Goal: Task Accomplishment & Management: Use online tool/utility

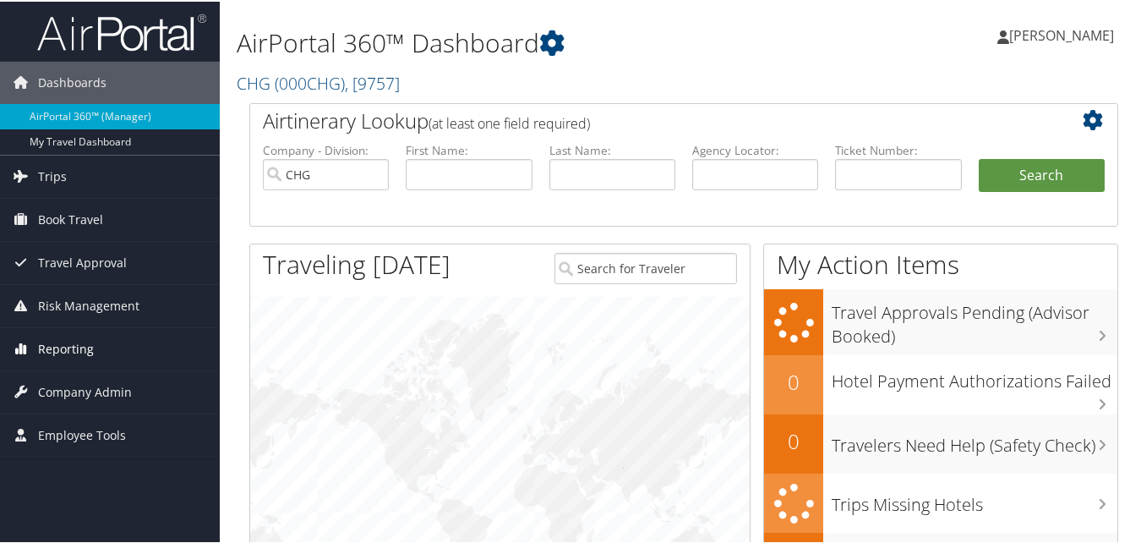
click at [94, 350] on link "Reporting" at bounding box center [110, 347] width 220 height 42
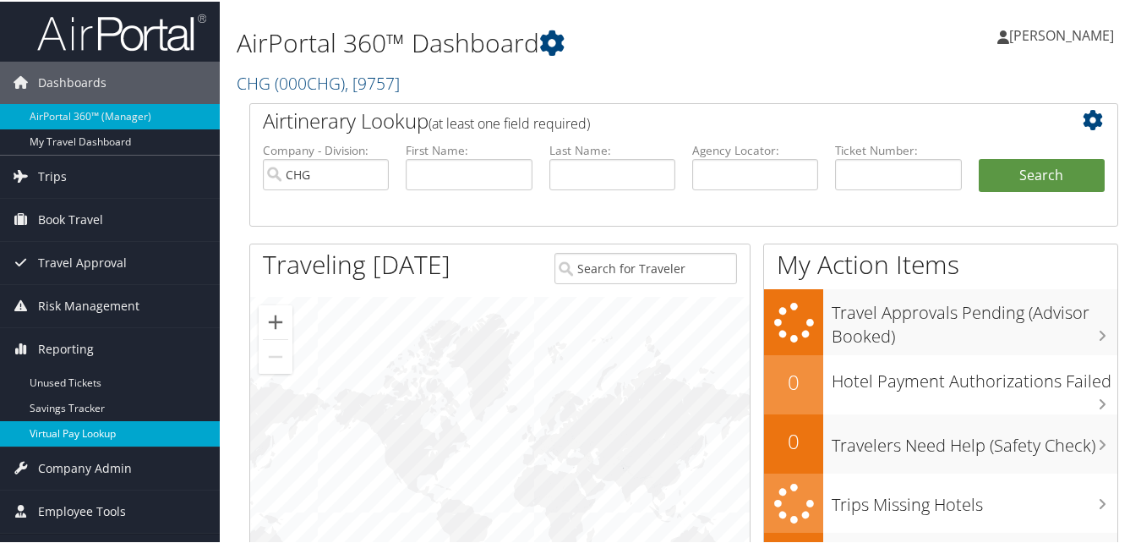
click at [79, 429] on link "Virtual Pay Lookup" at bounding box center [110, 431] width 220 height 25
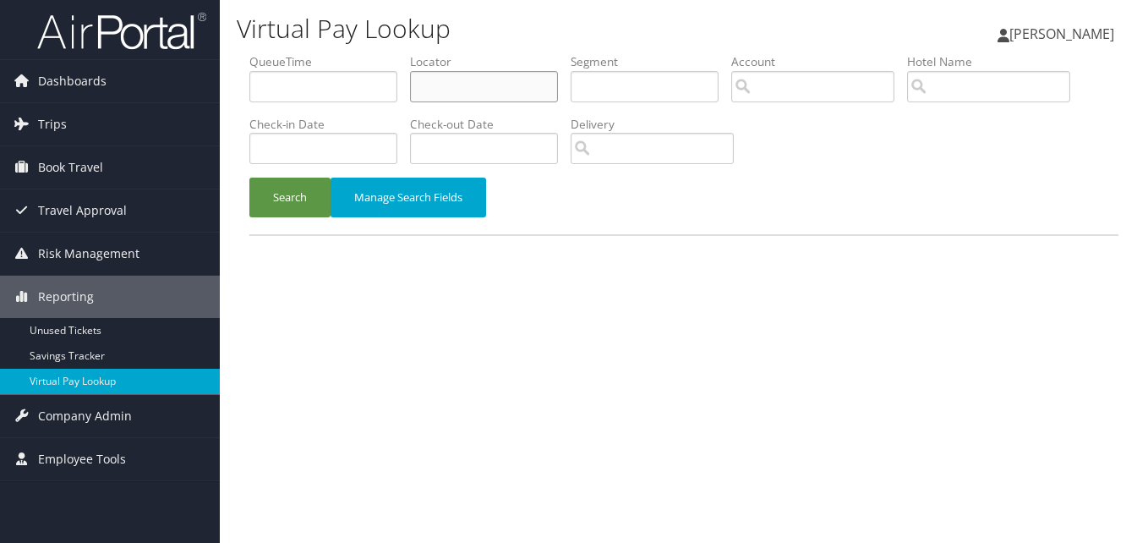
click at [455, 81] on input "text" at bounding box center [484, 86] width 148 height 31
paste input "ENBEXK"
type input "ENBEXK"
click at [249, 178] on button "Search" at bounding box center [289, 198] width 81 height 40
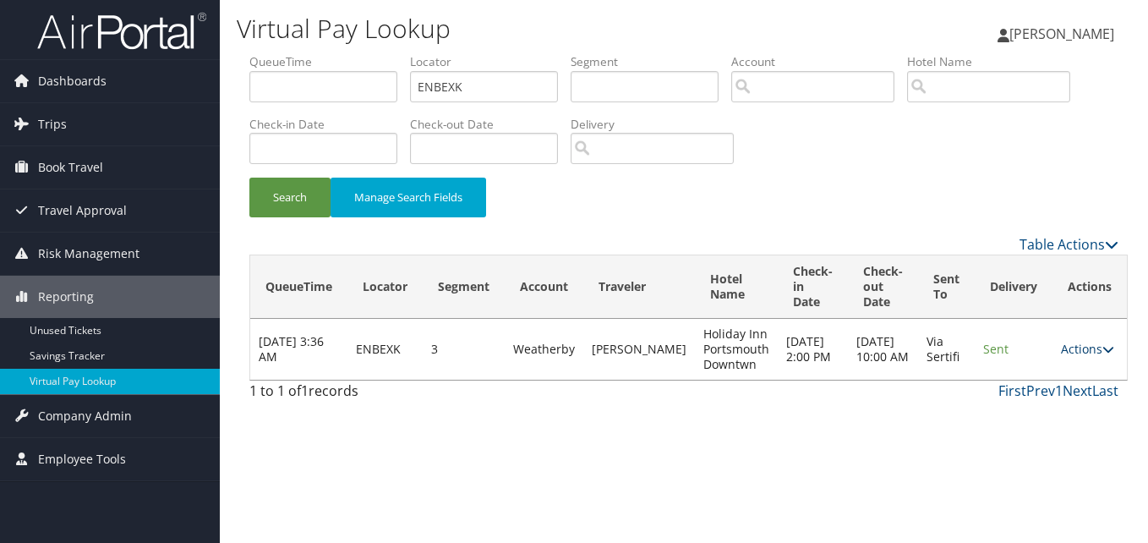
click at [1085, 349] on link "Actions" at bounding box center [1087, 349] width 53 height 16
click at [1058, 404] on link "Logs" at bounding box center [1047, 402] width 107 height 29
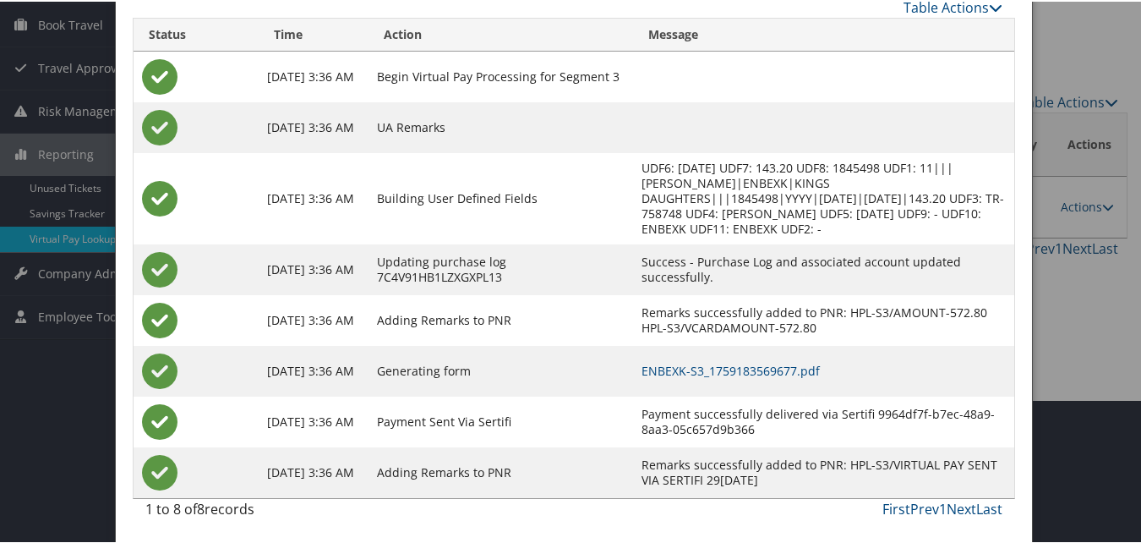
scroll to position [145, 0]
click at [719, 365] on link "ENBEXK-S3_1759183569677.pdf" at bounding box center [731, 368] width 178 height 16
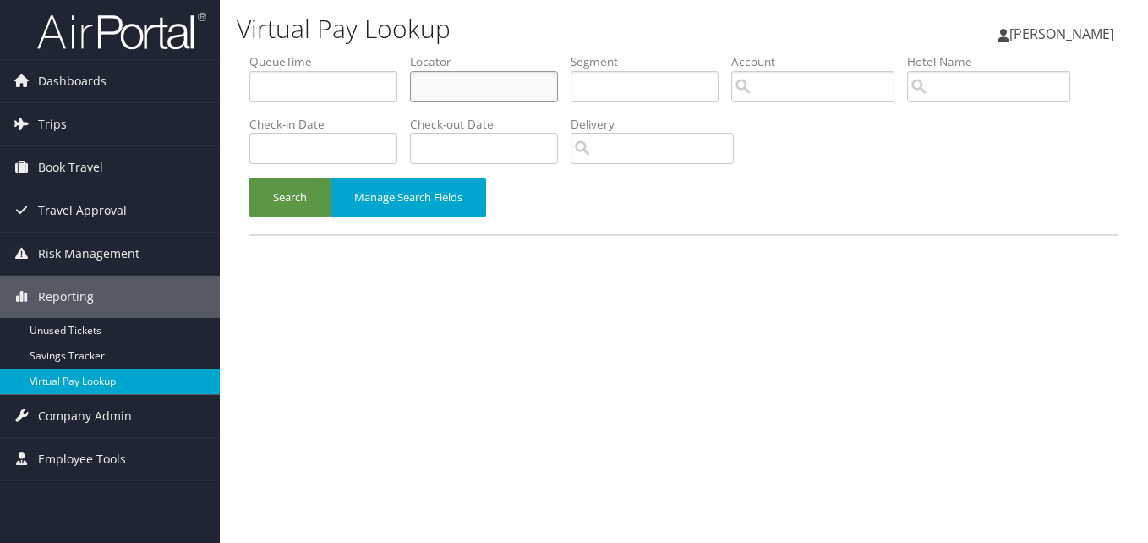
click at [495, 72] on input "text" at bounding box center [484, 86] width 148 height 31
paste input "OHWJNV"
type input "OHWJNV"
click at [249, 178] on button "Search" at bounding box center [289, 198] width 81 height 40
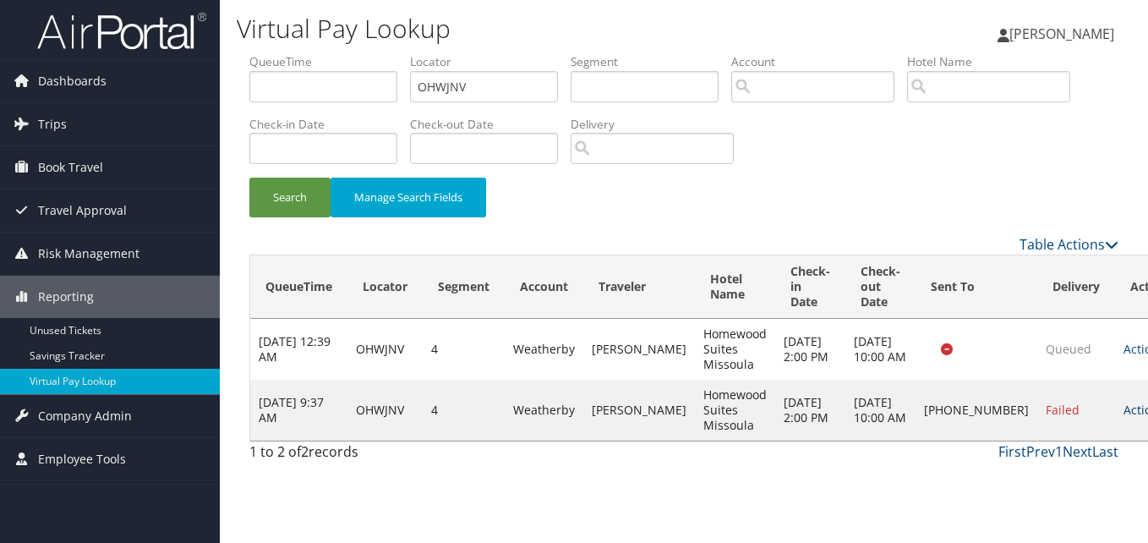
click at [1123, 413] on link "Actions" at bounding box center [1149, 410] width 53 height 16
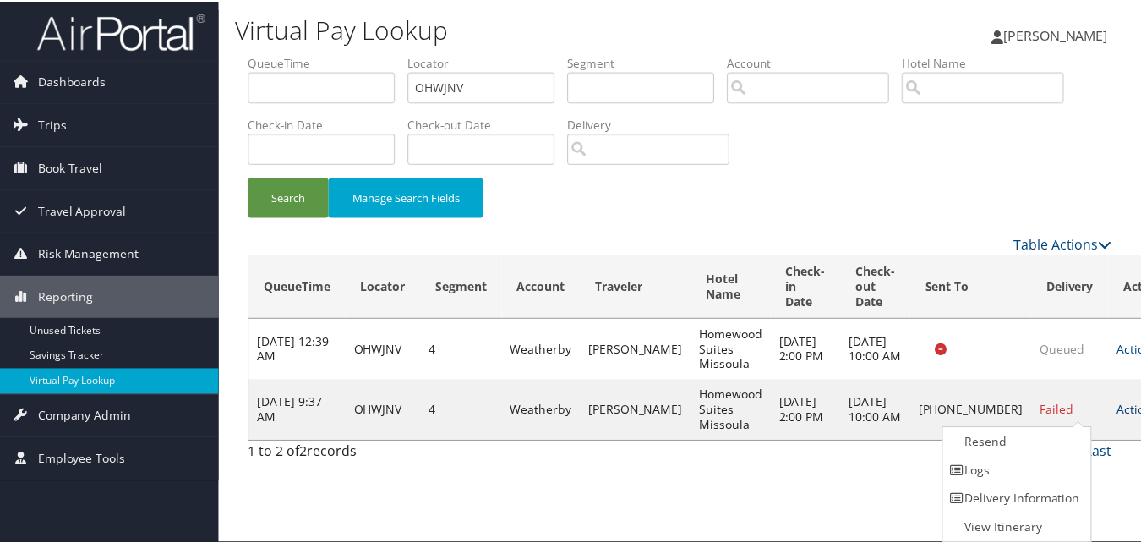
scroll to position [1, 0]
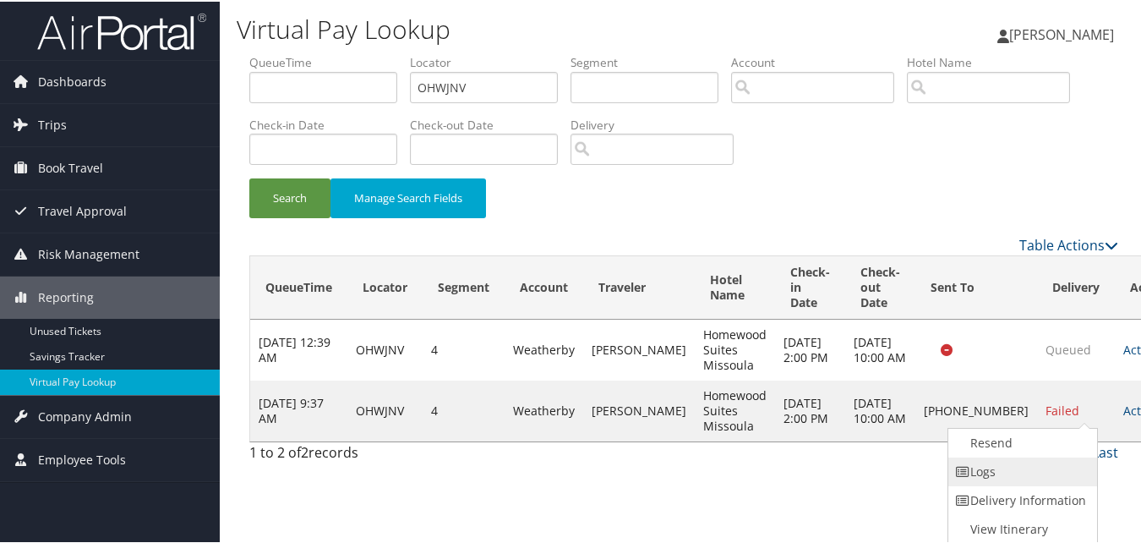
click at [986, 461] on link "Logs" at bounding box center [1020, 470] width 145 height 29
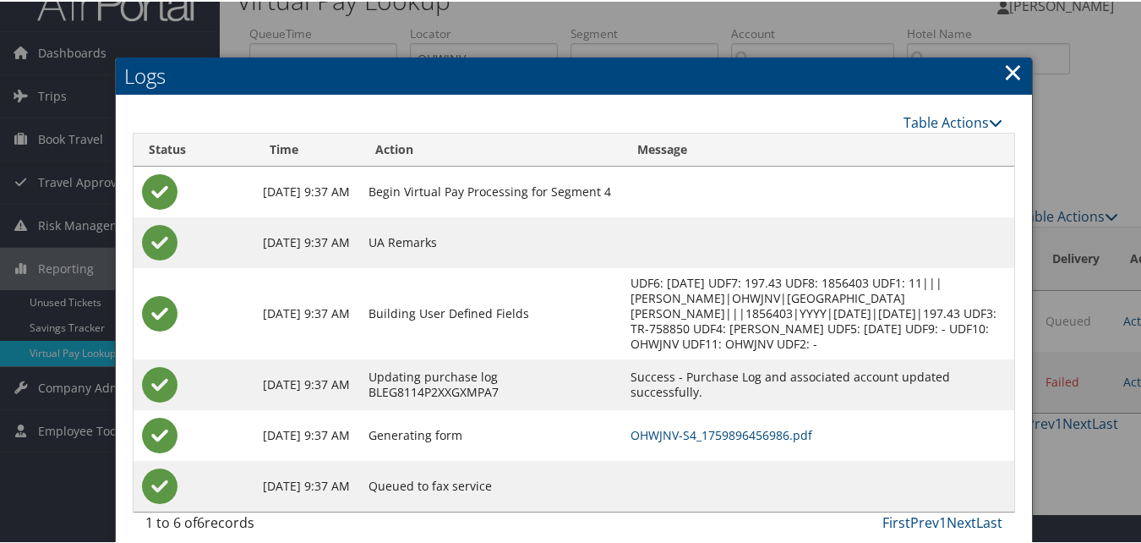
scroll to position [44, 0]
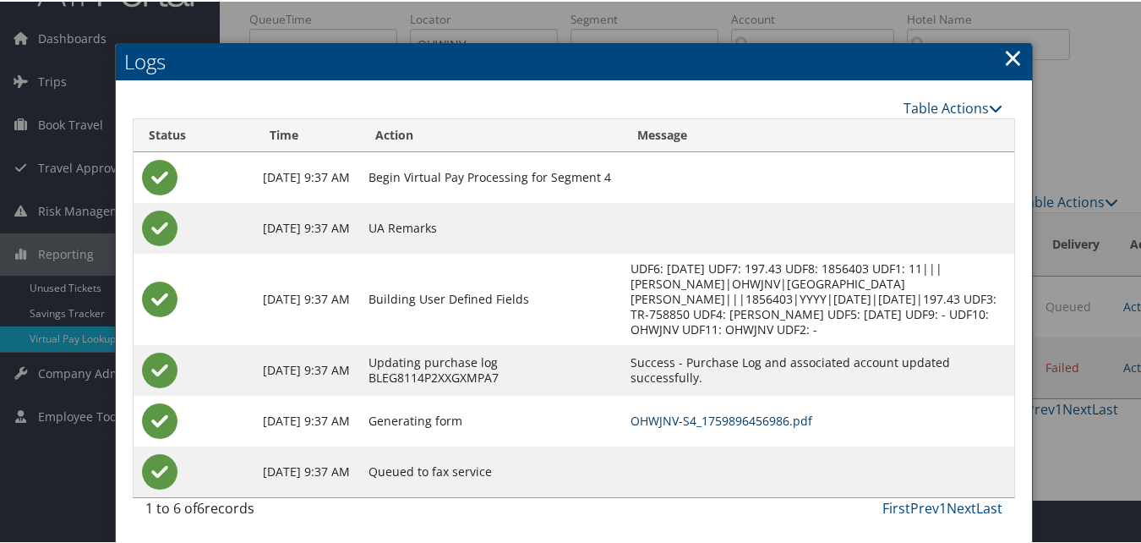
click at [728, 424] on link "OHWJNV-S4_1759896456986.pdf" at bounding box center [722, 419] width 182 height 16
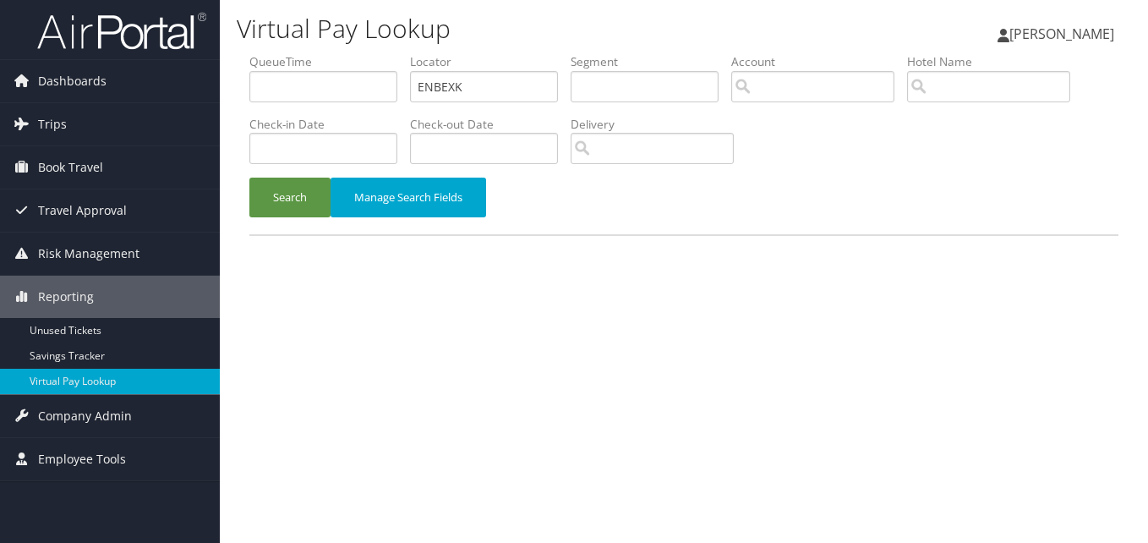
click at [249, 178] on button "Search" at bounding box center [289, 198] width 81 height 40
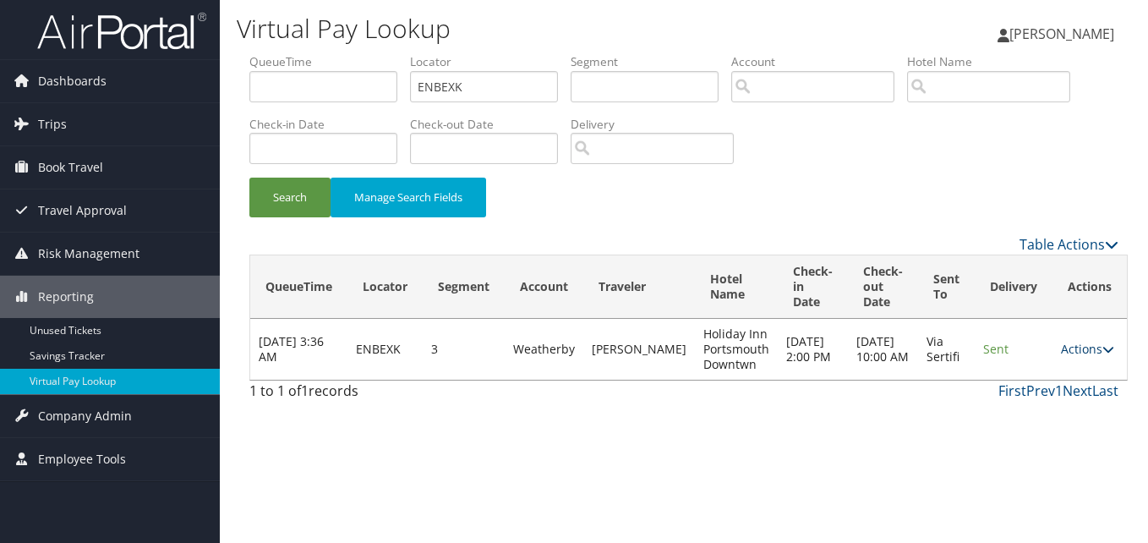
click at [1079, 344] on link "Actions" at bounding box center [1087, 349] width 53 height 16
click at [1053, 380] on link "Resend" at bounding box center [1047, 373] width 107 height 29
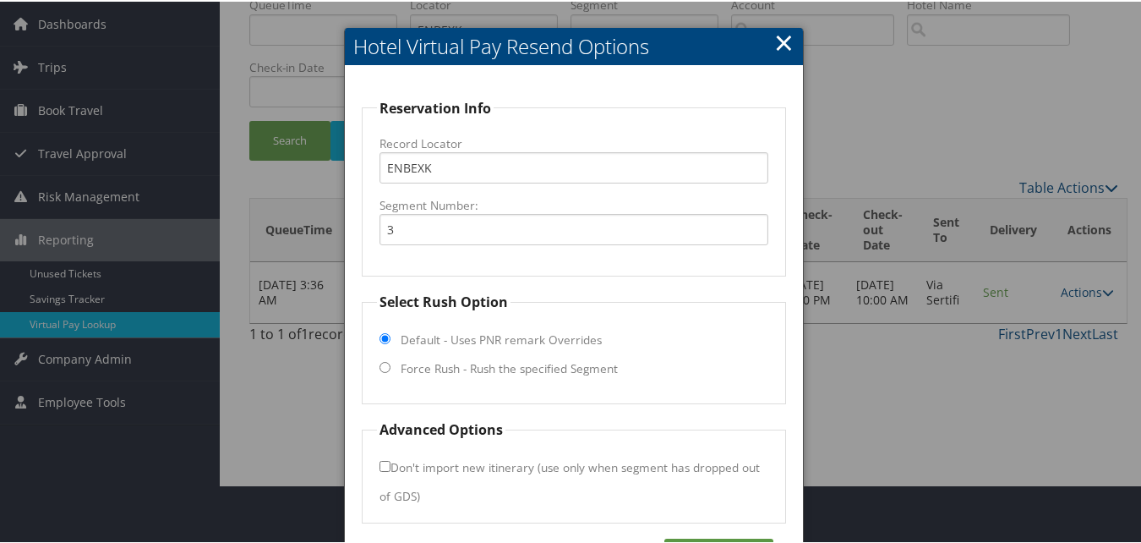
scroll to position [114, 0]
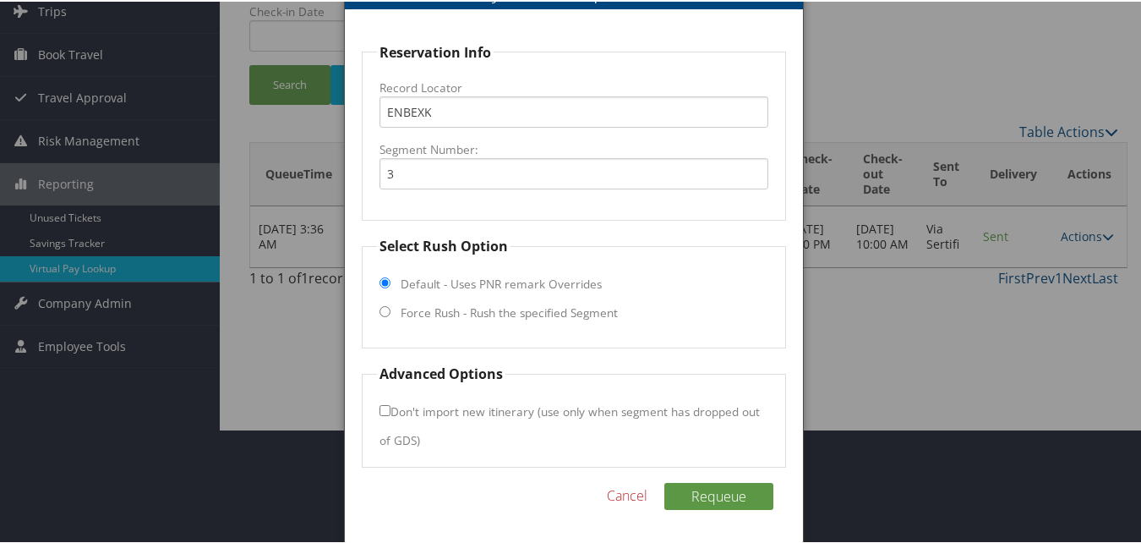
click at [455, 307] on label "Force Rush - Rush the specified Segment" at bounding box center [509, 311] width 217 height 17
click at [391, 307] on input "Force Rush - Rush the specified Segment" at bounding box center [385, 309] width 11 height 11
radio input "true"
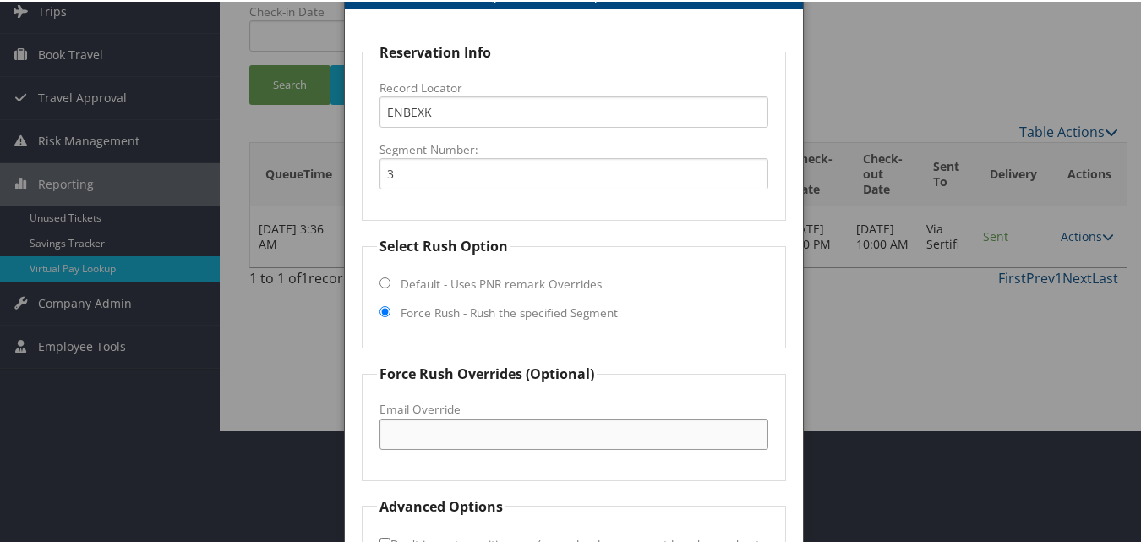
click at [456, 421] on input "Email Override" at bounding box center [574, 432] width 388 height 31
type input "portsmouthholidayinn@roadrunner.com"
drag, startPoint x: 639, startPoint y: 428, endPoint x: 377, endPoint y: 434, distance: 262.1
click at [377, 434] on fieldset "Force Rush Overrides (Optional) Fax Override: Email Override portsmouthholidayi…" at bounding box center [573, 420] width 423 height 117
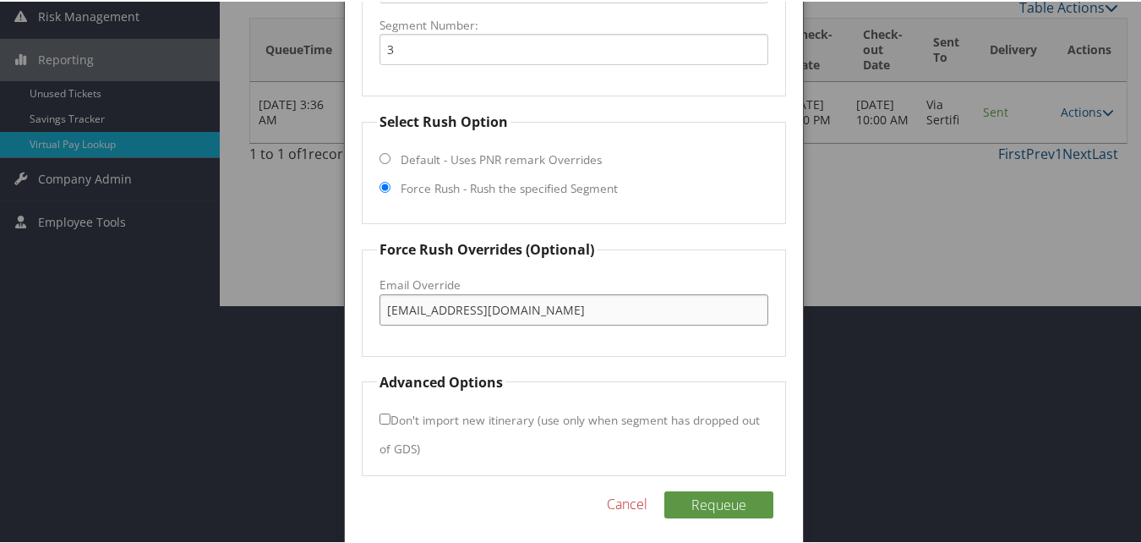
scroll to position [247, 0]
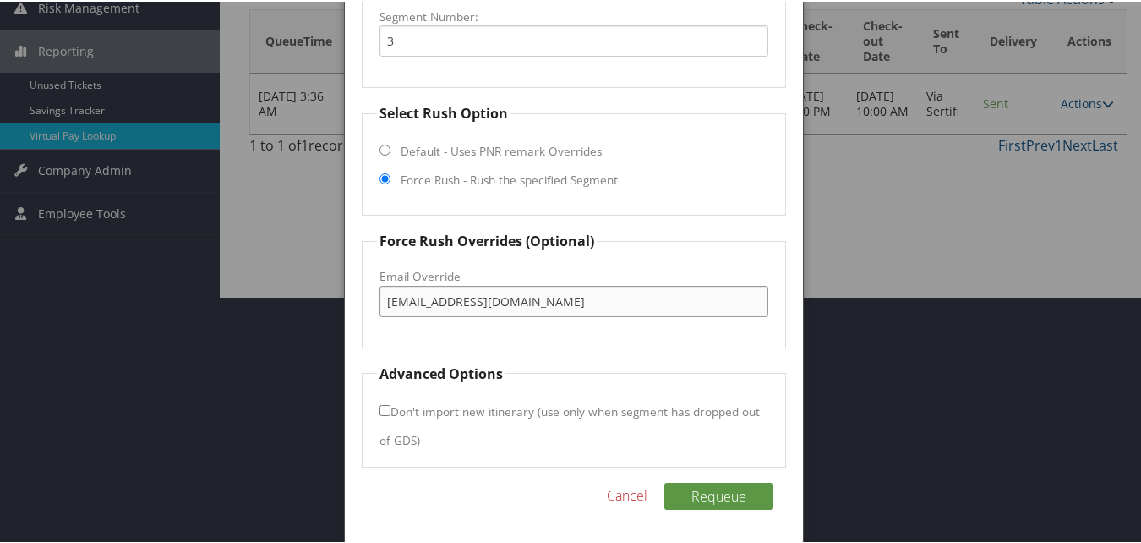
click at [626, 290] on input "portsmouthholidayinn@roadrunner.com" at bounding box center [574, 299] width 388 height 31
drag, startPoint x: 620, startPoint y: 292, endPoint x: 339, endPoint y: 301, distance: 280.8
click at [339, 296] on body "Menu Dashboards ► AirPortal 360™ (Manager) My Travel Dashboard Trips ► Airtiner…" at bounding box center [574, 24] width 1148 height 543
click at [735, 490] on button "Requeue" at bounding box center [718, 494] width 109 height 27
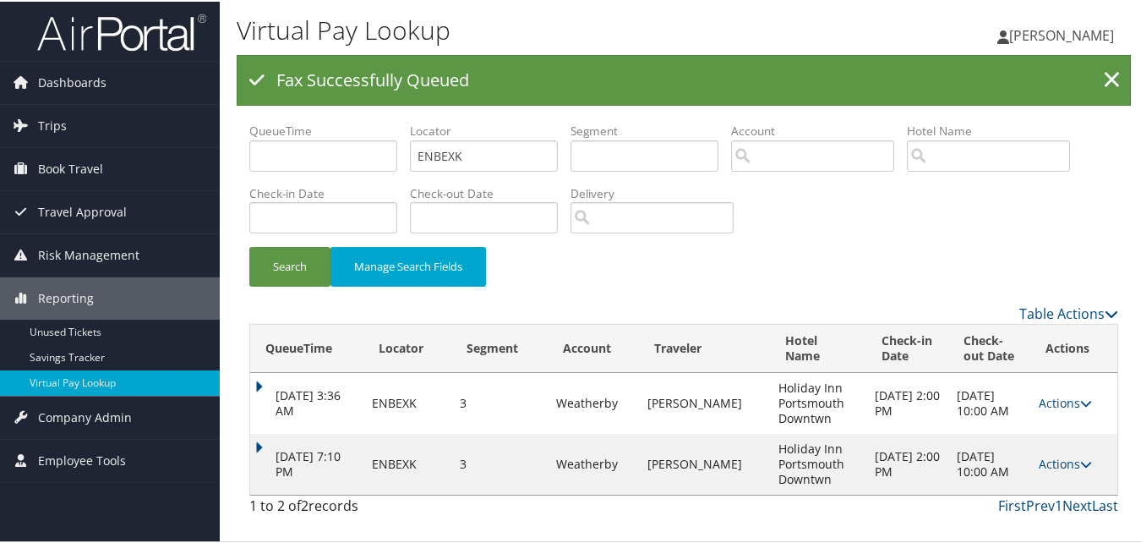
scroll to position [0, 0]
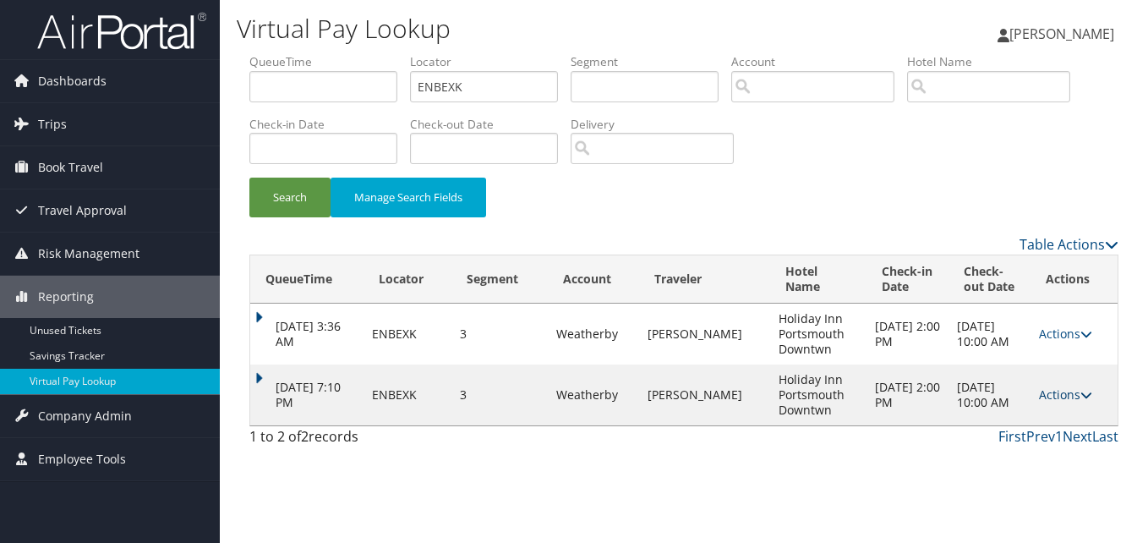
click at [1059, 401] on link "Actions" at bounding box center [1065, 394] width 53 height 16
click at [1029, 440] on link "Logs" at bounding box center [1033, 448] width 107 height 29
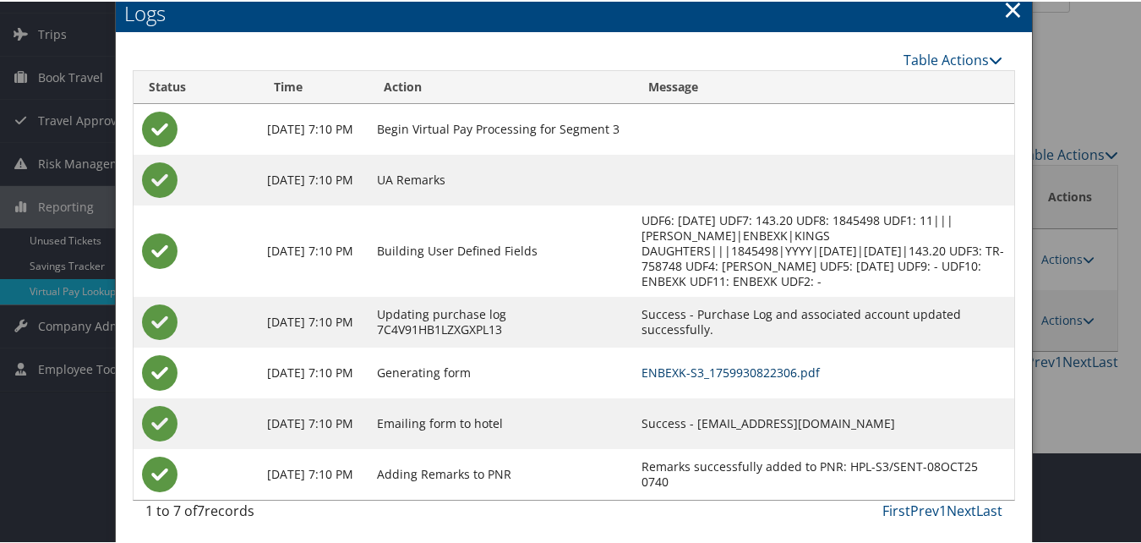
scroll to position [94, 0]
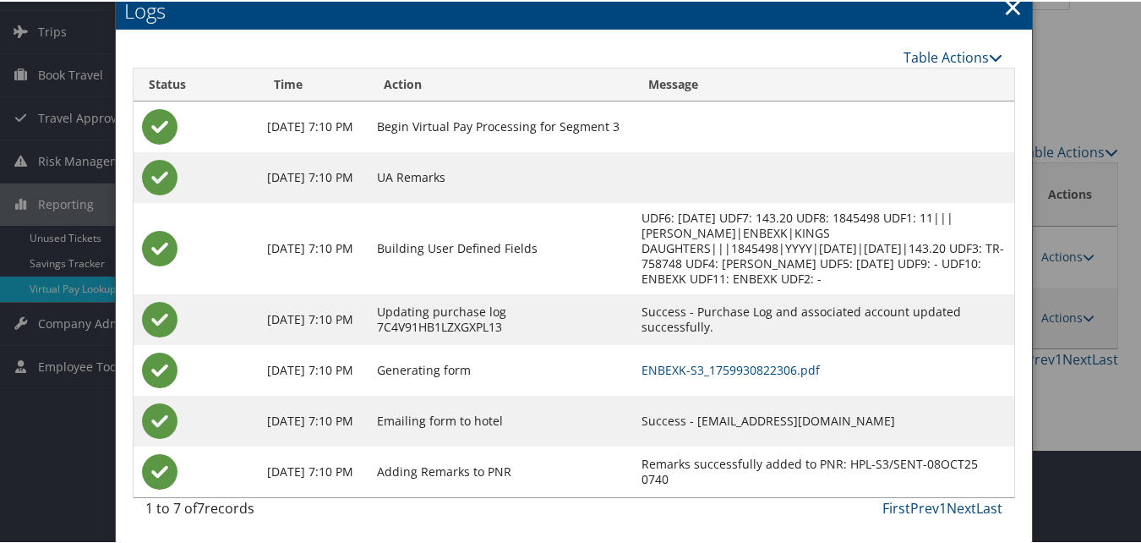
click at [637, 380] on td "ENBEXK-S3_1759930822306.pdf" at bounding box center [824, 368] width 382 height 51
click at [643, 378] on td "ENBEXK-S3_1759930822306.pdf" at bounding box center [824, 368] width 382 height 51
click at [647, 372] on link "ENBEXK-S3_1759930822306.pdf" at bounding box center [731, 368] width 178 height 16
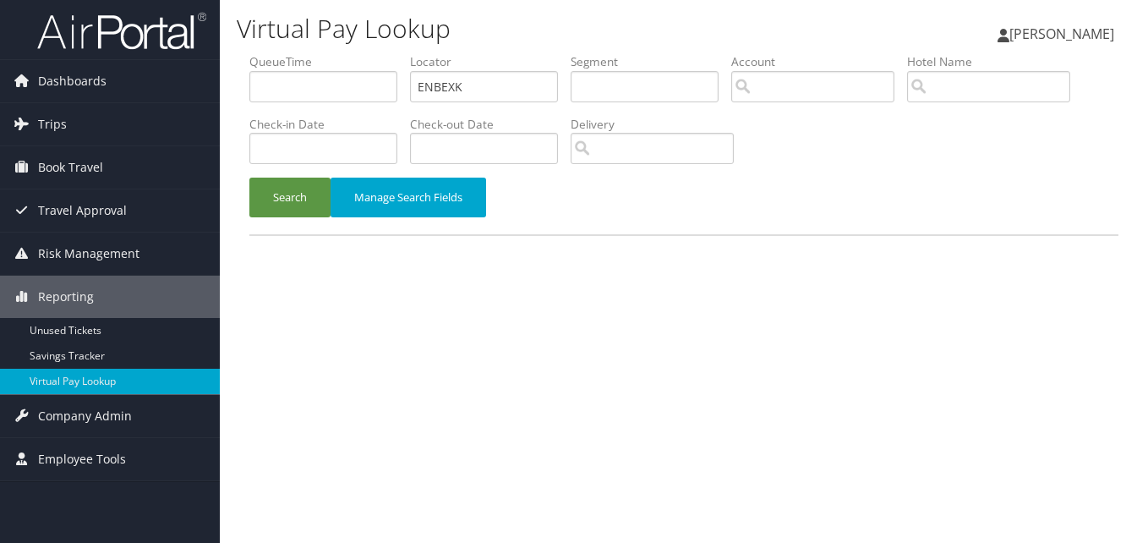
click at [440, 91] on input "ENBEXK" at bounding box center [484, 86] width 148 height 31
drag, startPoint x: 402, startPoint y: 100, endPoint x: 458, endPoint y: 93, distance: 56.2
click at [402, 100] on li "QueueTime" at bounding box center [329, 84] width 161 height 62
drag, startPoint x: 516, startPoint y: 88, endPoint x: 376, endPoint y: 100, distance: 140.0
click at [376, 53] on ul "QueueTime Locator ENBEXK Segment Account Traveler Hotel Name Check-in Date Chec…" at bounding box center [683, 53] width 869 height 0
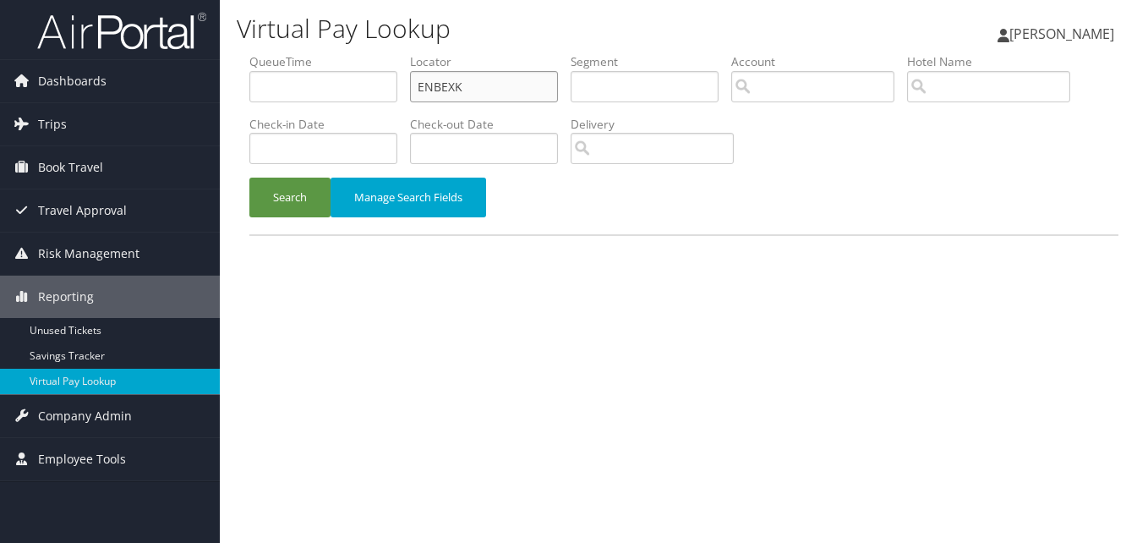
paste input "MGFWSD"
click at [249, 178] on button "Search" at bounding box center [289, 198] width 81 height 40
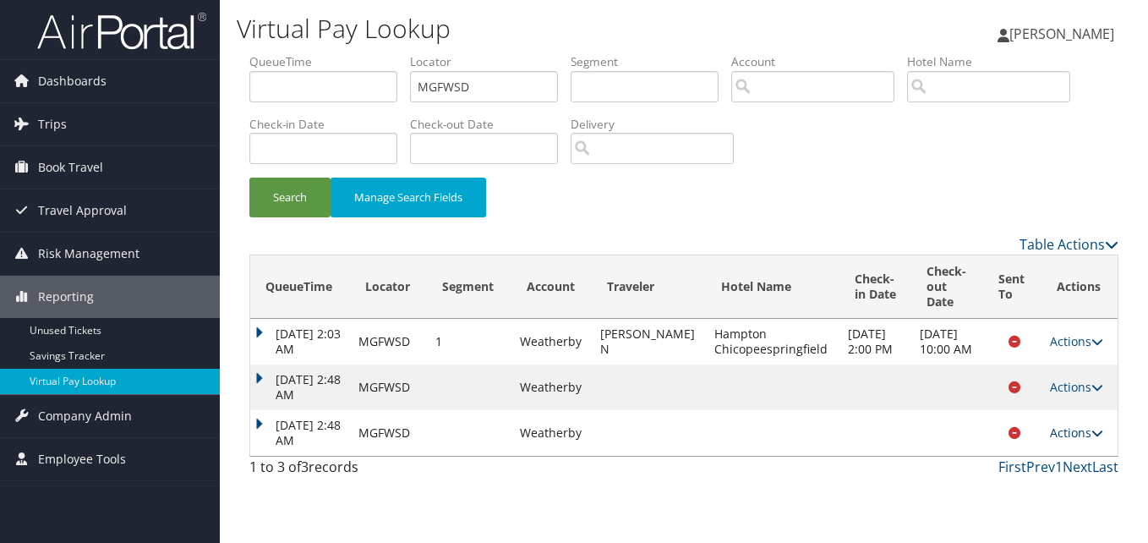
click at [1073, 440] on link "Actions" at bounding box center [1076, 432] width 53 height 16
click at [1074, 440] on link "Actions" at bounding box center [1076, 432] width 53 height 16
click at [1057, 342] on link "Actions" at bounding box center [1076, 341] width 53 height 16
click at [1056, 380] on link "Logs" at bounding box center [1043, 373] width 107 height 29
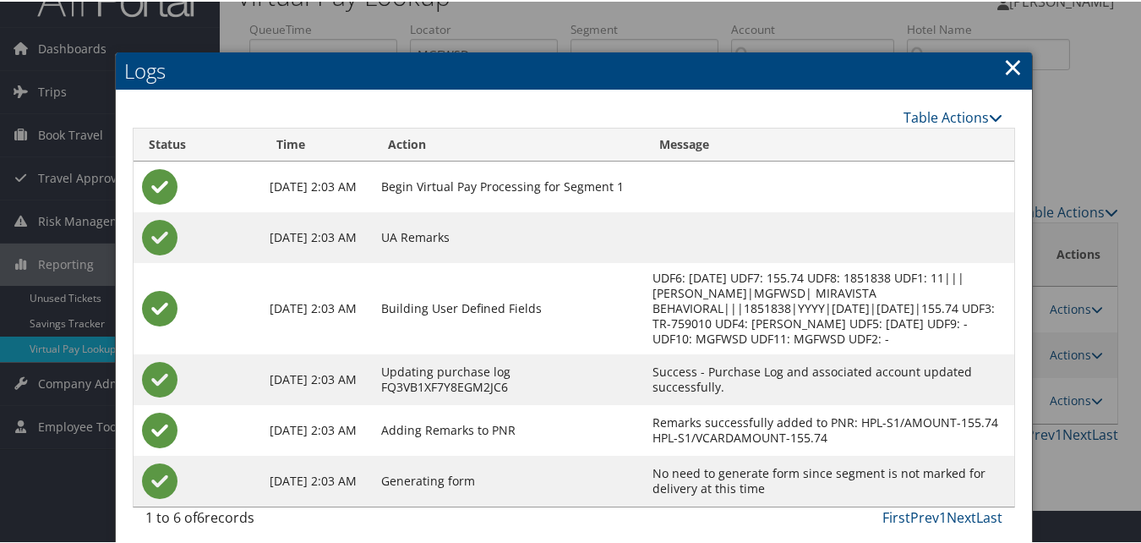
scroll to position [43, 0]
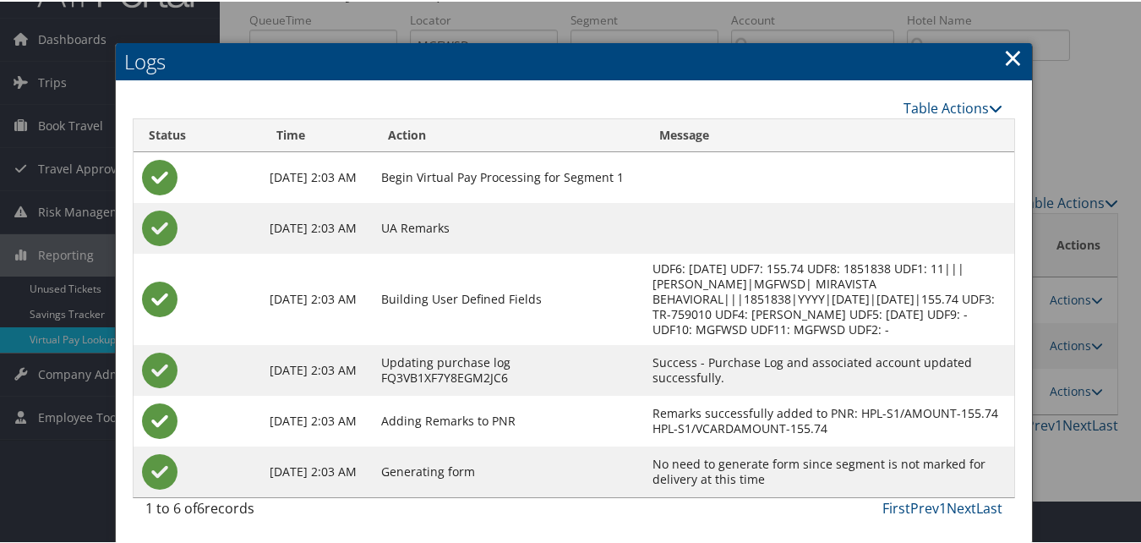
click at [1015, 67] on link "×" at bounding box center [1012, 56] width 19 height 34
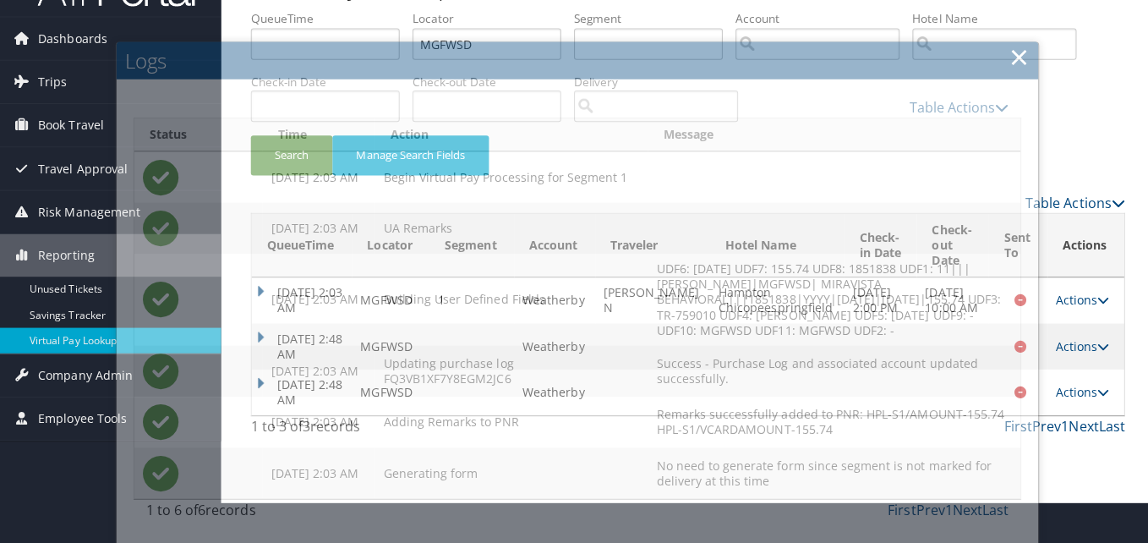
scroll to position [0, 0]
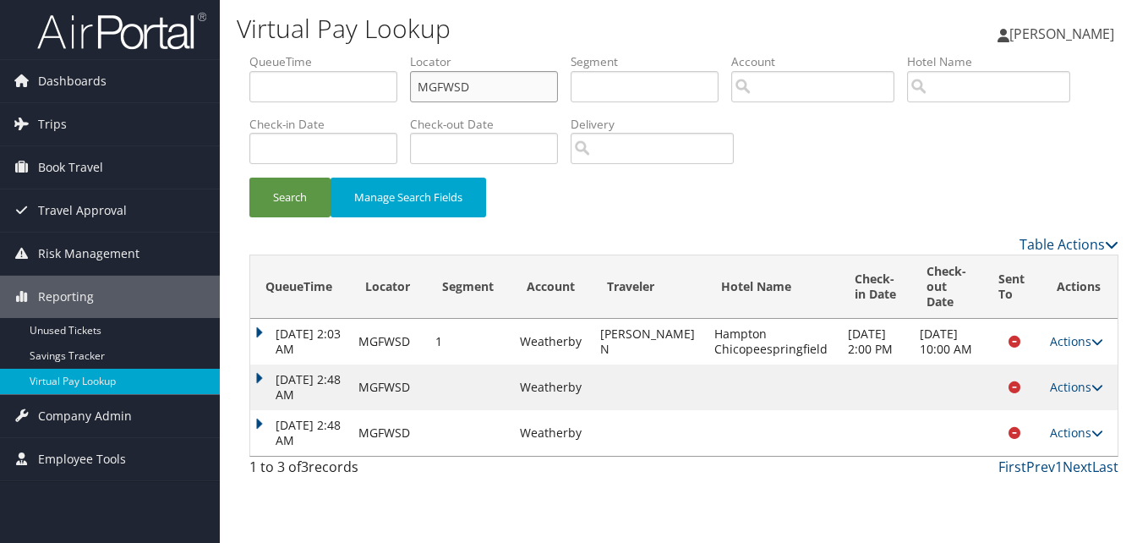
drag, startPoint x: 500, startPoint y: 92, endPoint x: 379, endPoint y: 88, distance: 121.0
click at [379, 53] on ul "QueueTime Locator MGFWSD Segment Account Traveler Hotel Name Check-in Date Chec…" at bounding box center [683, 53] width 869 height 0
paste input "DLDMZY"
click at [249, 178] on button "Search" at bounding box center [289, 198] width 81 height 40
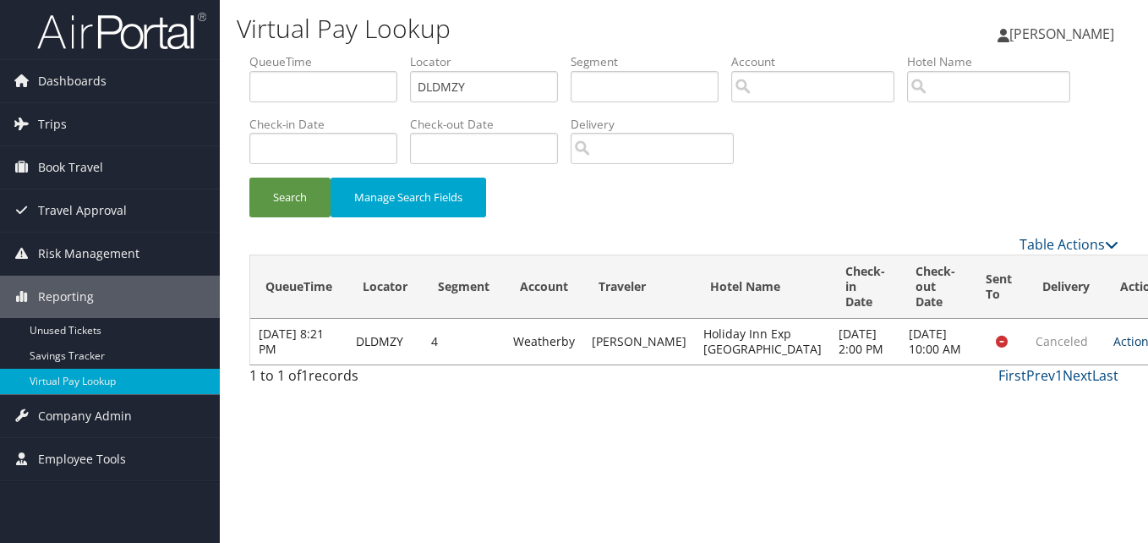
click at [1113, 341] on link "Actions" at bounding box center [1139, 341] width 53 height 16
click at [396, 434] on div "Virtual Pay Lookup Luke Perry Luke Perry My Settings Travel Agency Contacts Vie…" at bounding box center [684, 271] width 928 height 543
drag, startPoint x: 513, startPoint y: 82, endPoint x: 372, endPoint y: 105, distance: 143.0
click at [372, 53] on ul "QueueTime Locator DLDMZY Segment Account Traveler Hotel Name Check-in Date Chec…" at bounding box center [683, 53] width 869 height 0
paste input "UZPYAQ"
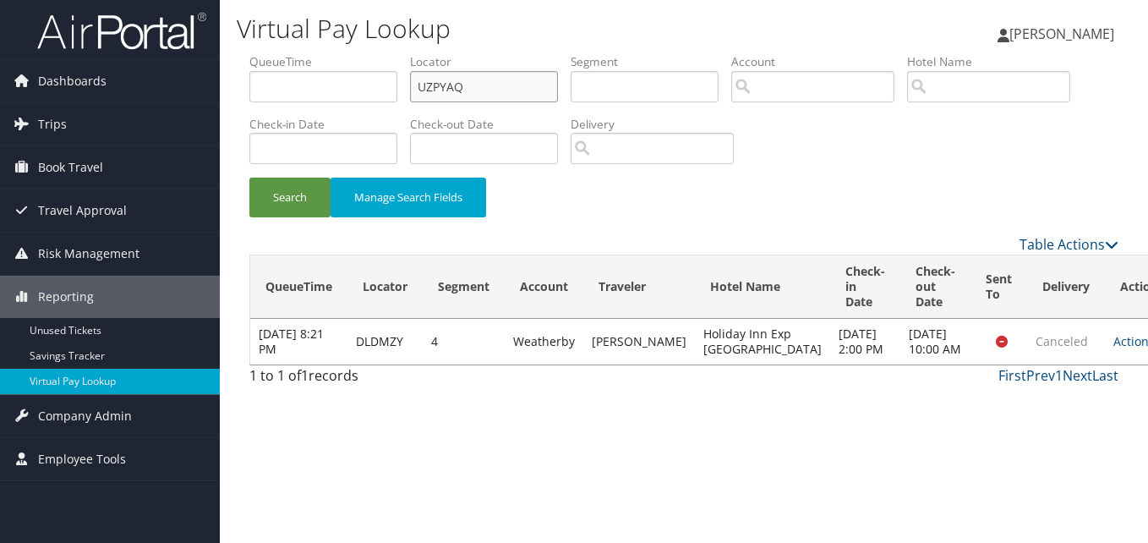
type input "UZPYAQ"
click at [249, 178] on button "Search" at bounding box center [289, 198] width 81 height 40
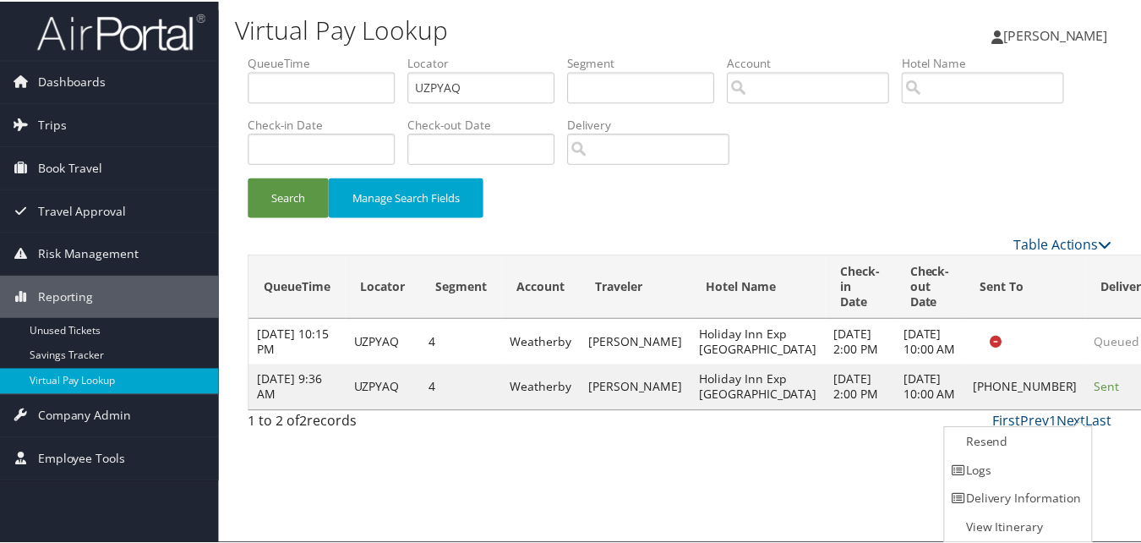
scroll to position [1, 0]
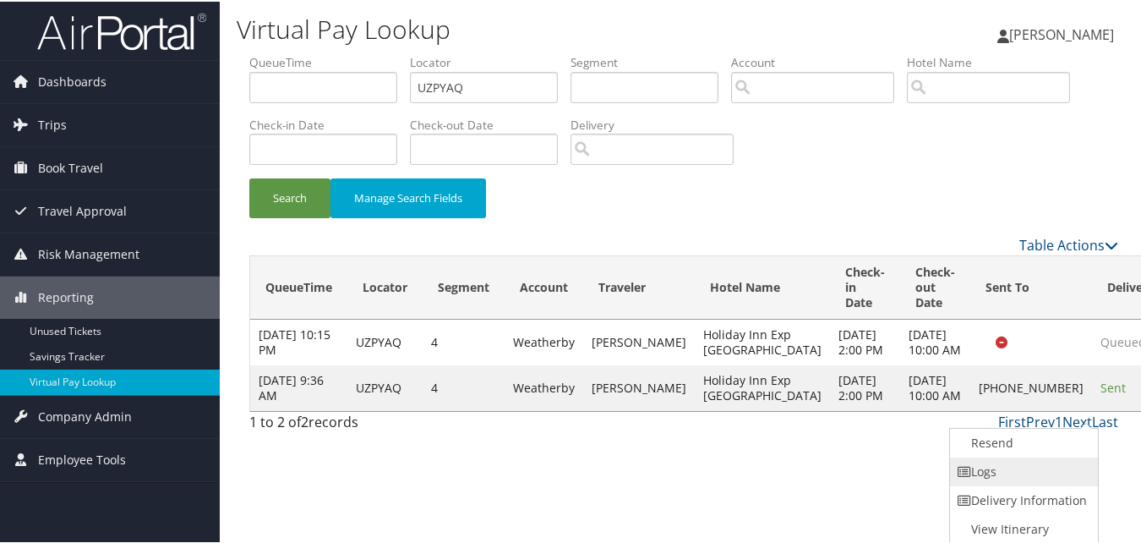
click at [997, 477] on link "Logs" at bounding box center [1022, 470] width 145 height 29
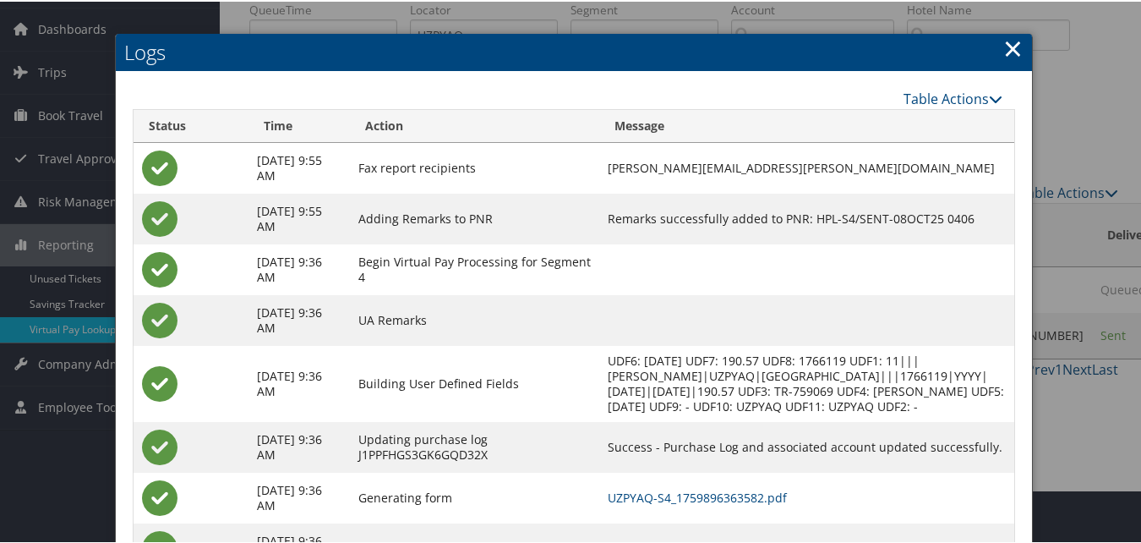
scroll to position [145, 0]
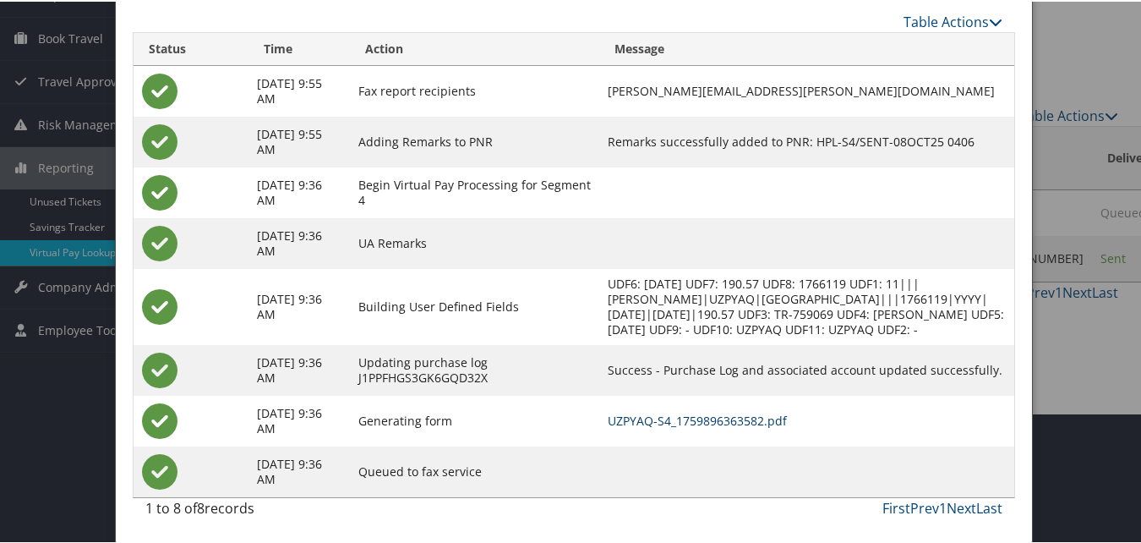
click at [707, 423] on link "UZPYAQ-S4_1759896363582.pdf" at bounding box center [697, 419] width 179 height 16
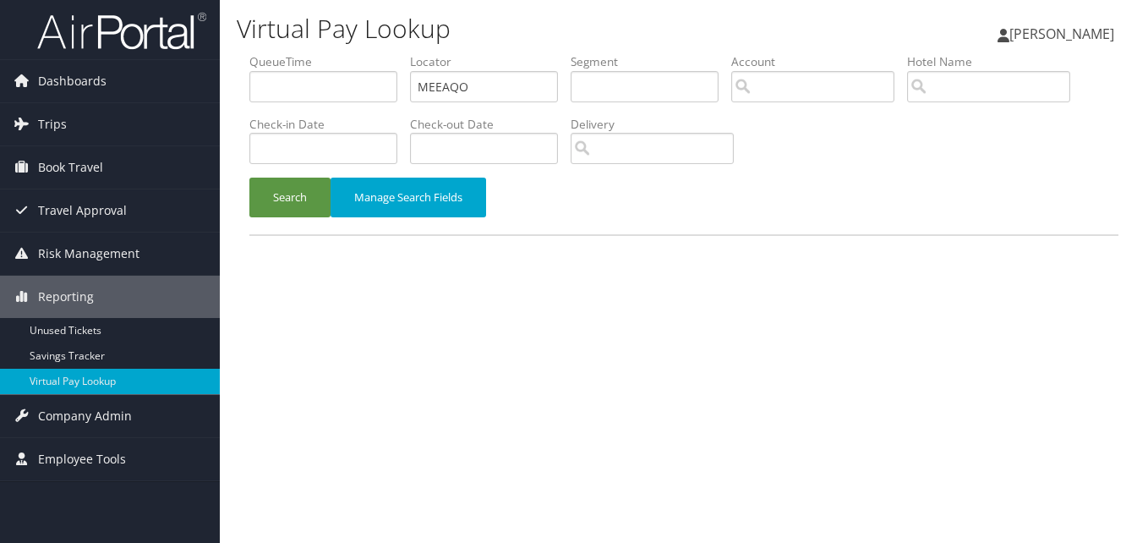
type input "MEEAQO"
click at [249, 178] on button "Search" at bounding box center [289, 198] width 81 height 40
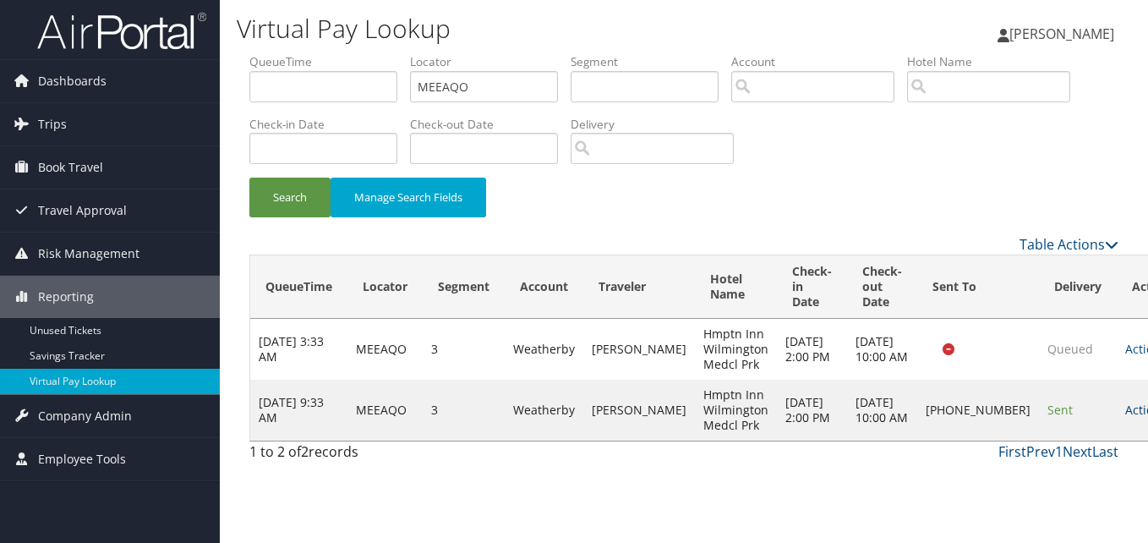
click at [1125, 414] on link "Actions" at bounding box center [1151, 410] width 53 height 16
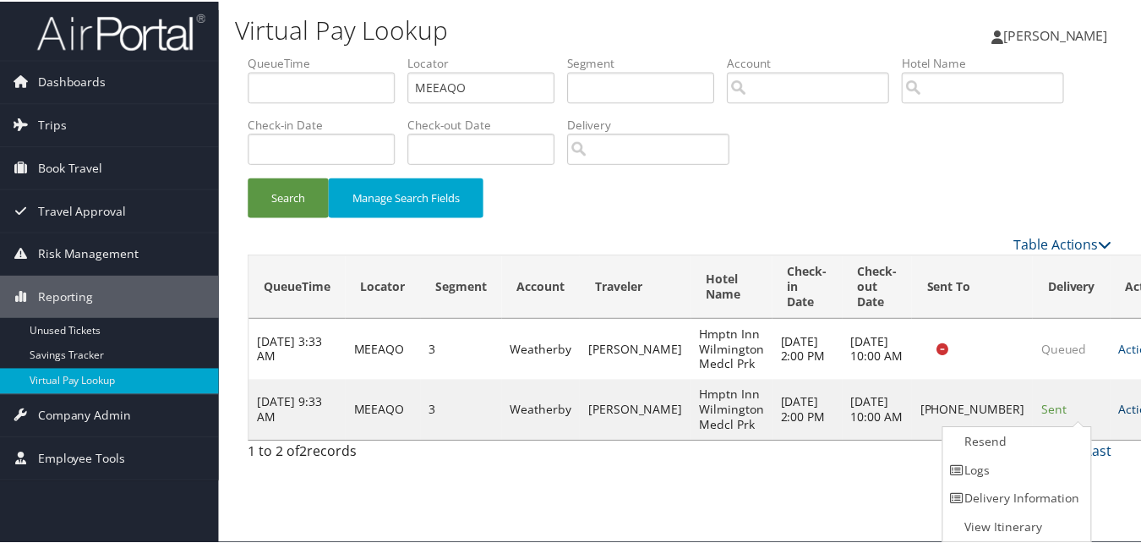
scroll to position [1, 0]
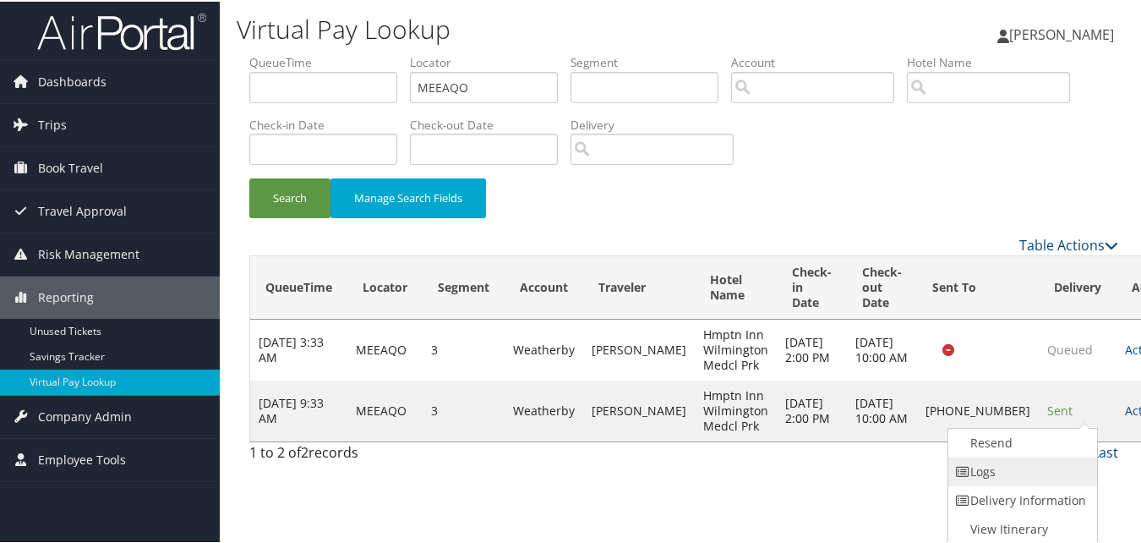
click at [986, 467] on link "Logs" at bounding box center [1020, 470] width 145 height 29
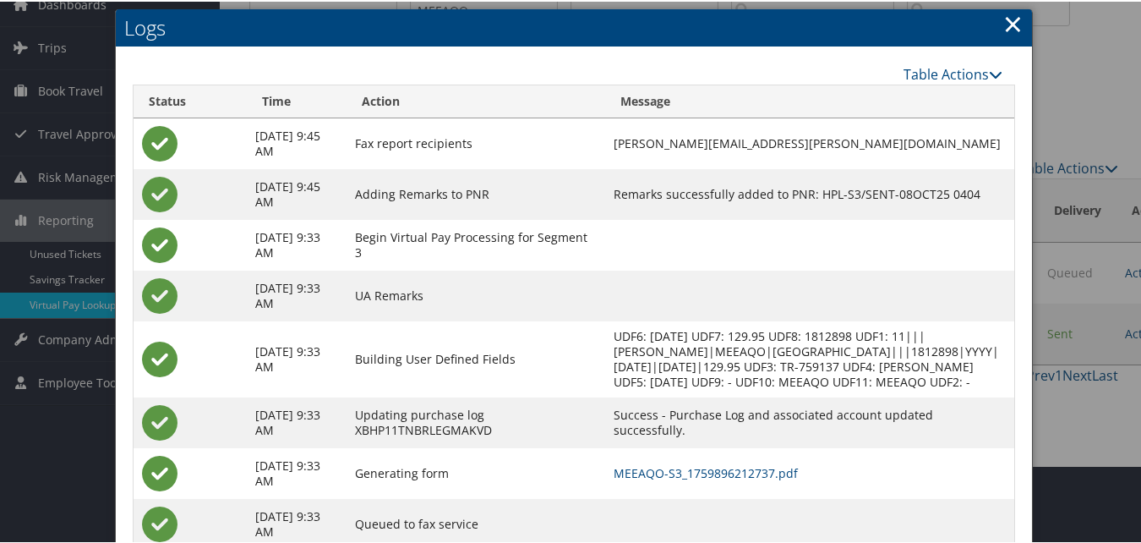
scroll to position [145, 0]
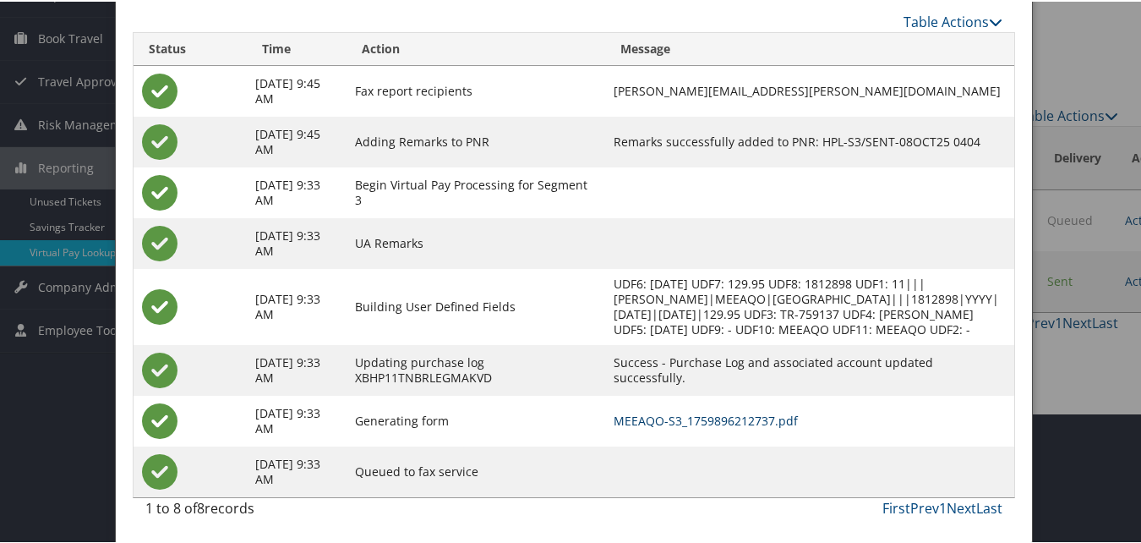
click at [641, 418] on link "MEEAQO-S3_1759896212737.pdf" at bounding box center [706, 419] width 184 height 16
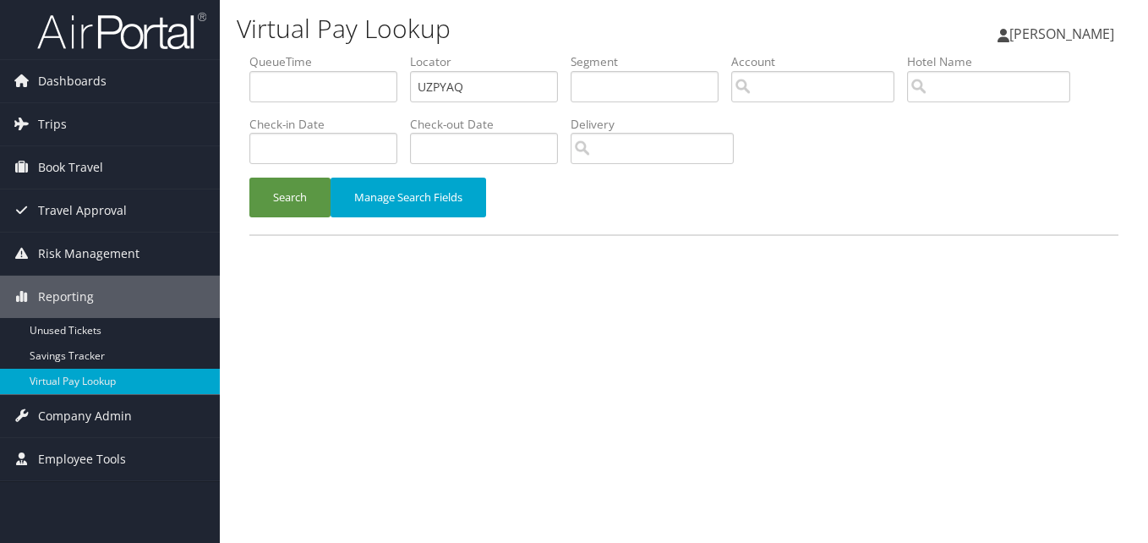
click at [315, 53] on ul "QueueTime Locator UZPYAQ Segment Account Traveler Hotel Name Check-in Date Chec…" at bounding box center [683, 53] width 869 height 0
type input "FPEABP"
click at [249, 178] on button "Search" at bounding box center [289, 198] width 81 height 40
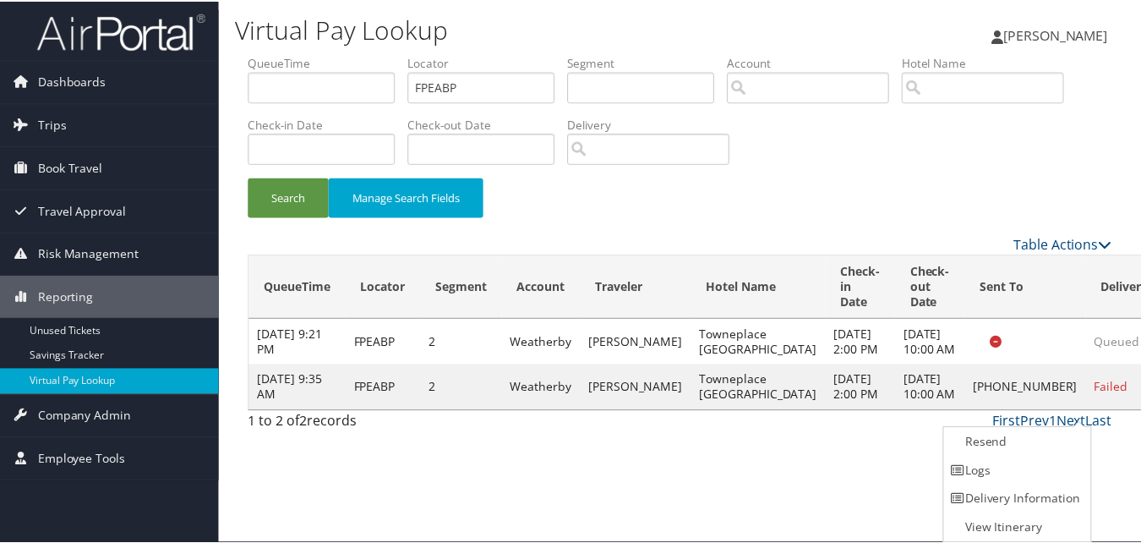
scroll to position [1, 0]
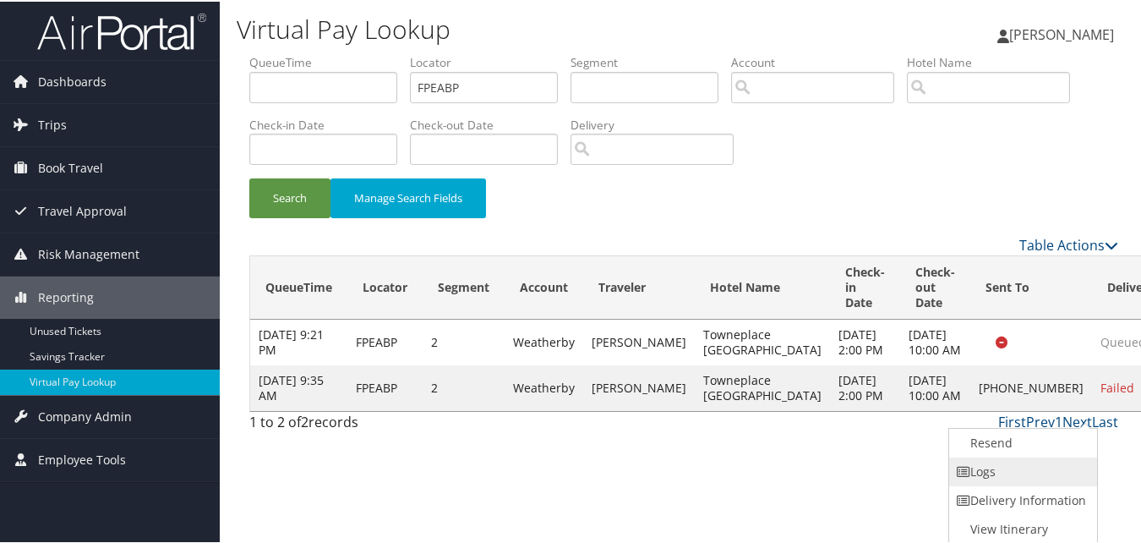
click at [1007, 475] on link "Logs" at bounding box center [1021, 470] width 145 height 29
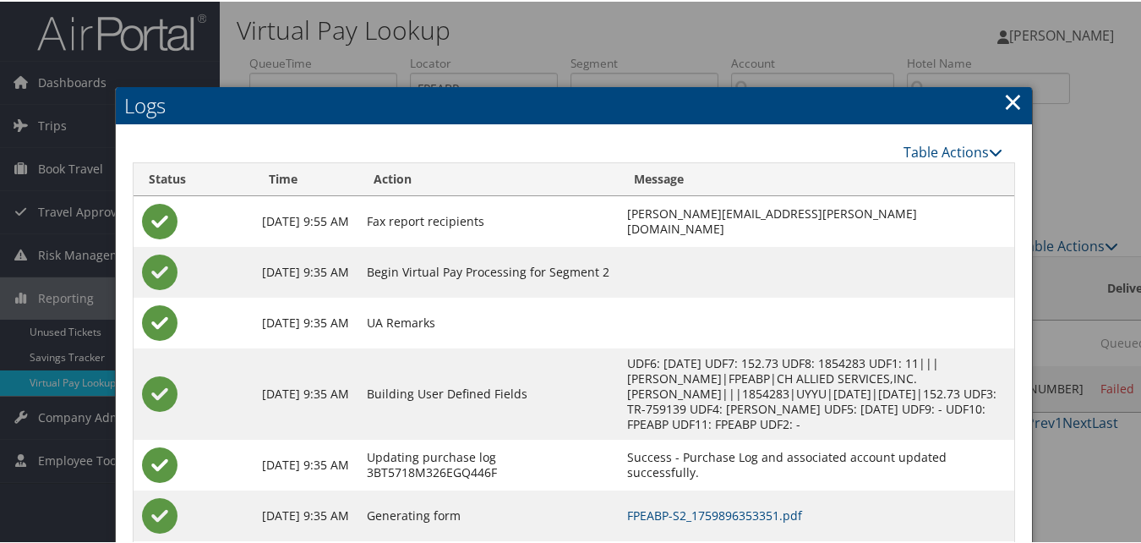
scroll to position [95, 0]
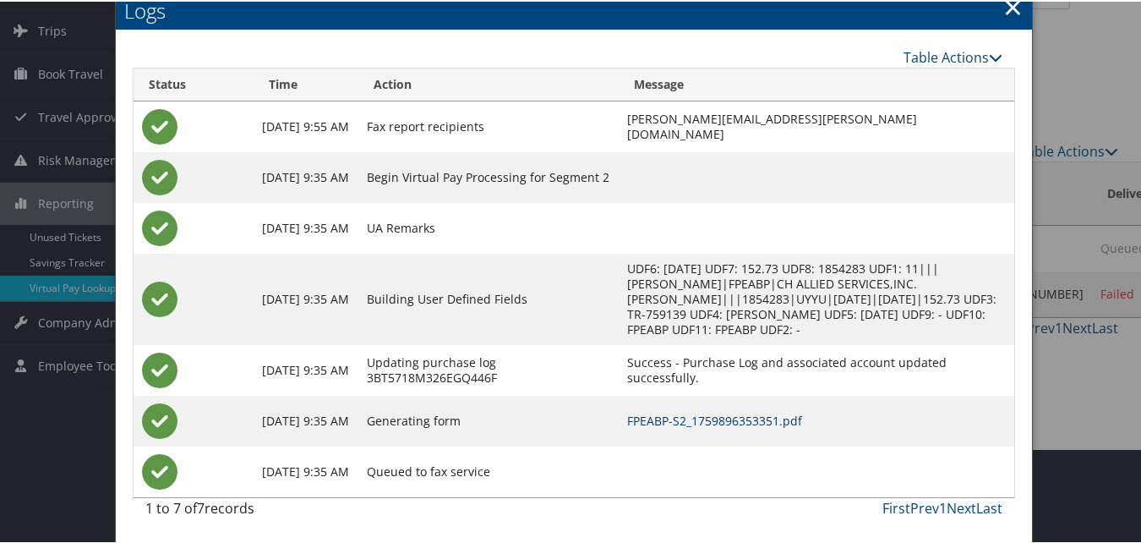
click at [692, 415] on link "FPEABP-S2_1759896353351.pdf" at bounding box center [714, 419] width 175 height 16
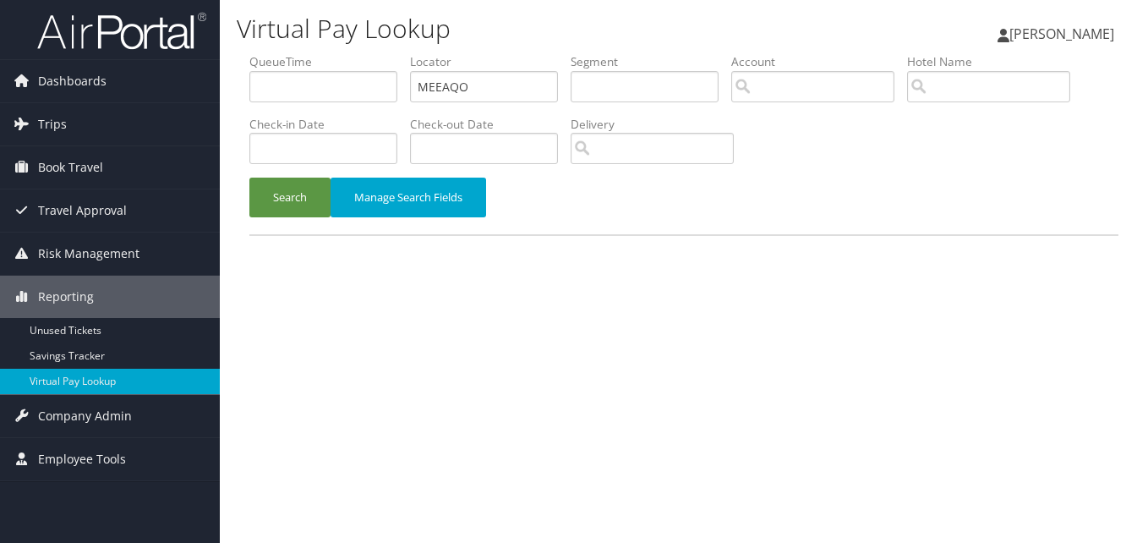
click at [336, 53] on ul "QueueTime Locator MEEAQO Segment Account Traveler Hotel Name Check-in Date Chec…" at bounding box center [683, 53] width 869 height 0
type input "KMBUZM"
click at [249, 178] on button "Search" at bounding box center [289, 198] width 81 height 40
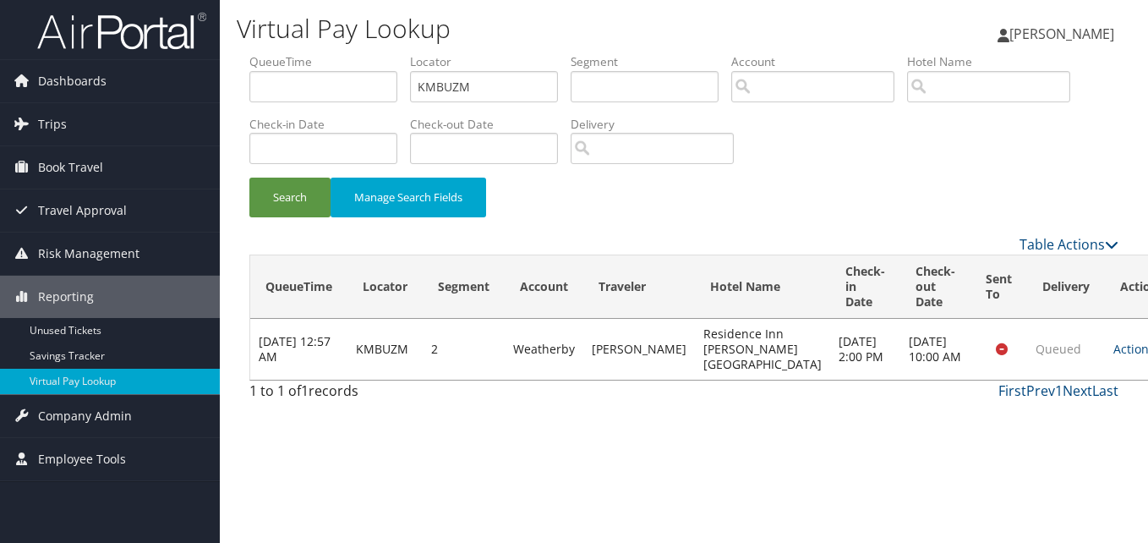
click at [1105, 377] on td "Actions Resend Logs View Itinerary" at bounding box center [1142, 349] width 74 height 61
click at [1113, 357] on link "Actions" at bounding box center [1139, 349] width 53 height 16
click at [1040, 429] on link "Logs" at bounding box center [1045, 417] width 107 height 29
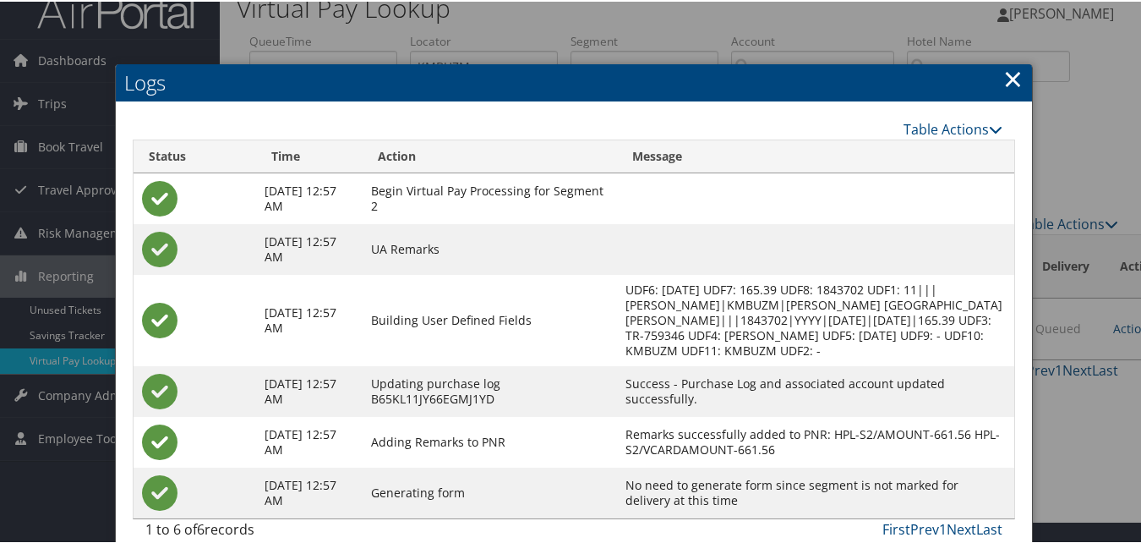
scroll to position [43, 0]
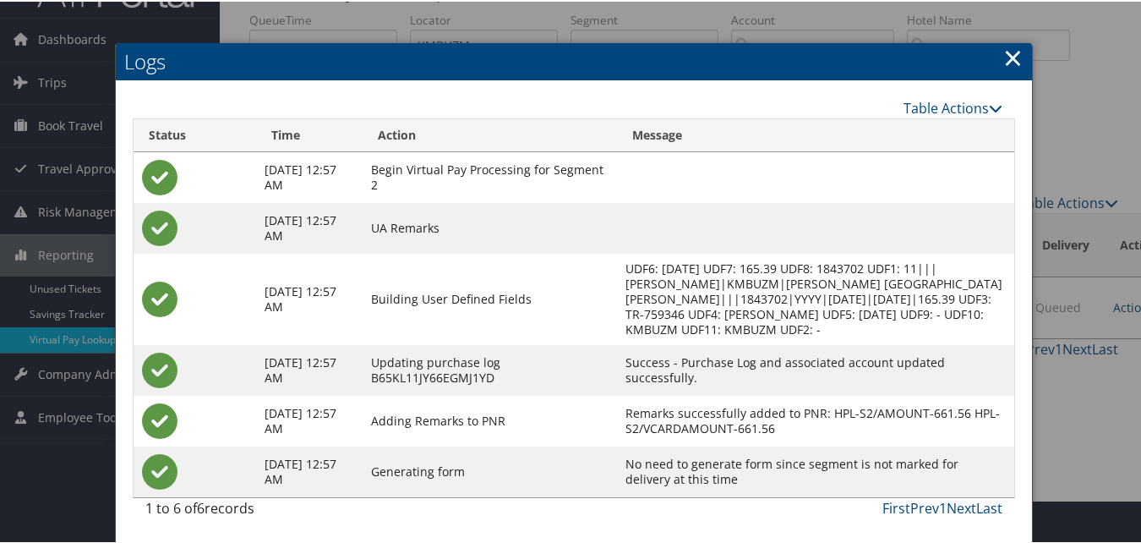
click at [1003, 59] on link "×" at bounding box center [1012, 56] width 19 height 34
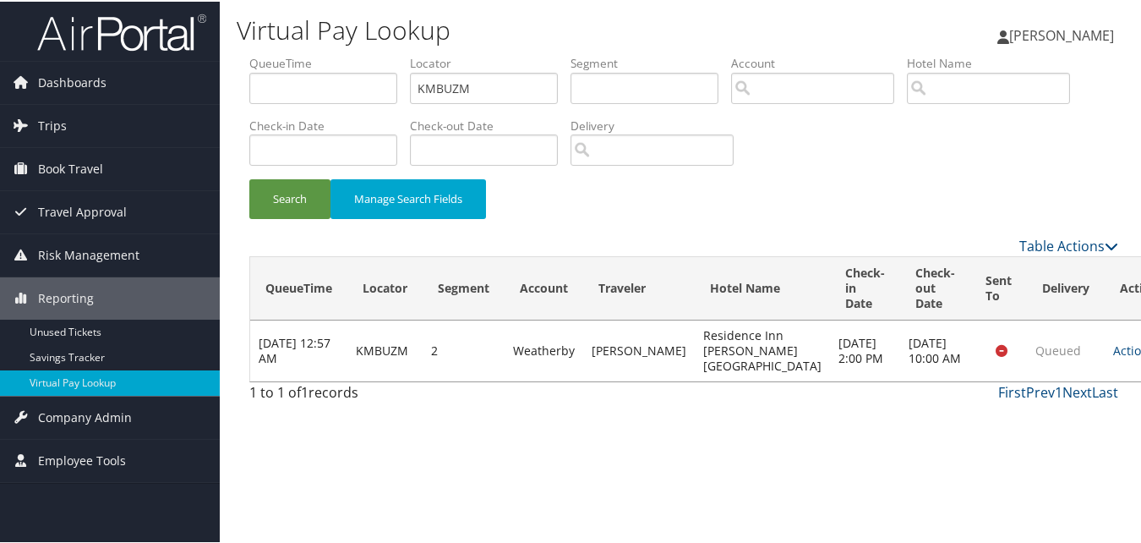
scroll to position [0, 0]
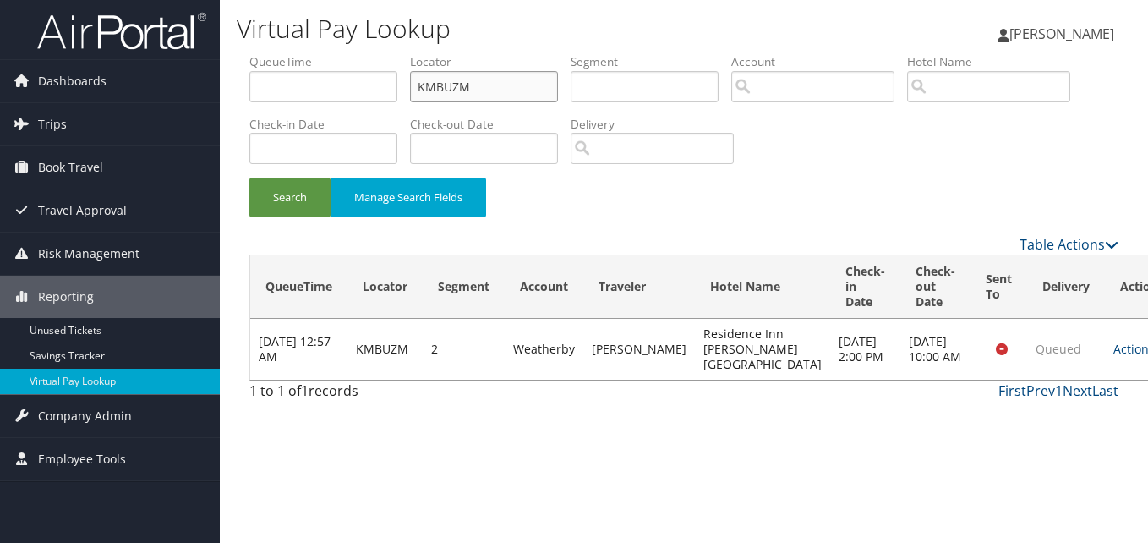
click at [477, 101] on input "KMBUZM" at bounding box center [484, 86] width 148 height 31
click at [249, 178] on button "Search" at bounding box center [289, 198] width 81 height 40
click at [1113, 357] on link "Actions" at bounding box center [1139, 349] width 53 height 16
click at [1026, 419] on link "Logs" at bounding box center [1045, 417] width 107 height 29
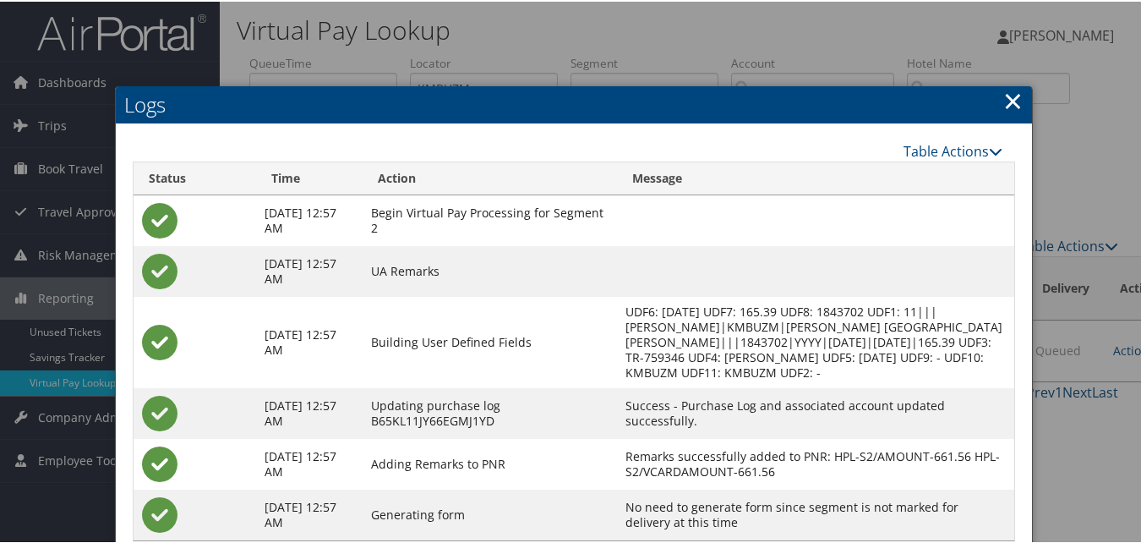
scroll to position [43, 0]
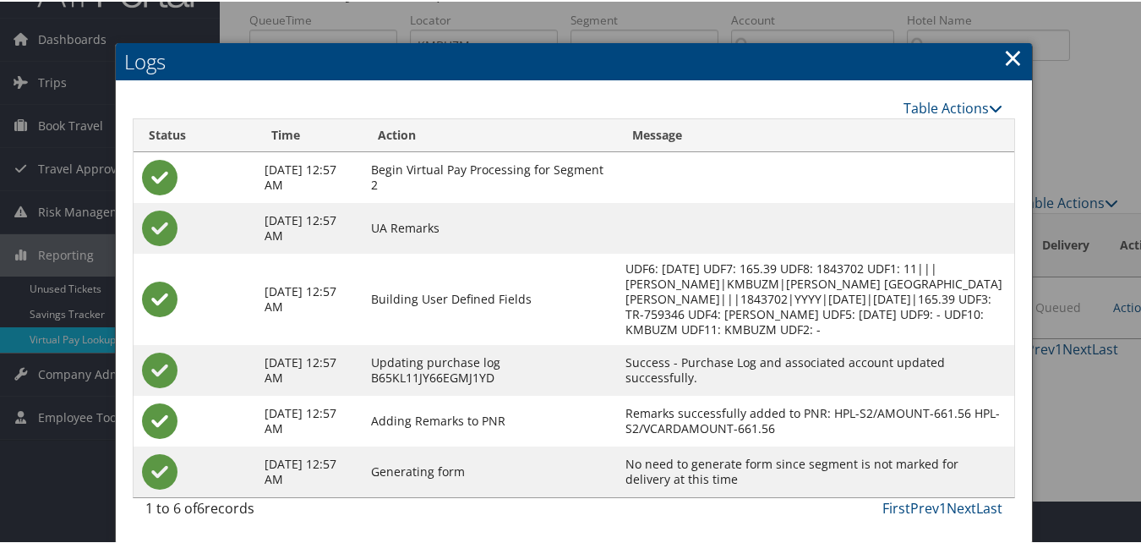
drag, startPoint x: 1002, startPoint y: 52, endPoint x: 977, endPoint y: 39, distance: 28.0
click at [1003, 52] on link "×" at bounding box center [1012, 56] width 19 height 34
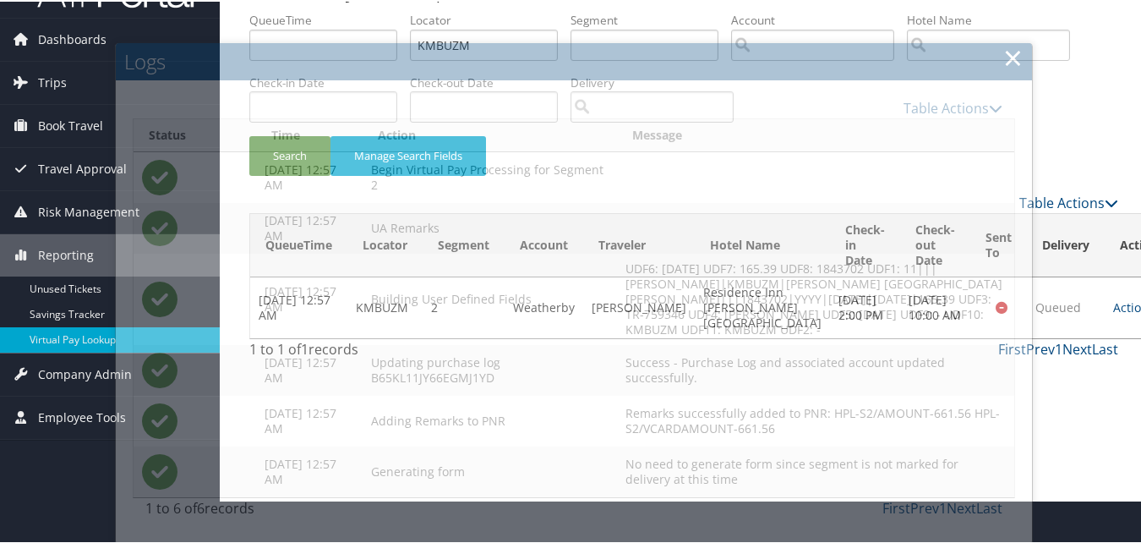
scroll to position [0, 0]
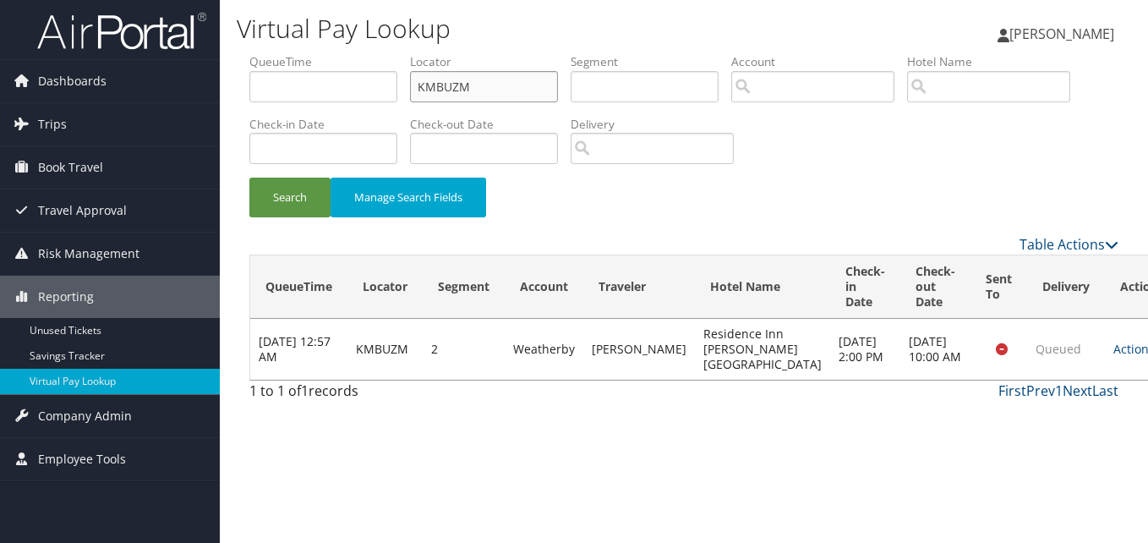
click at [491, 86] on input "KMBUZM" at bounding box center [484, 86] width 148 height 31
click at [249, 178] on button "Search" at bounding box center [289, 198] width 81 height 40
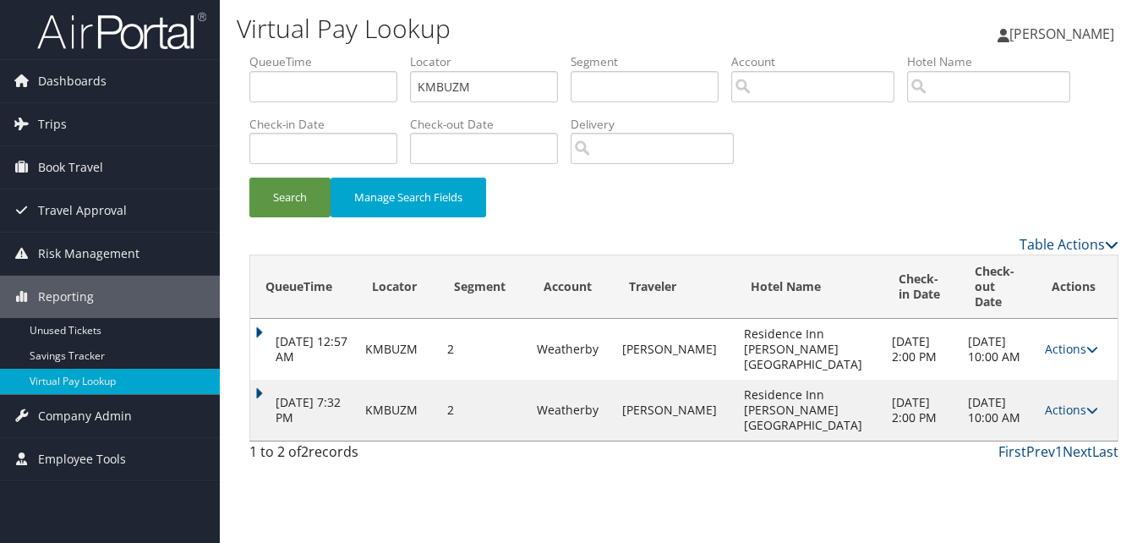
click at [1044, 404] on td "Actions Resend Logs View Itinerary" at bounding box center [1076, 410] width 81 height 61
click at [1054, 402] on link "Actions" at bounding box center [1071, 410] width 53 height 16
click at [1039, 439] on link "Logs" at bounding box center [1030, 448] width 107 height 29
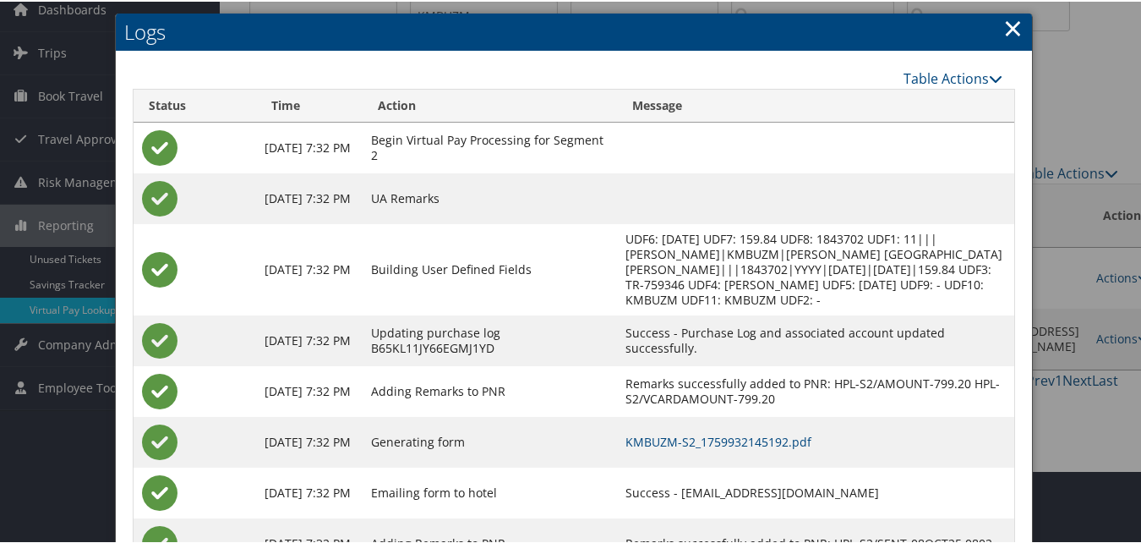
scroll to position [145, 0]
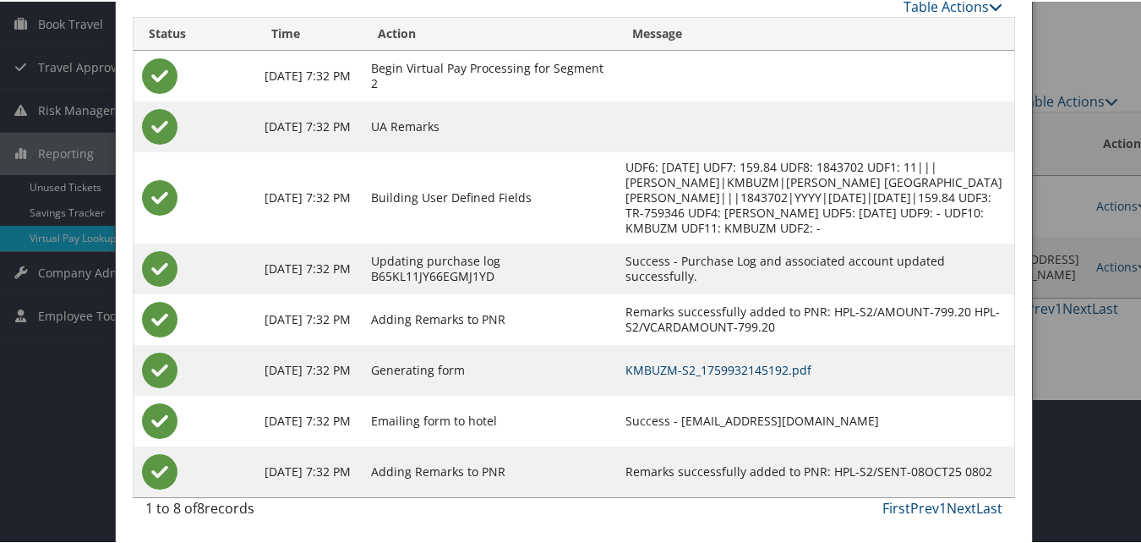
click at [711, 364] on link "KMBUZM-S2_1759932145192.pdf" at bounding box center [719, 368] width 186 height 16
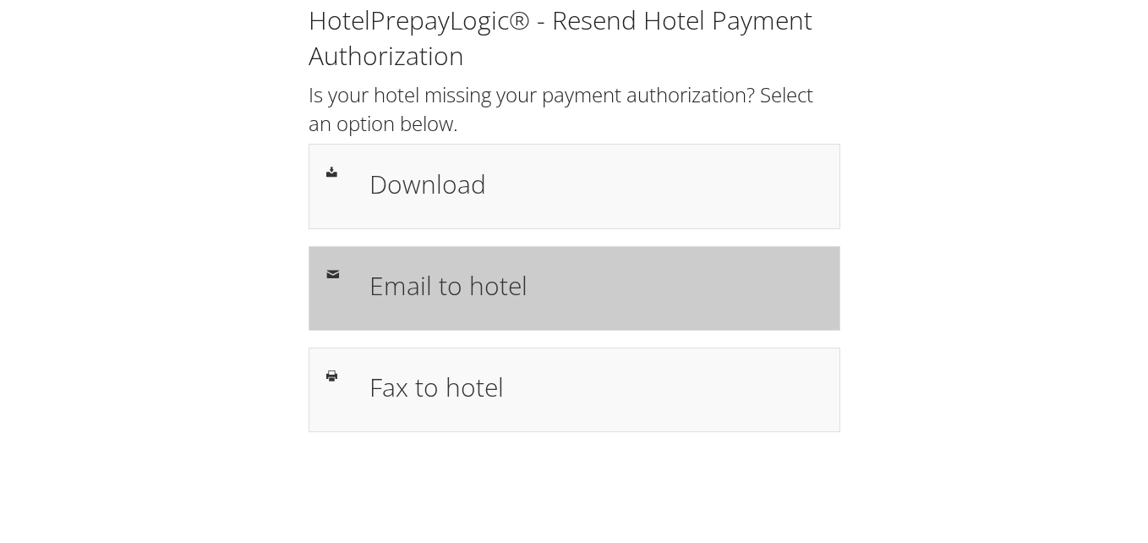
click at [523, 280] on h1 "Email to hotel" at bounding box center [595, 285] width 453 height 38
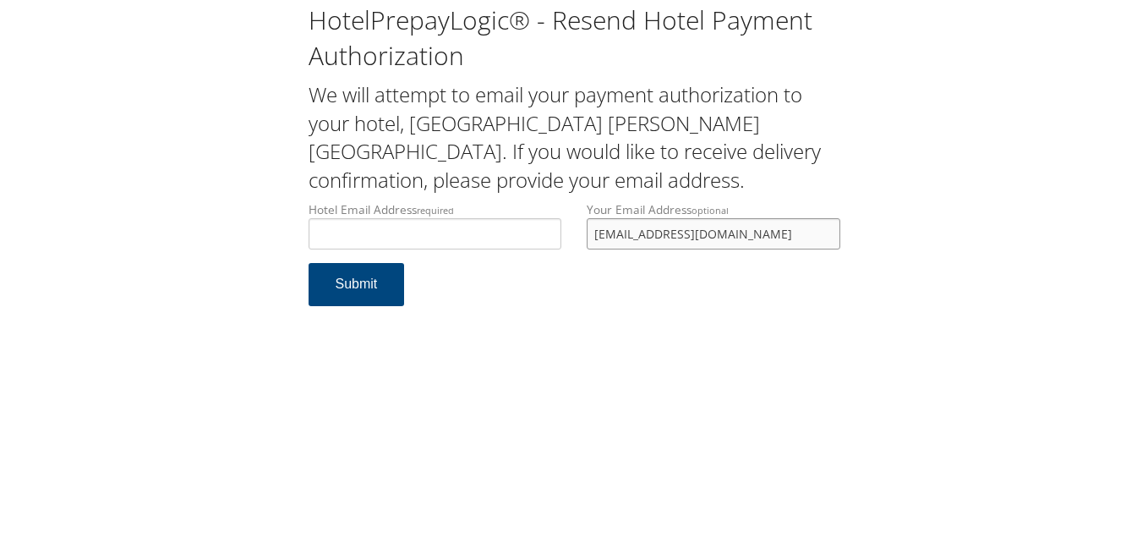
drag, startPoint x: 757, startPoint y: 238, endPoint x: 271, endPoint y: 270, distance: 487.2
click at [271, 270] on div "HotelPrepayLogic® - Resend Hotel Payment Authorization We will attempt to email…" at bounding box center [574, 161] width 1114 height 323
click at [343, 230] on input "Hotel Email Address required" at bounding box center [436, 233] width 254 height 31
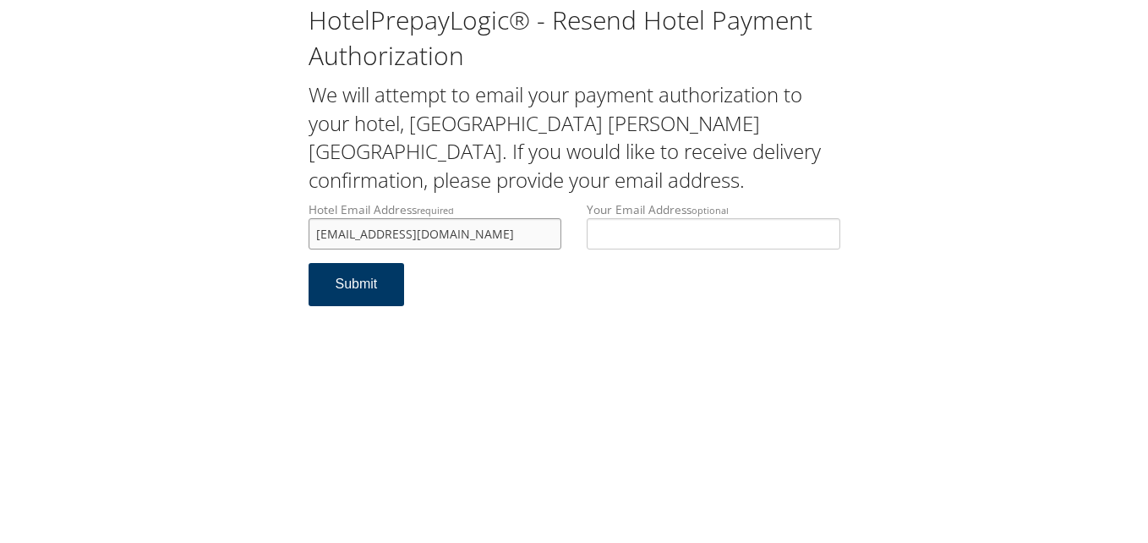
type input "[EMAIL_ADDRESS][DOMAIN_NAME]"
click at [354, 287] on button "Submit" at bounding box center [357, 284] width 96 height 43
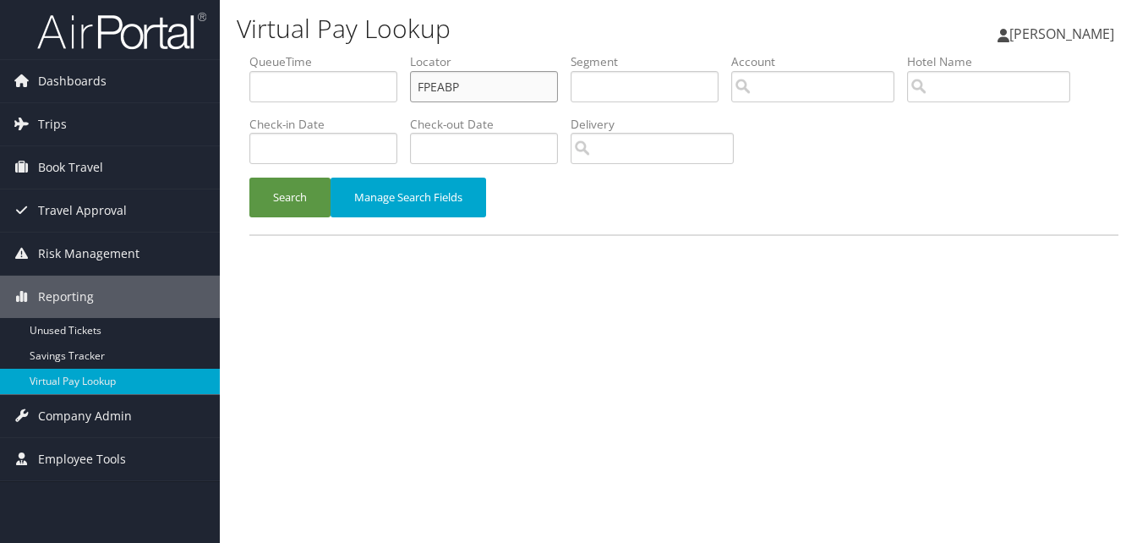
drag, startPoint x: 455, startPoint y: 90, endPoint x: 340, endPoint y: 92, distance: 115.0
click at [340, 53] on ul "QueueTime Locator FPEABP Segment Account Traveler Hotel Name Check-in Date Chec…" at bounding box center [683, 53] width 869 height 0
paste input "QNFAKS"
type input "QNFAKS"
click at [249, 178] on button "Search" at bounding box center [289, 198] width 81 height 40
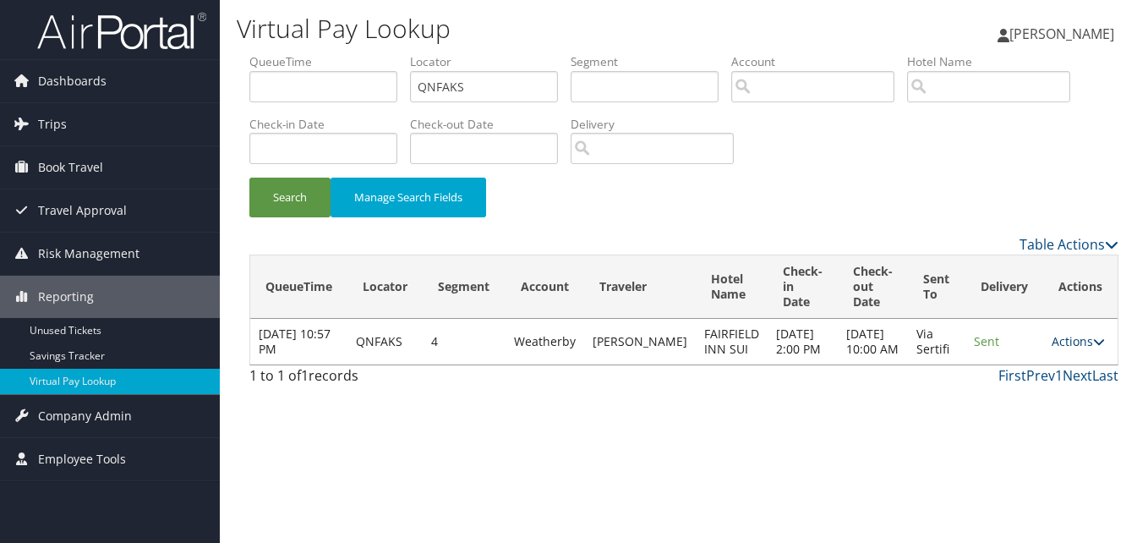
click at [1072, 349] on link "Actions" at bounding box center [1078, 341] width 53 height 16
click at [1033, 408] on link "Logs" at bounding box center [1045, 402] width 107 height 29
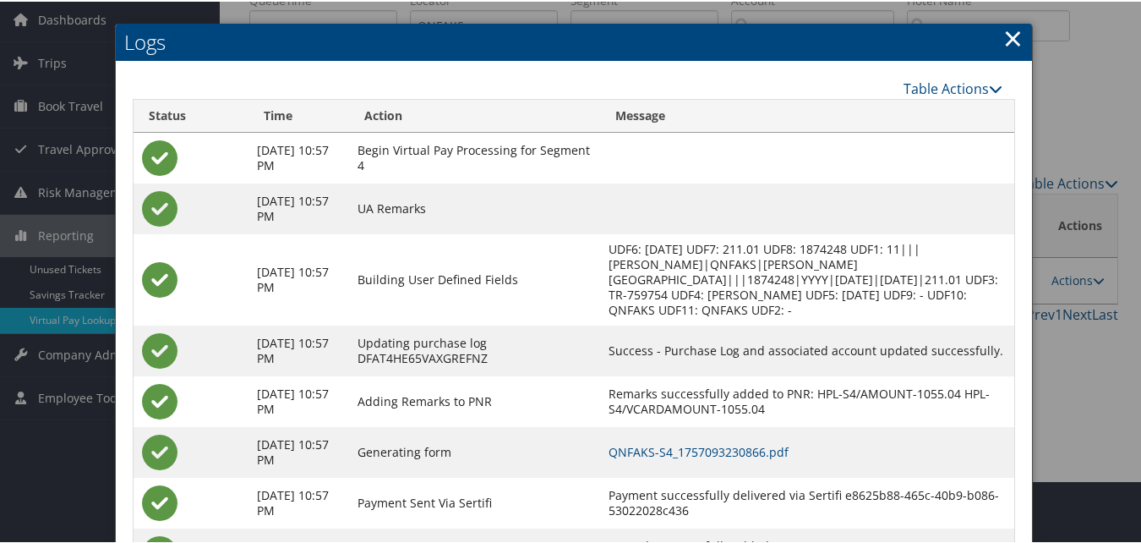
scroll to position [145, 0]
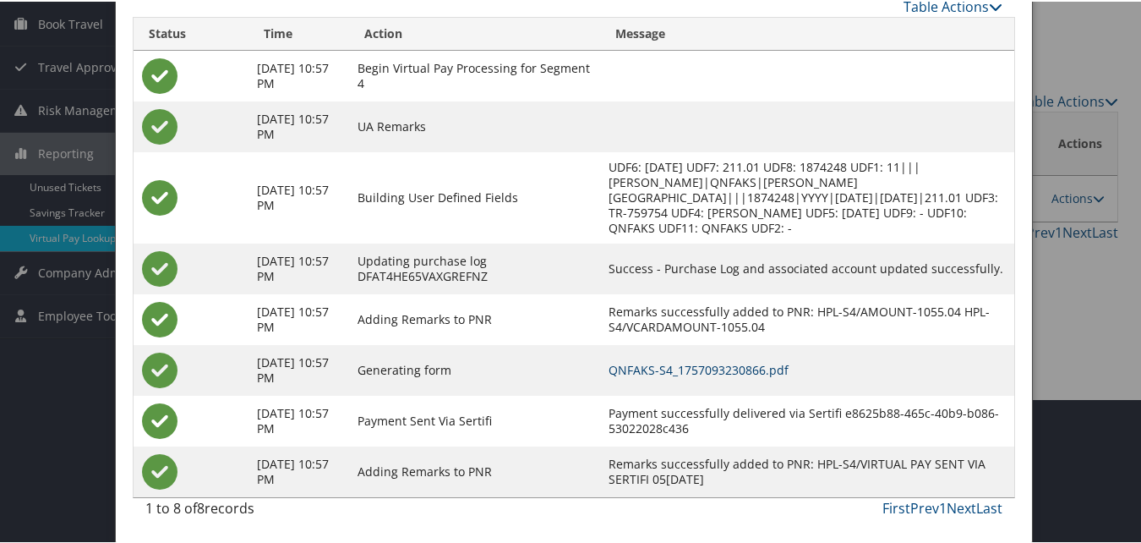
click at [721, 372] on link "QNFAKS-S4_1757093230866.pdf" at bounding box center [699, 368] width 180 height 16
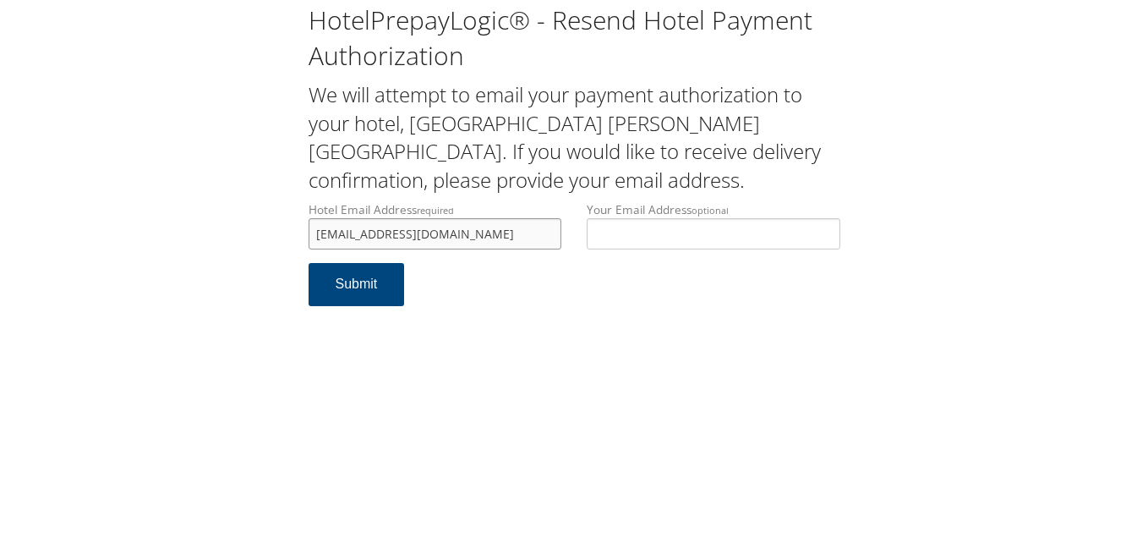
drag, startPoint x: 506, startPoint y: 226, endPoint x: 123, endPoint y: 237, distance: 383.1
click at [123, 237] on div "HotelPrepayLogic® - Resend Hotel Payment Authorization We will attempt to email…" at bounding box center [574, 161] width 1114 height 323
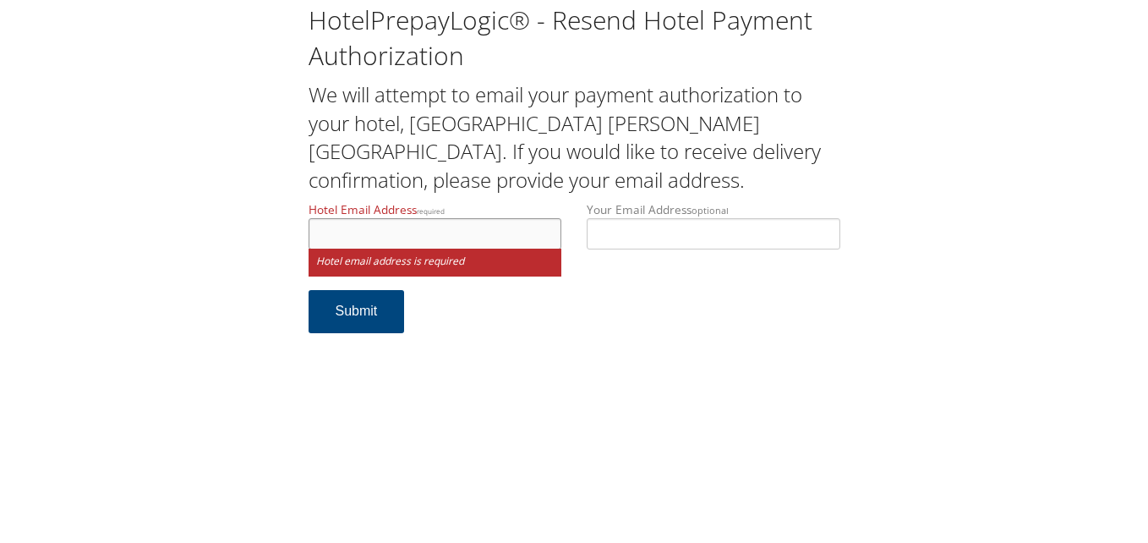
click at [320, 225] on input "Hotel Email Address required" at bounding box center [436, 233] width 254 height 31
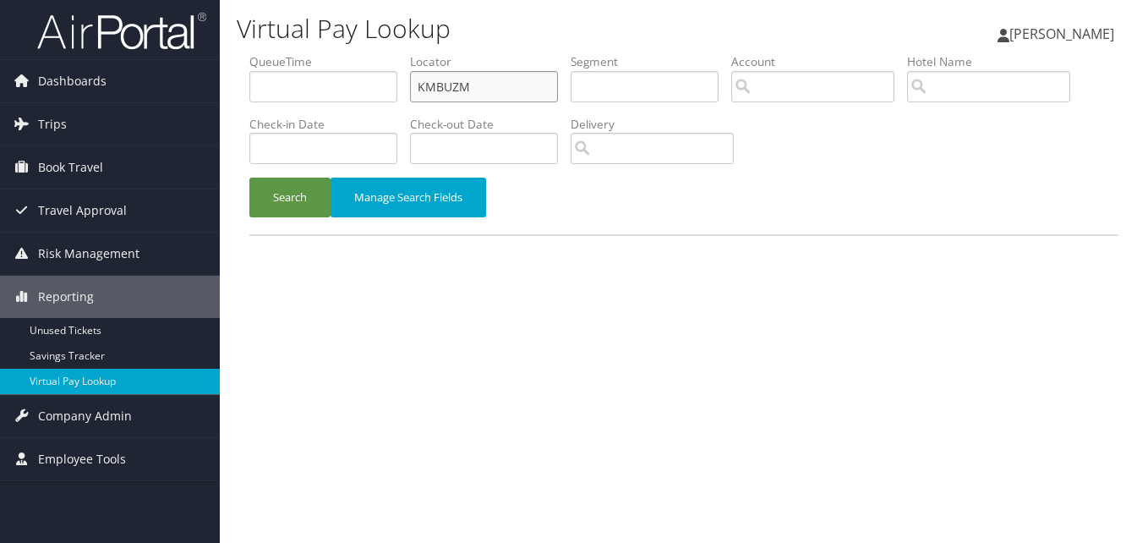
click at [527, 96] on input "KMBUZM" at bounding box center [484, 86] width 148 height 31
click at [249, 178] on button "Search" at bounding box center [289, 198] width 81 height 40
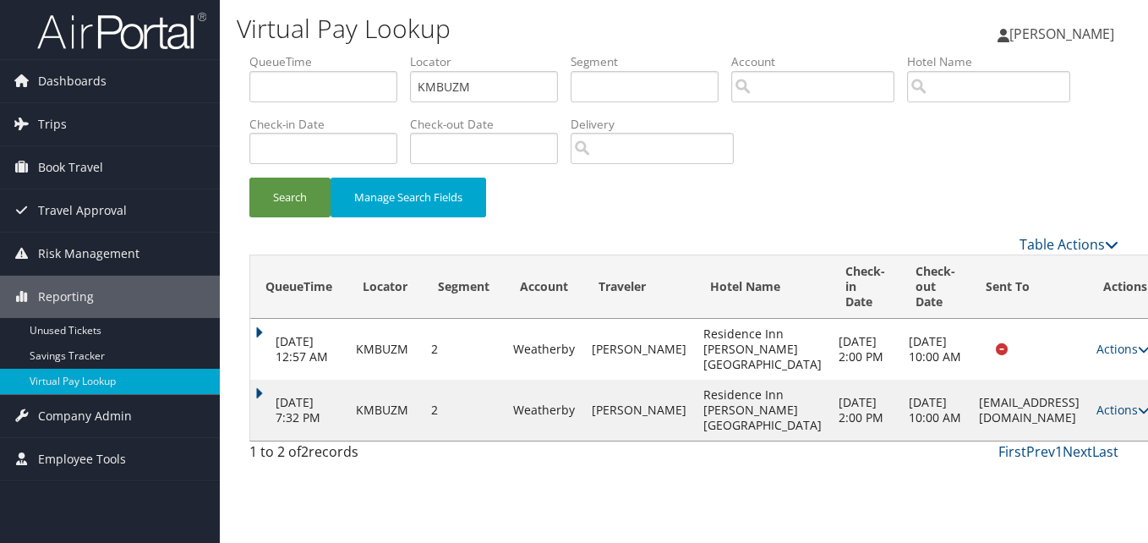
click at [1088, 440] on td "Actions Resend Logs View Itinerary" at bounding box center [1125, 410] width 74 height 61
click at [1096, 418] on link "Actions" at bounding box center [1122, 410] width 53 height 16
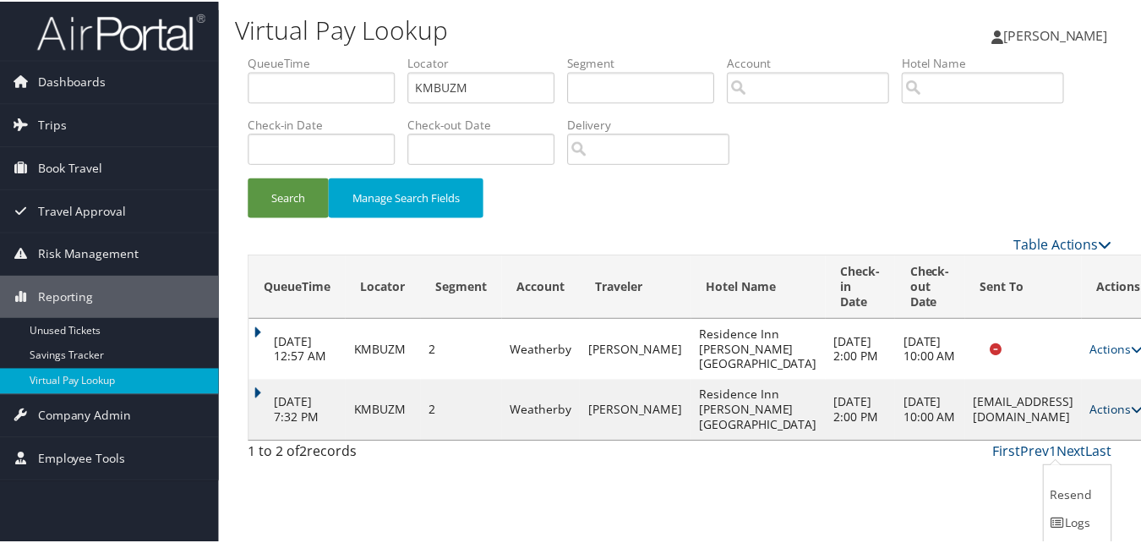
scroll to position [41, 0]
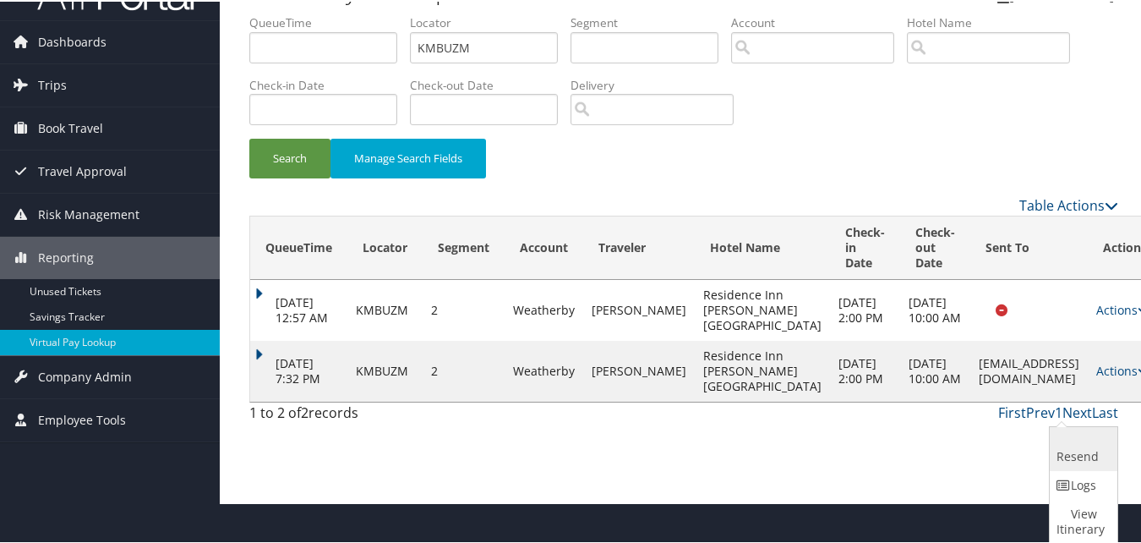
click at [1081, 451] on link "Resend" at bounding box center [1081, 447] width 63 height 44
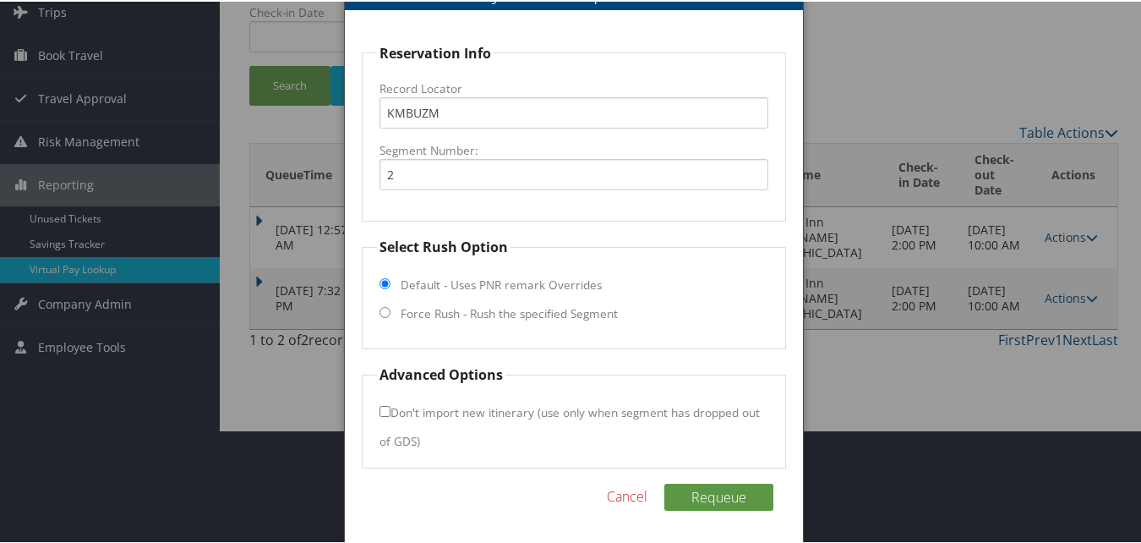
scroll to position [114, 0]
click at [494, 314] on label "Force Rush - Rush the specified Segment" at bounding box center [509, 311] width 217 height 17
click at [391, 314] on input "Force Rush - Rush the specified Segment" at bounding box center [385, 309] width 11 height 11
radio input "true"
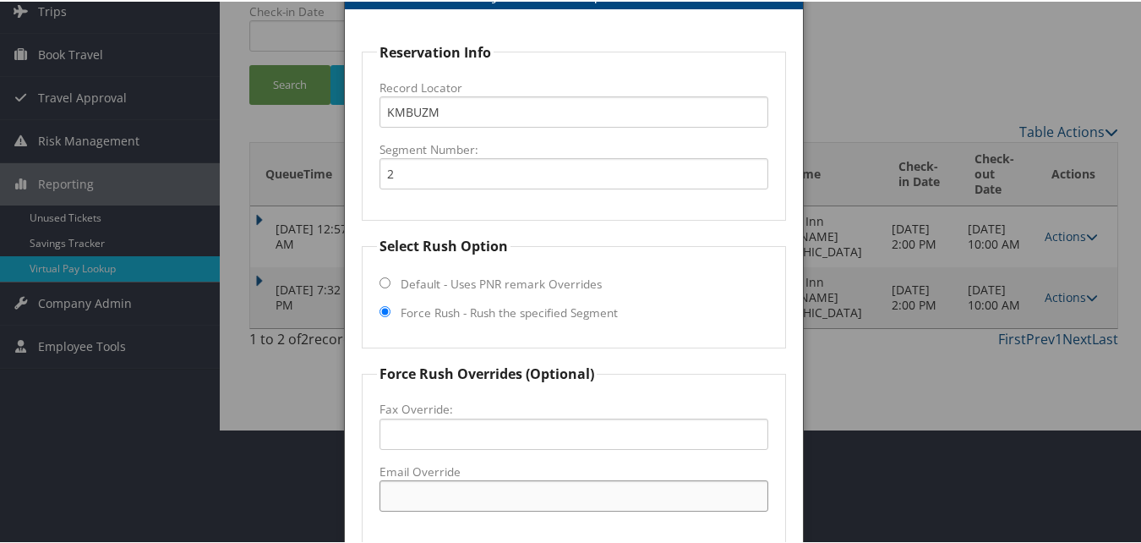
click at [433, 501] on input "Email Override" at bounding box center [574, 493] width 388 height 31
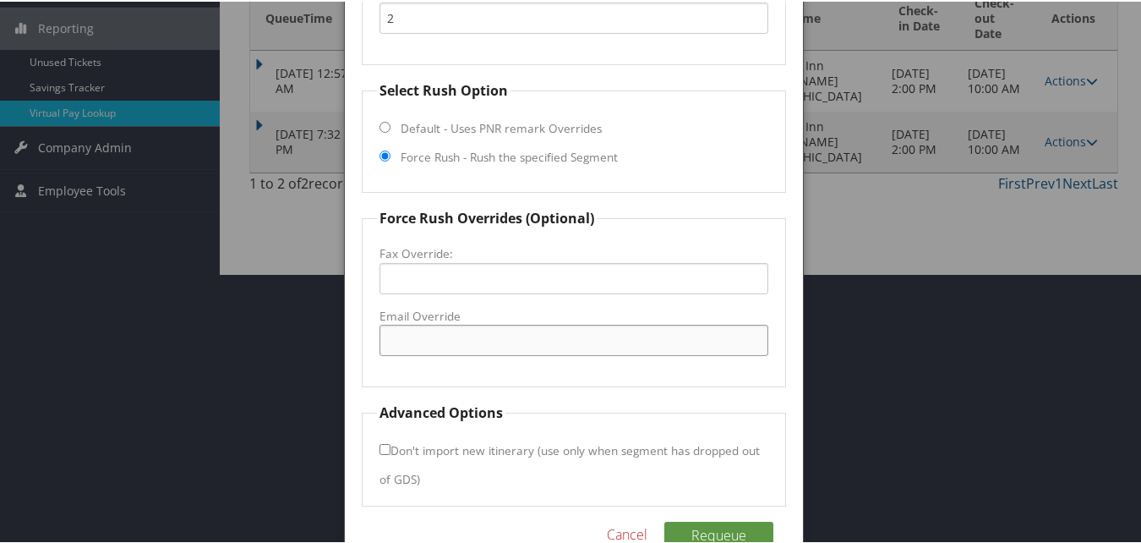
scroll to position [283, 0]
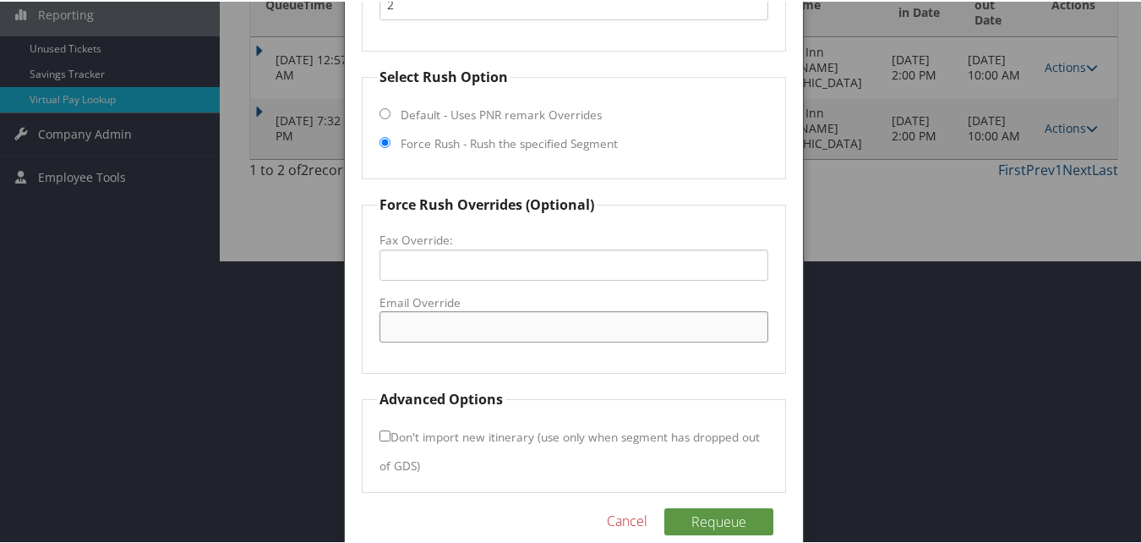
click at [438, 330] on input "Email Override" at bounding box center [574, 324] width 388 height 31
drag, startPoint x: 532, startPoint y: 338, endPoint x: 333, endPoint y: 324, distance: 199.2
type input "avpri.ri@gmail.com"
click at [705, 516] on button "Requeue" at bounding box center [718, 519] width 109 height 27
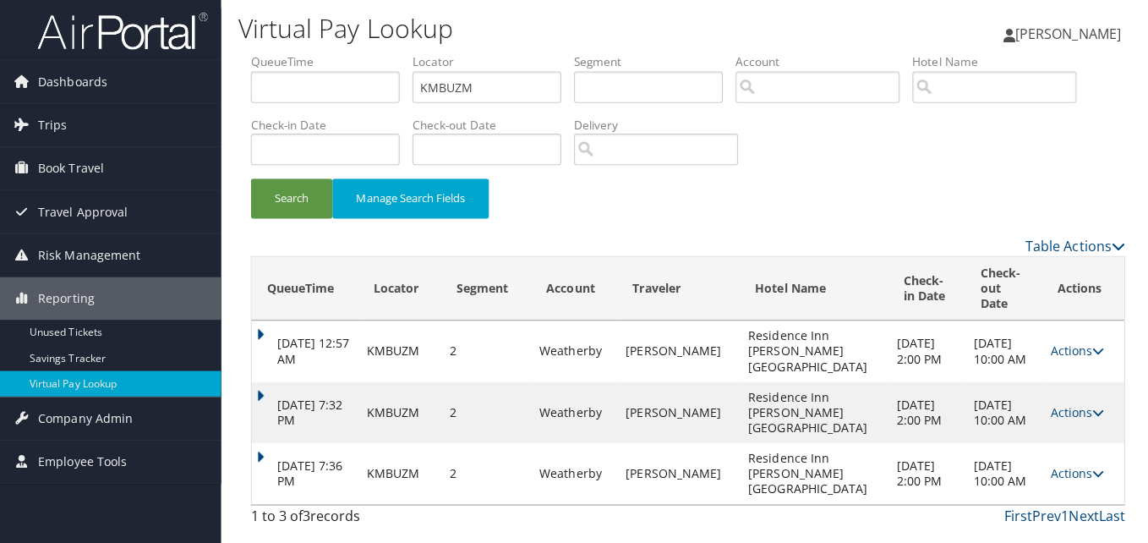
scroll to position [0, 0]
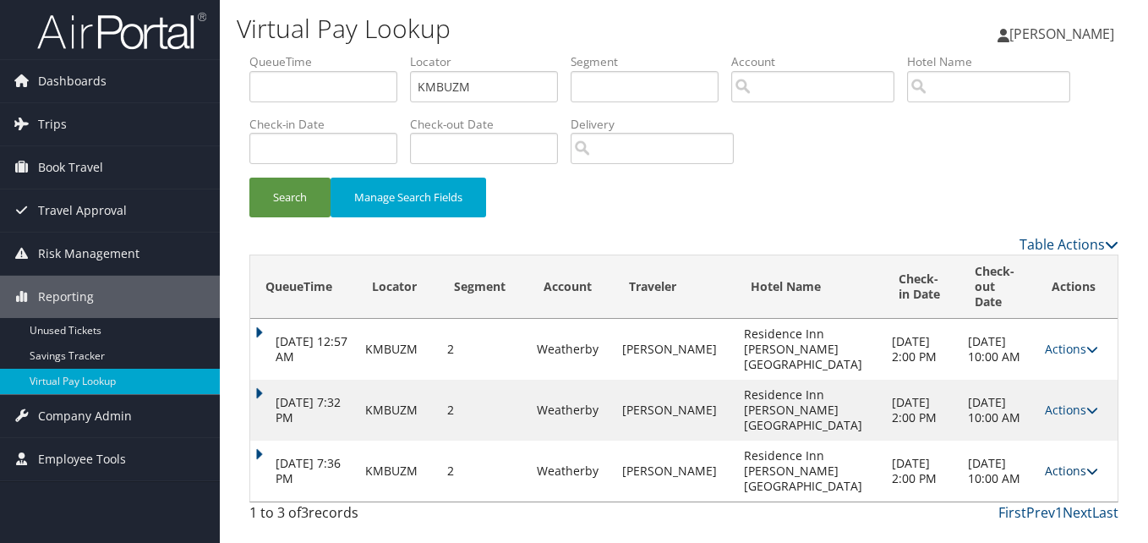
click at [1066, 462] on link "Actions" at bounding box center [1071, 470] width 53 height 16
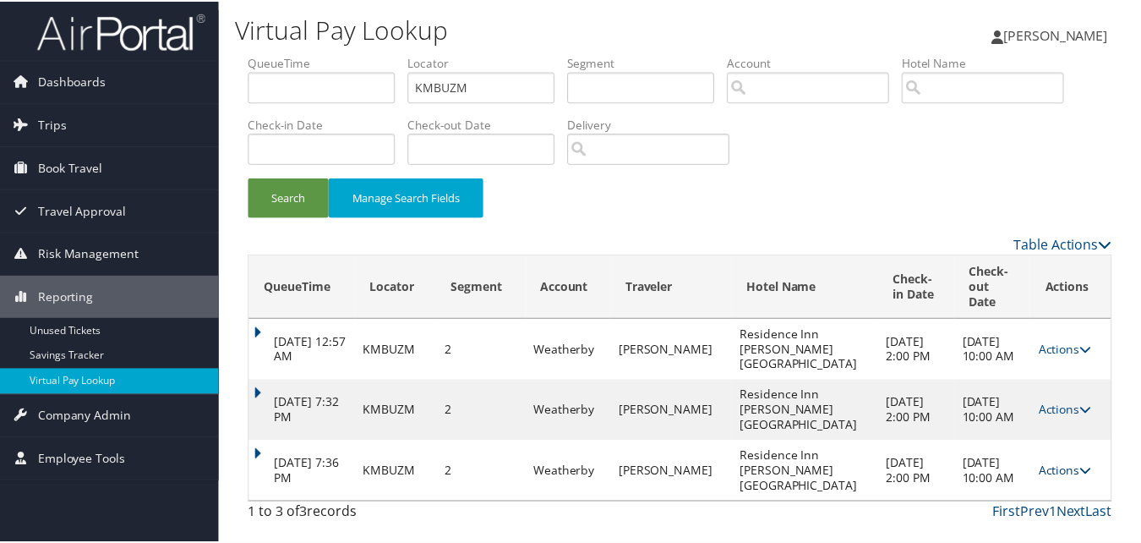
scroll to position [25, 0]
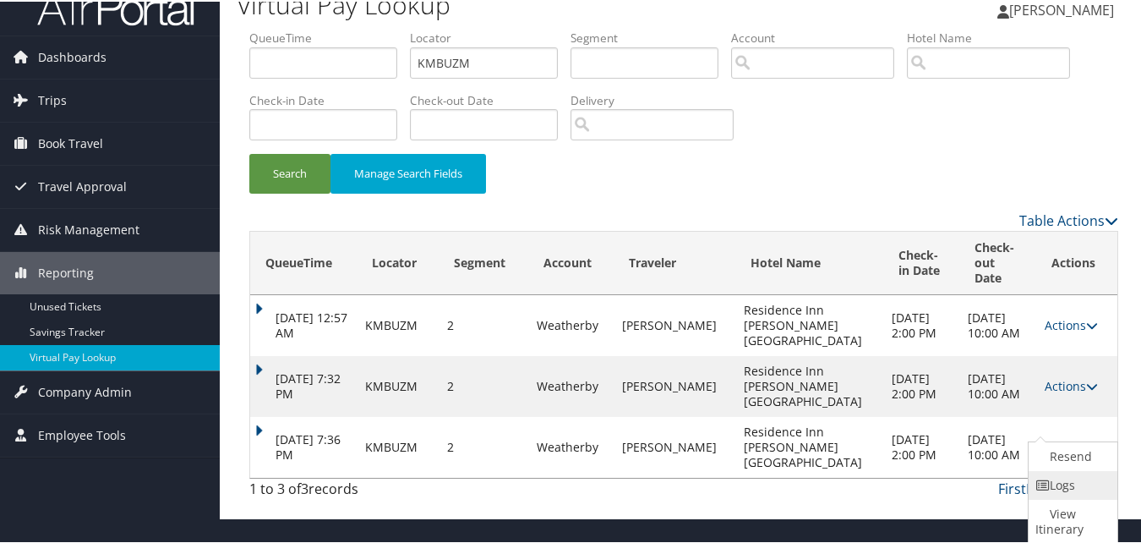
click at [1051, 486] on link "Logs" at bounding box center [1071, 483] width 85 height 29
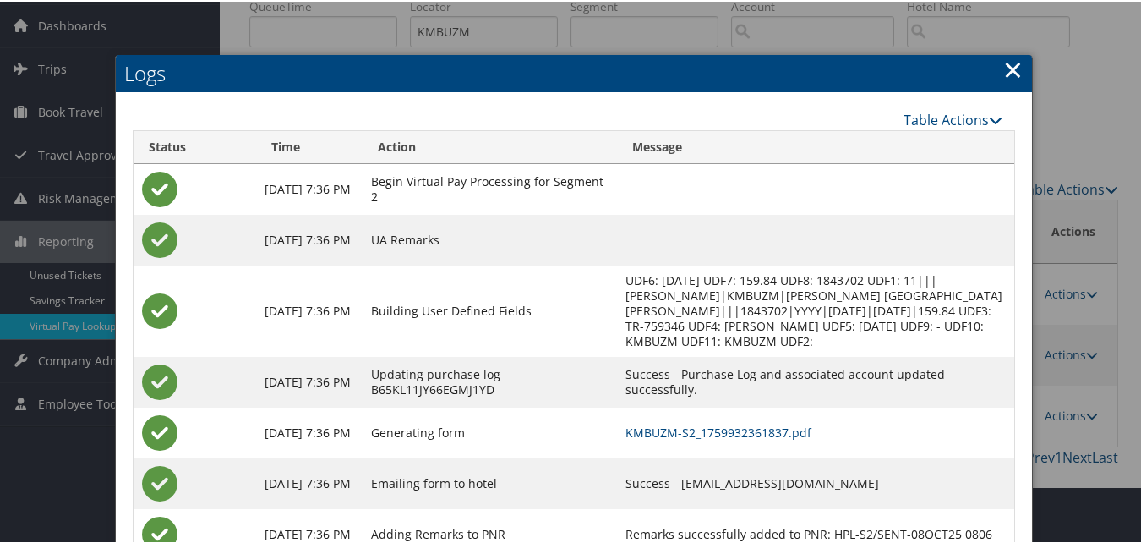
scroll to position [119, 0]
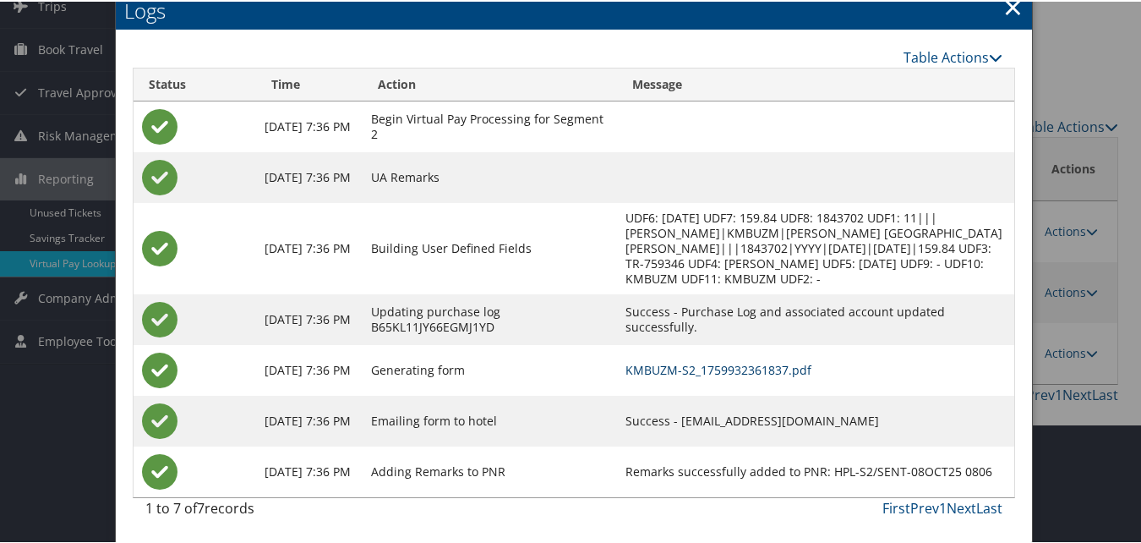
click at [739, 368] on link "KMBUZM-S2_1759932361837.pdf" at bounding box center [719, 368] width 186 height 16
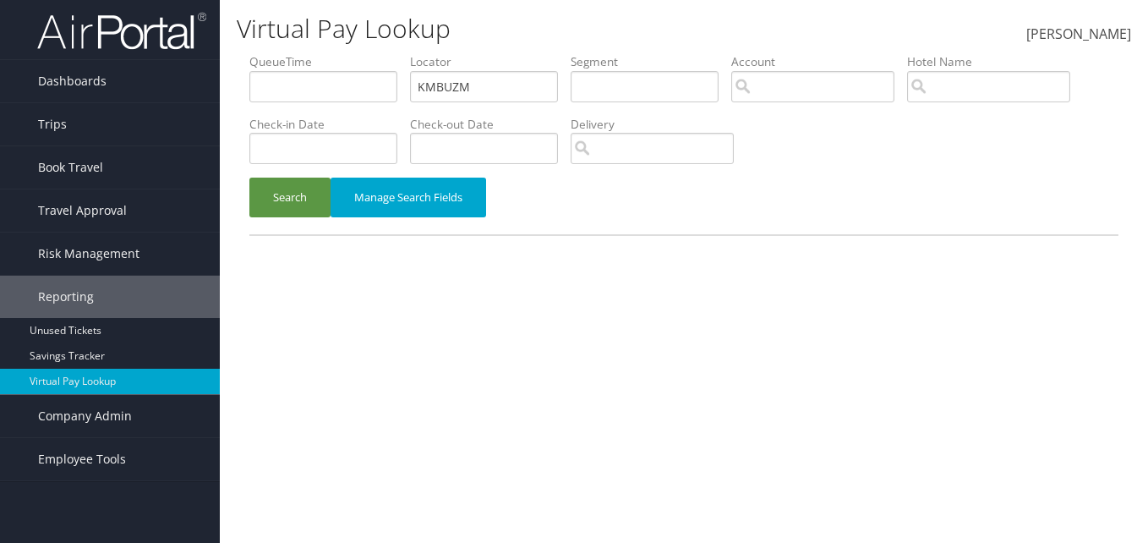
click at [317, 53] on ul "QueueTime Locator KMBUZM Segment Account Traveler Hotel Name Check-in Date Chec…" at bounding box center [683, 53] width 869 height 0
type input "HSDNYD"
click at [249, 178] on button "Search" at bounding box center [289, 198] width 81 height 40
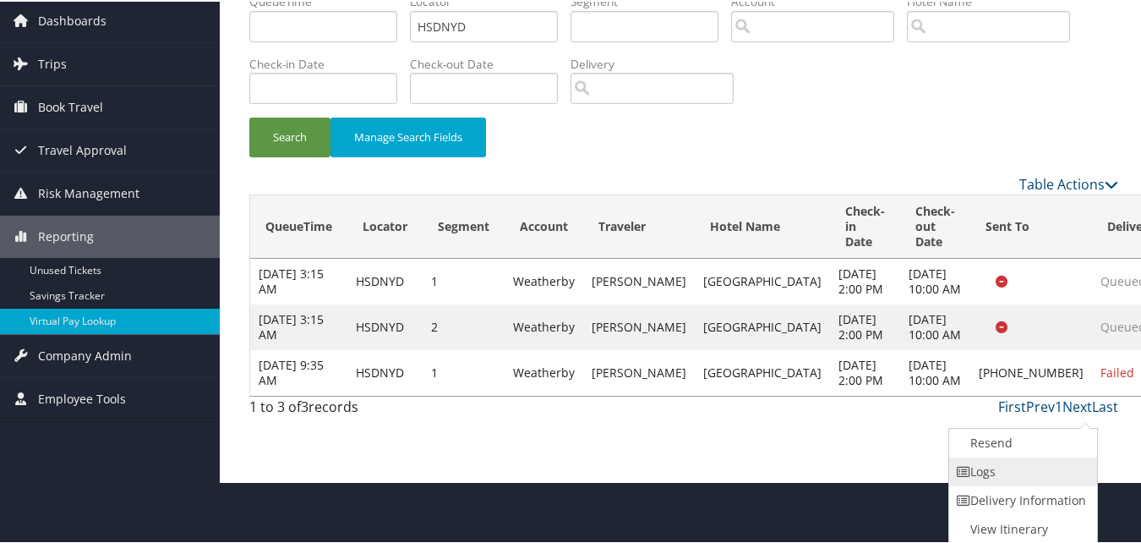
click at [990, 477] on link "Logs" at bounding box center [1021, 470] width 145 height 29
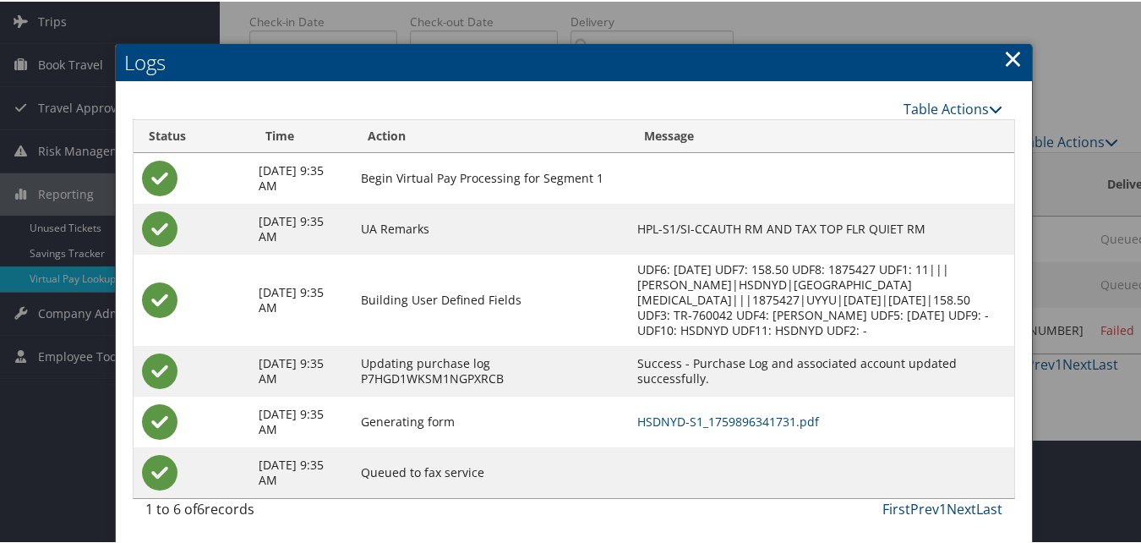
scroll to position [105, 0]
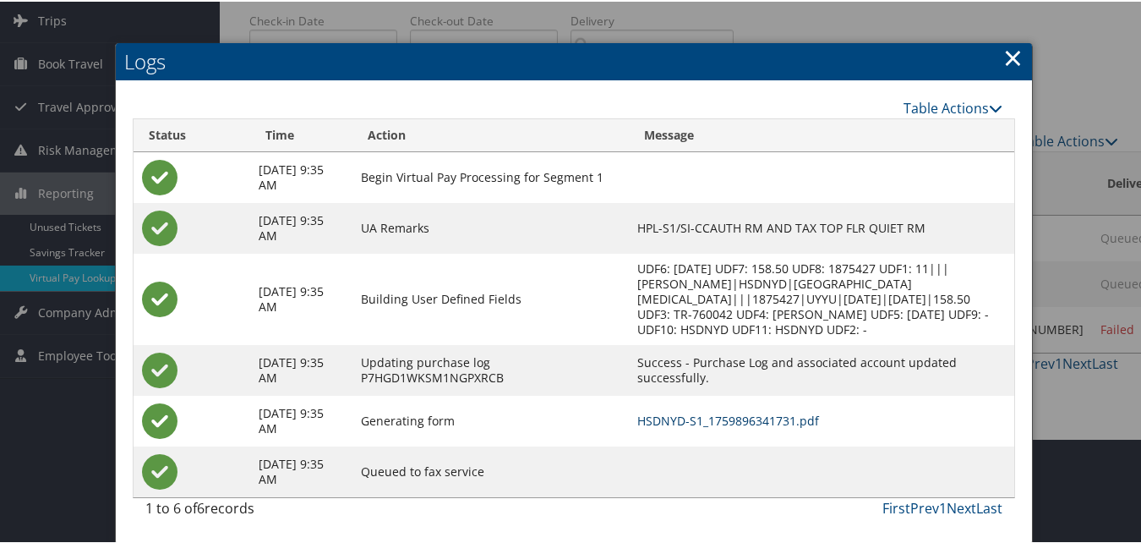
click at [761, 421] on link "HSDNYD-S1_1759896341731.pdf" at bounding box center [728, 419] width 182 height 16
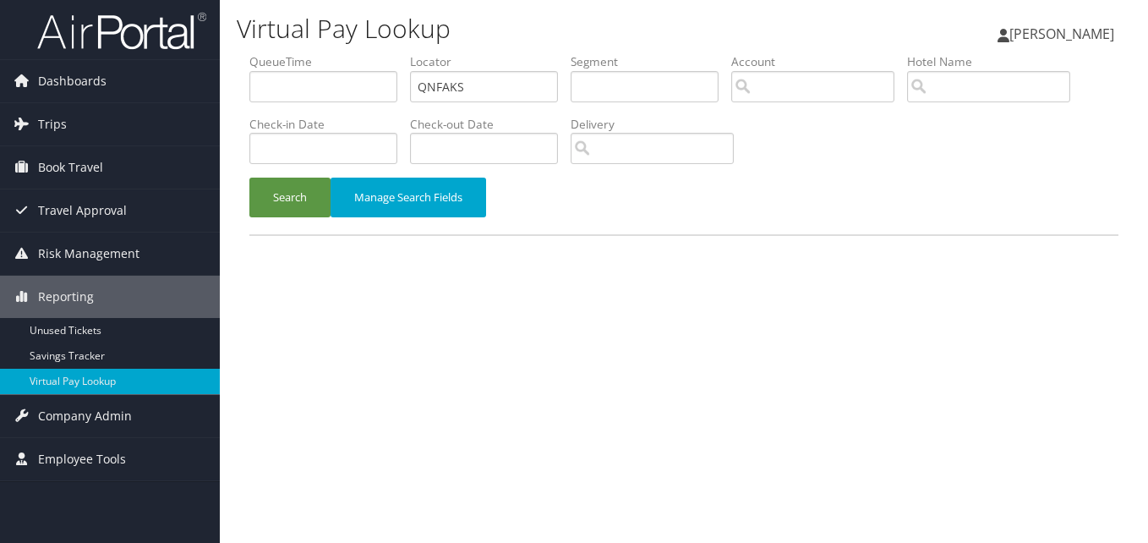
click at [511, 109] on li "Locator QNFAKS" at bounding box center [490, 84] width 161 height 62
click at [512, 78] on input "QNFAKS" at bounding box center [484, 86] width 148 height 31
click at [249, 178] on button "Search" at bounding box center [289, 198] width 81 height 40
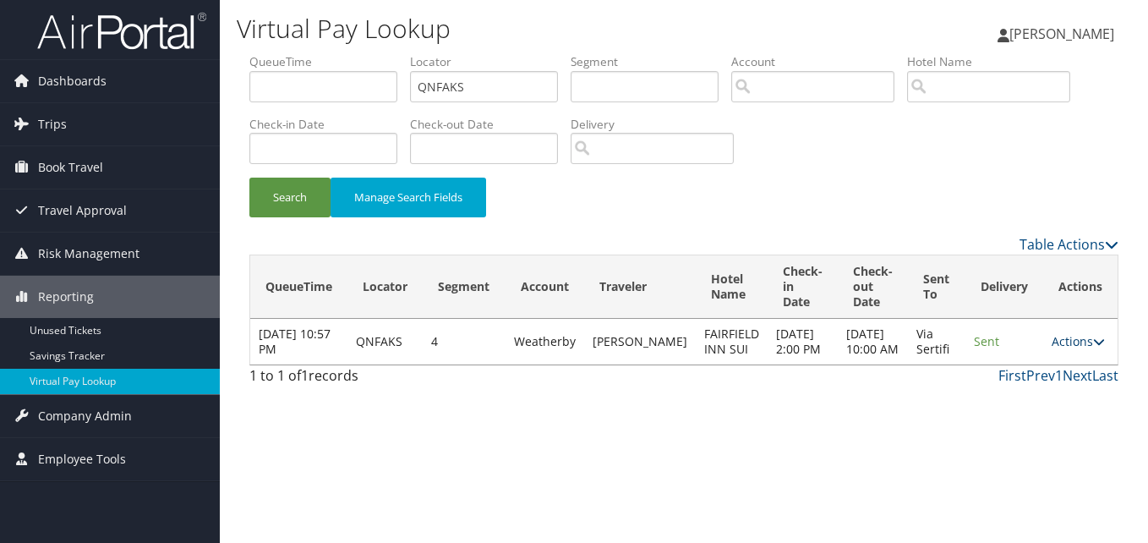
click at [1079, 347] on link "Actions" at bounding box center [1078, 341] width 53 height 16
click at [1044, 396] on link "Logs" at bounding box center [1045, 402] width 107 height 29
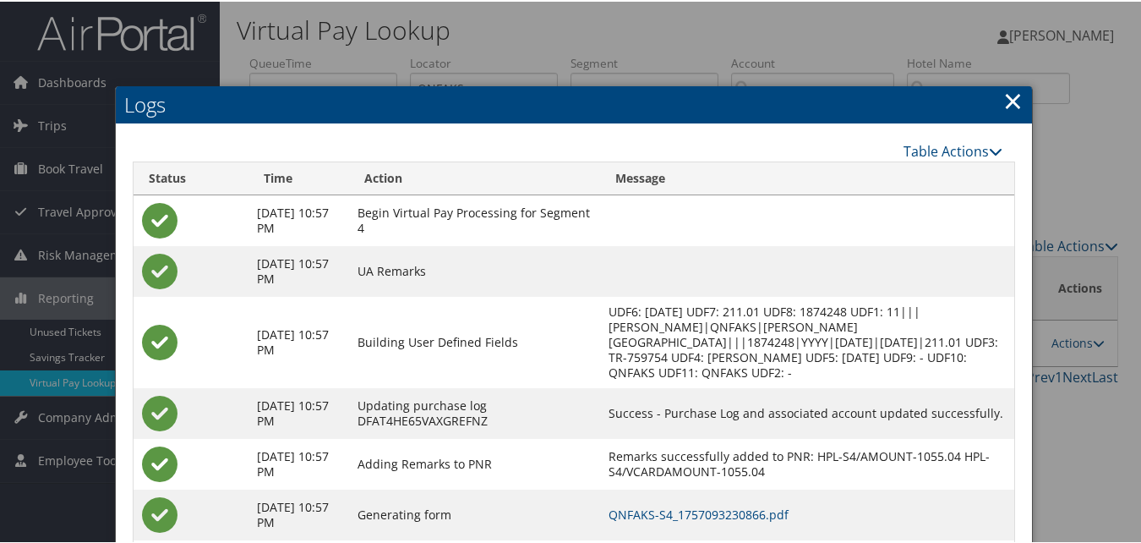
click at [1005, 98] on link "×" at bounding box center [1012, 99] width 19 height 34
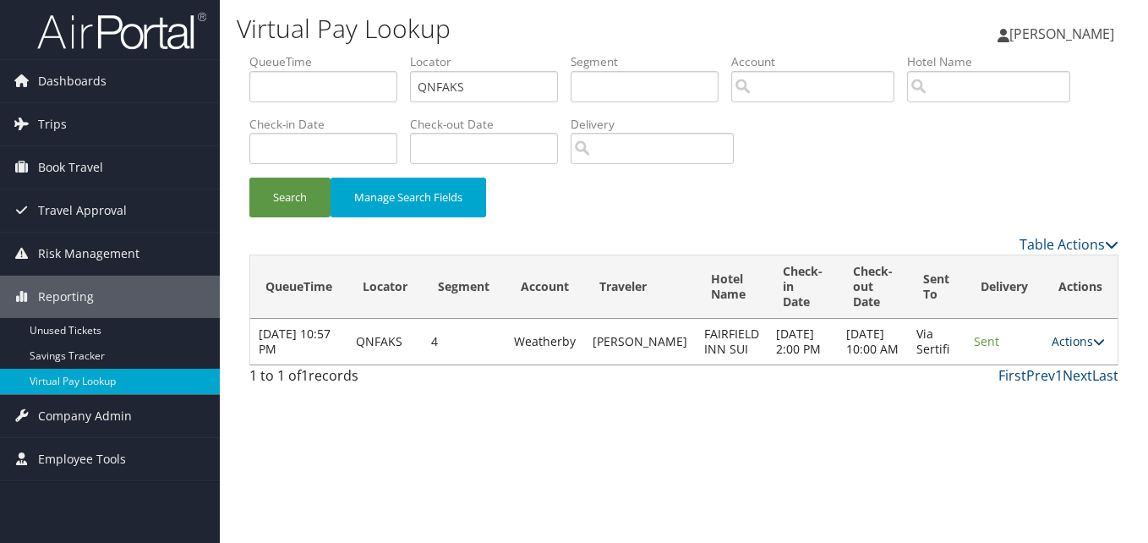
click at [1084, 349] on link "Actions" at bounding box center [1078, 341] width 53 height 16
click at [1052, 361] on link "Resend" at bounding box center [1045, 373] width 107 height 29
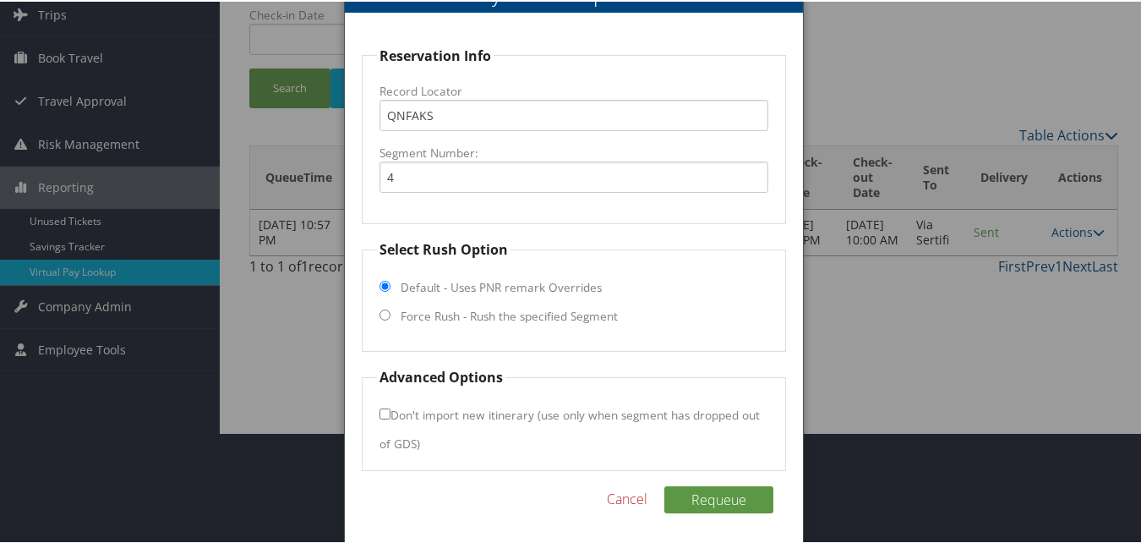
scroll to position [114, 0]
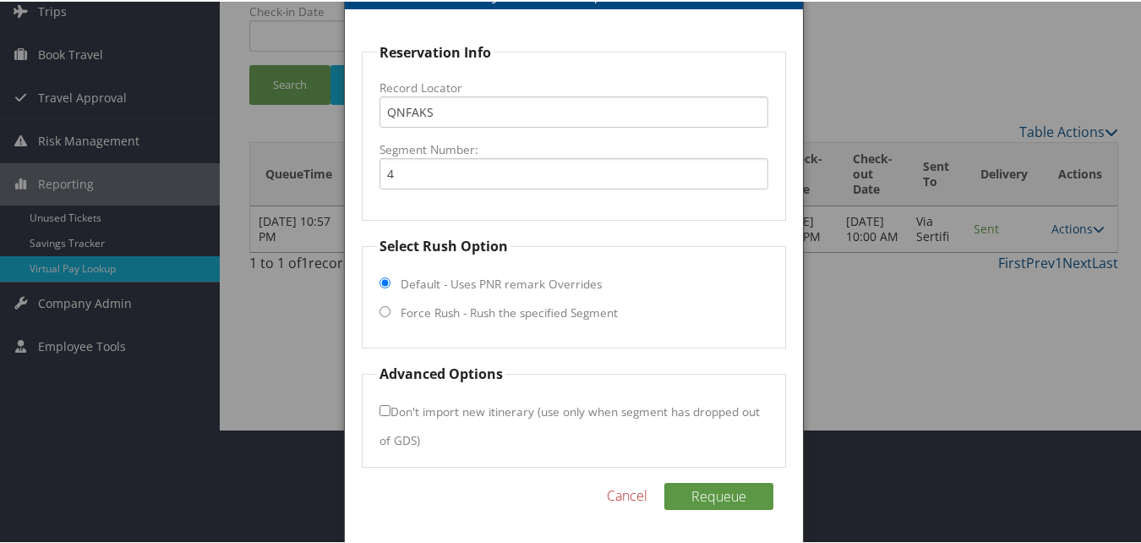
click at [460, 317] on label "Force Rush - Rush the specified Segment" at bounding box center [509, 311] width 217 height 17
click at [391, 315] on input "Force Rush - Rush the specified Segment" at bounding box center [385, 309] width 11 height 11
radio input "true"
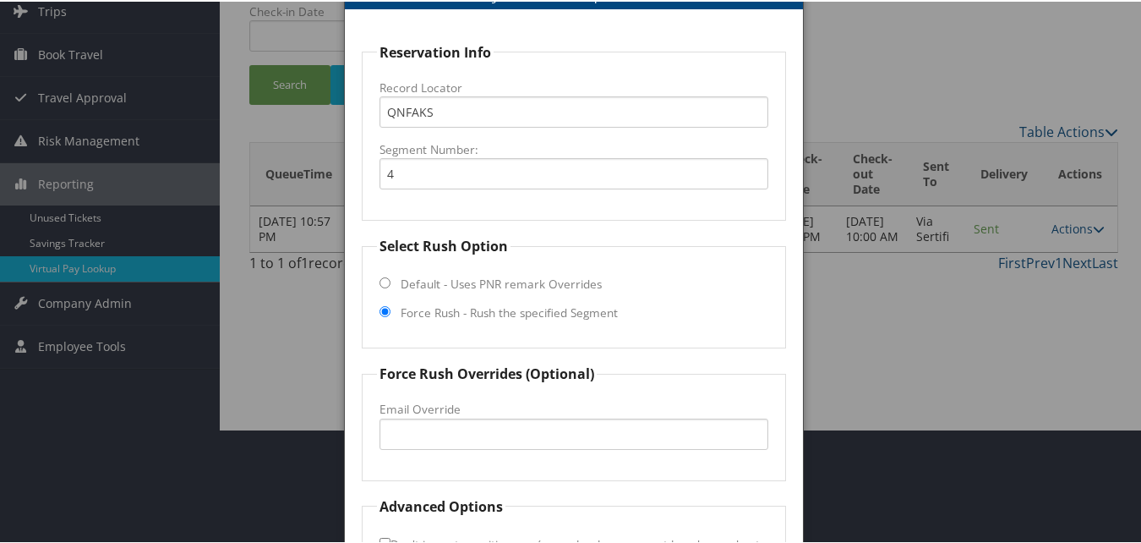
click at [502, 276] on label "Default - Uses PNR remark Overrides" at bounding box center [501, 282] width 201 height 17
click at [391, 276] on input "Default - Uses PNR remark Overrides" at bounding box center [385, 281] width 11 height 11
radio input "true"
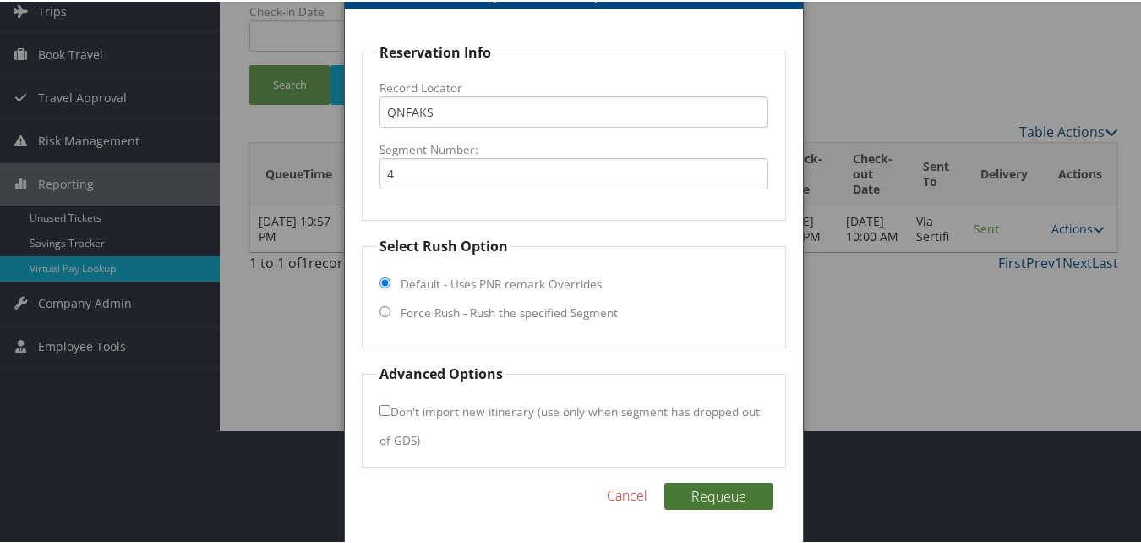
click at [673, 492] on button "Requeue" at bounding box center [718, 494] width 109 height 27
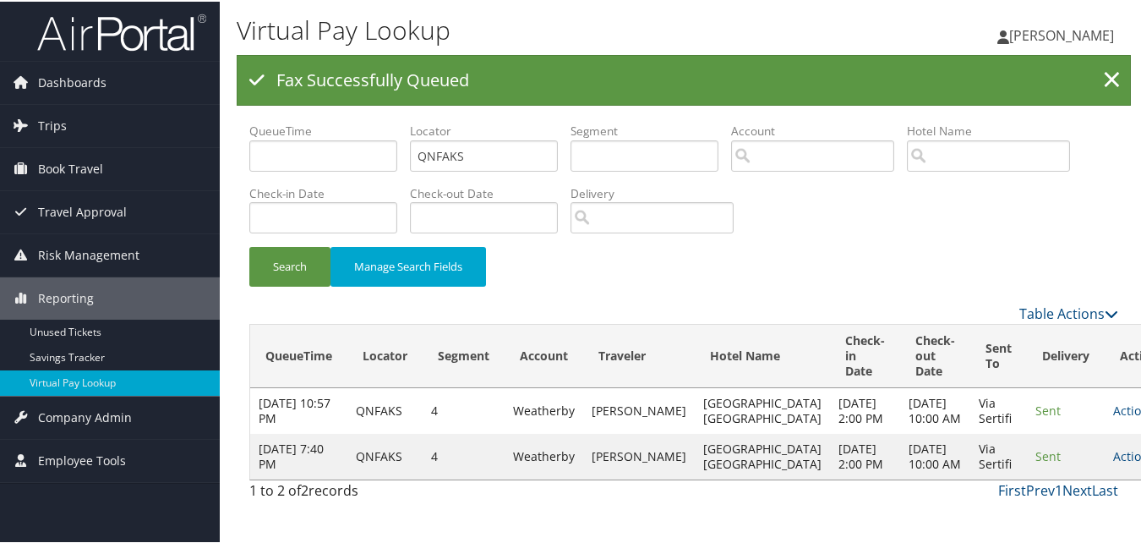
scroll to position [0, 0]
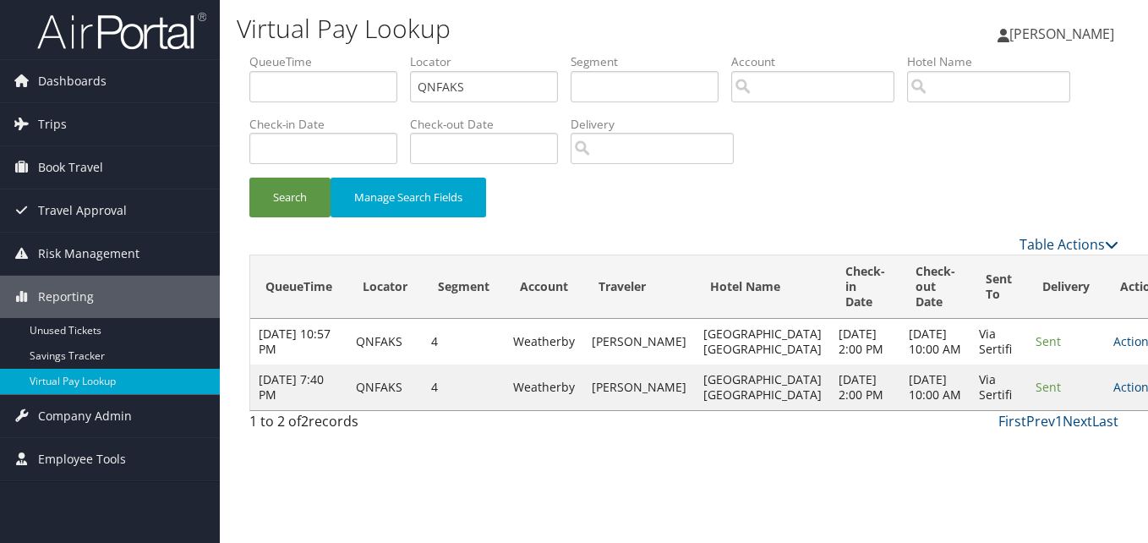
click at [1105, 410] on td "Actions Resend Logs View Itinerary" at bounding box center [1142, 387] width 74 height 46
click at [1113, 395] on link "Actions" at bounding box center [1139, 387] width 53 height 16
click at [1057, 481] on link "Logs" at bounding box center [1045, 486] width 107 height 29
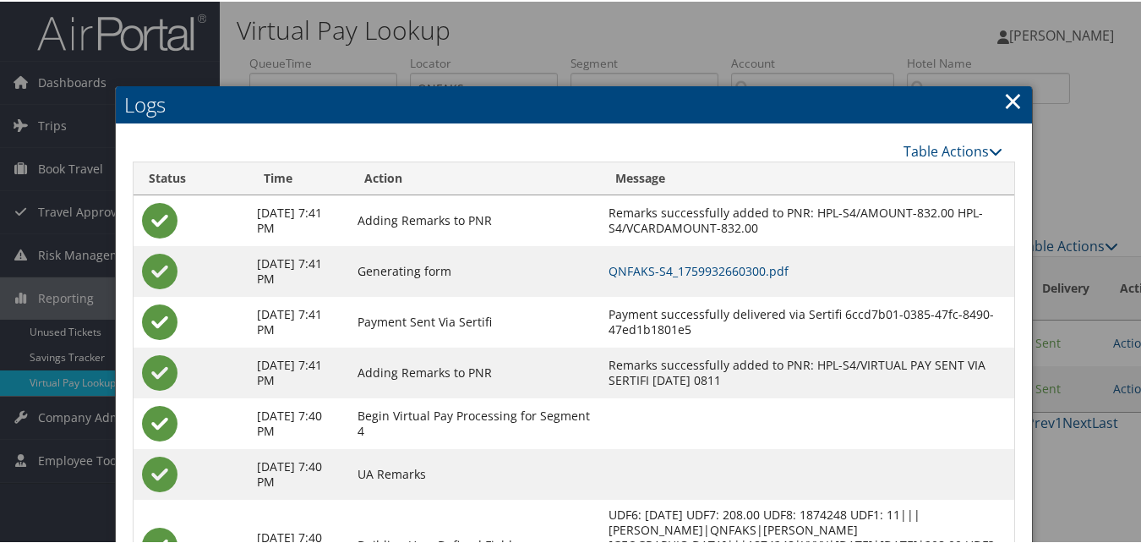
click at [719, 277] on td "QNFAKS-S4_1759932660300.pdf" at bounding box center [807, 269] width 415 height 51
click at [723, 270] on link "QNFAKS-S4_1759932660300.pdf" at bounding box center [699, 269] width 180 height 16
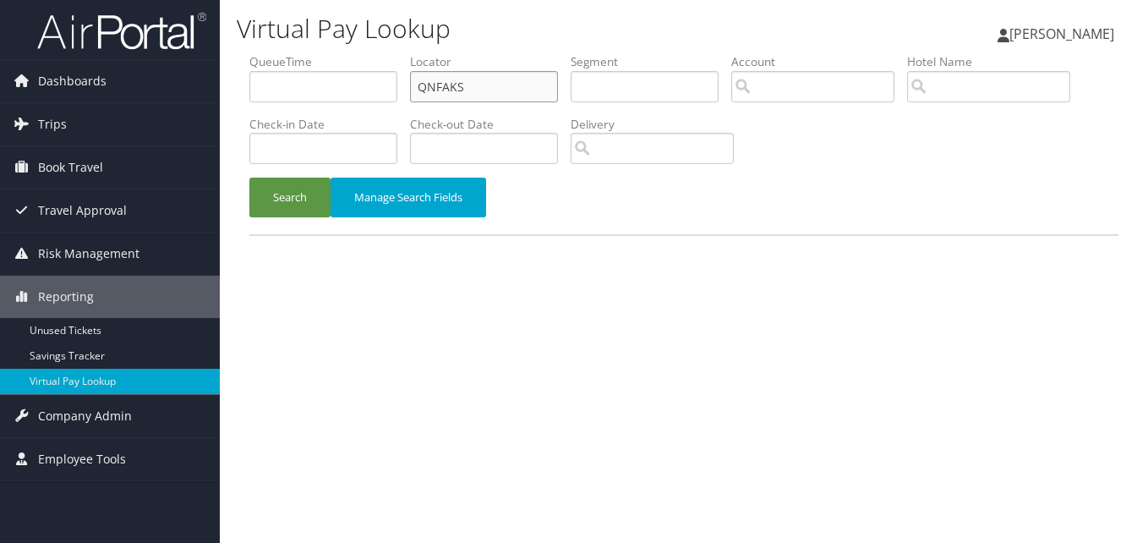
drag, startPoint x: 516, startPoint y: 96, endPoint x: 395, endPoint y: 99, distance: 120.9
click at [396, 53] on ul "QueueTime Locator QNFAKS Segment Account Traveler Hotel Name Check-in Date Chec…" at bounding box center [683, 53] width 869 height 0
paste input "FEHORC"
type input "FEHORC"
click at [249, 178] on button "Search" at bounding box center [289, 198] width 81 height 40
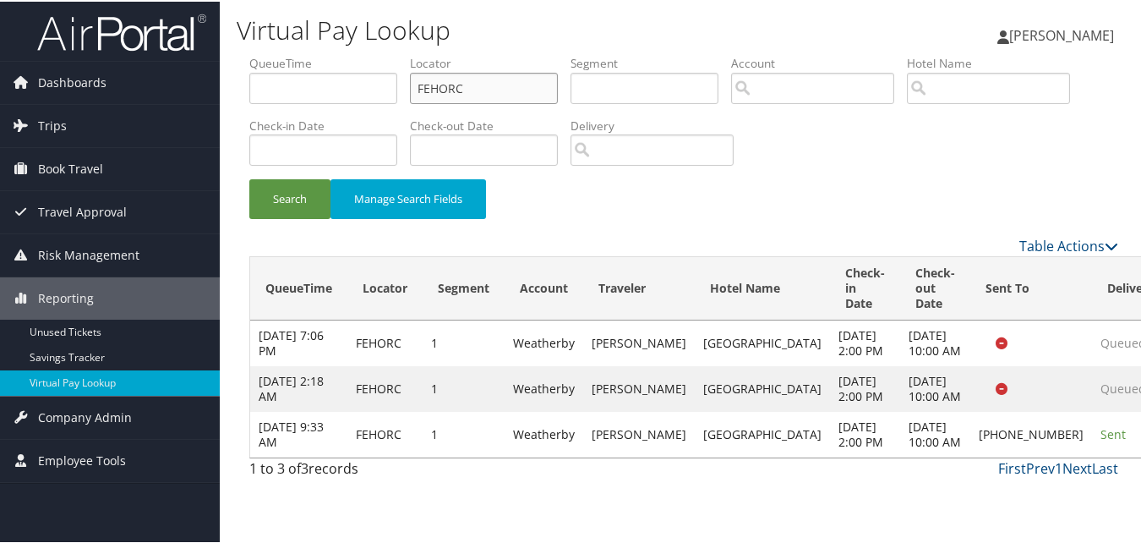
scroll to position [34, 0]
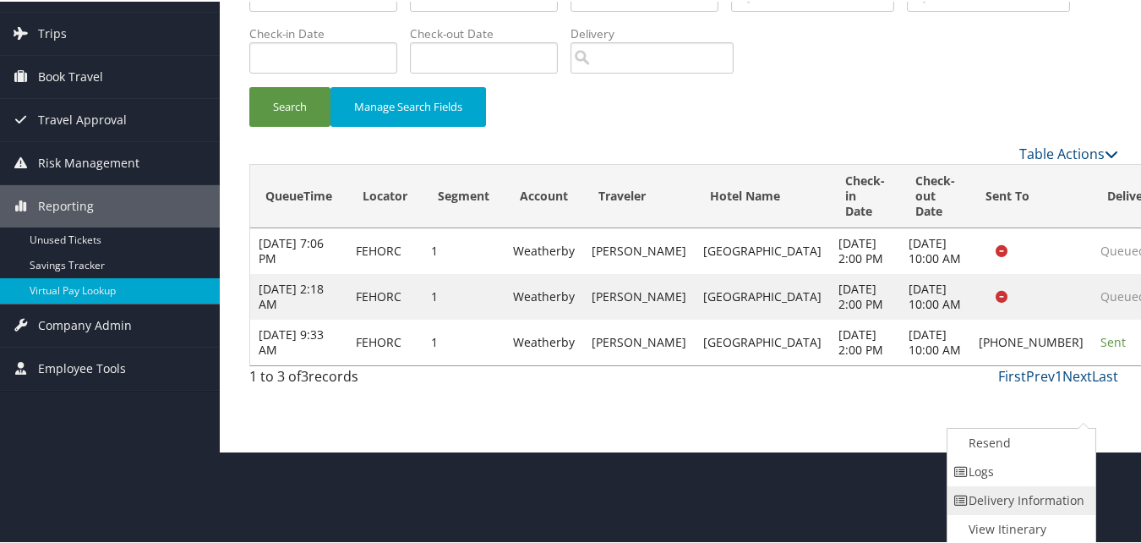
click at [994, 484] on link "Delivery Information" at bounding box center [1020, 498] width 145 height 29
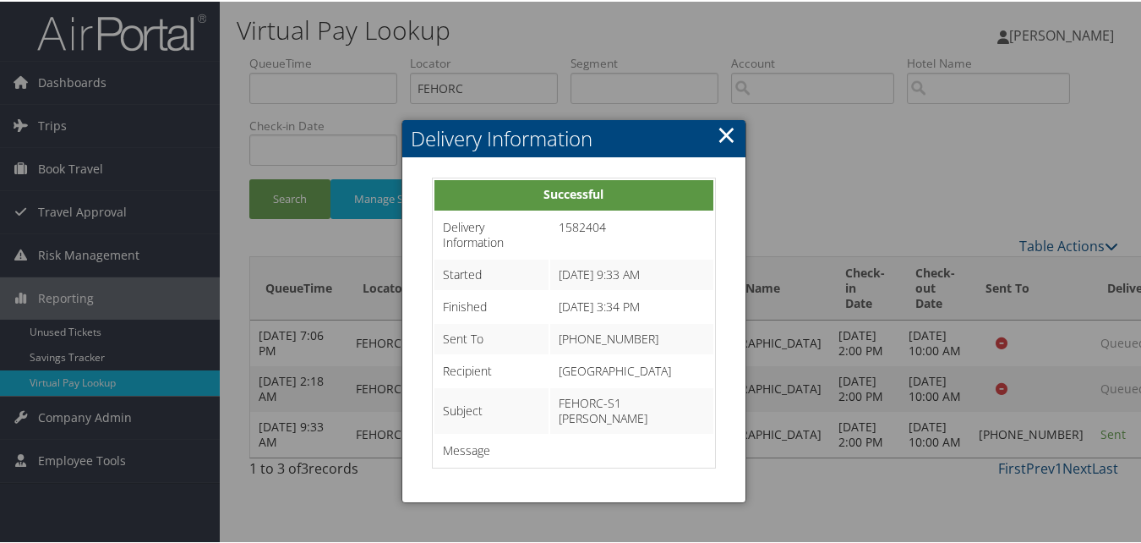
click at [728, 116] on link "×" at bounding box center [726, 133] width 19 height 34
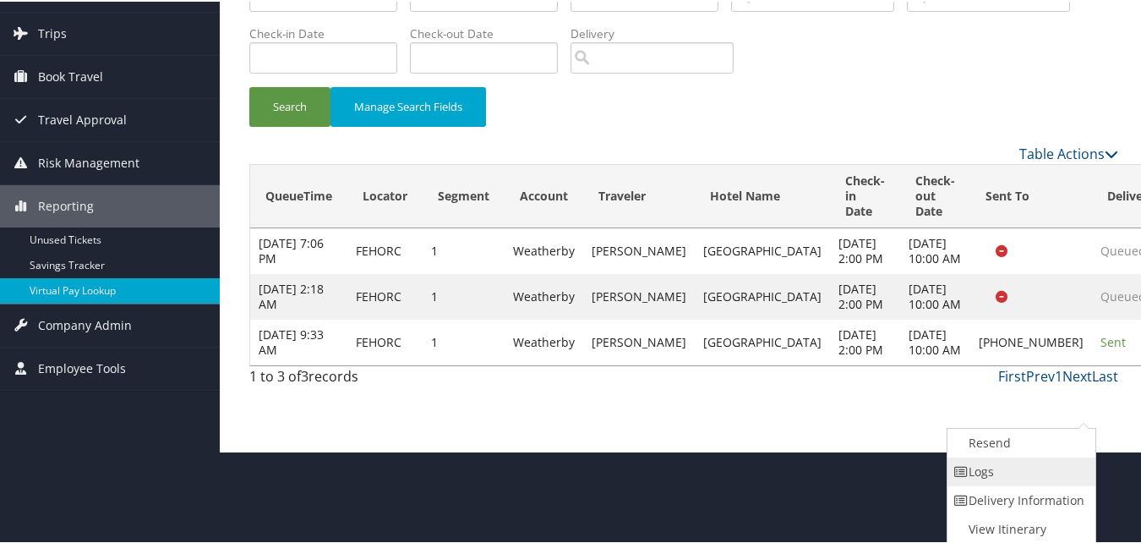
click at [1016, 467] on link "Logs" at bounding box center [1020, 470] width 145 height 29
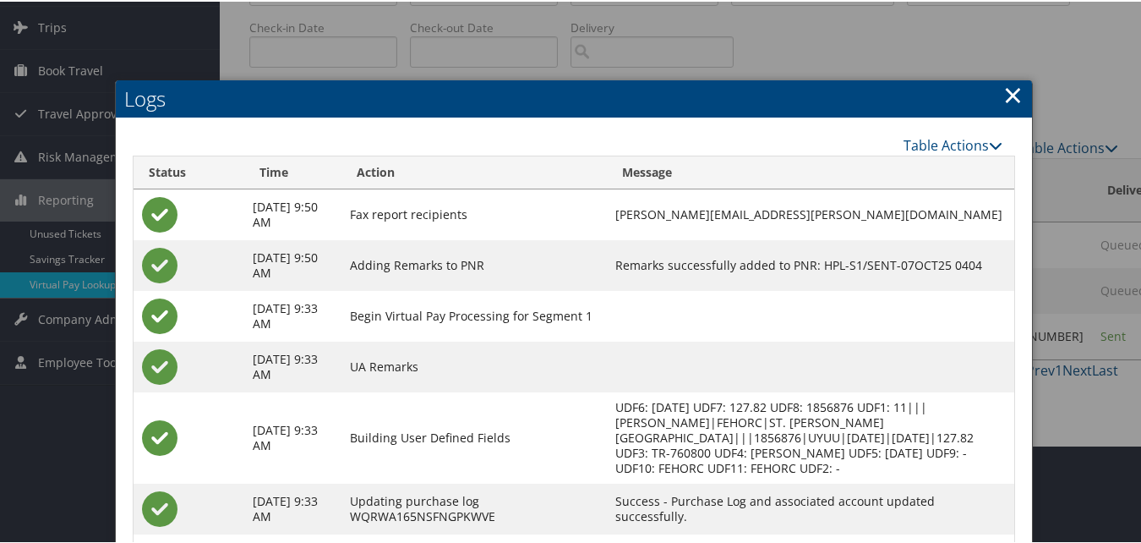
scroll to position [237, 0]
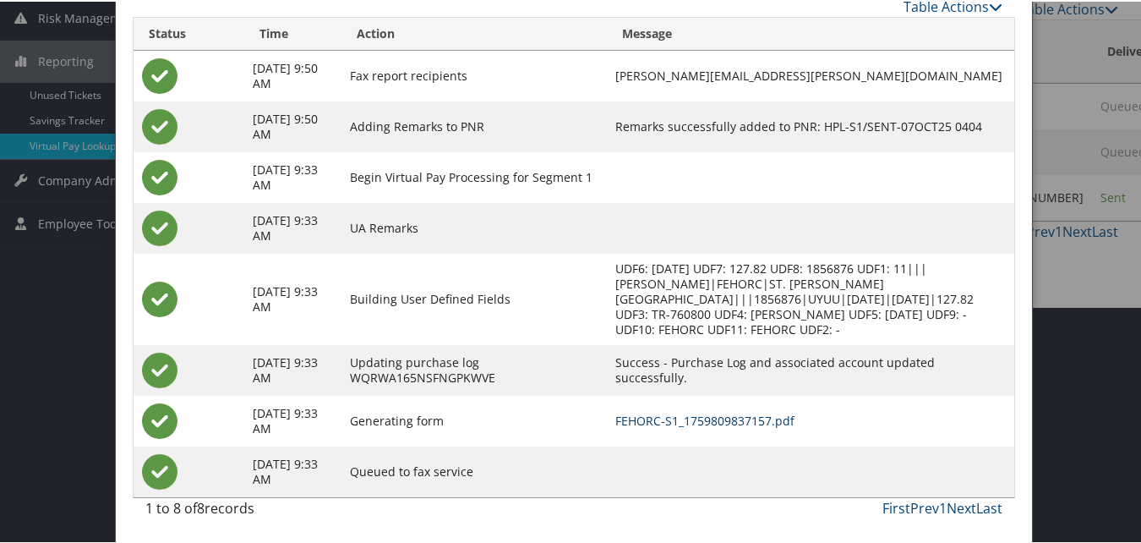
click at [640, 418] on link "FEHORC-S1_1759809837157.pdf" at bounding box center [704, 419] width 179 height 16
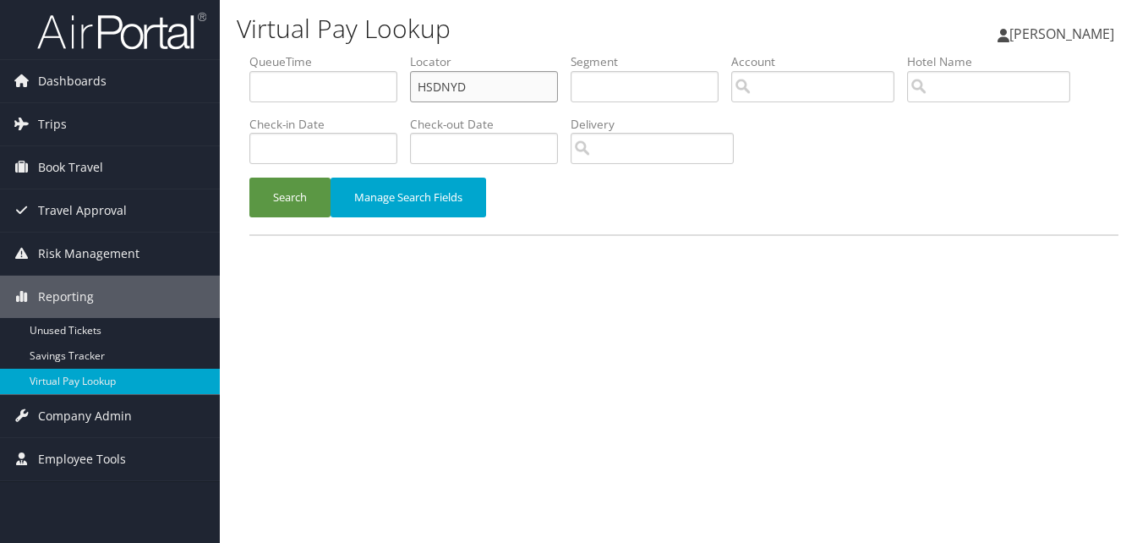
click at [506, 101] on input "HSDNYD" at bounding box center [484, 86] width 148 height 31
click at [249, 178] on button "Search" at bounding box center [289, 198] width 81 height 40
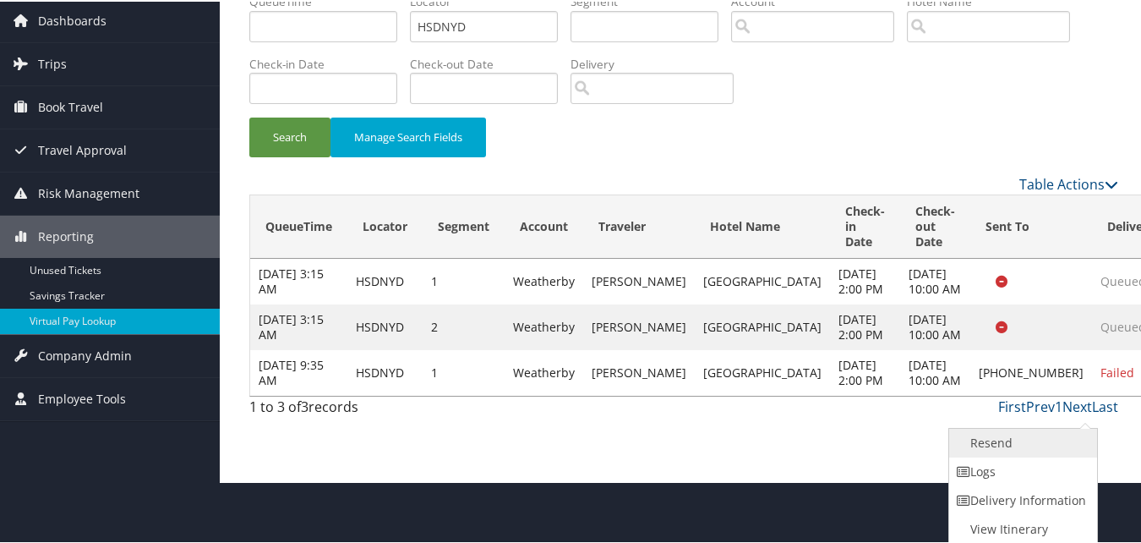
click at [997, 443] on link "Resend" at bounding box center [1021, 441] width 145 height 29
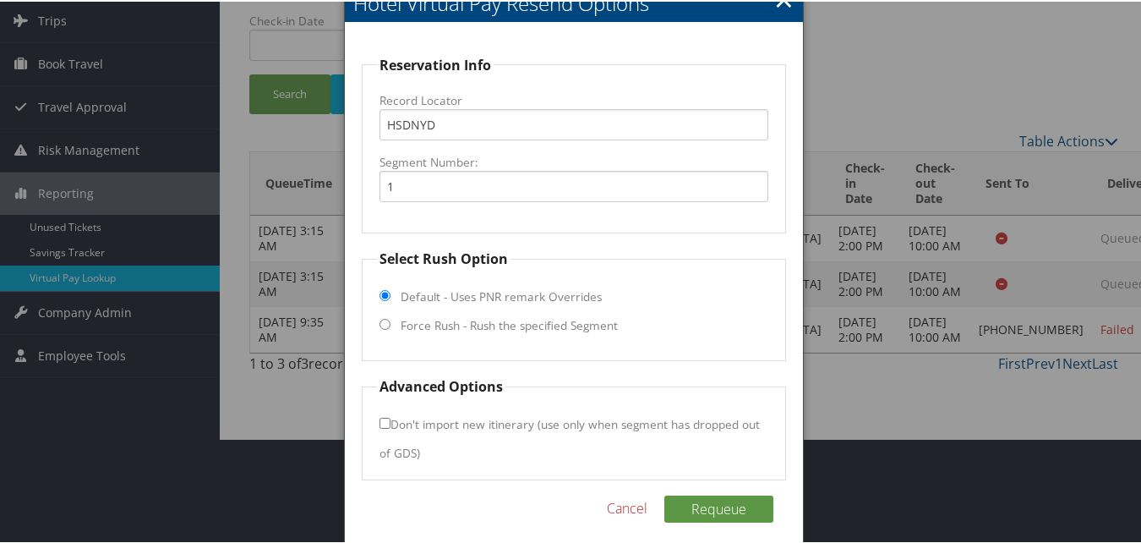
scroll to position [117, 0]
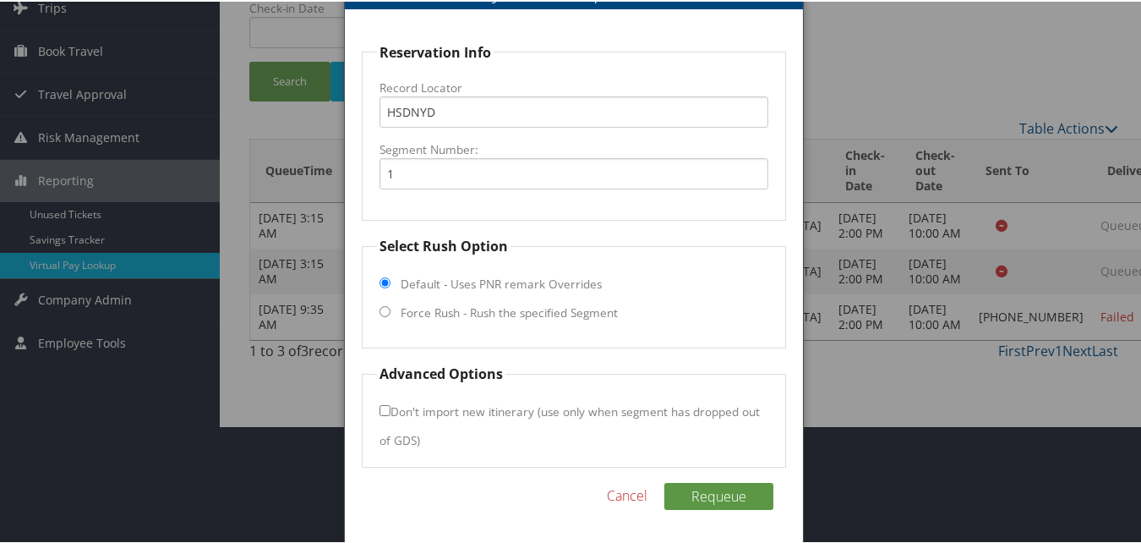
click at [430, 304] on label "Force Rush - Rush the specified Segment" at bounding box center [509, 311] width 217 height 17
click at [391, 304] on input "Force Rush - Rush the specified Segment" at bounding box center [385, 309] width 11 height 11
radio input "true"
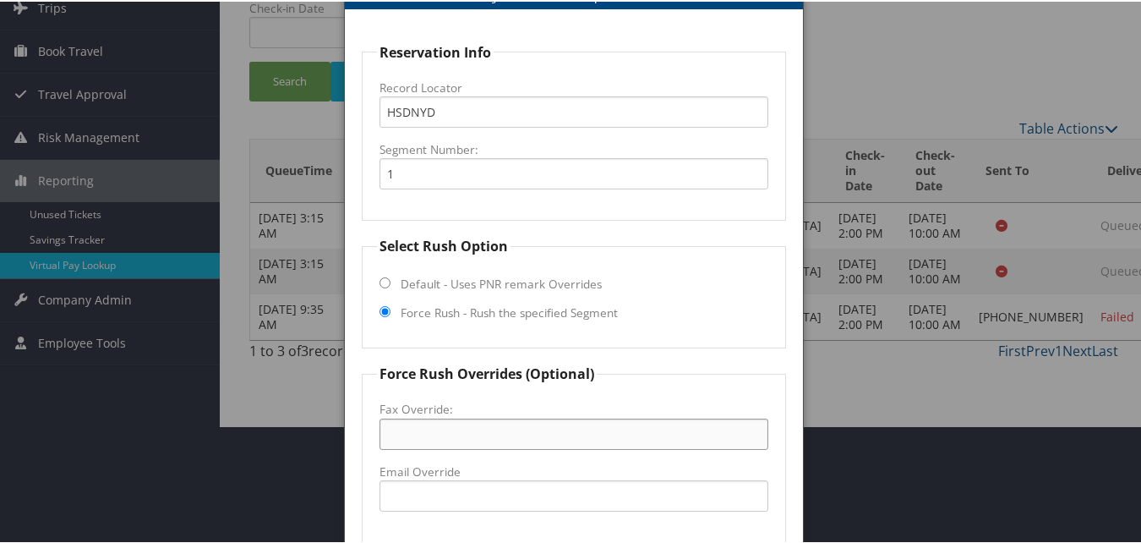
click at [431, 436] on input "Fax Override:" at bounding box center [574, 432] width 388 height 31
paste input "843) 705-9601"
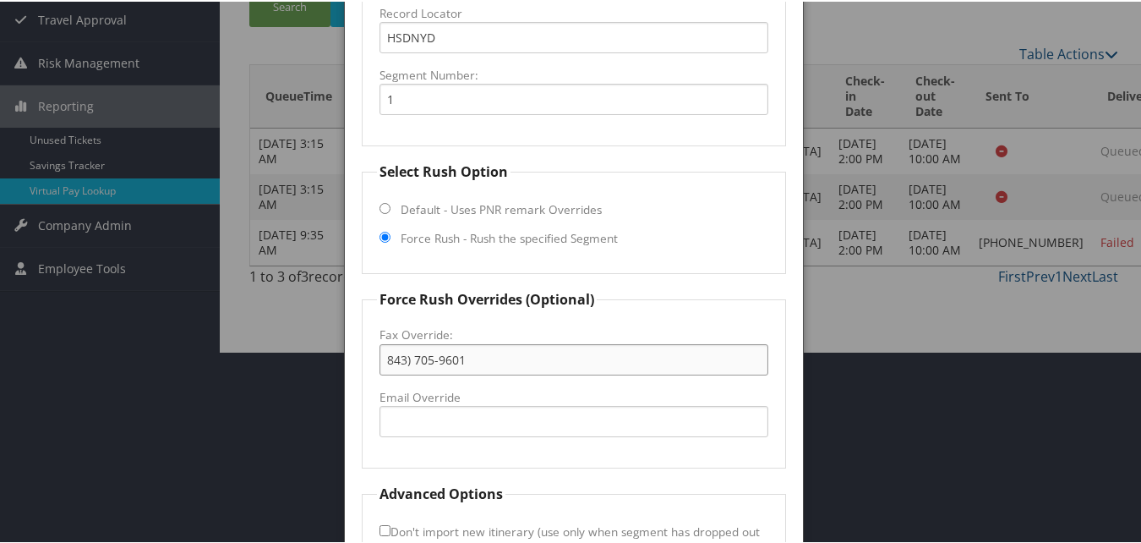
scroll to position [312, 0]
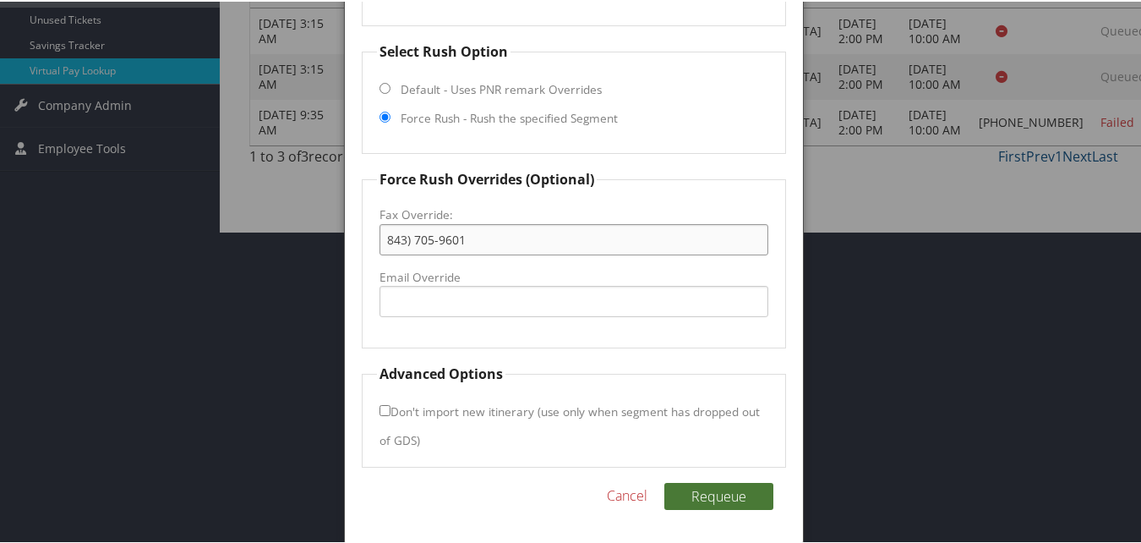
type input "843) 705-9601"
click at [711, 489] on button "Requeue" at bounding box center [718, 494] width 109 height 27
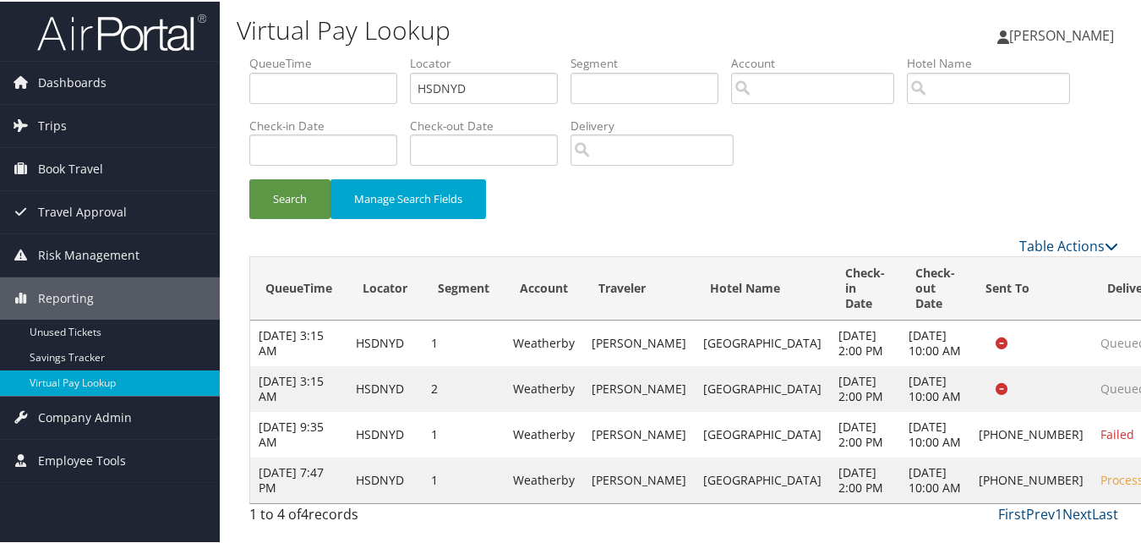
scroll to position [0, 0]
click at [382, 53] on ul "QueueTime Locator HSDNYD Segment Account Traveler Hotel Name Check-in Date Chec…" at bounding box center [683, 53] width 869 height 0
paste input "EHCDMJ"
type input "EHCDMJ"
click at [249, 178] on button "Search" at bounding box center [289, 198] width 81 height 40
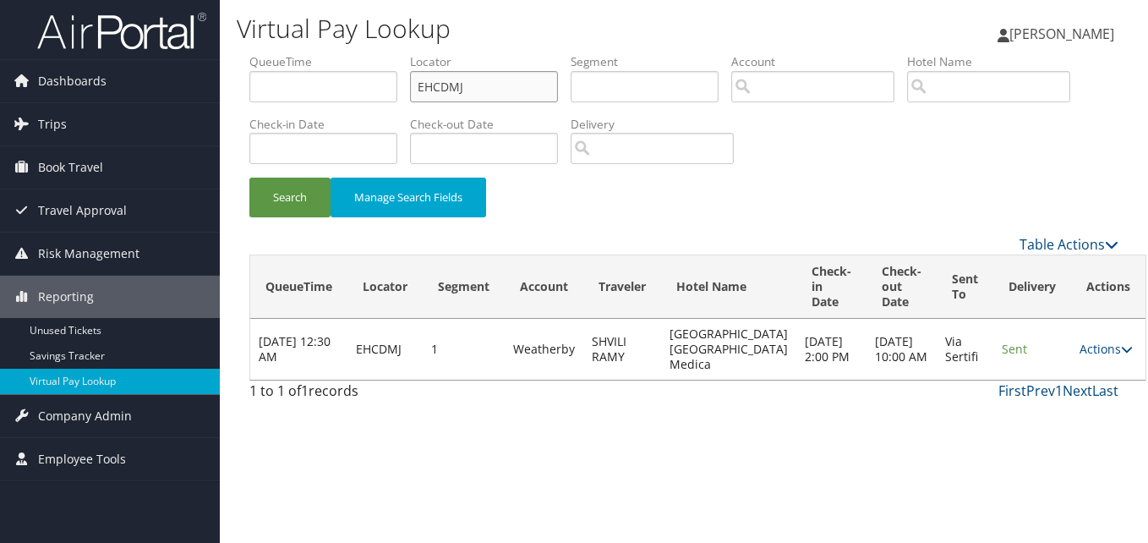
click at [509, 90] on input "EHCDMJ" at bounding box center [484, 86] width 148 height 31
click at [249, 178] on button "Search" at bounding box center [289, 198] width 81 height 40
click at [1079, 357] on link "Actions" at bounding box center [1105, 349] width 53 height 16
click at [1035, 413] on link "Logs" at bounding box center [1045, 417] width 107 height 29
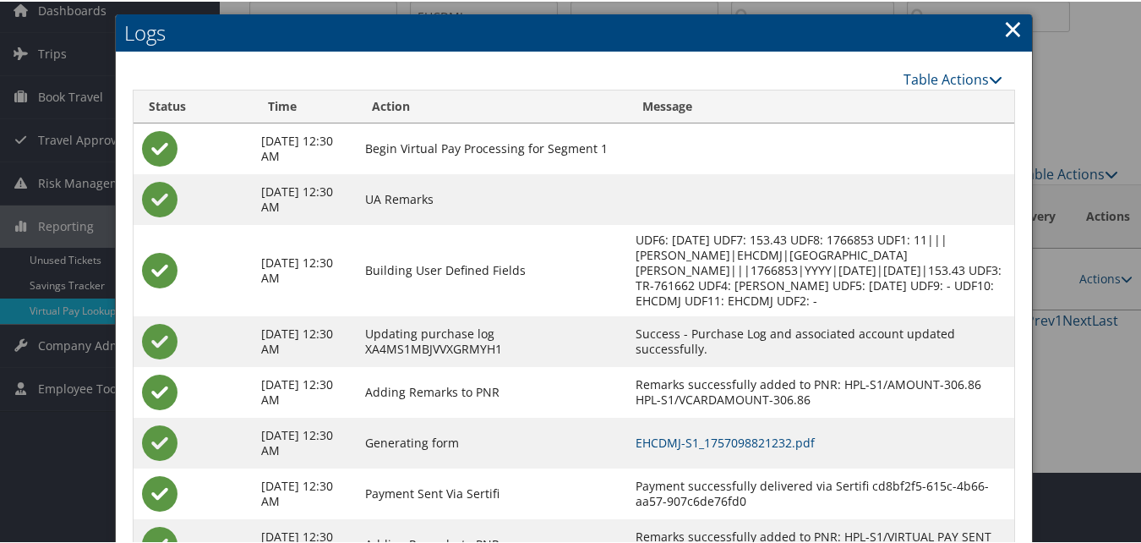
scroll to position [145, 0]
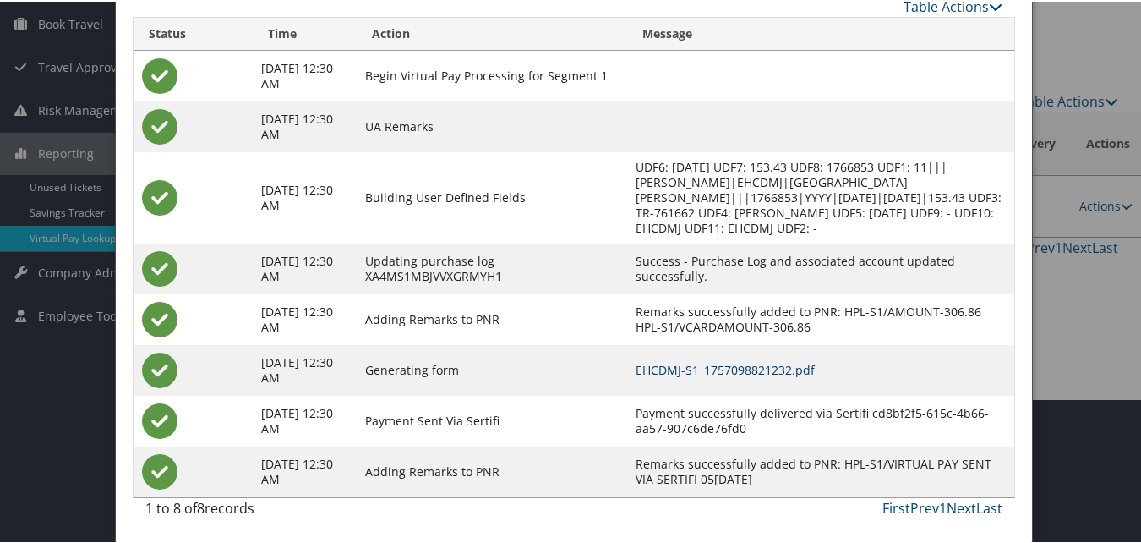
click at [739, 371] on link "EHCDMJ-S1_1757098821232.pdf" at bounding box center [725, 368] width 179 height 16
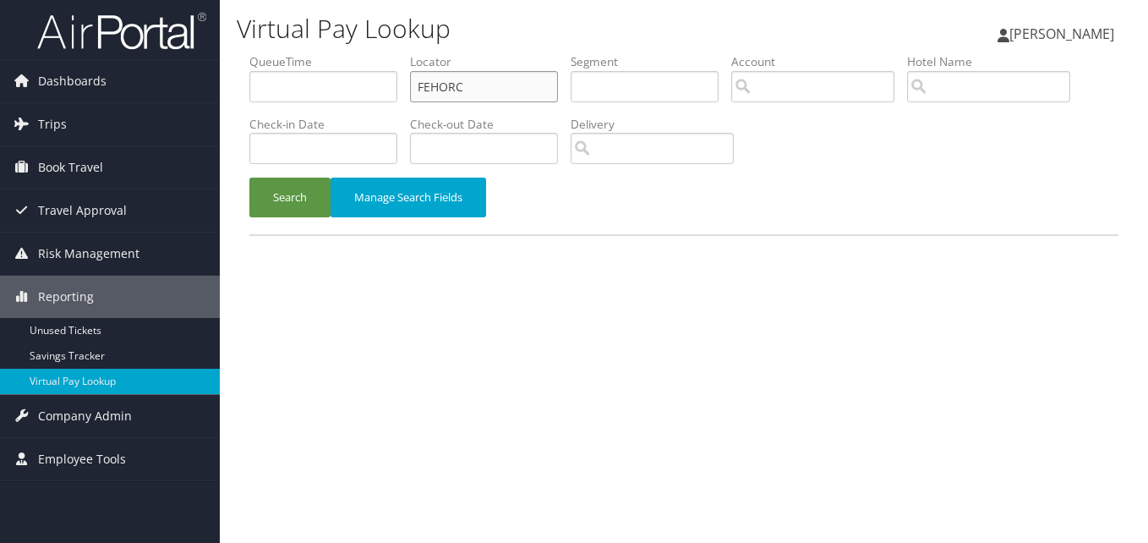
drag, startPoint x: 479, startPoint y: 85, endPoint x: 410, endPoint y: 103, distance: 71.8
click at [410, 53] on ul "QueueTime Locator FEHORC Segment Account Traveler Hotel Name Check-in Date Chec…" at bounding box center [683, 53] width 869 height 0
paste input "YCRSIA"
type input "YCRSIA"
click at [249, 178] on button "Search" at bounding box center [289, 198] width 81 height 40
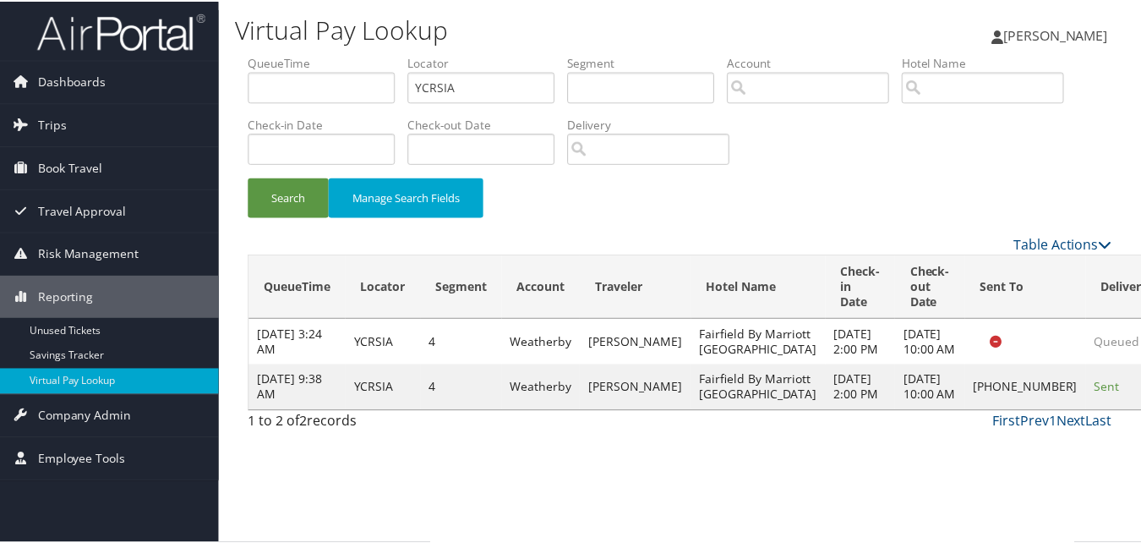
scroll to position [16, 0]
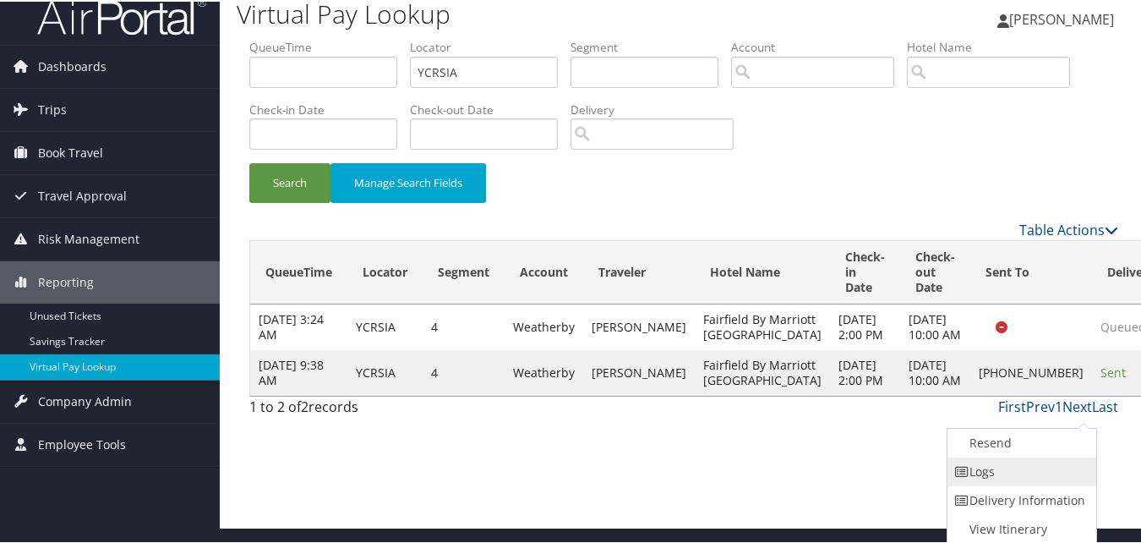
click at [1013, 464] on link "Logs" at bounding box center [1020, 470] width 145 height 29
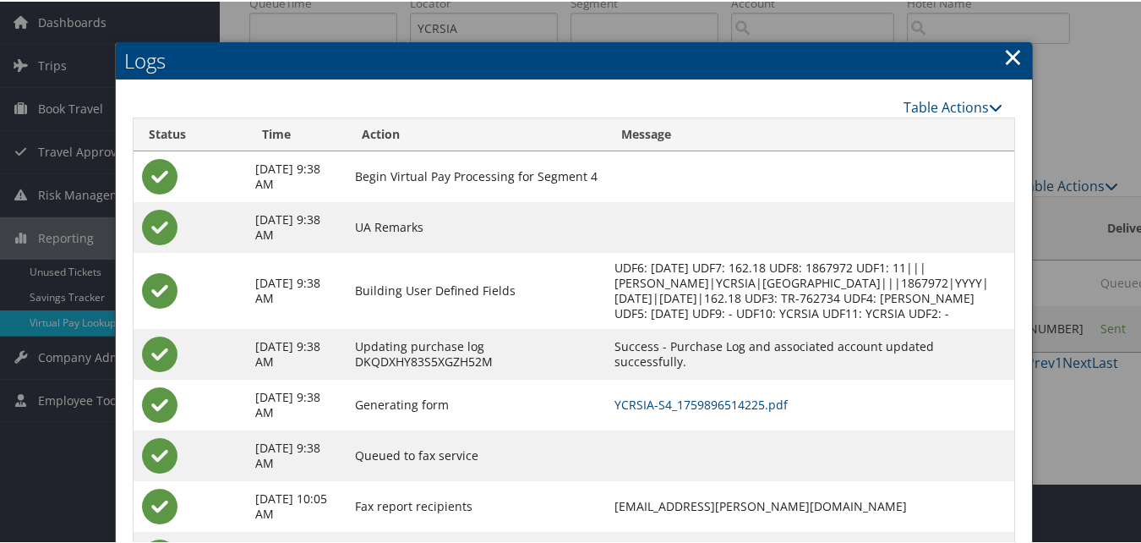
scroll to position [161, 0]
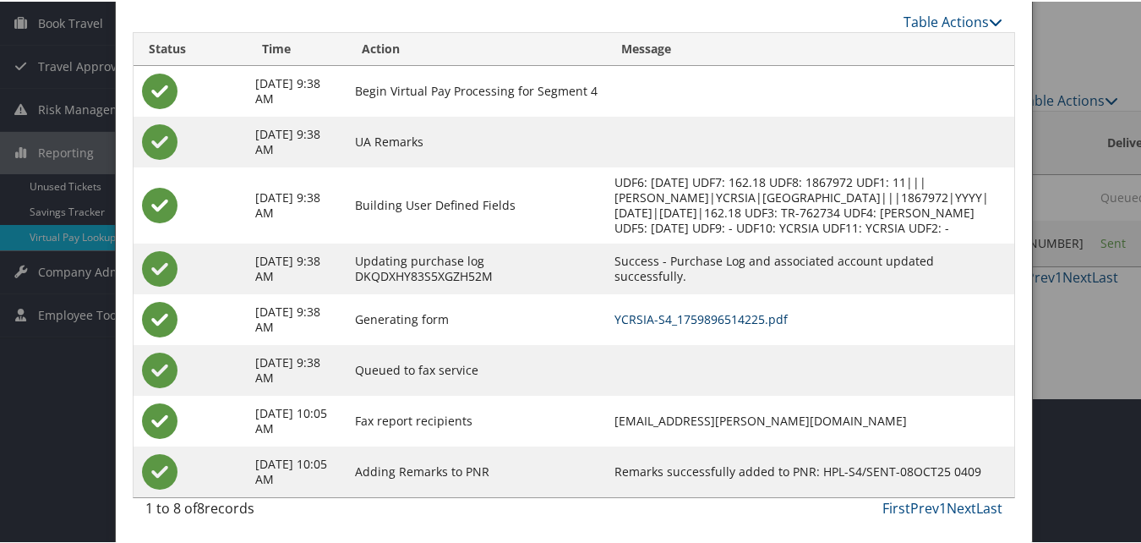
click at [675, 323] on link "YCRSIA-S4_1759896514225.pdf" at bounding box center [701, 317] width 173 height 16
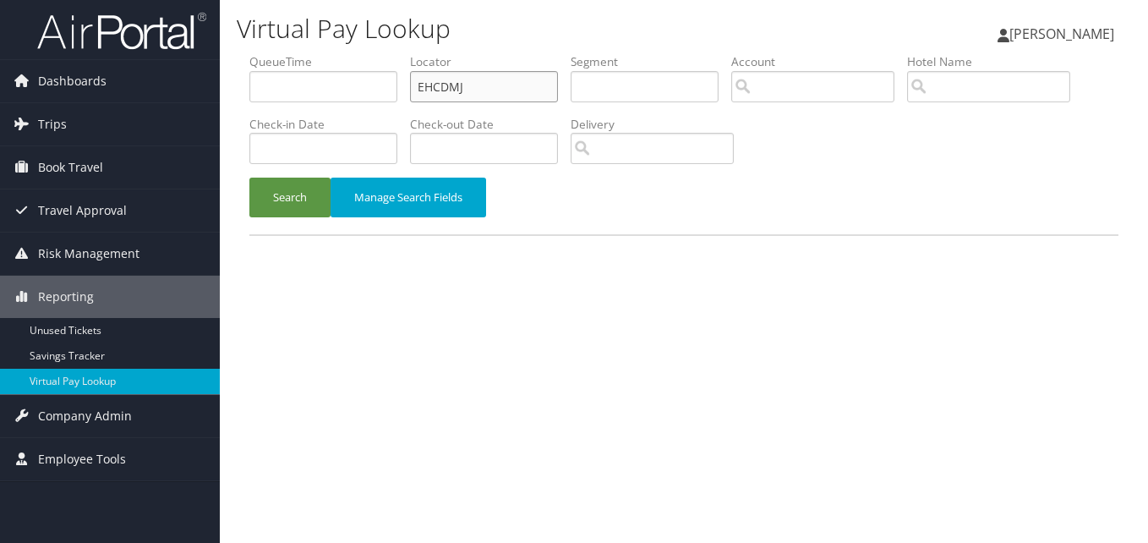
drag, startPoint x: 479, startPoint y: 92, endPoint x: 333, endPoint y: 120, distance: 148.9
click at [333, 53] on ul "QueueTime Locator EHCDMJ Segment Account Traveler Hotel Name Check-in Date Chec…" at bounding box center [683, 53] width 869 height 0
paste input "JJBXNY"
click at [249, 178] on button "Search" at bounding box center [289, 198] width 81 height 40
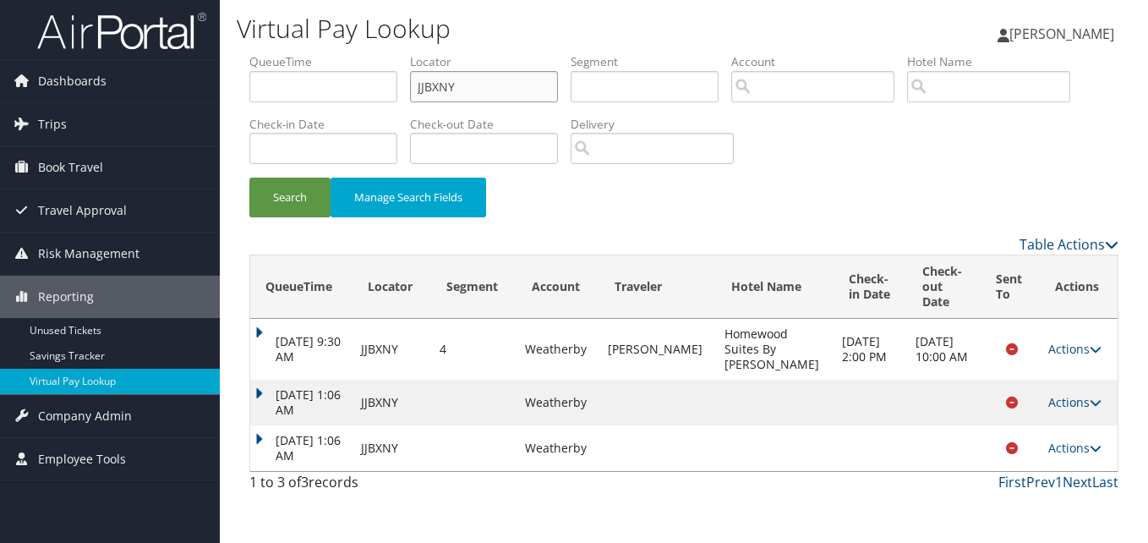
drag, startPoint x: 500, startPoint y: 79, endPoint x: 354, endPoint y: 85, distance: 145.5
click at [354, 53] on ul "QueueTime Locator JJBXNY Segment Account Traveler Hotel Name Check-in Date Chec…" at bounding box center [683, 53] width 869 height 0
paste input "OPKSWX"
type input "OPKSWX"
click at [249, 178] on button "Search" at bounding box center [289, 198] width 81 height 40
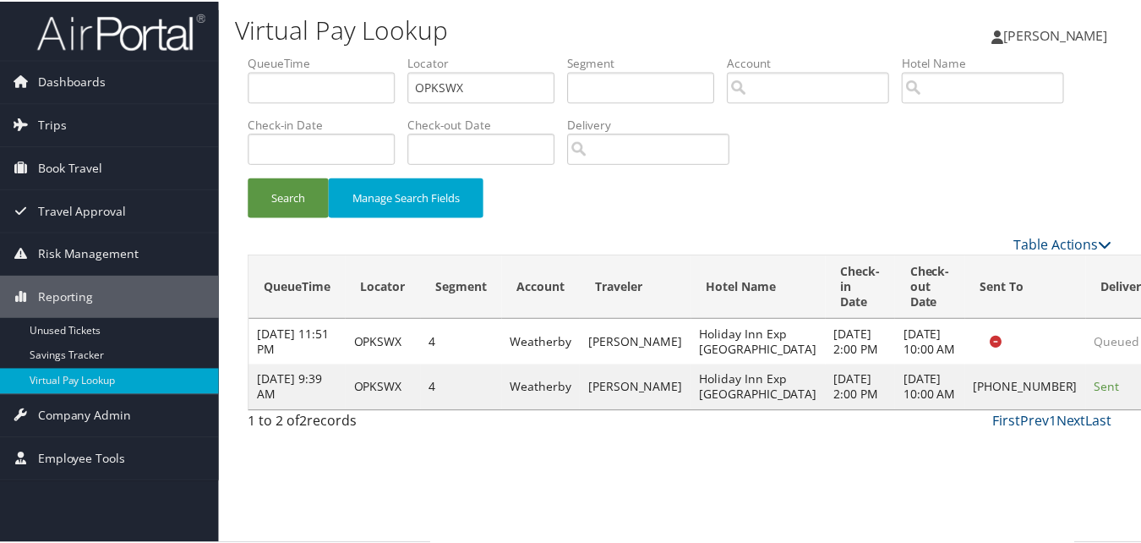
scroll to position [16, 0]
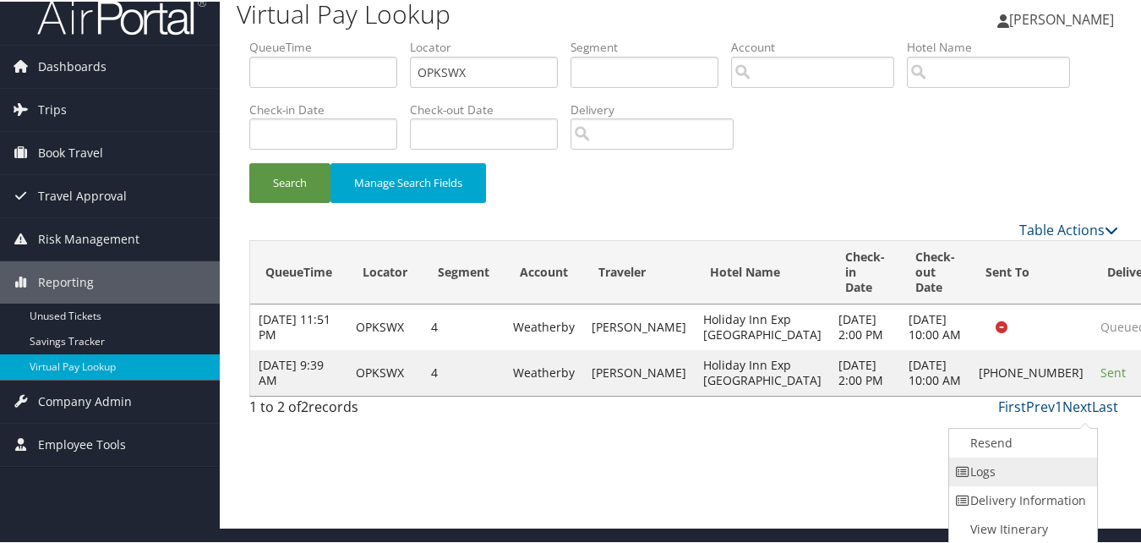
click at [1030, 469] on link "Logs" at bounding box center [1021, 470] width 145 height 29
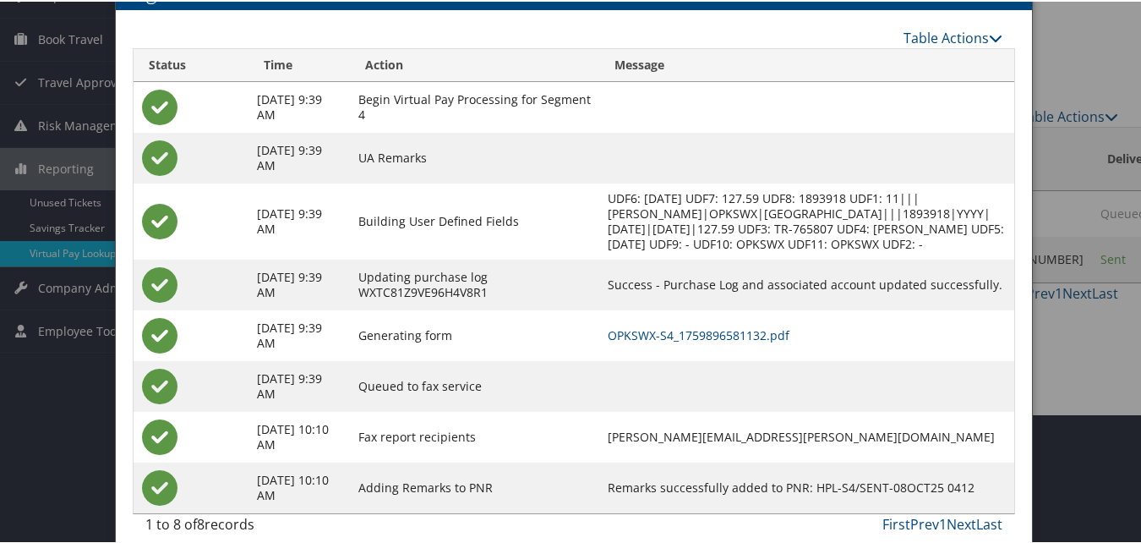
scroll to position [145, 0]
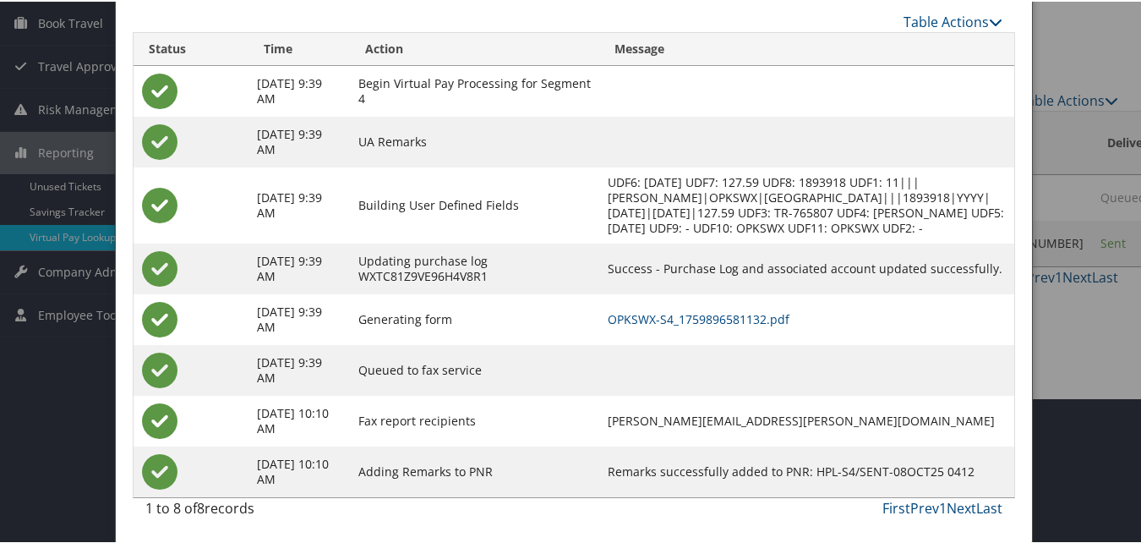
click at [681, 326] on td "OPKSWX-S4_1759896581132.pdf" at bounding box center [806, 317] width 415 height 51
click at [680, 323] on link "OPKSWX-S4_1759896581132.pdf" at bounding box center [699, 317] width 182 height 16
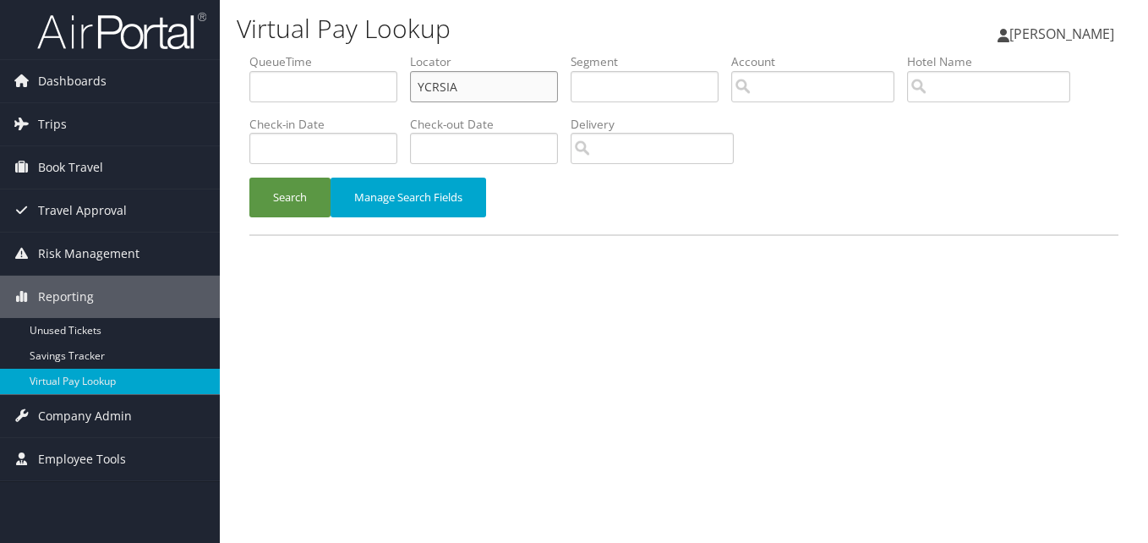
drag, startPoint x: 494, startPoint y: 89, endPoint x: 331, endPoint y: 78, distance: 162.7
click at [332, 53] on ul "QueueTime Locator YCRSIA Segment Account Traveler Hotel Name Check-in Date Chec…" at bounding box center [683, 53] width 869 height 0
paste input "QCADVY"
type input "QCADVY"
click at [249, 178] on button "Search" at bounding box center [289, 198] width 81 height 40
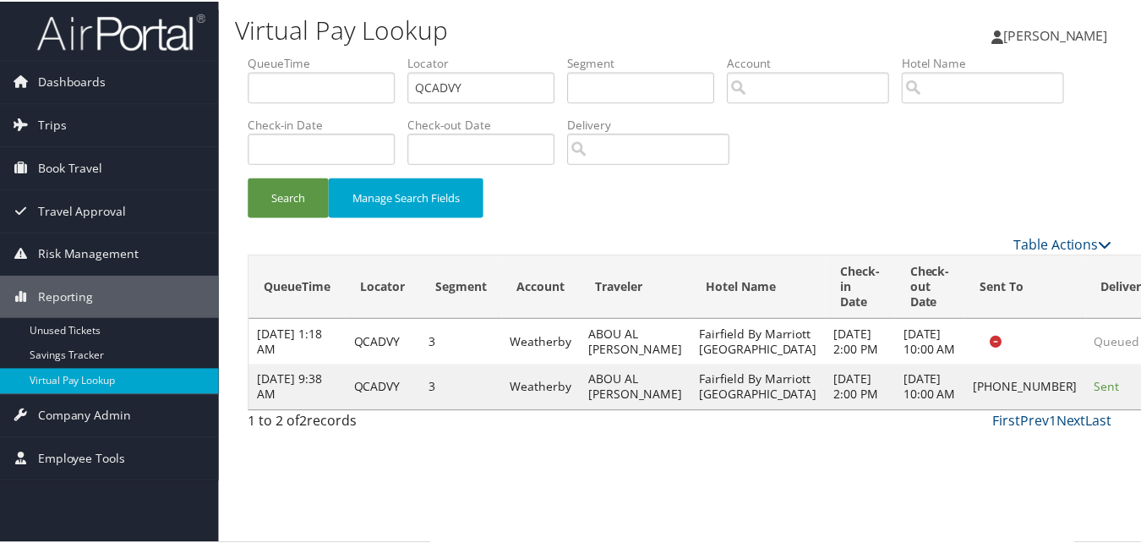
scroll to position [16, 0]
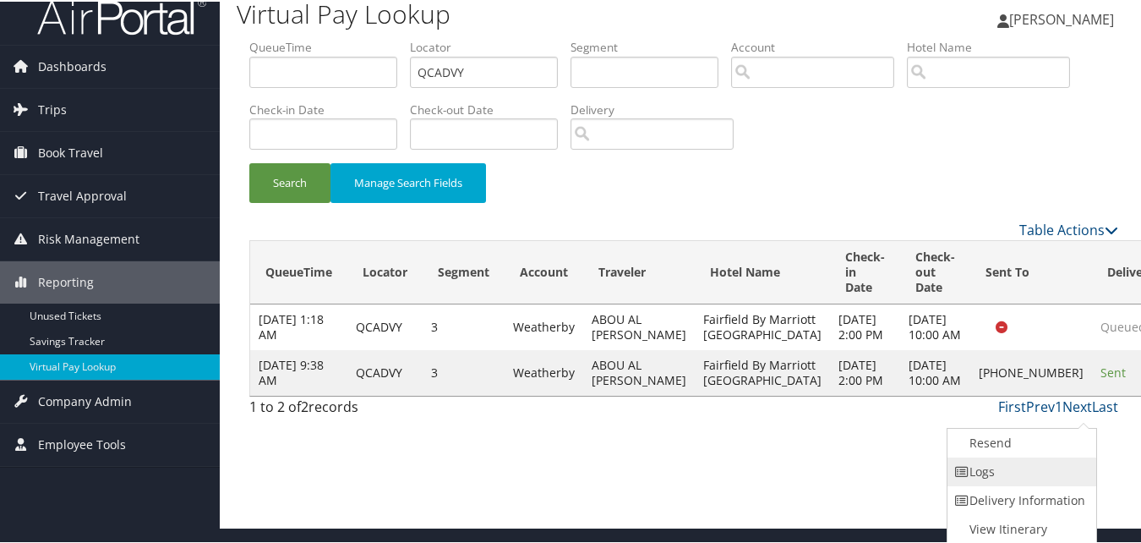
click at [1022, 467] on link "Logs" at bounding box center [1020, 470] width 145 height 29
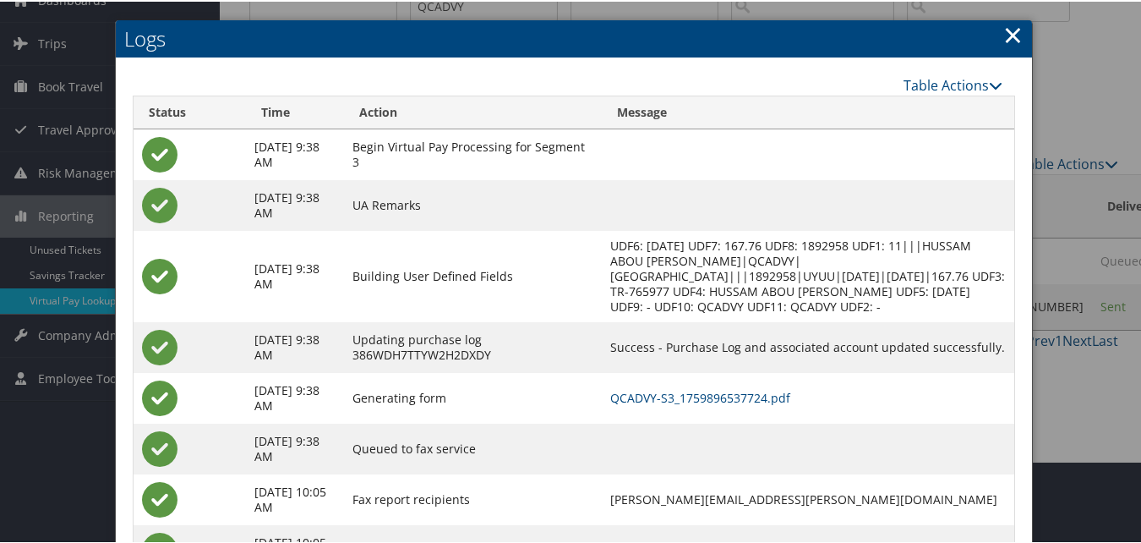
scroll to position [161, 0]
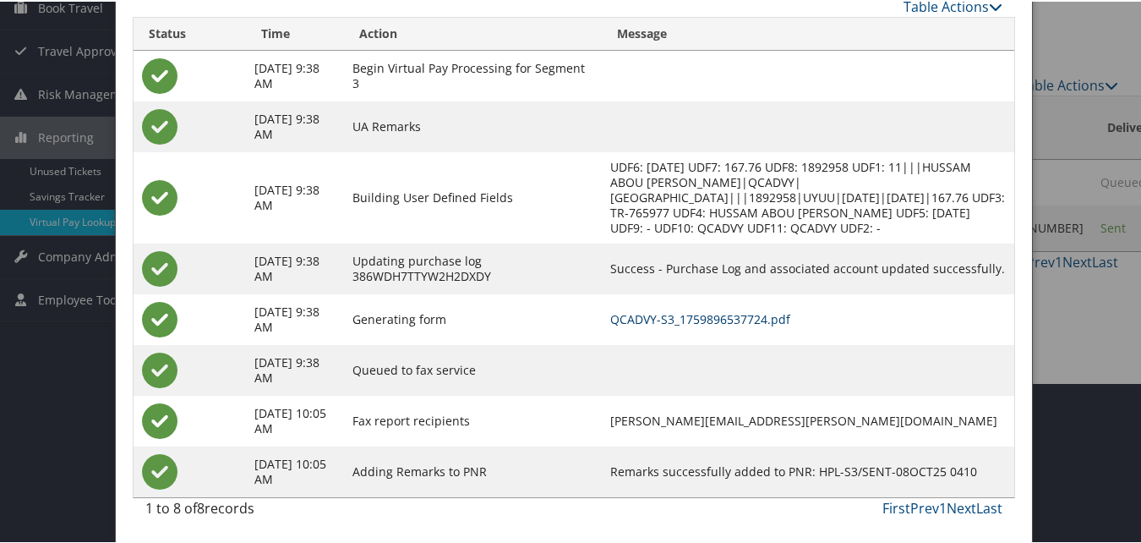
click at [747, 312] on link "QCADVY-S3_1759896537724.pdf" at bounding box center [700, 317] width 180 height 16
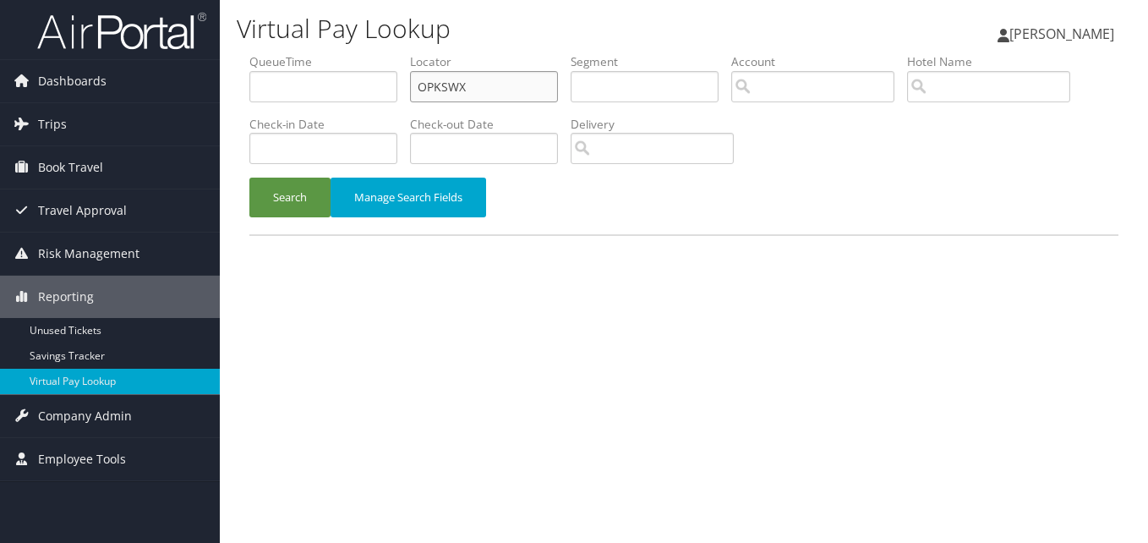
click at [467, 79] on input "OPKSWX" at bounding box center [484, 86] width 148 height 31
click at [249, 178] on button "Search" at bounding box center [289, 198] width 81 height 40
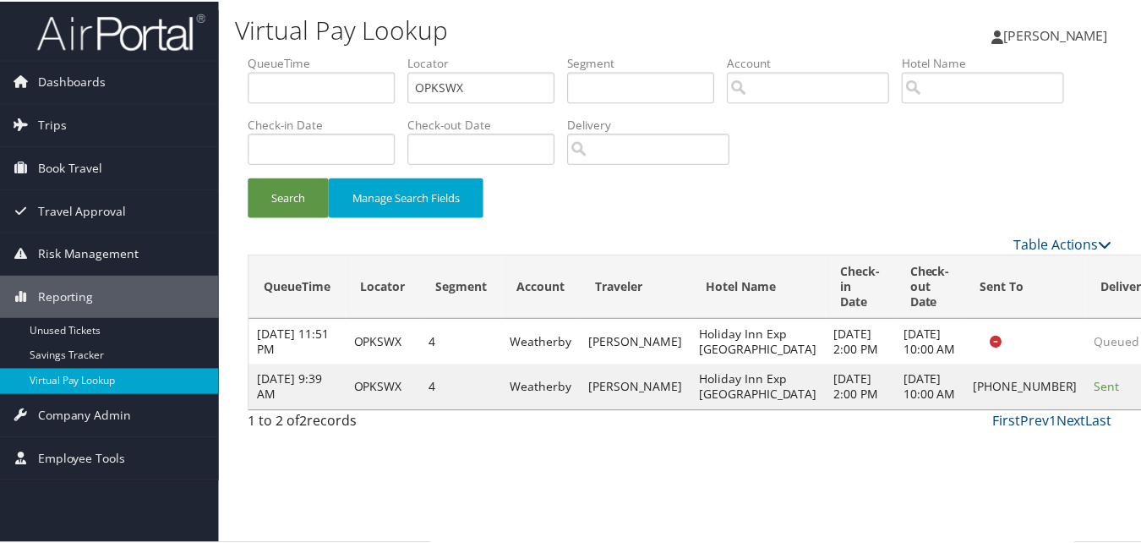
scroll to position [16, 0]
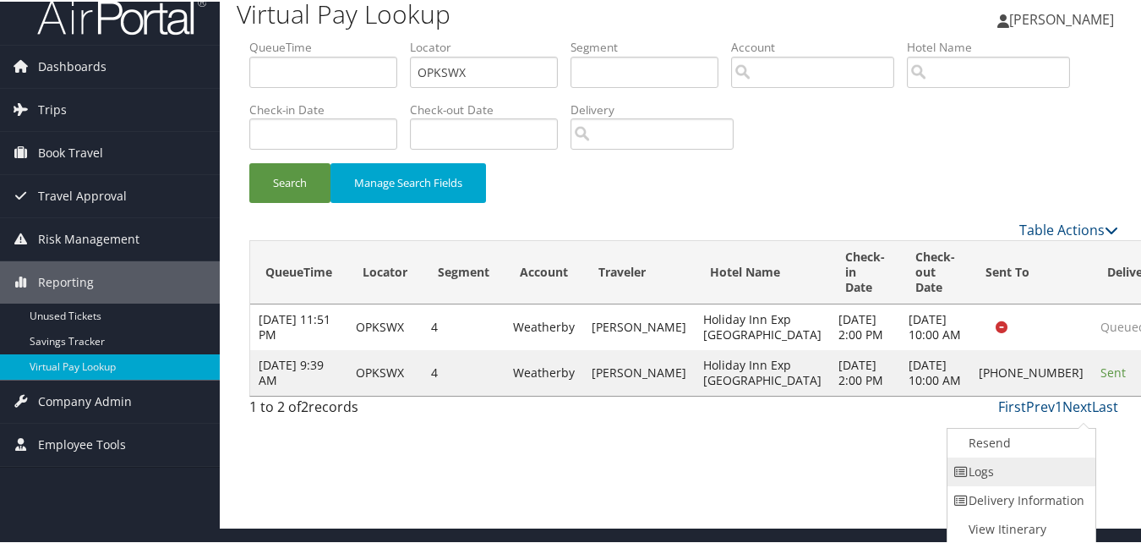
click at [977, 467] on link "Logs" at bounding box center [1020, 470] width 145 height 29
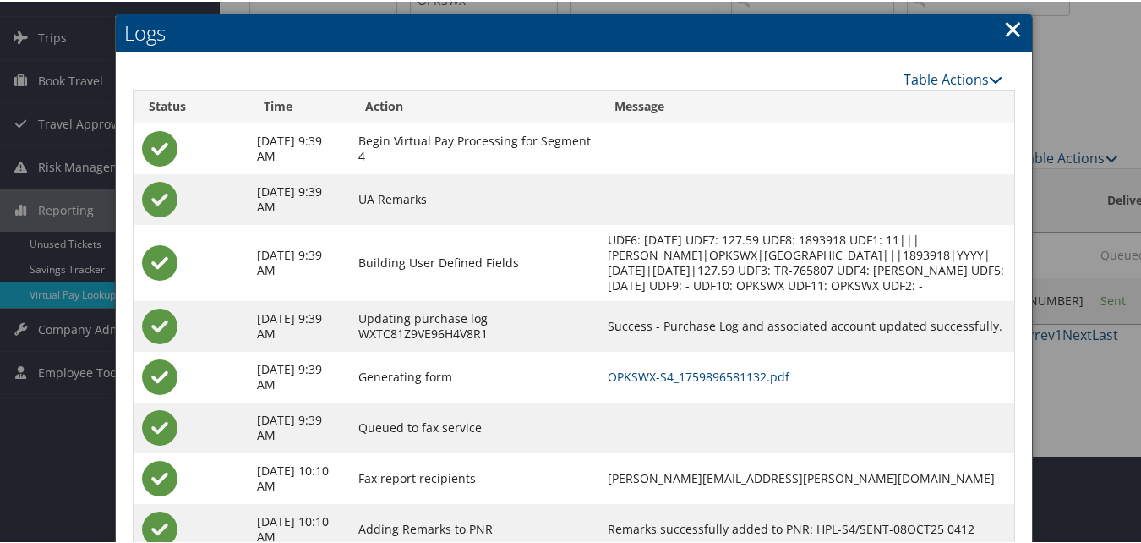
scroll to position [145, 0]
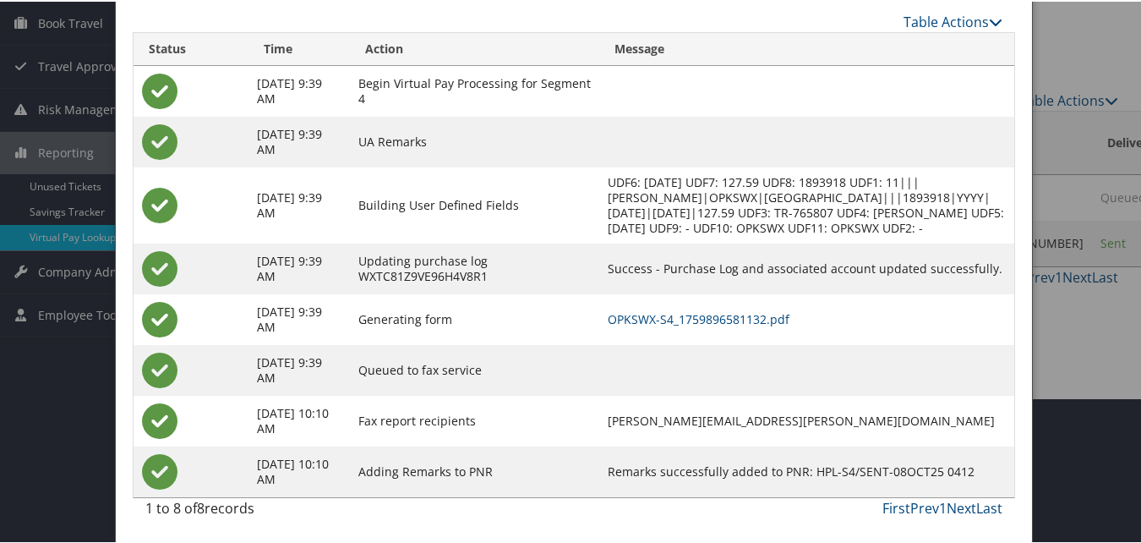
click at [1085, 195] on div at bounding box center [574, 271] width 1148 height 543
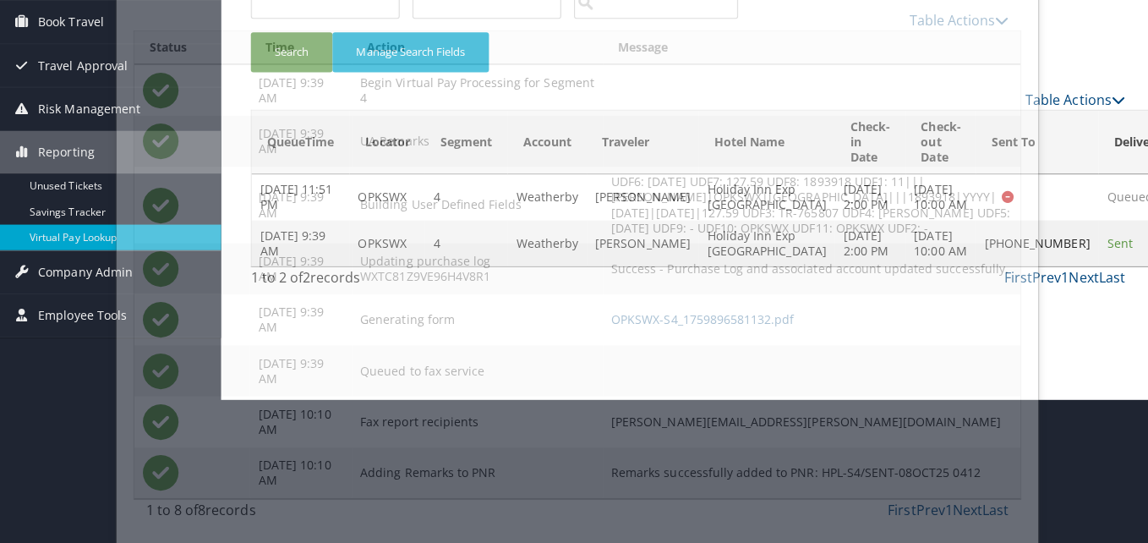
scroll to position [0, 0]
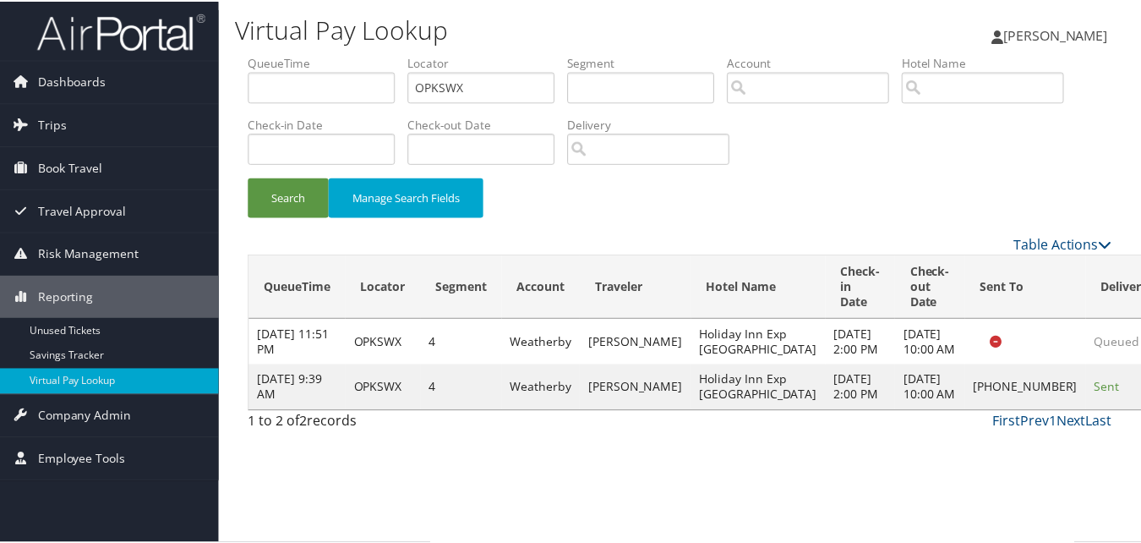
scroll to position [16, 0]
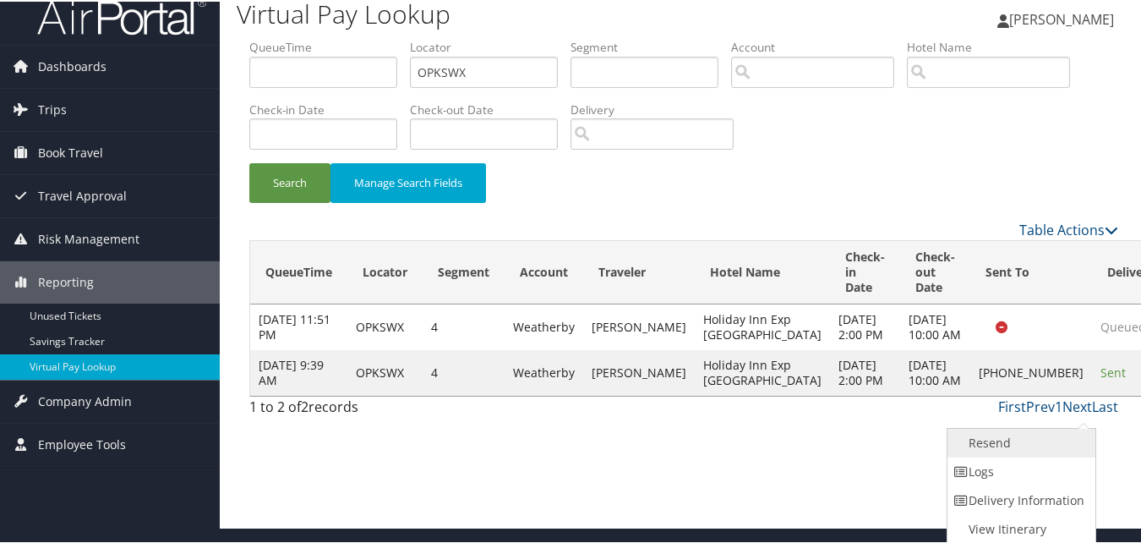
click at [1014, 443] on link "Resend" at bounding box center [1020, 441] width 145 height 29
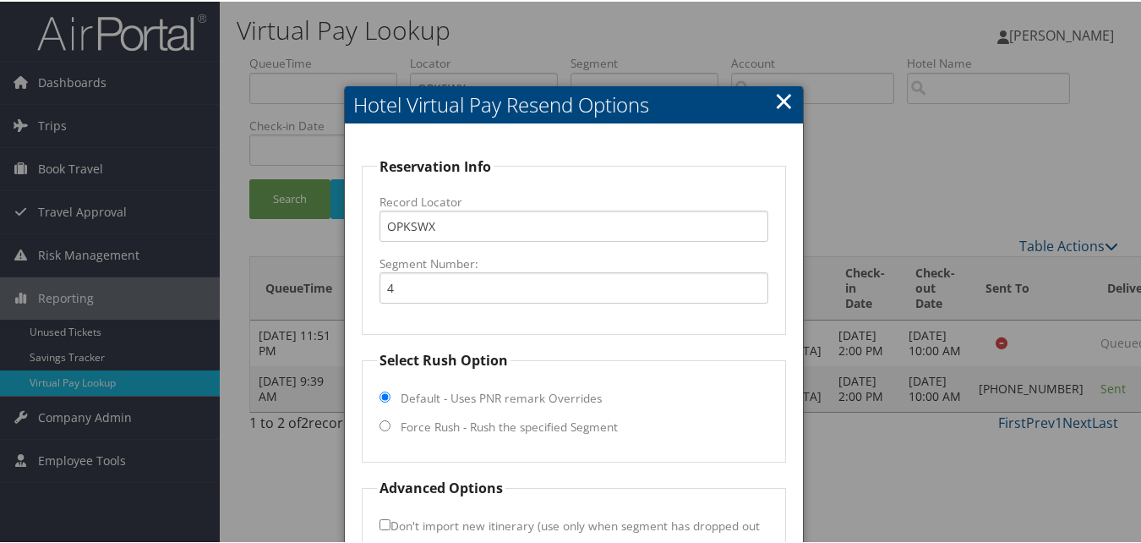
click at [401, 434] on label "Force Rush - Rush the specified Segment" at bounding box center [509, 425] width 217 height 17
click at [391, 429] on input "Force Rush - Rush the specified Segment" at bounding box center [385, 423] width 11 height 11
radio input "true"
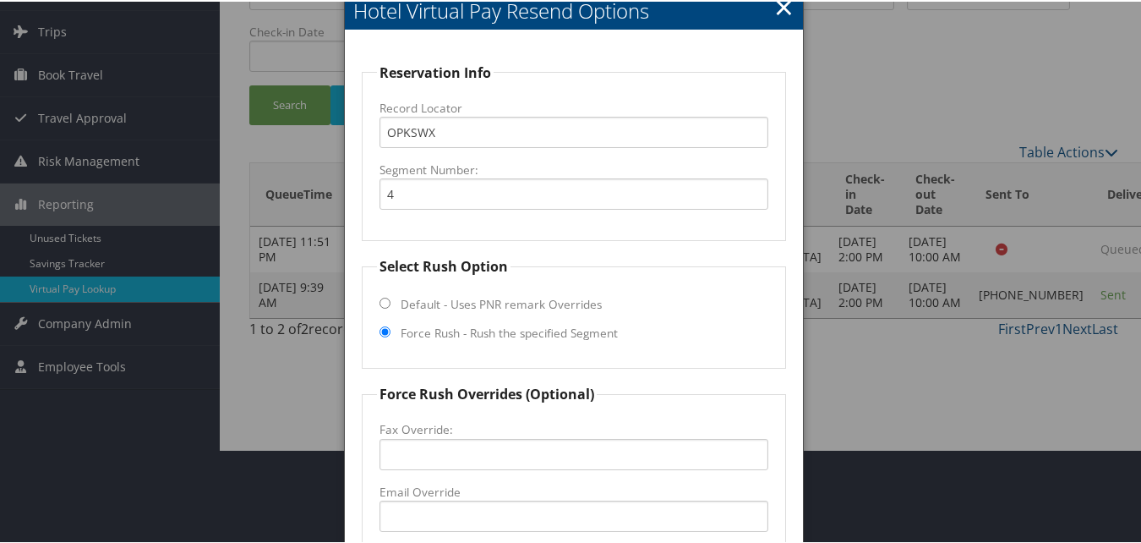
scroll to position [254, 0]
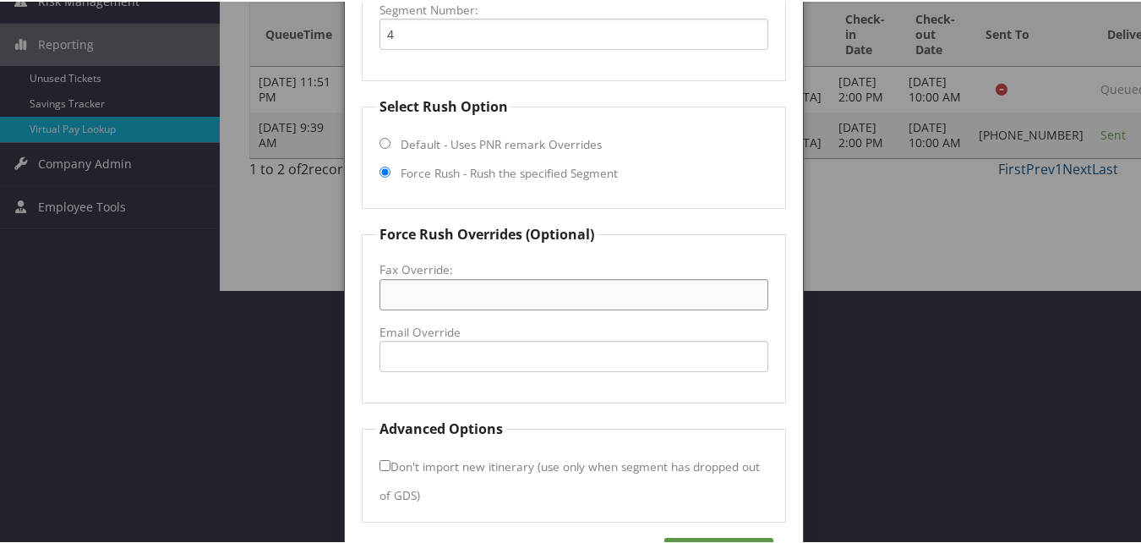
click at [390, 291] on input "Fax Override:" at bounding box center [574, 292] width 388 height 31
paste input "715) 736-7443"
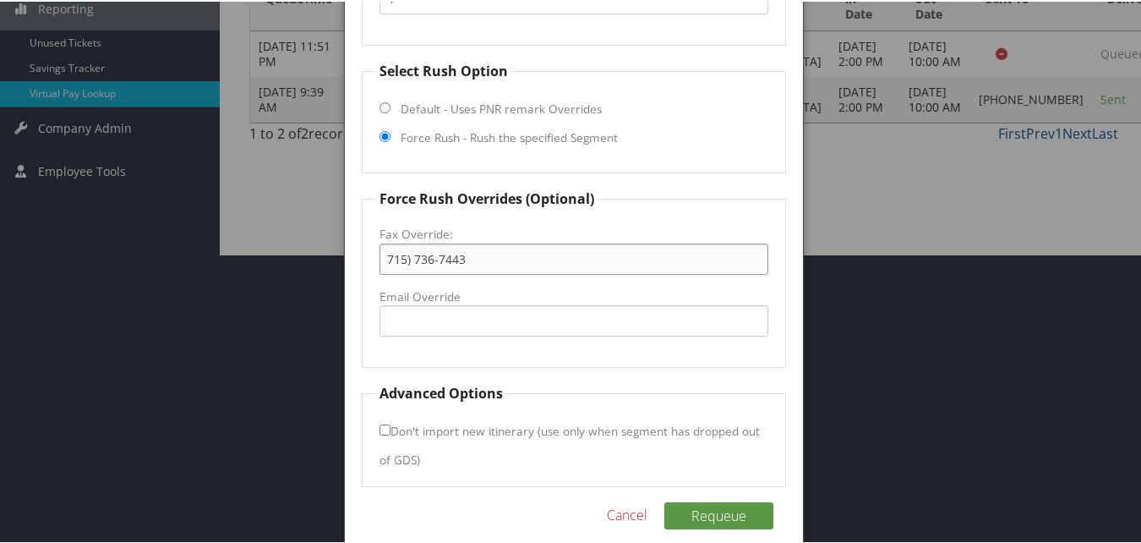
scroll to position [309, 0]
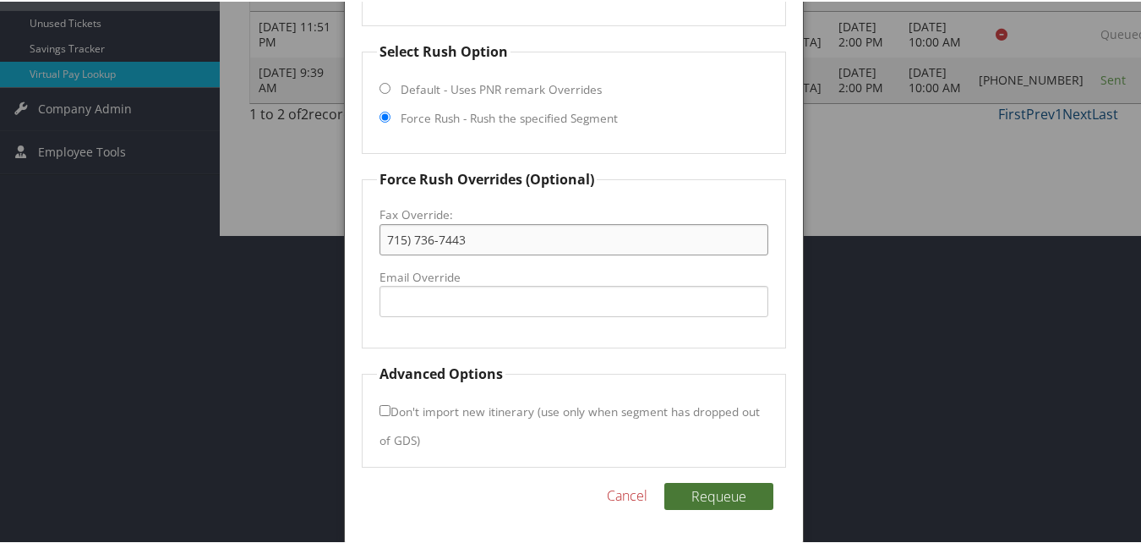
type input "715) 736-7443"
click at [699, 491] on button "Requeue" at bounding box center [718, 494] width 109 height 27
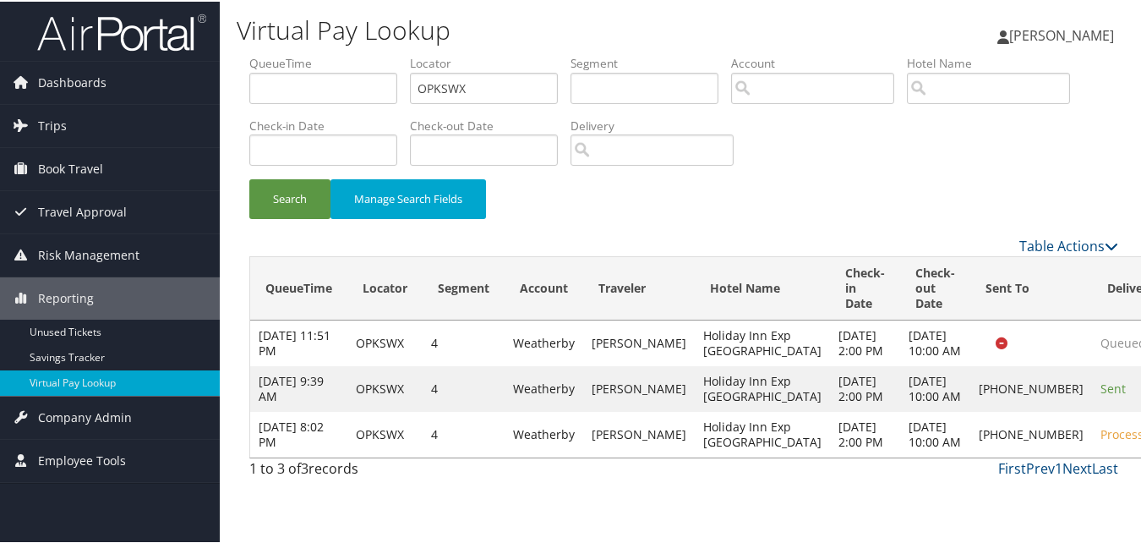
scroll to position [34, 0]
drag, startPoint x: 544, startPoint y: 52, endPoint x: 289, endPoint y: 124, distance: 264.4
click at [289, 53] on ul "QueueTime Locator OPKSWX Segment Account Traveler Hotel Name Check-in Date Chec…" at bounding box center [683, 53] width 869 height 0
paste input "EHMCEN"
type input "EHMCEN"
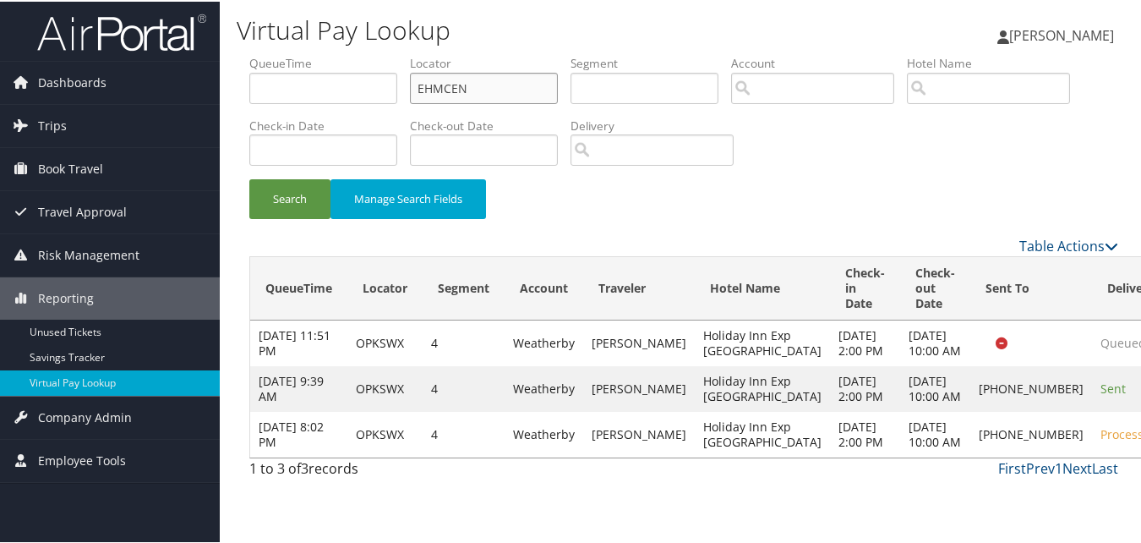
click at [249, 178] on button "Search" at bounding box center [289, 198] width 81 height 40
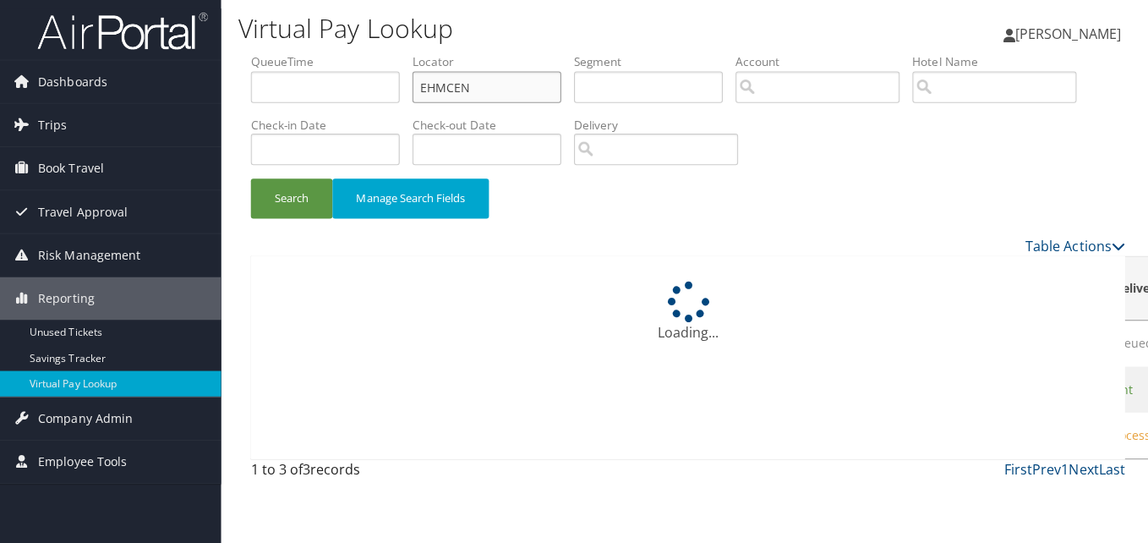
scroll to position [0, 0]
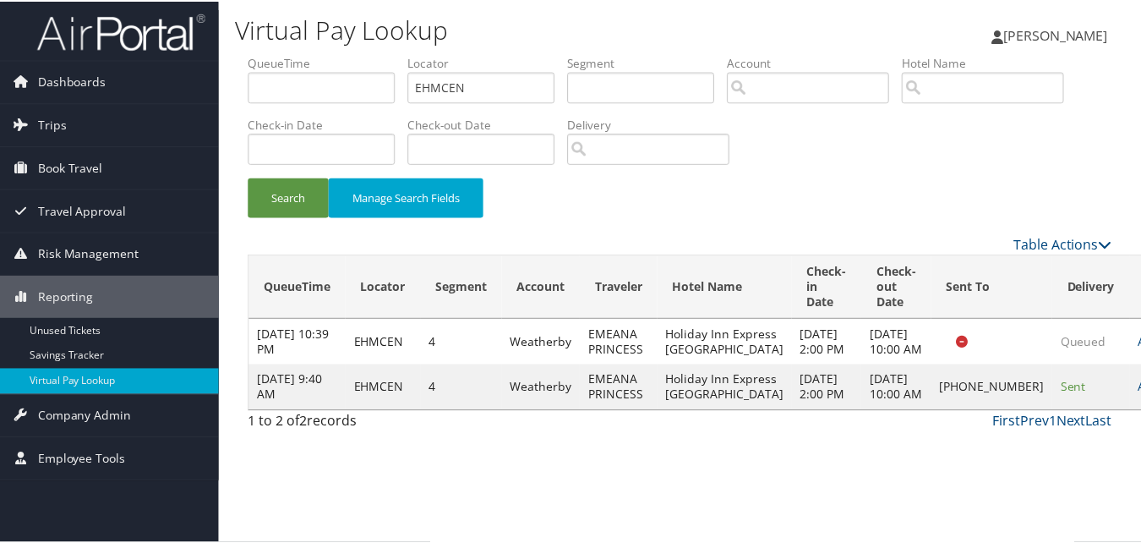
scroll to position [16, 0]
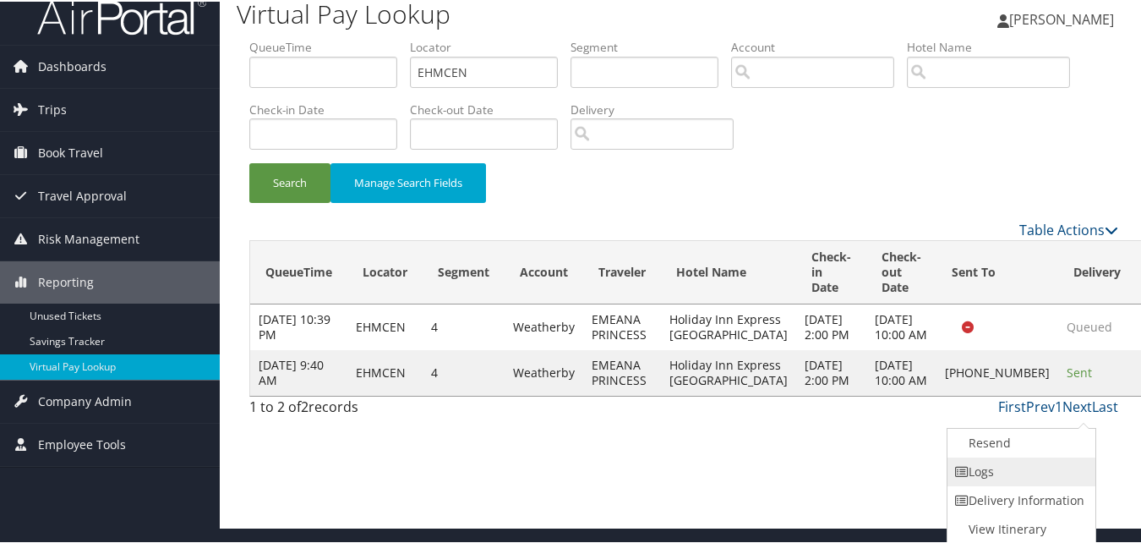
click at [1011, 462] on link "Logs" at bounding box center [1020, 470] width 145 height 29
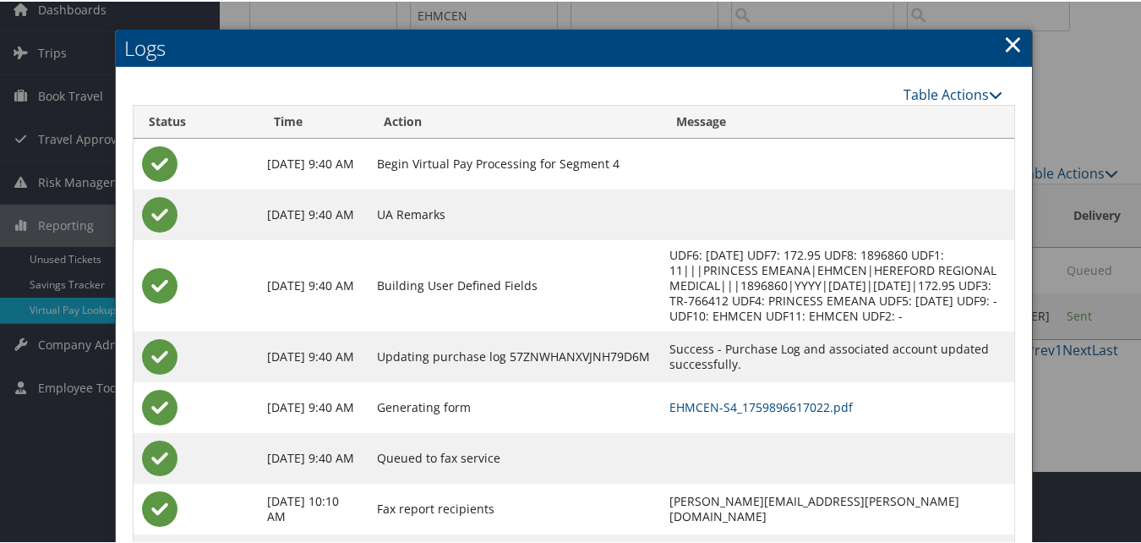
scroll to position [145, 0]
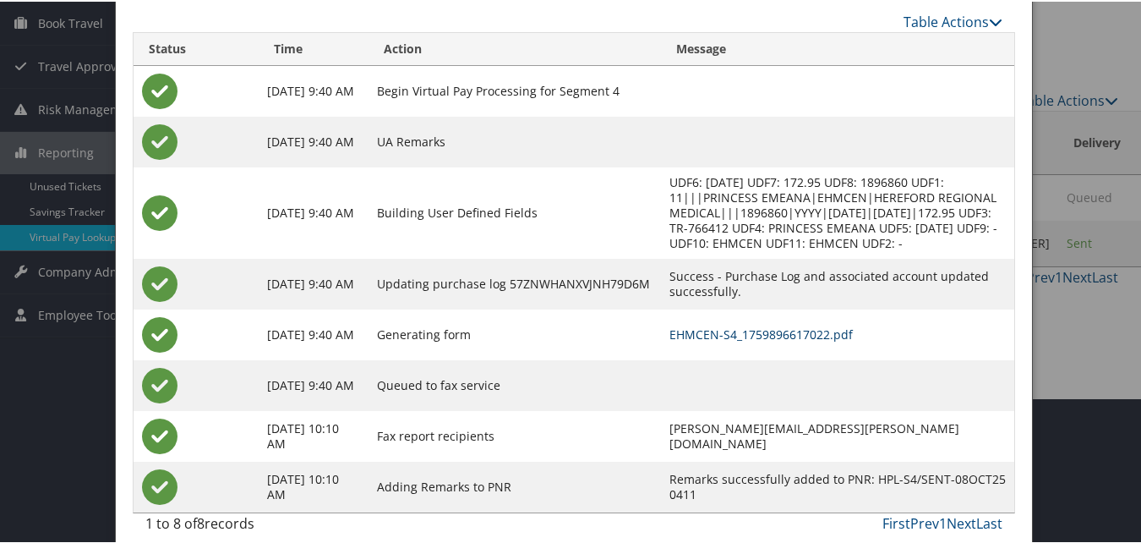
click at [686, 325] on link "EHMCEN-S4_1759896617022.pdf" at bounding box center [760, 333] width 183 height 16
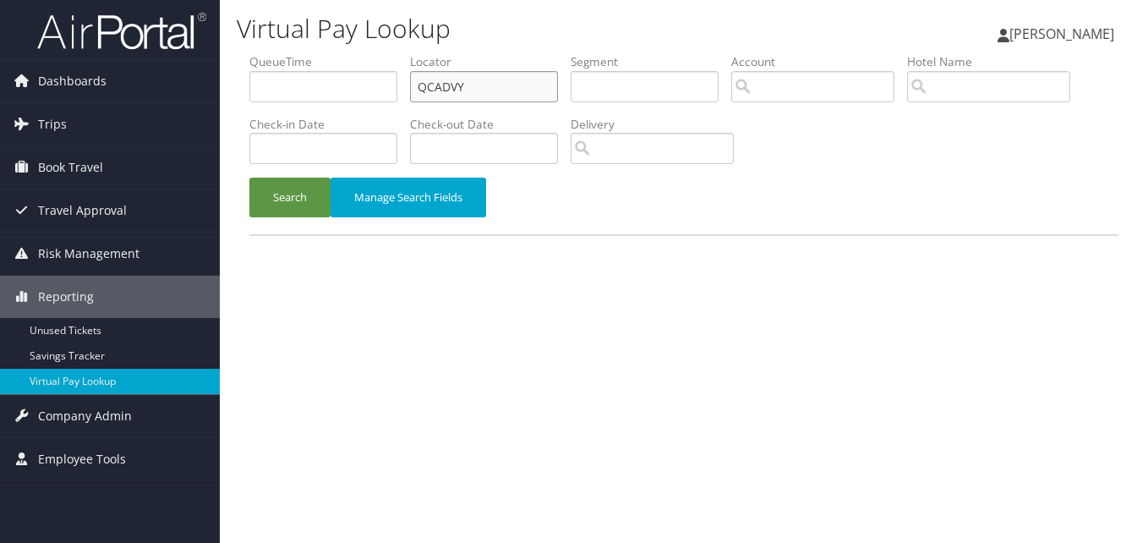
drag, startPoint x: 476, startPoint y: 95, endPoint x: 281, endPoint y: 69, distance: 196.9
click at [281, 53] on ul "QueueTime Locator QCADVY Segment Account Traveler Hotel Name Check-in Date Chec…" at bounding box center [683, 53] width 869 height 0
paste input "LEQKMU"
type input "LEQKMU"
click at [249, 178] on button "Search" at bounding box center [289, 198] width 81 height 40
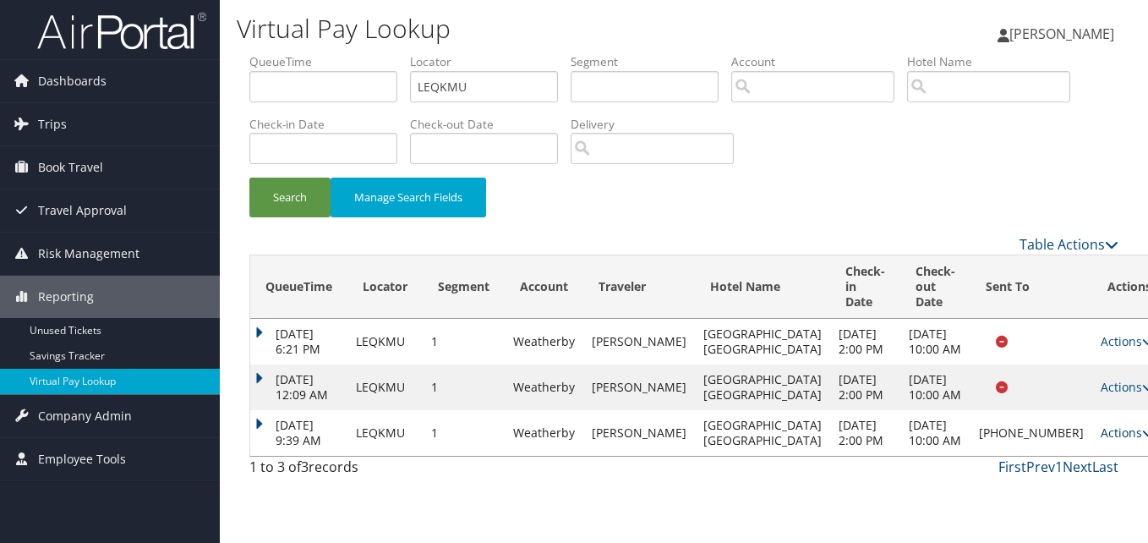
click at [1101, 440] on link "Actions" at bounding box center [1127, 432] width 53 height 16
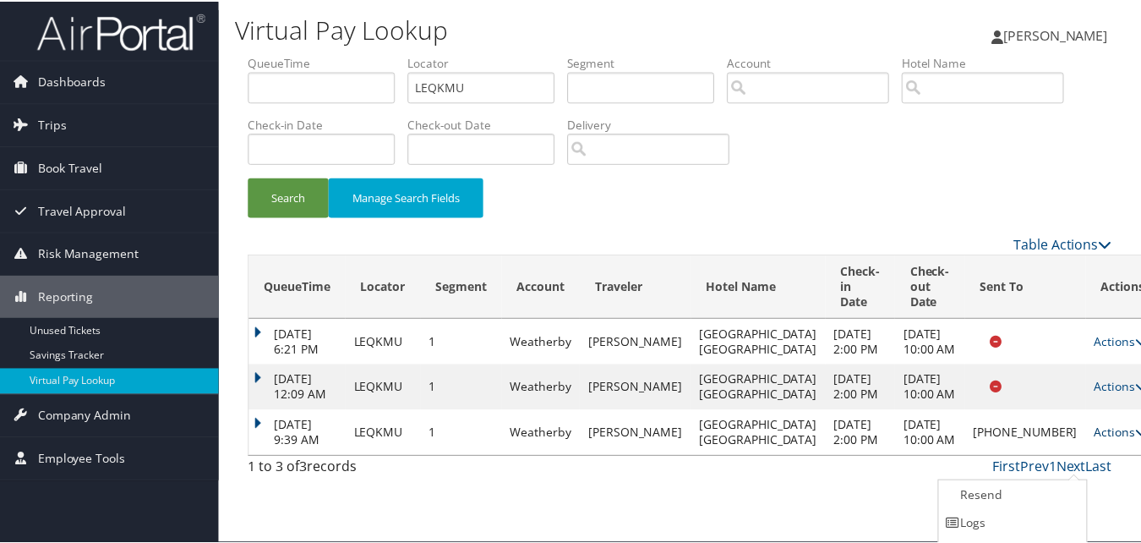
scroll to position [54, 0]
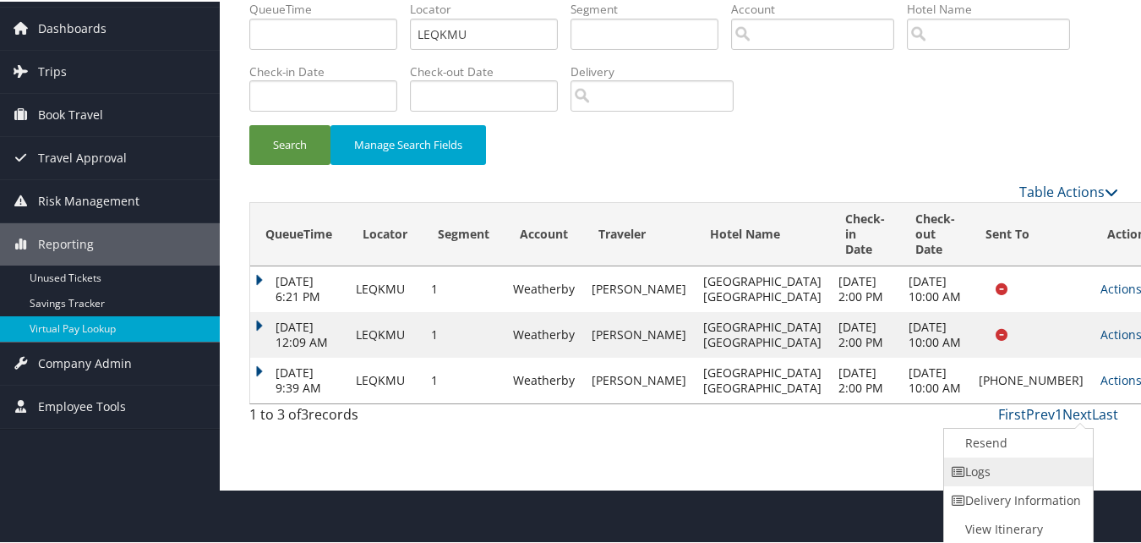
click at [1020, 472] on link "Logs" at bounding box center [1016, 470] width 145 height 29
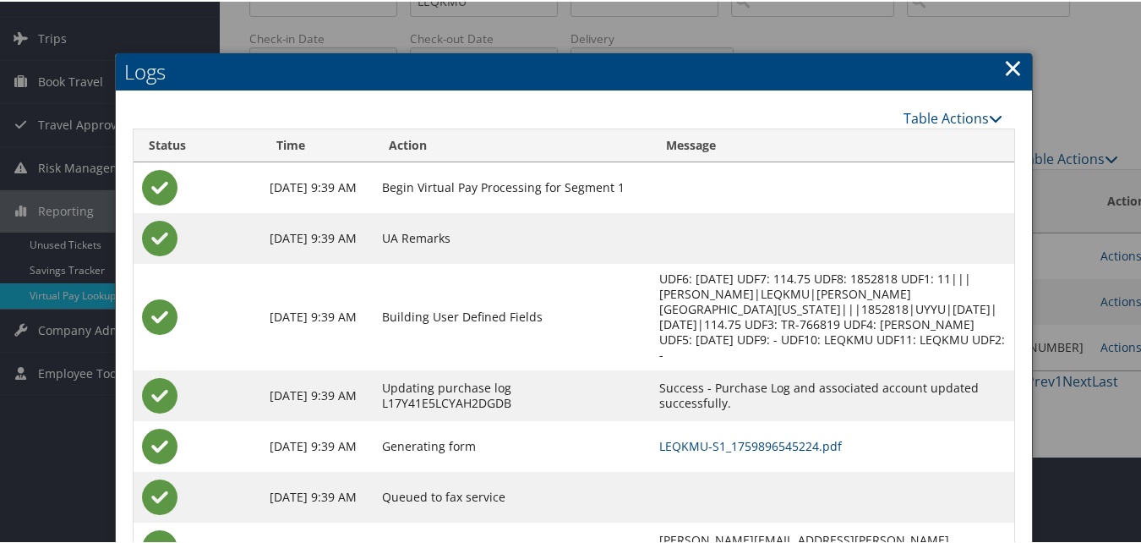
scroll to position [169, 0]
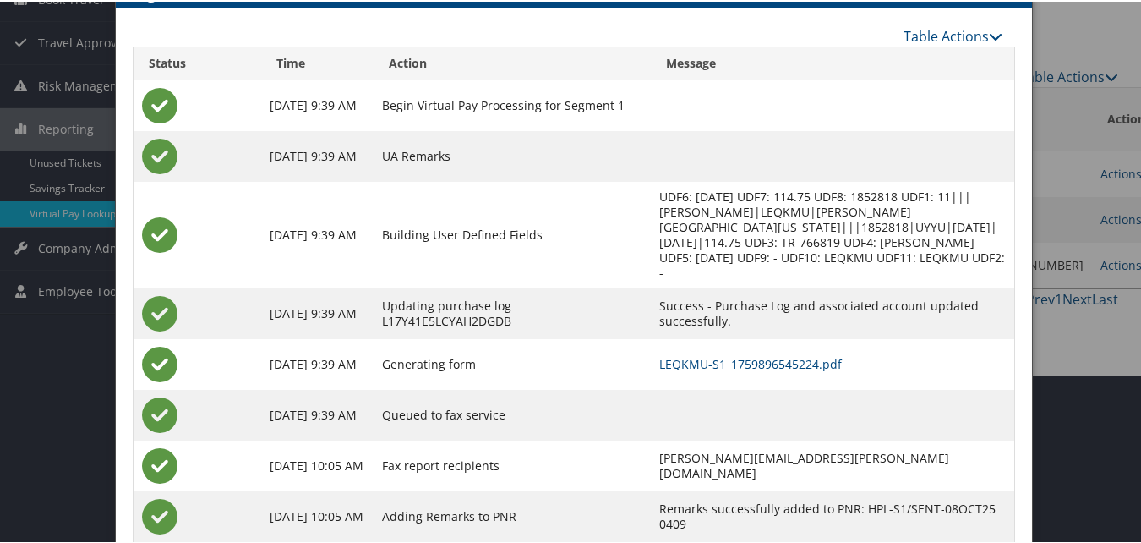
click at [713, 371] on td "LEQKMU-S1_1759896545224.pdf" at bounding box center [832, 362] width 363 height 51
click at [725, 357] on link "LEQKMU-S1_1759896545224.pdf" at bounding box center [750, 362] width 183 height 16
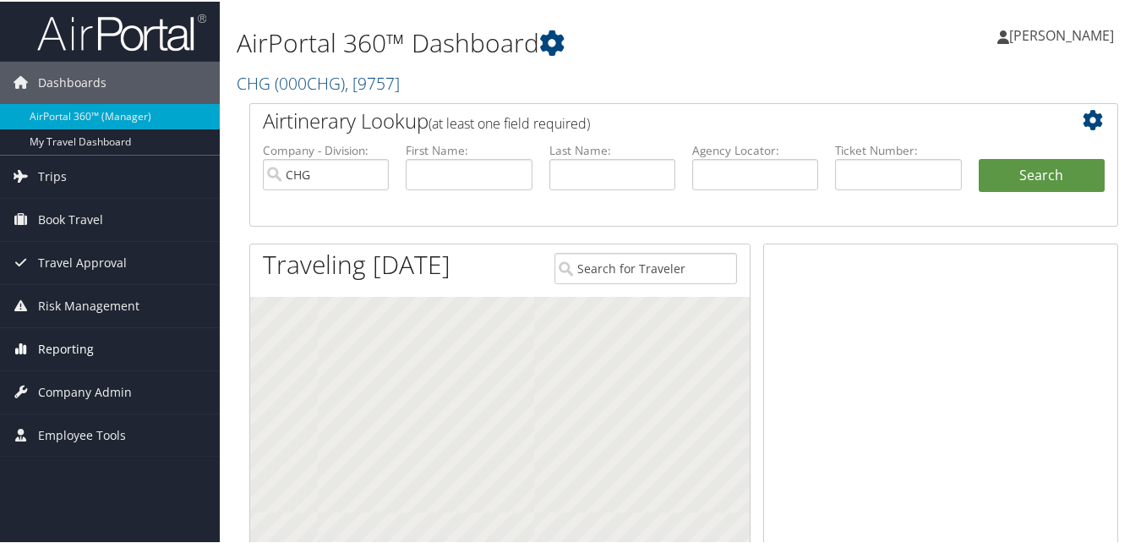
click at [69, 348] on span "Reporting" at bounding box center [66, 347] width 56 height 42
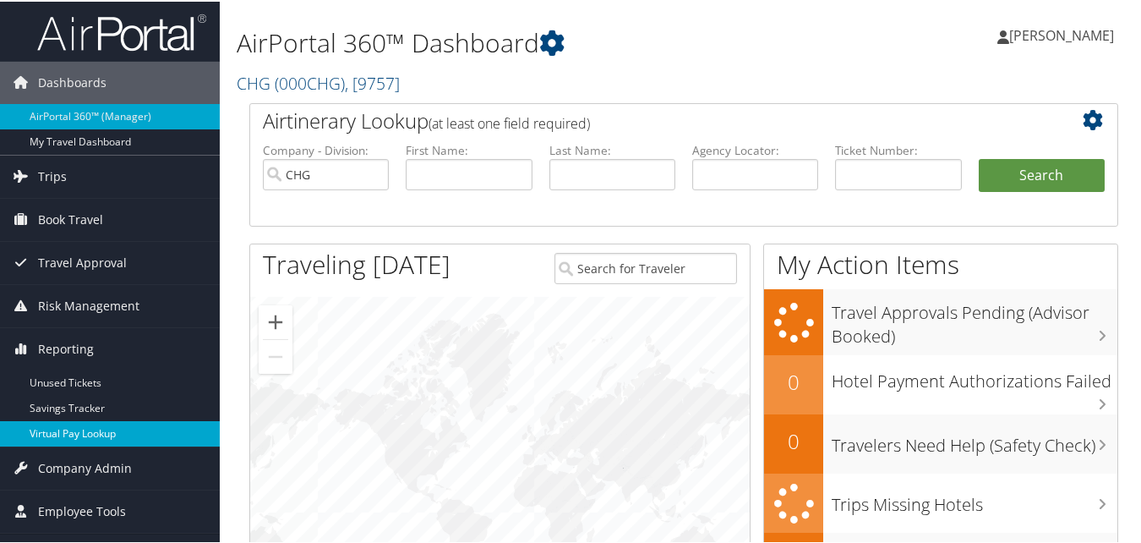
click at [82, 423] on link "Virtual Pay Lookup" at bounding box center [110, 431] width 220 height 25
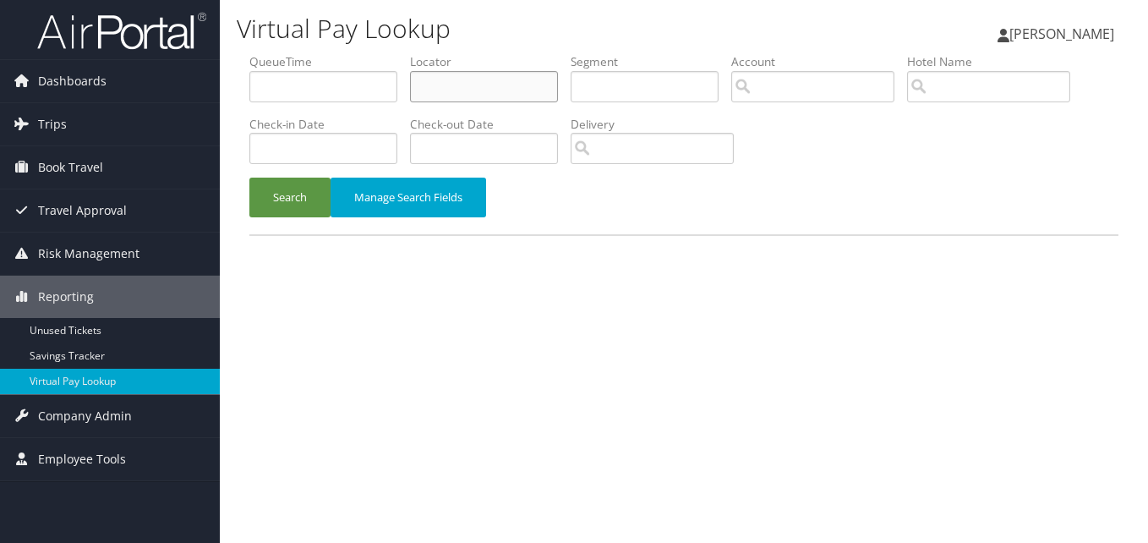
click at [464, 93] on input "text" at bounding box center [484, 86] width 148 height 31
paste input "LEQKMU"
type input "LEQKMU"
click at [249, 178] on button "Search" at bounding box center [289, 198] width 81 height 40
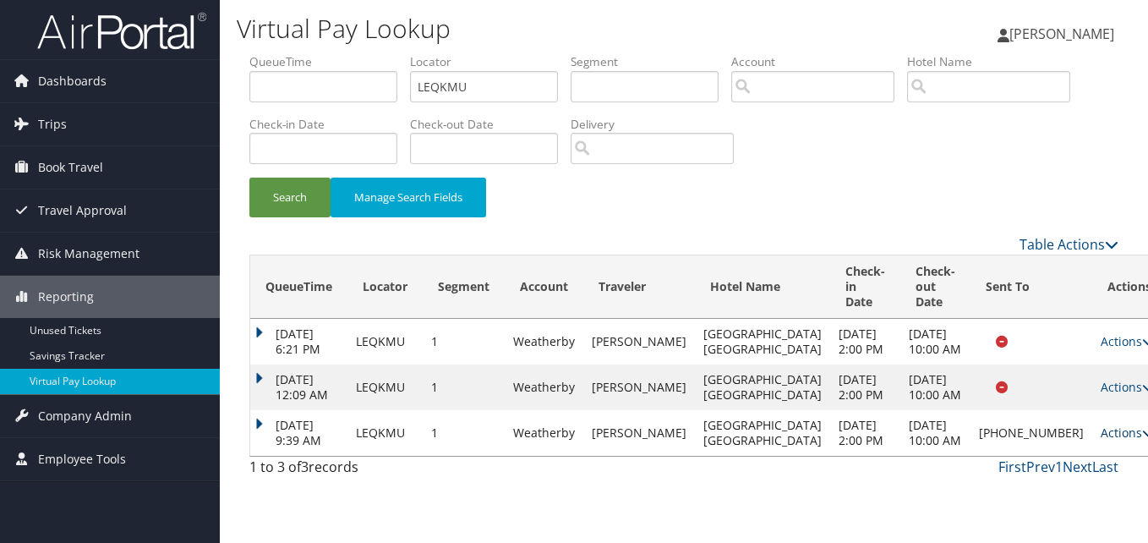
click at [1101, 440] on link "Actions" at bounding box center [1127, 432] width 53 height 16
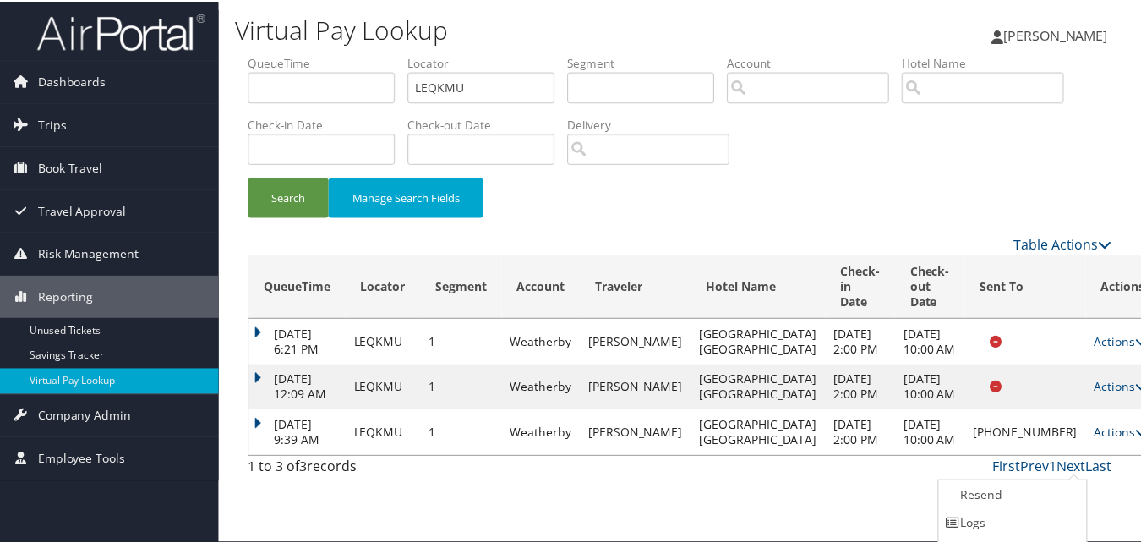
scroll to position [54, 0]
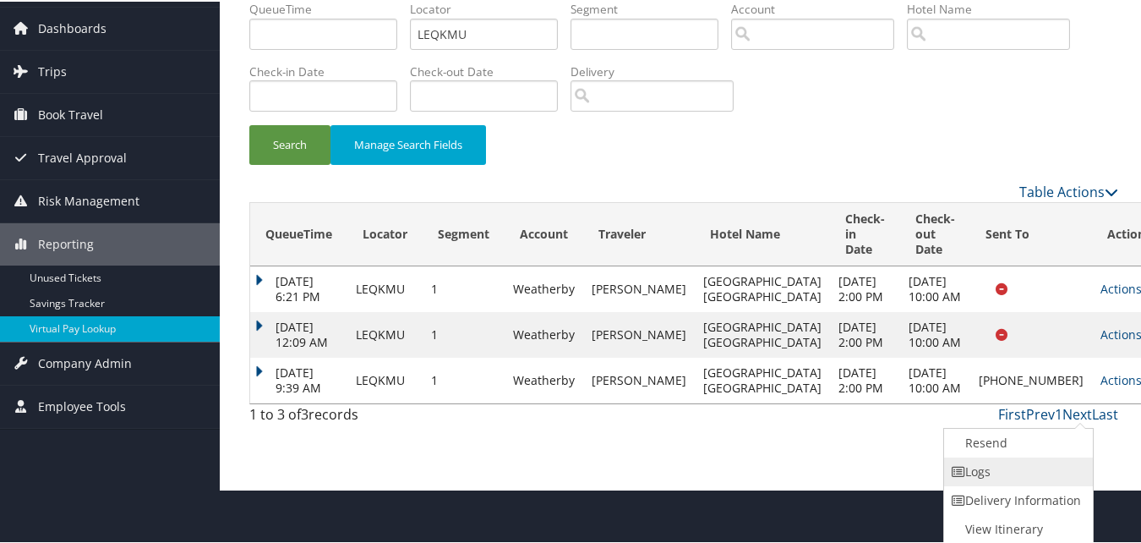
click at [989, 468] on link "Logs" at bounding box center [1016, 470] width 145 height 29
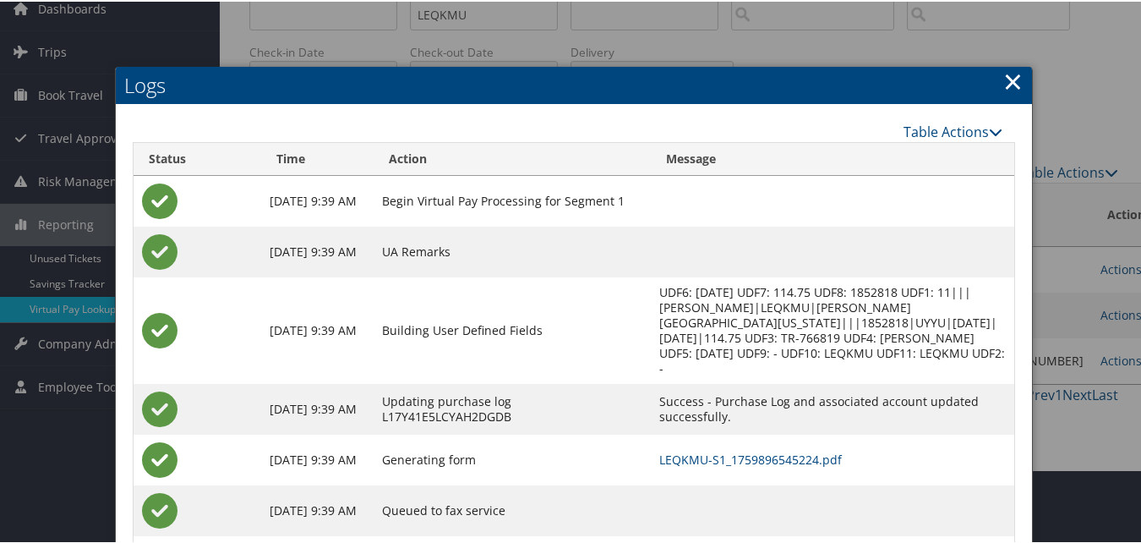
scroll to position [169, 0]
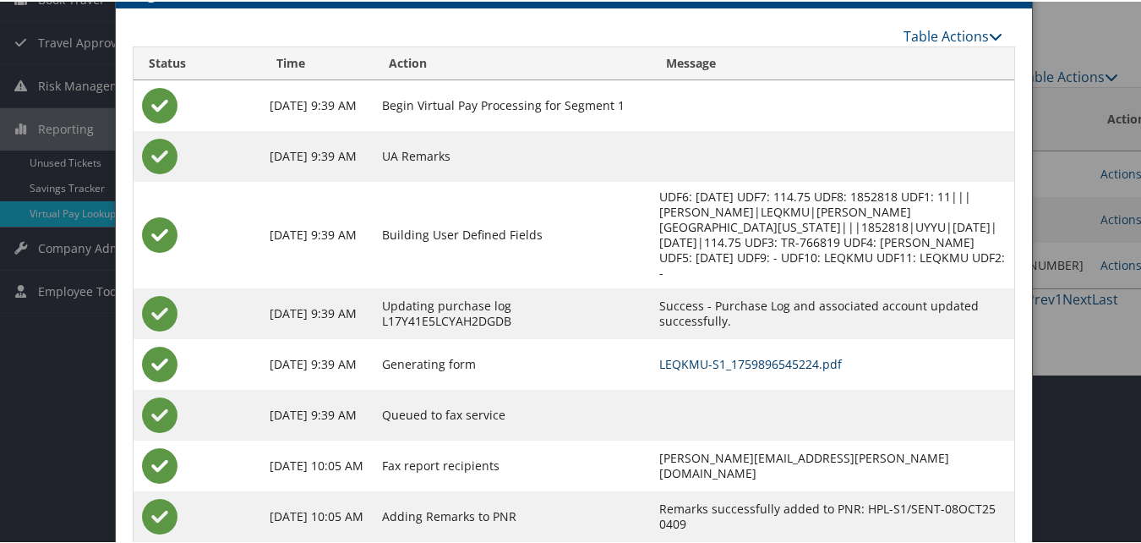
click at [757, 369] on link "LEQKMU-S1_1759896545224.pdf" at bounding box center [750, 362] width 183 height 16
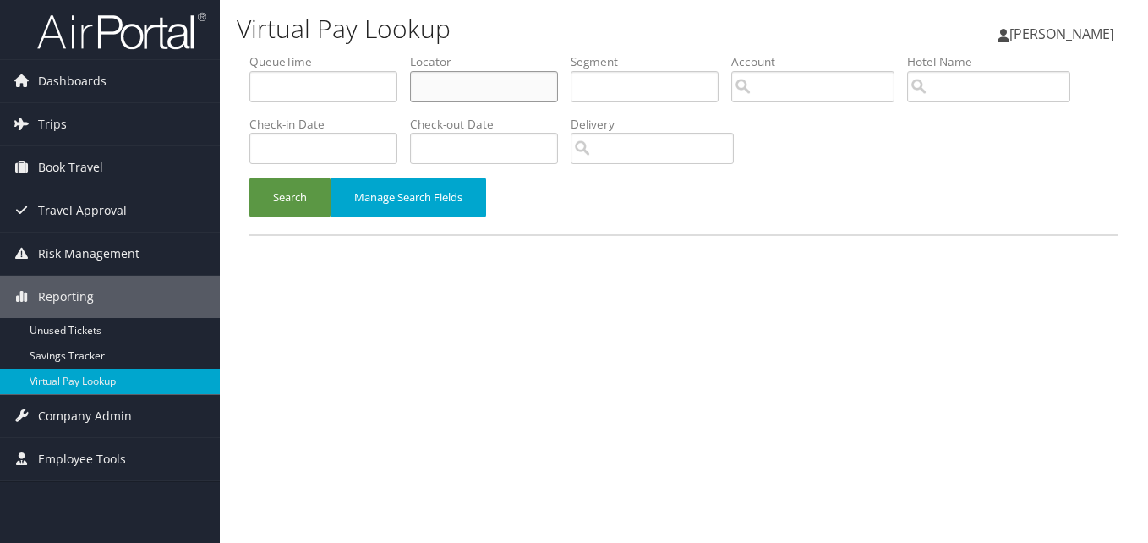
click at [447, 79] on input "text" at bounding box center [484, 86] width 148 height 31
paste input "EHMCEN"
type input "EHMCEN"
click at [249, 178] on button "Search" at bounding box center [289, 198] width 81 height 40
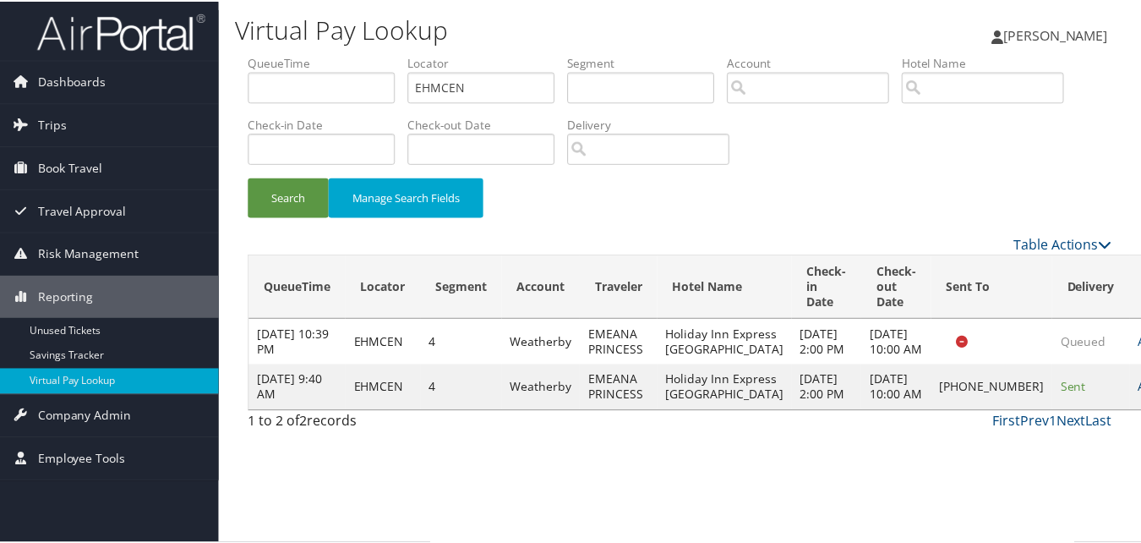
scroll to position [16, 0]
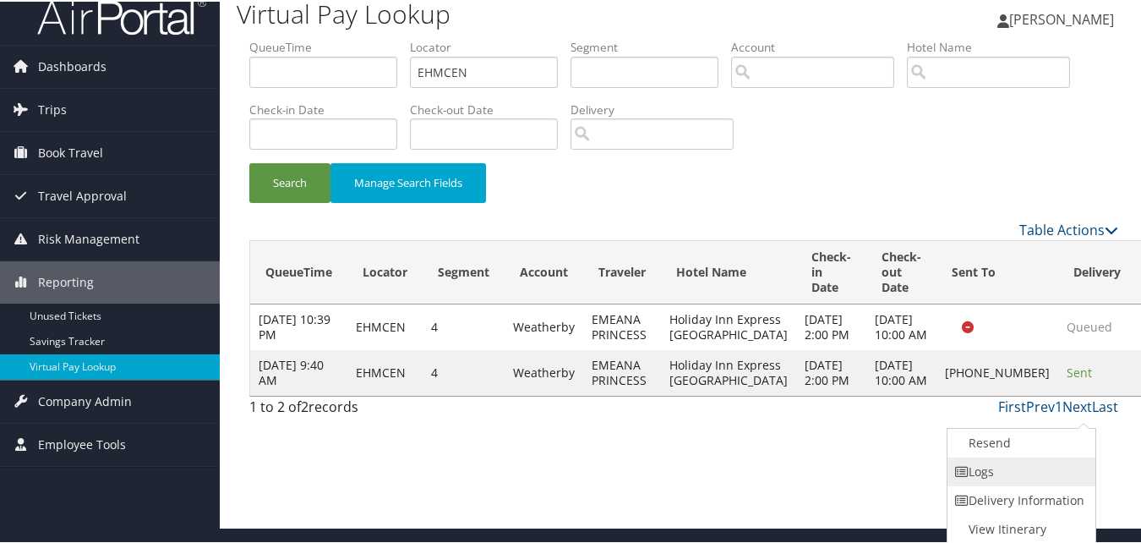
click at [999, 468] on link "Logs" at bounding box center [1020, 470] width 145 height 29
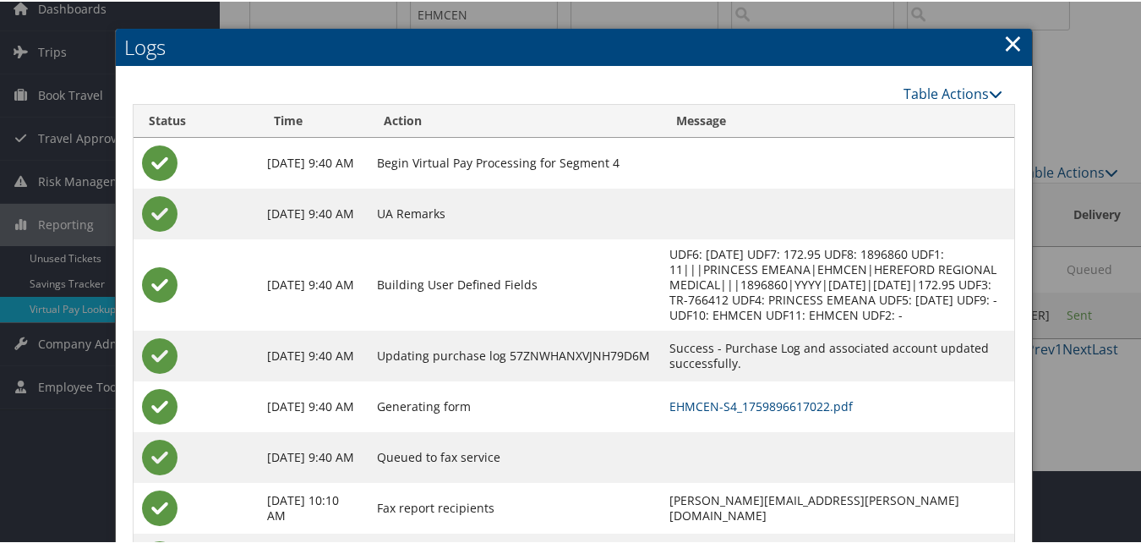
scroll to position [145, 0]
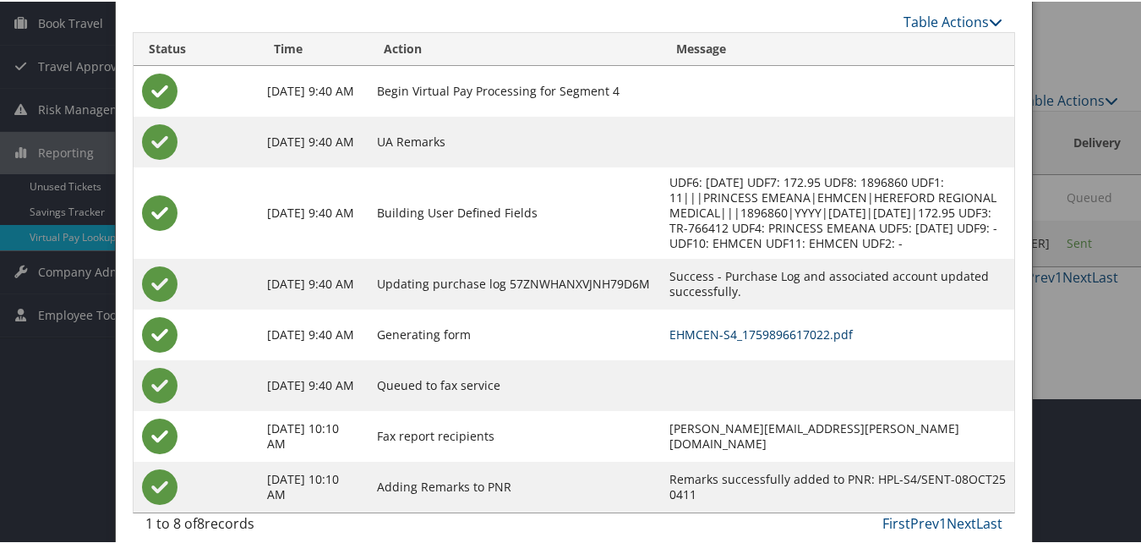
click at [669, 325] on link "EHMCEN-S4_1759896617022.pdf" at bounding box center [760, 333] width 183 height 16
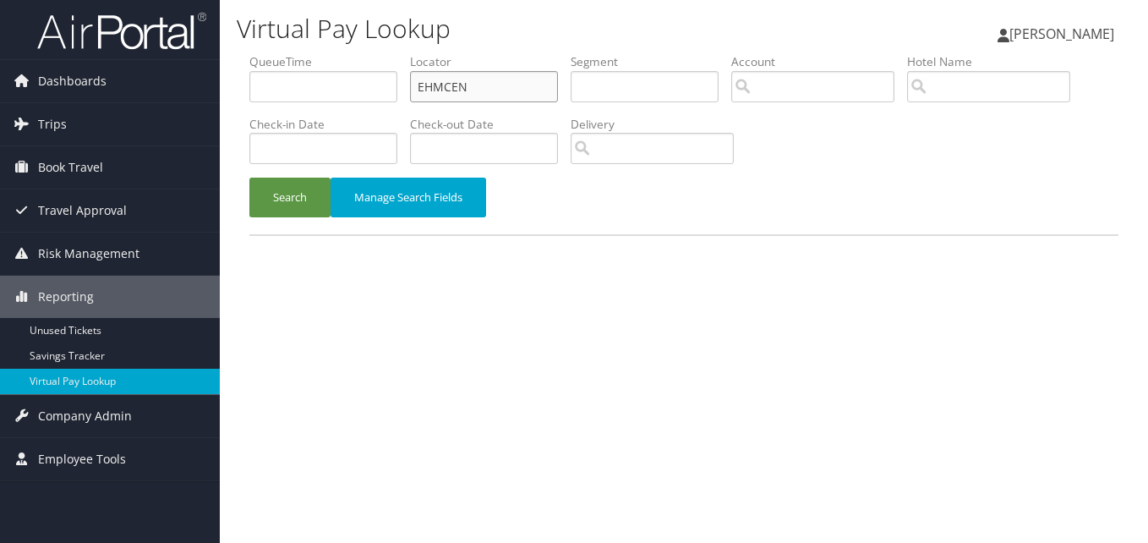
drag, startPoint x: 494, startPoint y: 79, endPoint x: 321, endPoint y: 64, distance: 173.0
click at [321, 53] on ul "QueueTime Locator EHMCEN Segment Account Traveler Hotel Name Check-in Date Chec…" at bounding box center [683, 53] width 869 height 0
paste input "MNPINT"
type input "MNPINT"
click at [249, 178] on button "Search" at bounding box center [289, 198] width 81 height 40
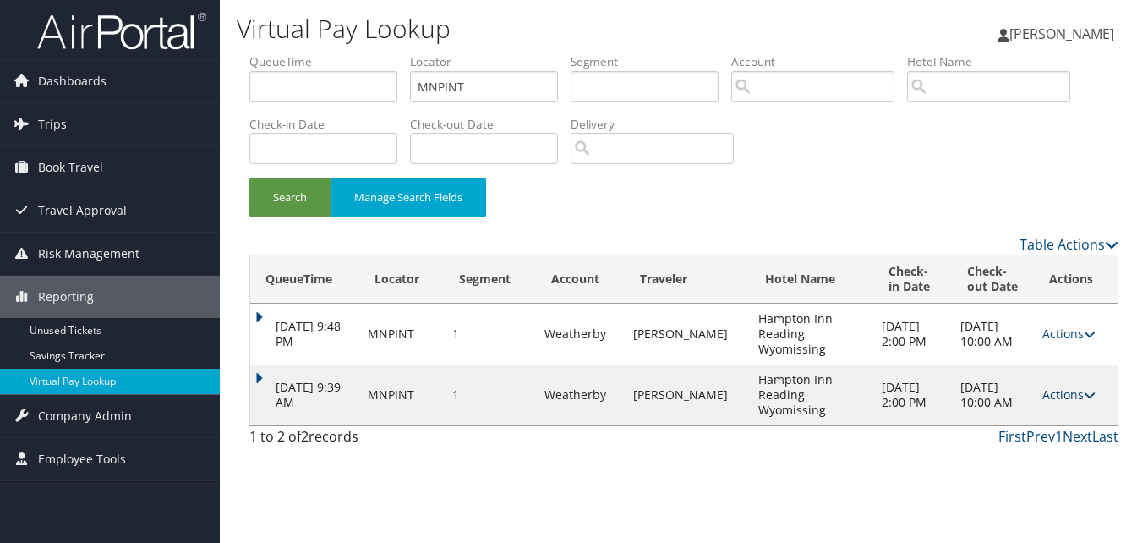
click at [1056, 389] on link "Actions" at bounding box center [1068, 394] width 53 height 16
click at [1028, 452] on link "Logs" at bounding box center [1035, 448] width 107 height 29
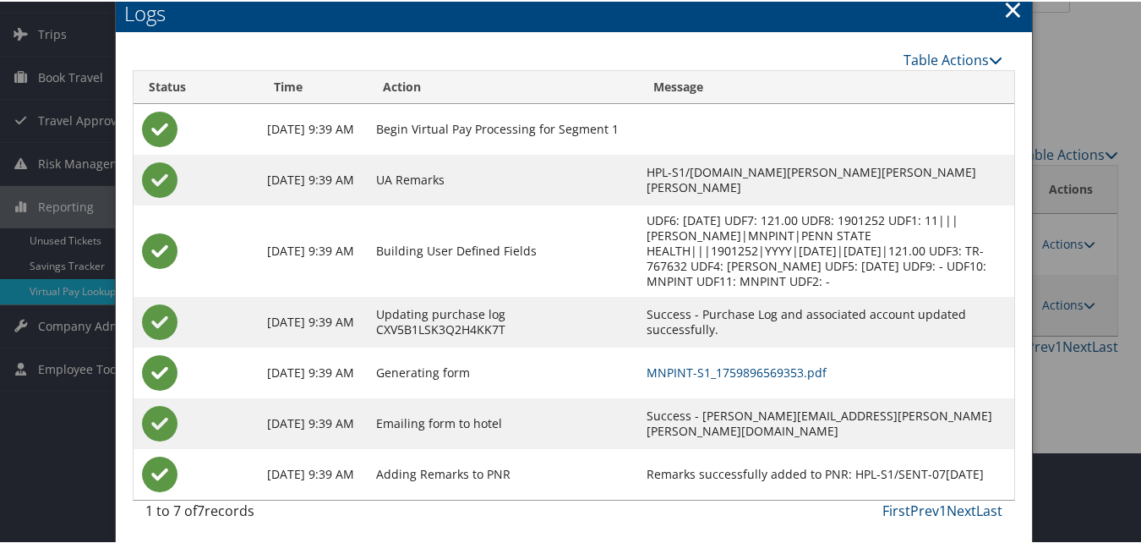
scroll to position [94, 0]
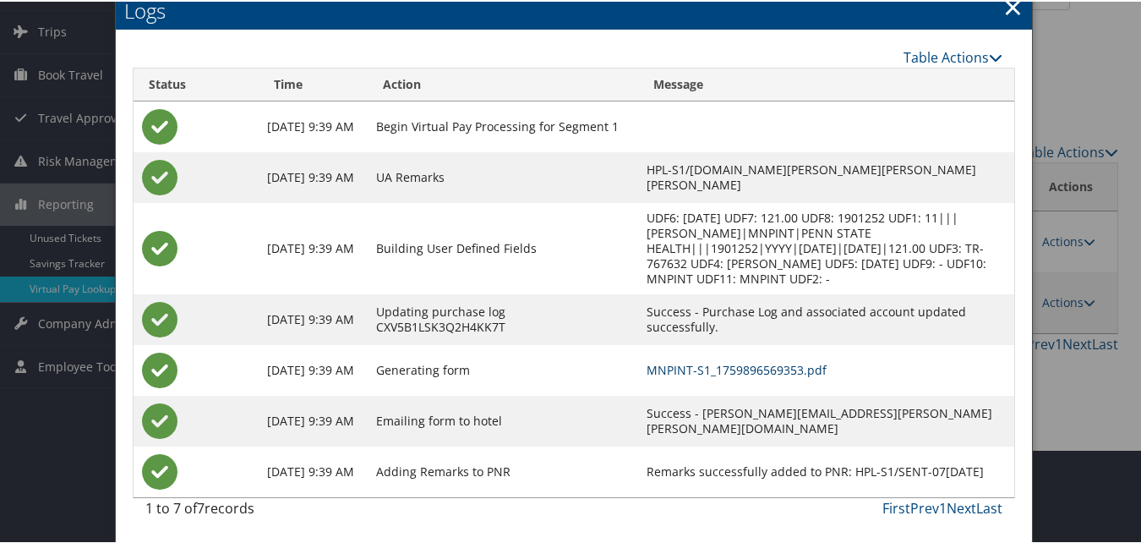
click at [712, 364] on link "MNPINT-S1_1759896569353.pdf" at bounding box center [737, 368] width 180 height 16
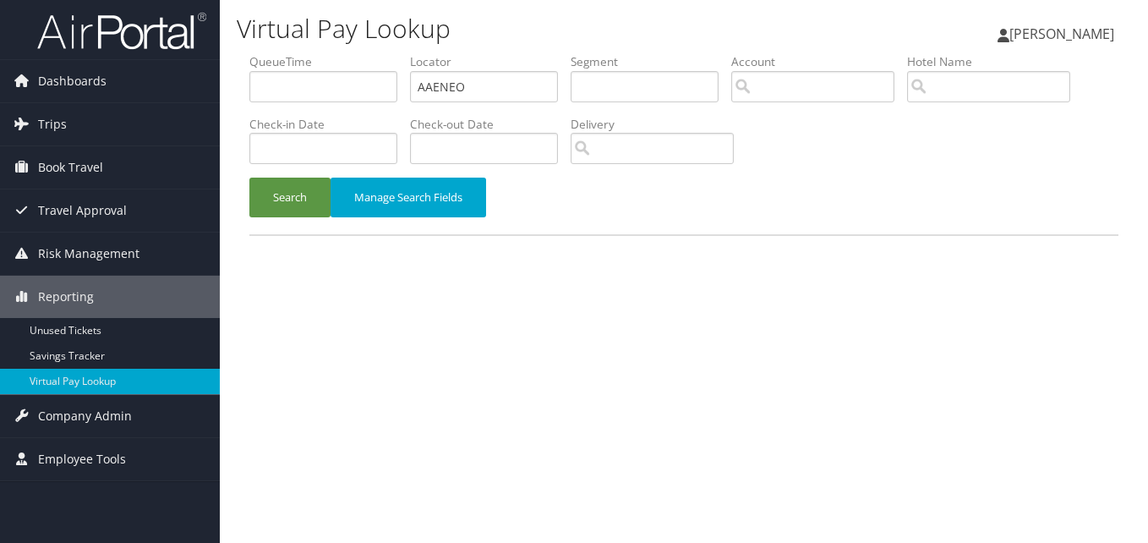
type input "AAENEO"
click at [249, 178] on button "Search" at bounding box center [289, 198] width 81 height 40
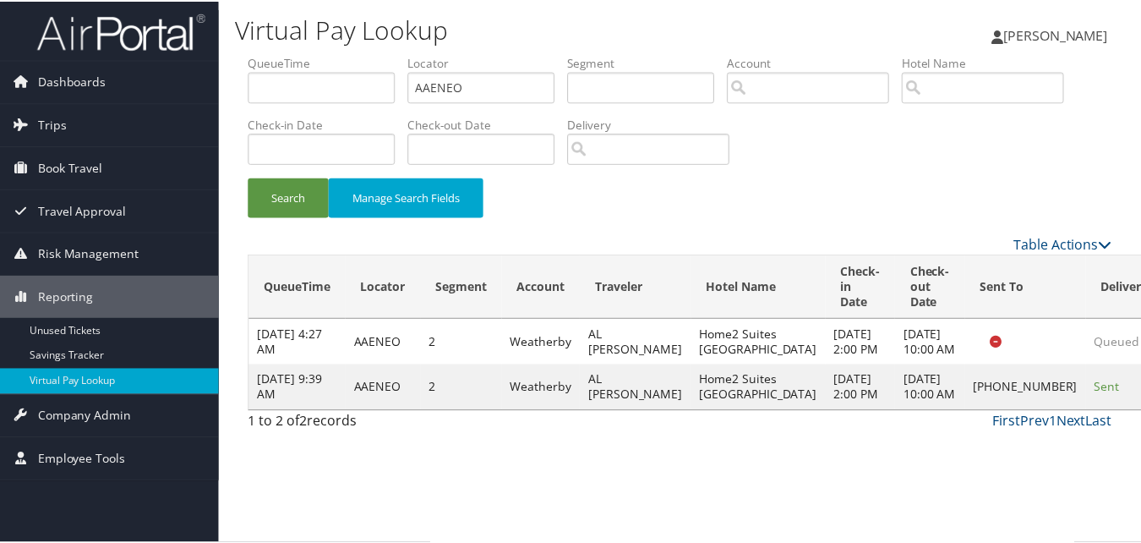
scroll to position [1, 0]
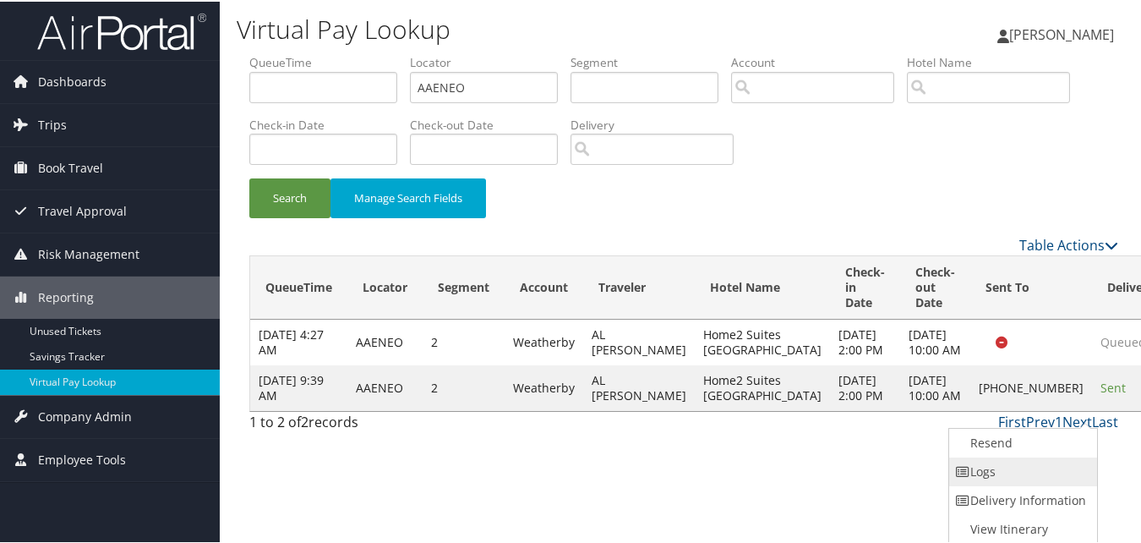
click at [995, 461] on link "Logs" at bounding box center [1021, 470] width 145 height 29
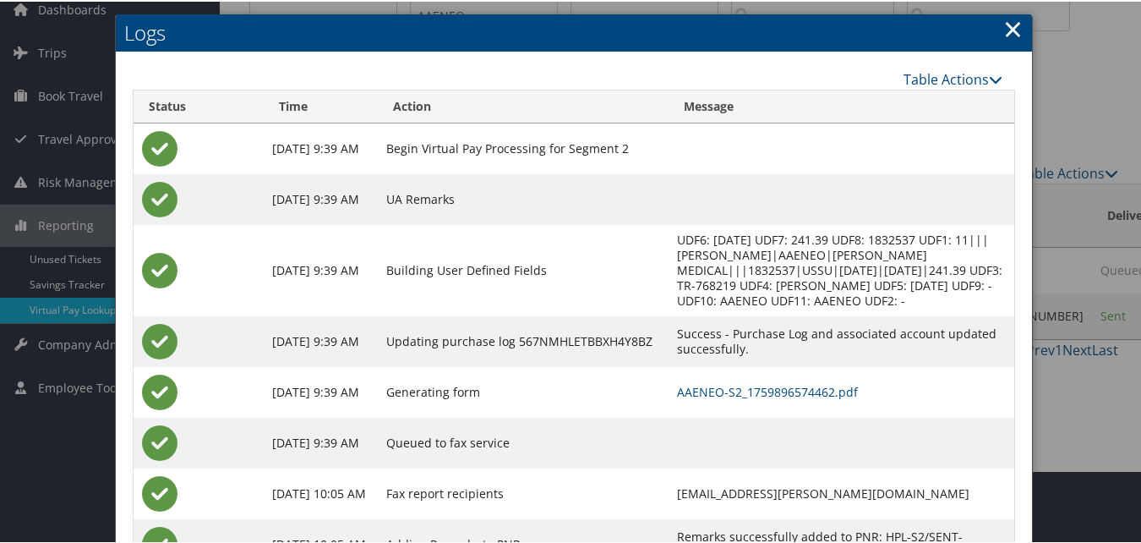
scroll to position [145, 0]
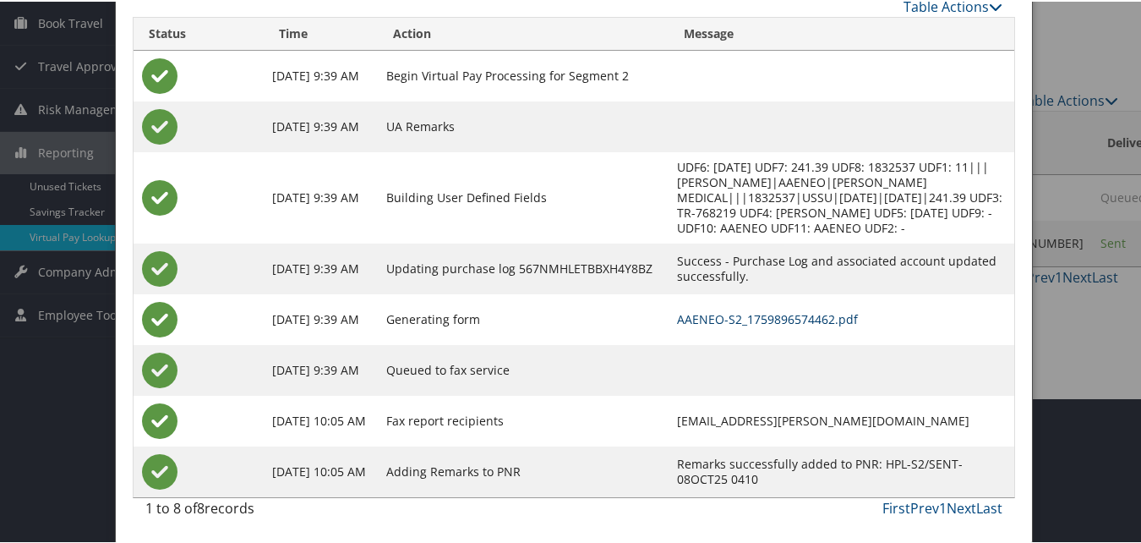
click at [701, 322] on link "AAENEO-S2_1759896574462.pdf" at bounding box center [767, 317] width 181 height 16
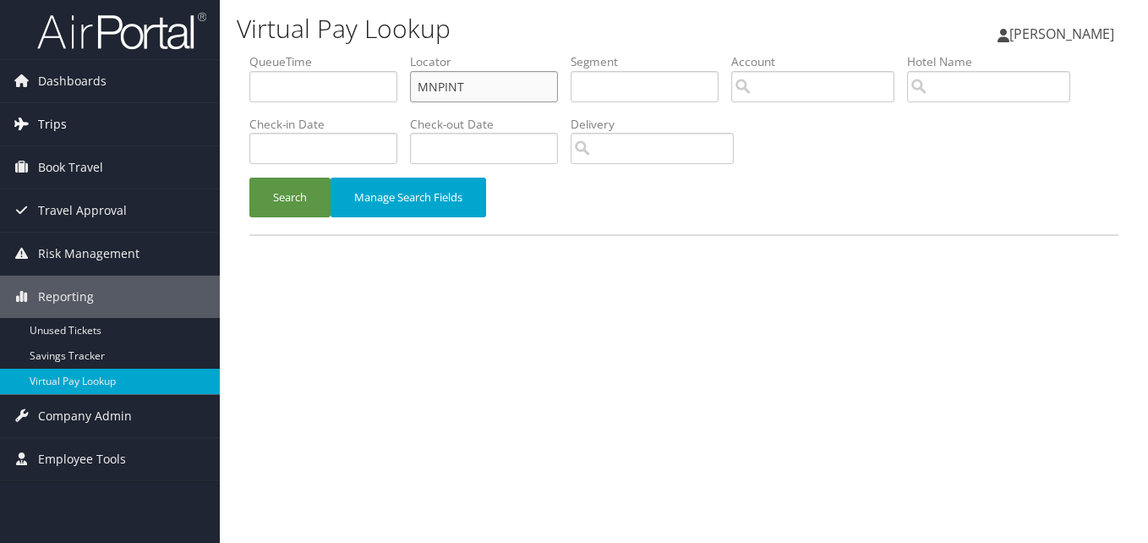
drag, startPoint x: 506, startPoint y: 92, endPoint x: 160, endPoint y: 103, distance: 346.7
click at [160, 103] on div "Dashboards AirPortal 360™ (Manager) My Travel Dashboard Trips Airtinerary® Look…" at bounding box center [574, 271] width 1148 height 543
paste input "OFGZVX"
type input "OFGZVX"
click at [249, 178] on button "Search" at bounding box center [289, 198] width 81 height 40
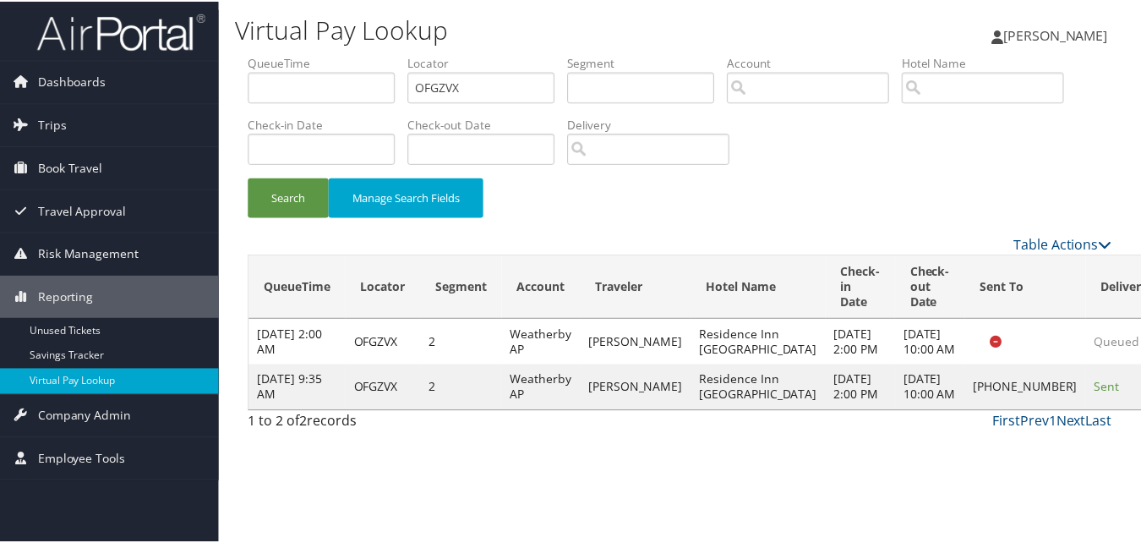
scroll to position [16, 0]
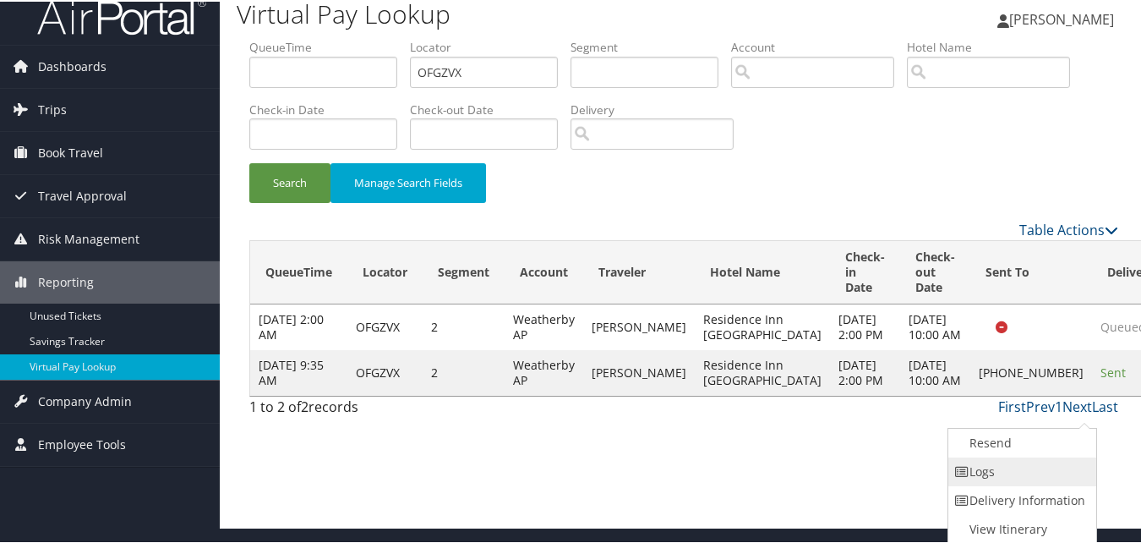
click at [1012, 467] on link "Logs" at bounding box center [1020, 470] width 145 height 29
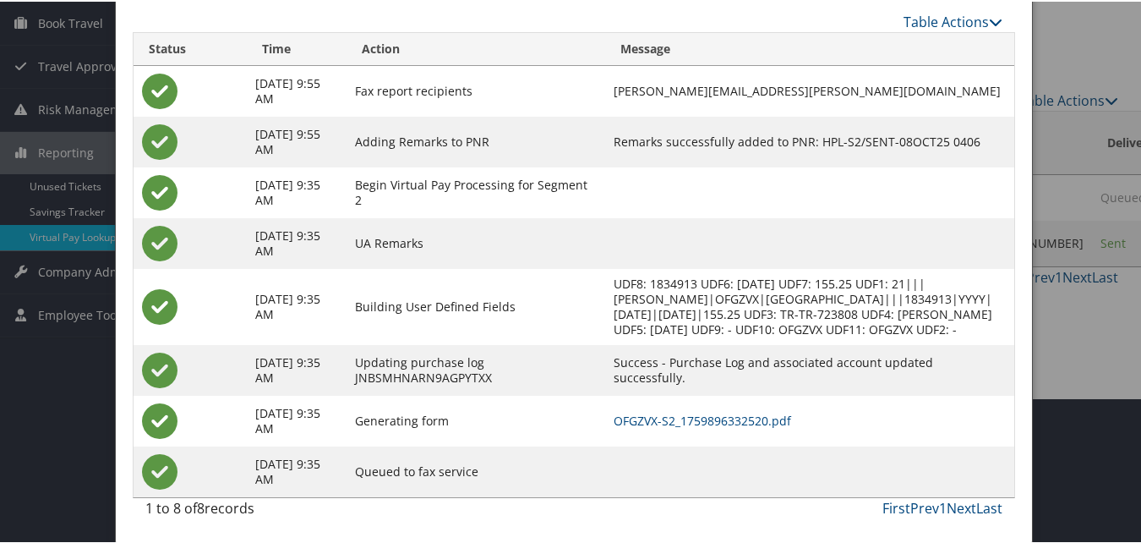
scroll to position [161, 0]
click at [779, 418] on link "OFGZVX-S2_1759896332520.pdf" at bounding box center [703, 419] width 178 height 16
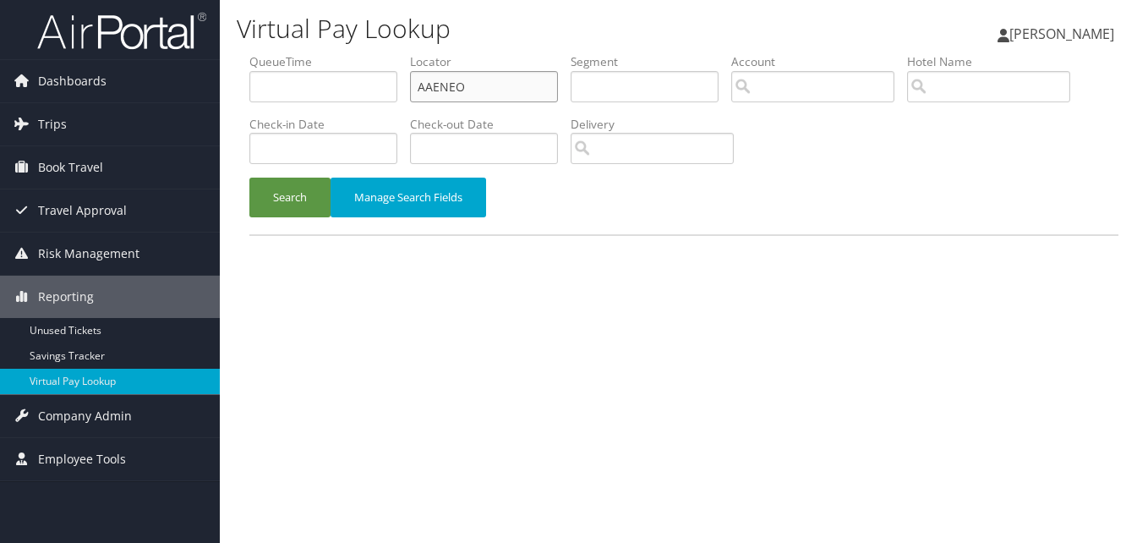
click at [467, 74] on input "AAENEO" at bounding box center [484, 86] width 148 height 31
click at [249, 178] on button "Search" at bounding box center [289, 198] width 81 height 40
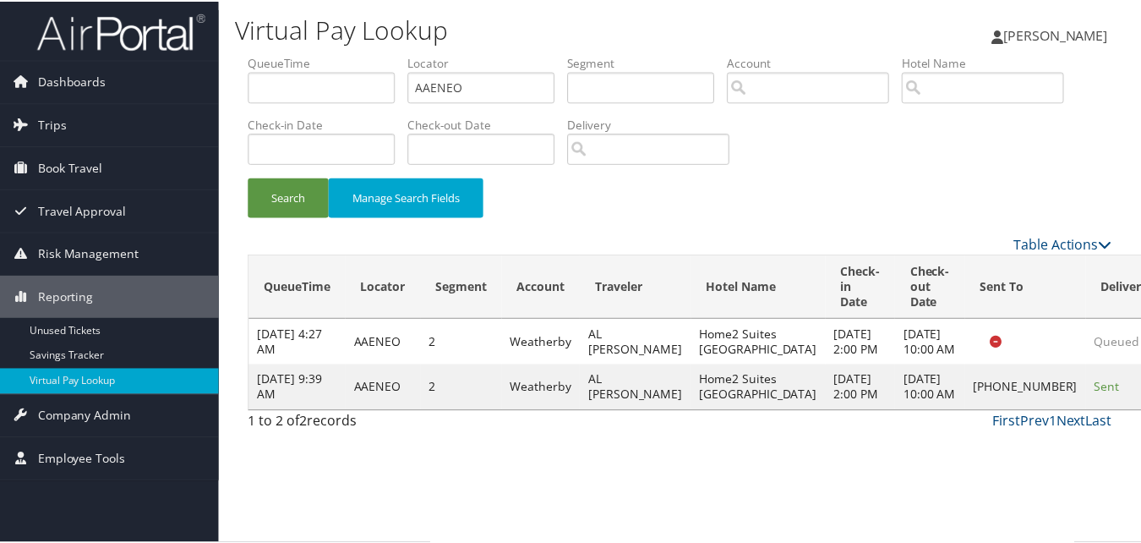
scroll to position [1, 0]
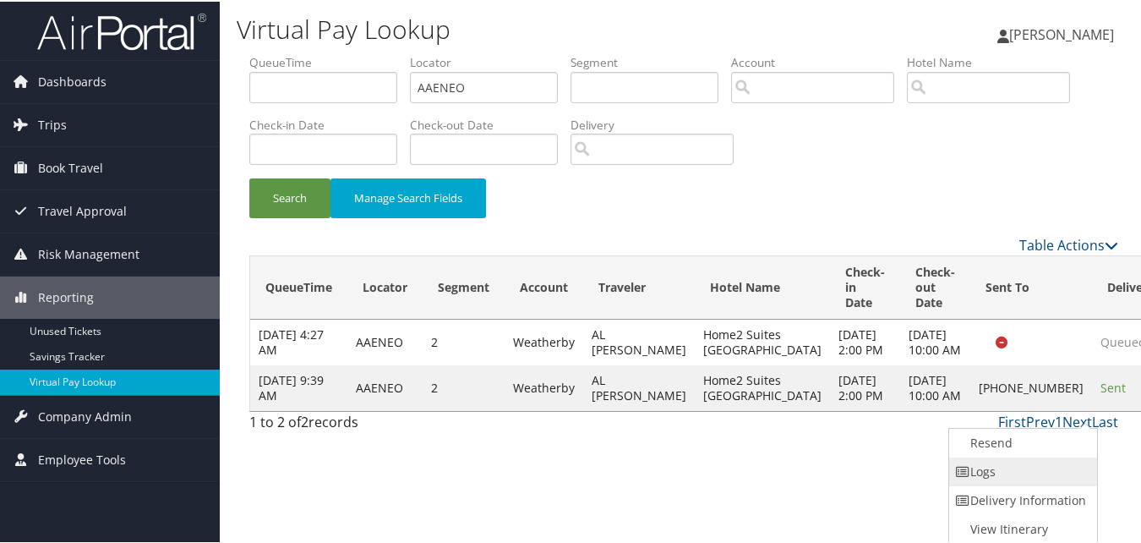
click at [1001, 476] on link "Logs" at bounding box center [1021, 470] width 145 height 29
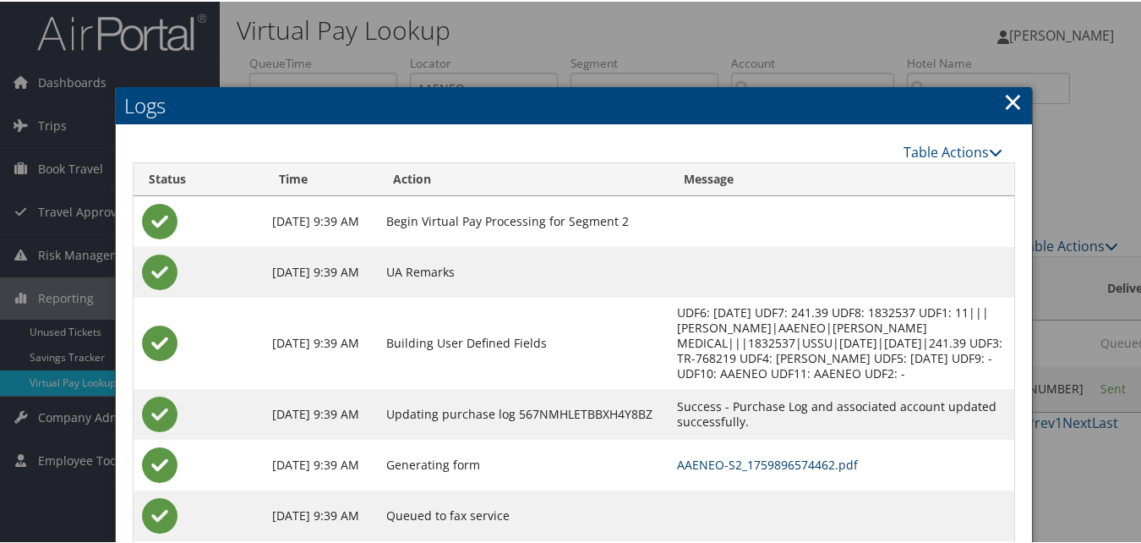
click at [704, 455] on link "AAENEO-S2_1759896574462.pdf" at bounding box center [767, 463] width 181 height 16
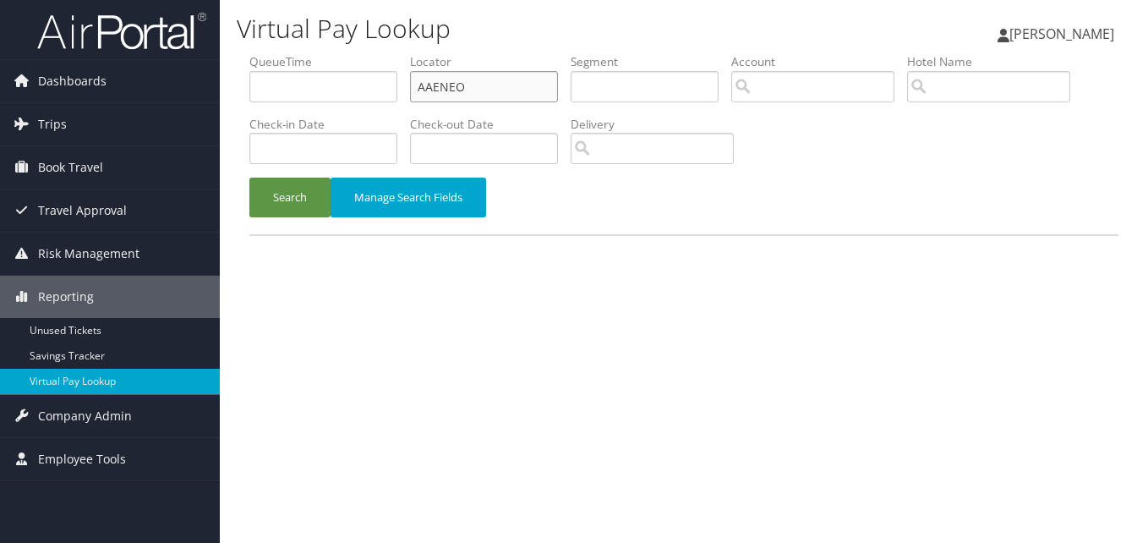
drag, startPoint x: 490, startPoint y: 97, endPoint x: 372, endPoint y: 87, distance: 118.8
click at [374, 53] on ul "QueueTime Locator AAENEO Segment Account Traveler Hotel Name Check-in Date Chec…" at bounding box center [683, 53] width 869 height 0
paste input "UAYDTP"
type input "UAYDTP"
click at [249, 178] on button "Search" at bounding box center [289, 198] width 81 height 40
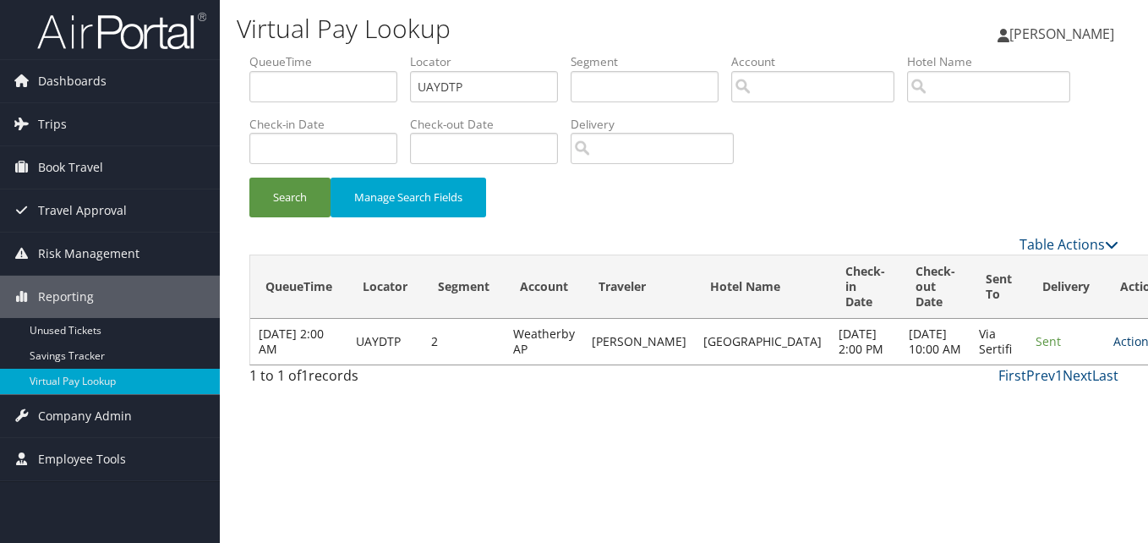
click at [1113, 349] on link "Actions" at bounding box center [1139, 341] width 53 height 16
click at [1033, 388] on link "Logs" at bounding box center [1045, 402] width 107 height 29
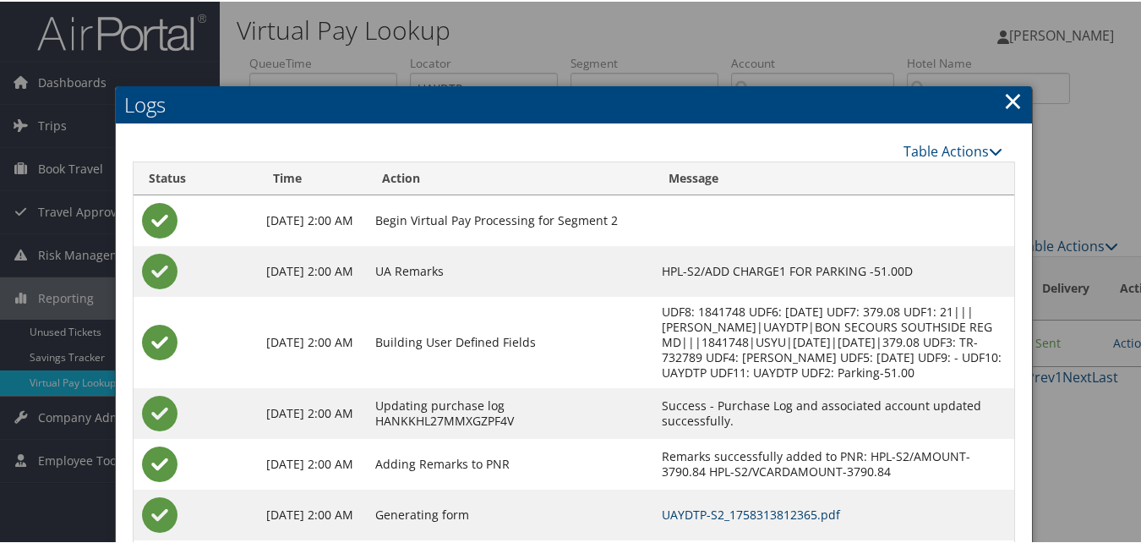
click at [789, 521] on link "UAYDTP-S2_1758313812365.pdf" at bounding box center [751, 513] width 178 height 16
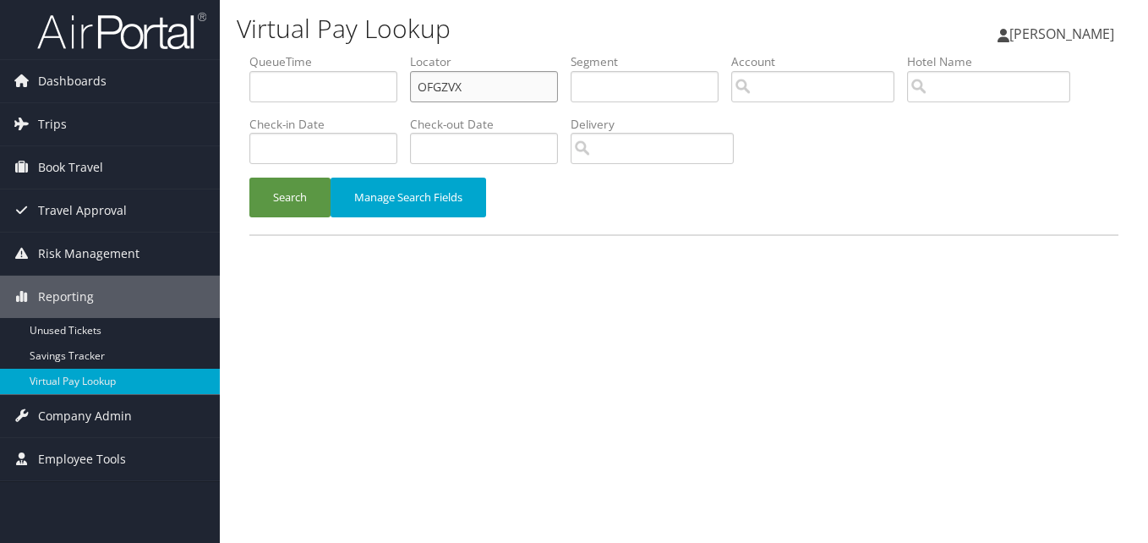
click at [476, 86] on input "OFGZVX" at bounding box center [484, 86] width 148 height 31
click at [249, 178] on button "Search" at bounding box center [289, 198] width 81 height 40
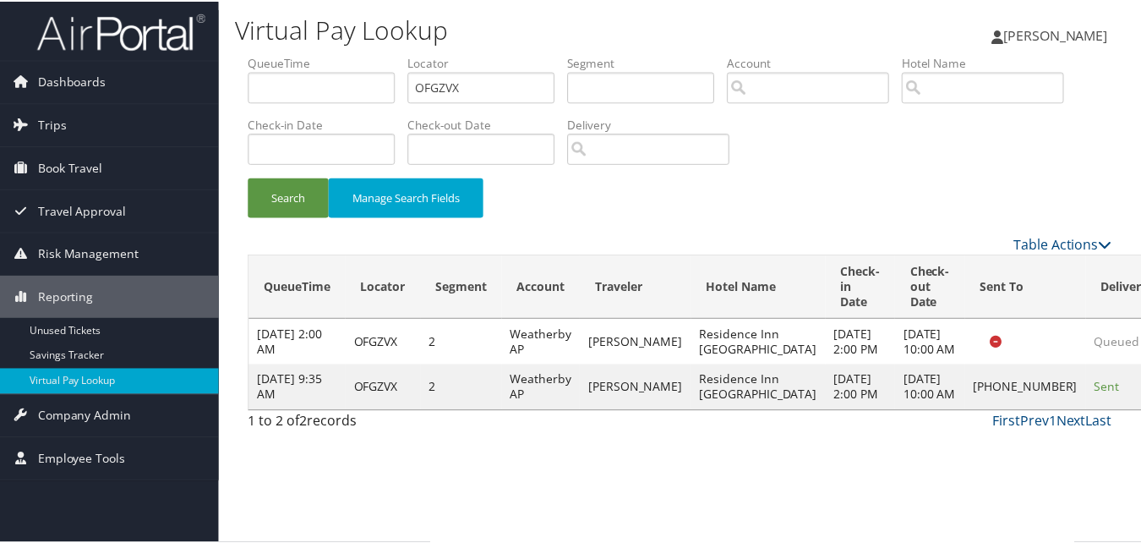
scroll to position [16, 0]
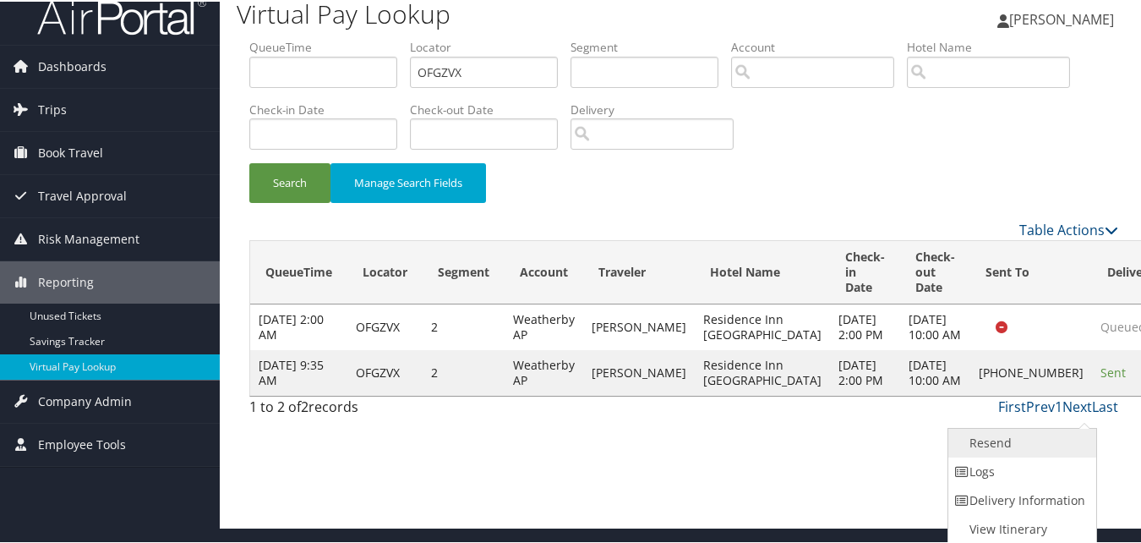
click at [990, 451] on link "Resend" at bounding box center [1020, 441] width 145 height 29
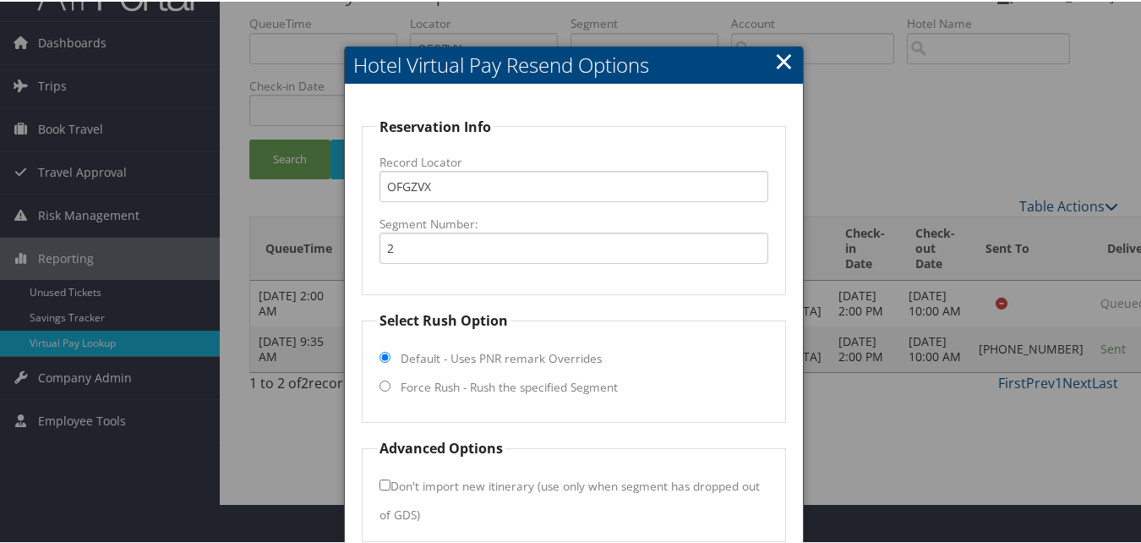
scroll to position [114, 0]
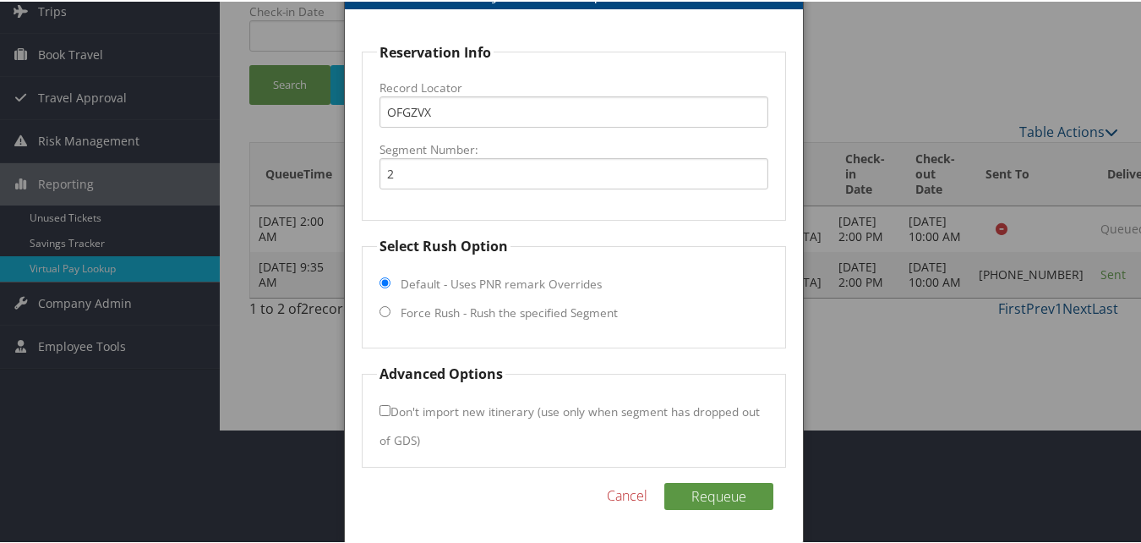
click at [426, 299] on fieldset "Select Rush Option Default - Uses PNR remark Overrides Force Rush - Rush the sp…" at bounding box center [573, 290] width 423 height 112
click at [421, 313] on label "Force Rush - Rush the specified Segment" at bounding box center [509, 311] width 217 height 17
click at [391, 313] on input "Force Rush - Rush the specified Segment" at bounding box center [385, 309] width 11 height 11
radio input "true"
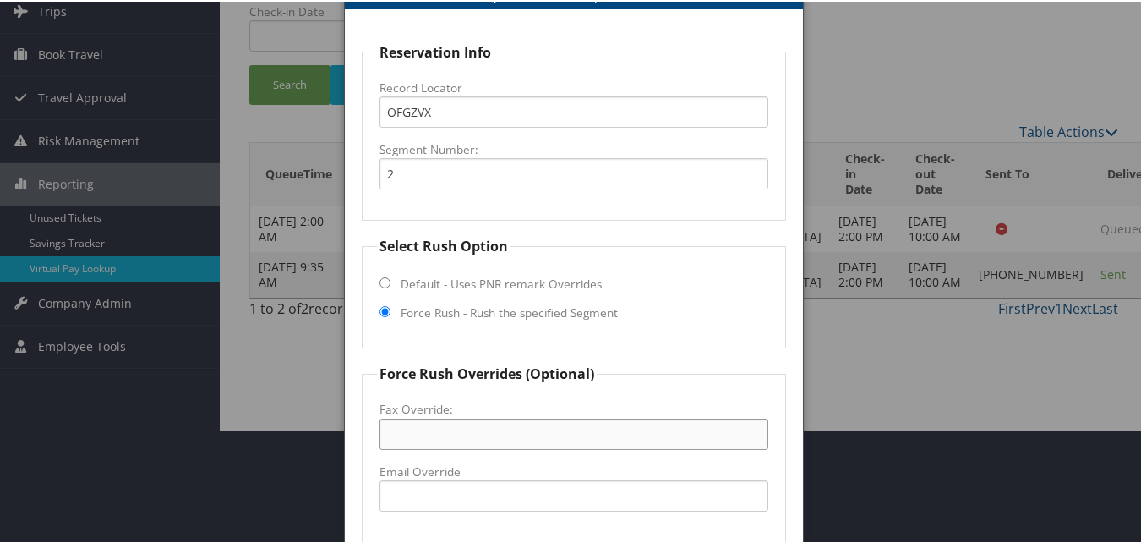
click at [440, 435] on input "Fax Override:" at bounding box center [574, 432] width 388 height 31
click at [371, 484] on fieldset "Force Rush Overrides (Optional) Fax Override: Email Override" at bounding box center [573, 451] width 423 height 179
click at [383, 490] on input "Email Override" at bounding box center [574, 493] width 388 height 31
drag, startPoint x: 687, startPoint y: 498, endPoint x: 276, endPoint y: 502, distance: 411.7
click at [276, 429] on body "Menu Dashboards ► AirPortal 360™ (Manager) My Travel Dashboard Trips ► Airtiner…" at bounding box center [574, 157] width 1148 height 543
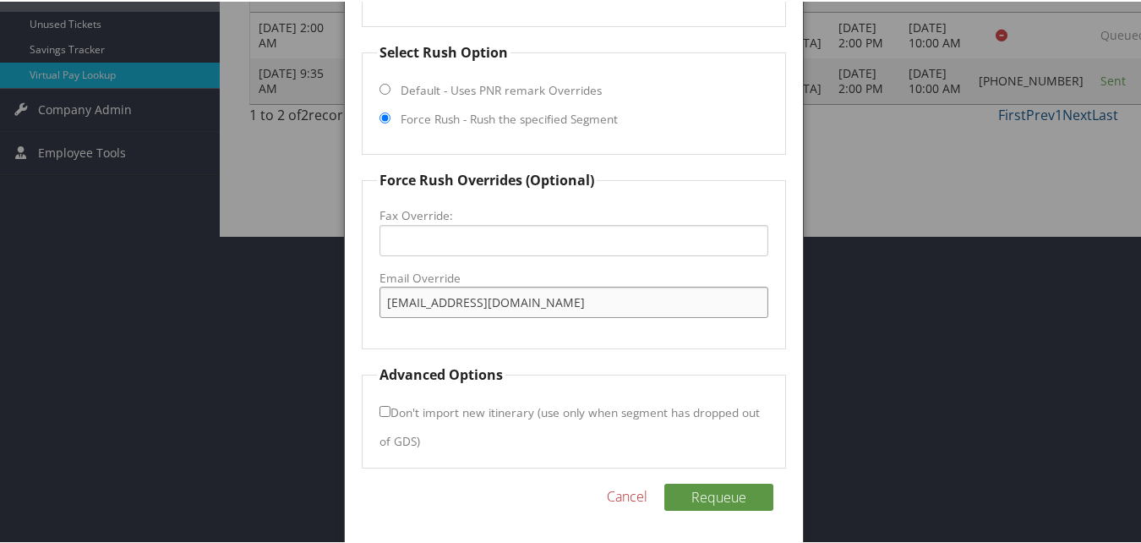
scroll to position [309, 0]
type input "[EMAIL_ADDRESS][DOMAIN_NAME]"
click at [748, 502] on button "Requeue" at bounding box center [718, 494] width 109 height 27
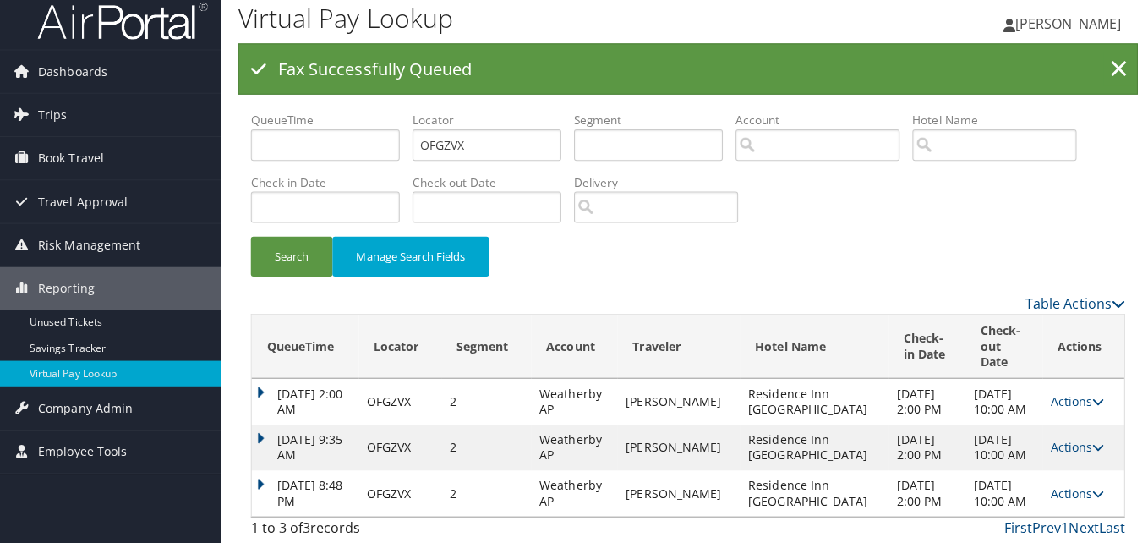
scroll to position [0, 0]
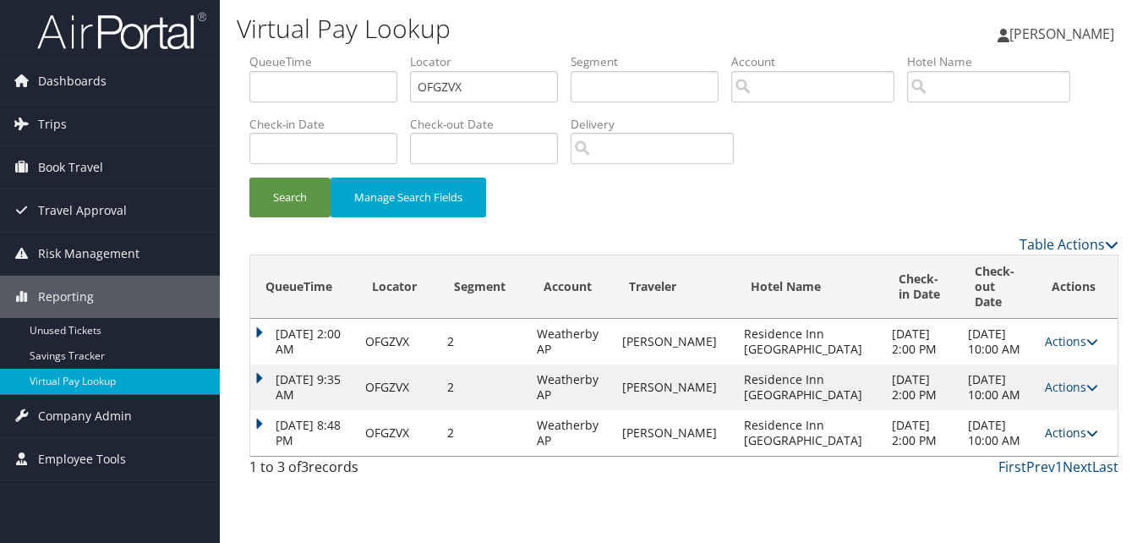
click at [1059, 440] on link "Actions" at bounding box center [1071, 432] width 53 height 16
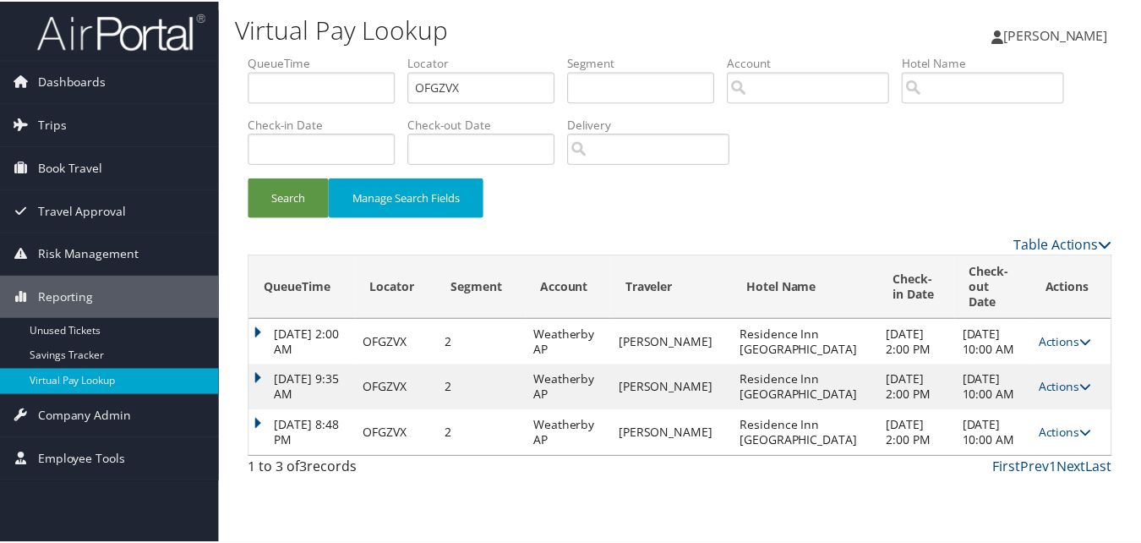
scroll to position [25, 0]
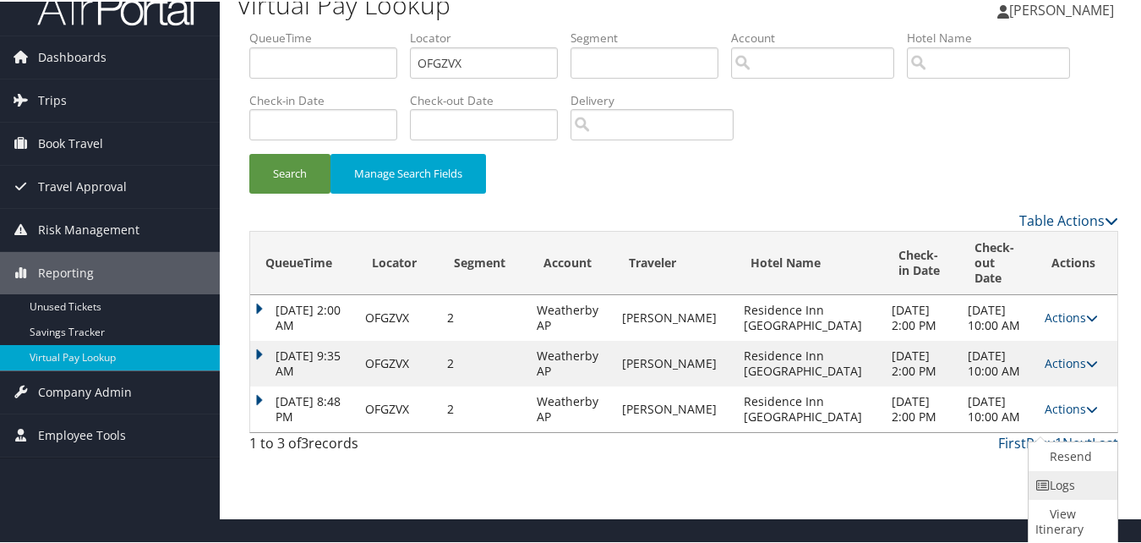
click at [1058, 470] on link "Logs" at bounding box center [1071, 483] width 85 height 29
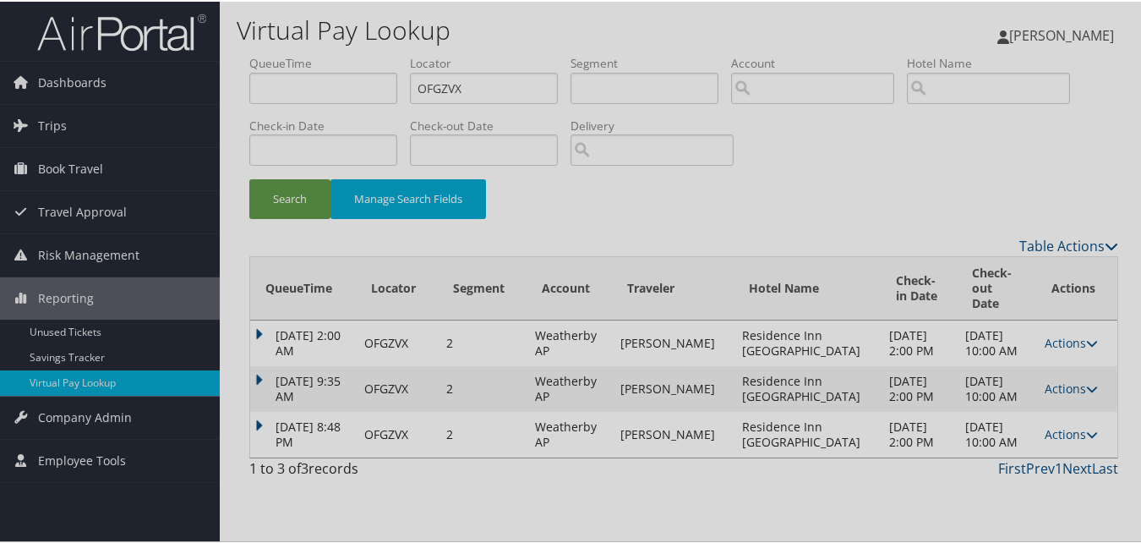
scroll to position [0, 0]
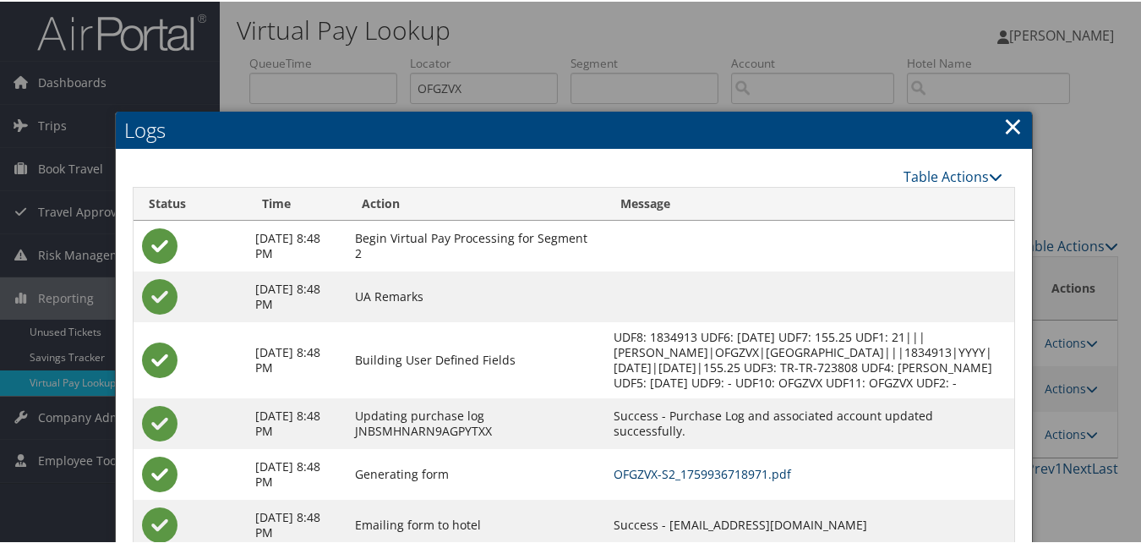
click at [663, 478] on link "OFGZVX-S2_1759936718971.pdf" at bounding box center [703, 472] width 178 height 16
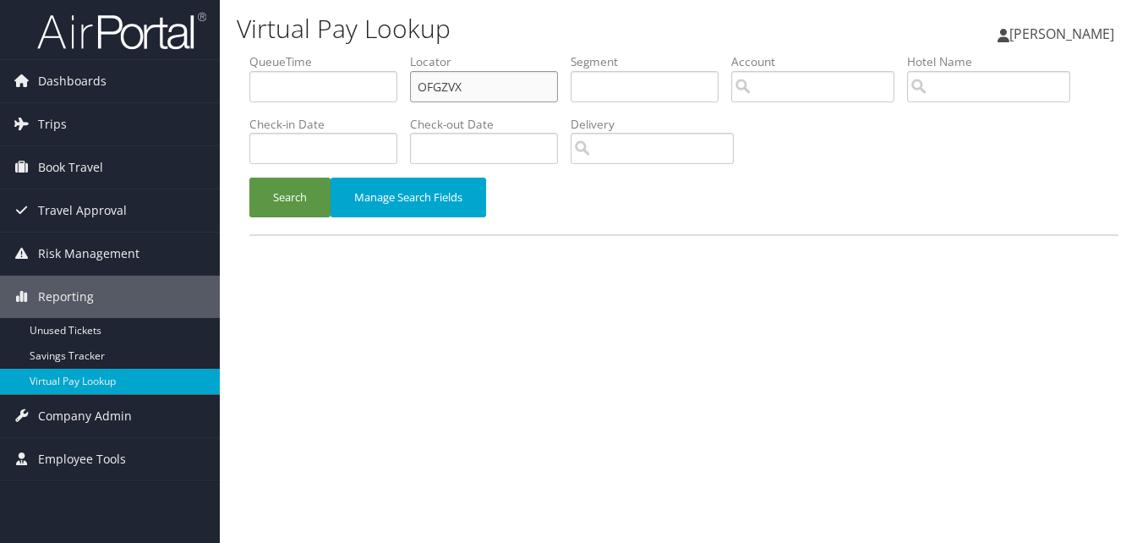
drag, startPoint x: 510, startPoint y: 94, endPoint x: 347, endPoint y: 118, distance: 164.1
click at [347, 53] on ul "QueueTime Locator OFGZVX Segment Account Traveler Hotel Name Check-in Date Chec…" at bounding box center [683, 53] width 869 height 0
paste input "UQRIOU"
click at [249, 178] on button "Search" at bounding box center [289, 198] width 81 height 40
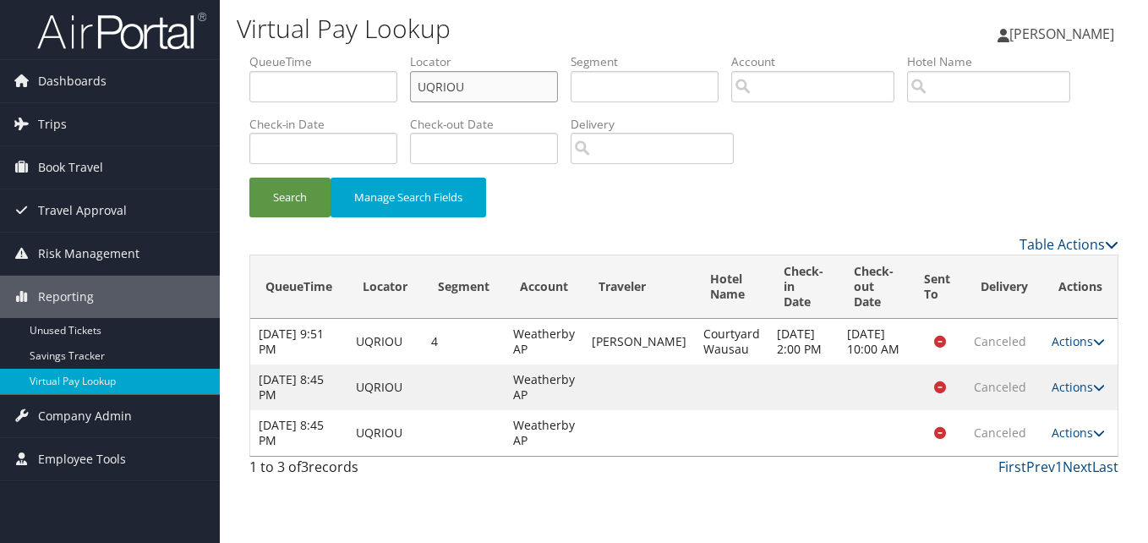
drag, startPoint x: 497, startPoint y: 90, endPoint x: 378, endPoint y: 90, distance: 119.2
click at [378, 53] on ul "QueueTime Locator UQRIOU Segment Account Traveler Hotel Name Check-in Date Chec…" at bounding box center [683, 53] width 869 height 0
paste input "WAPNXP"
type input "WAPNXP"
click at [249, 178] on button "Search" at bounding box center [289, 198] width 81 height 40
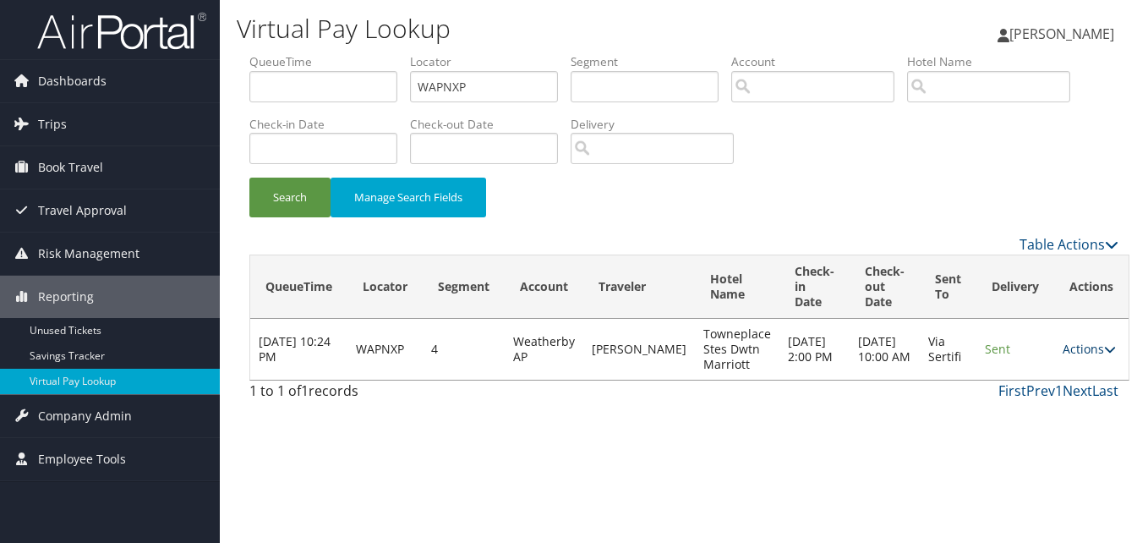
click at [1074, 344] on link "Actions" at bounding box center [1089, 349] width 53 height 16
click at [1043, 390] on link "Logs" at bounding box center [1046, 402] width 107 height 29
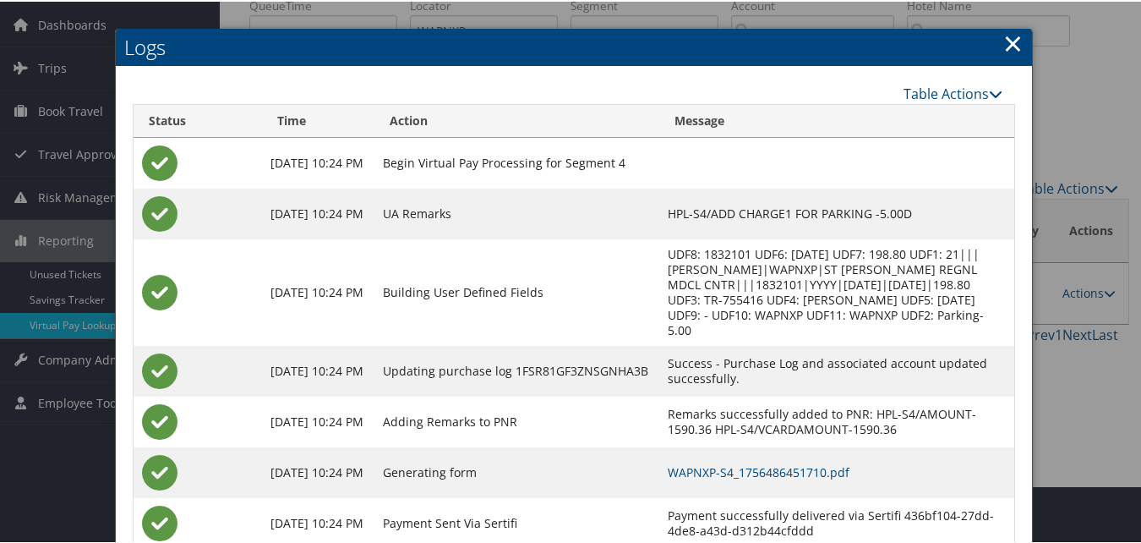
scroll to position [85, 0]
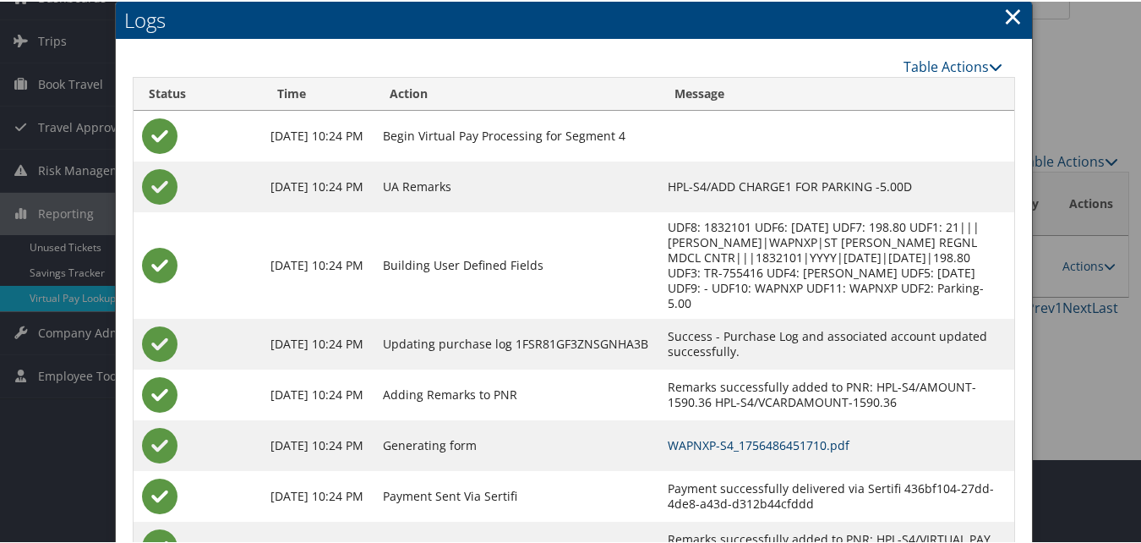
click at [742, 440] on link "WAPNXP-S4_1756486451710.pdf" at bounding box center [759, 443] width 182 height 16
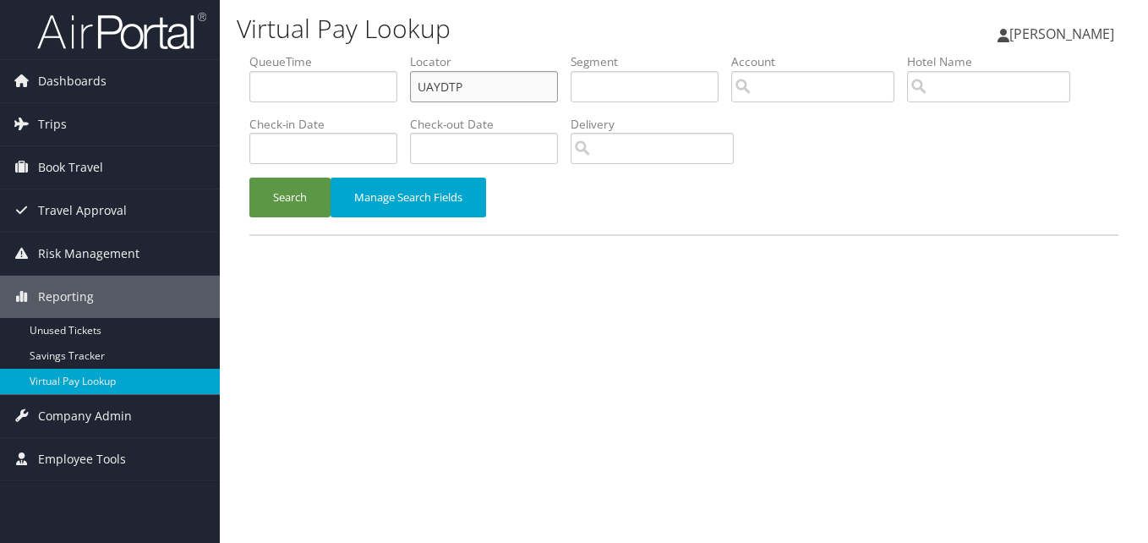
drag, startPoint x: 478, startPoint y: 90, endPoint x: 393, endPoint y: 113, distance: 87.6
click at [393, 53] on ul "QueueTime Locator UAYDTP Segment Account Traveler Hotel Name Check-in Date Chec…" at bounding box center [683, 53] width 869 height 0
paste input "AKVJES"
type input "AKVJES"
click at [249, 178] on button "Search" at bounding box center [289, 198] width 81 height 40
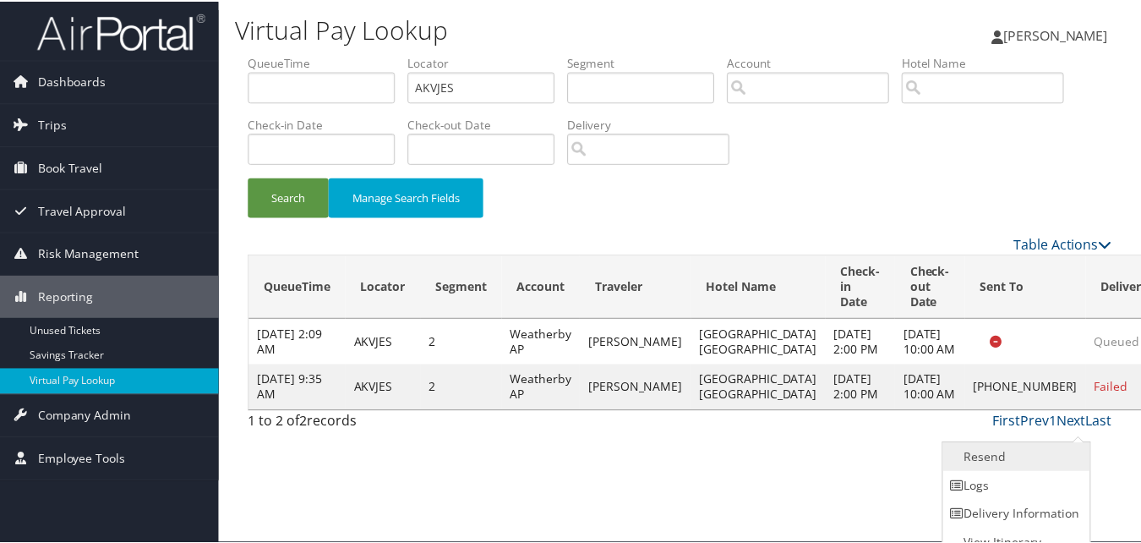
scroll to position [16, 0]
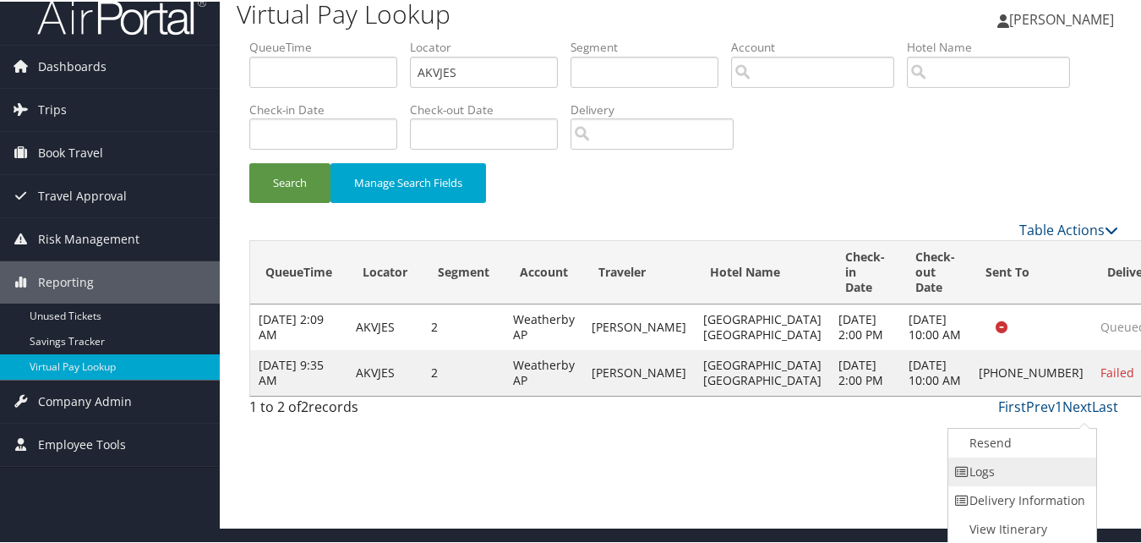
click at [1014, 462] on link "Logs" at bounding box center [1020, 470] width 145 height 29
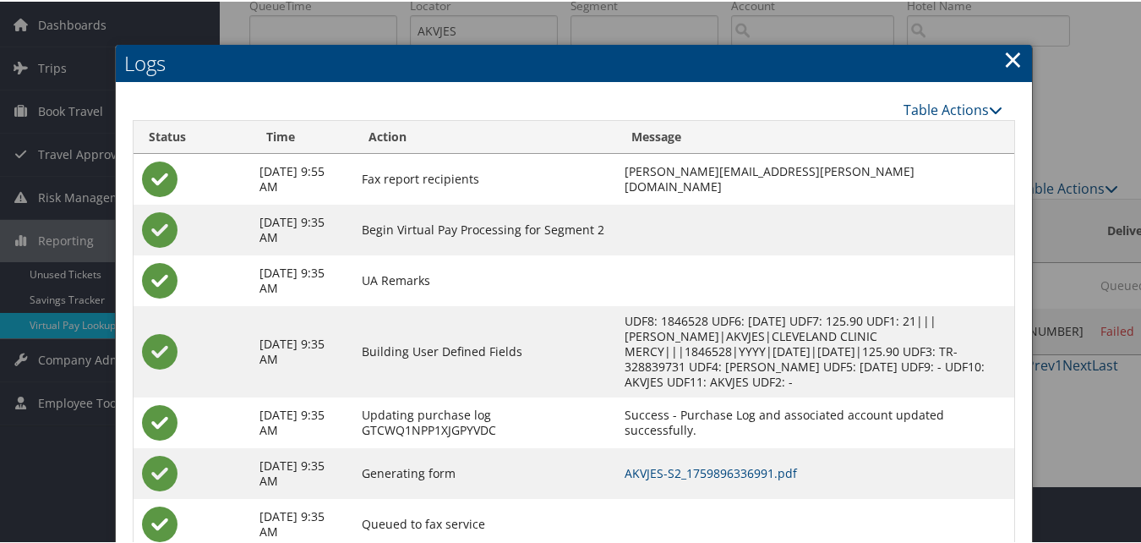
scroll to position [85, 0]
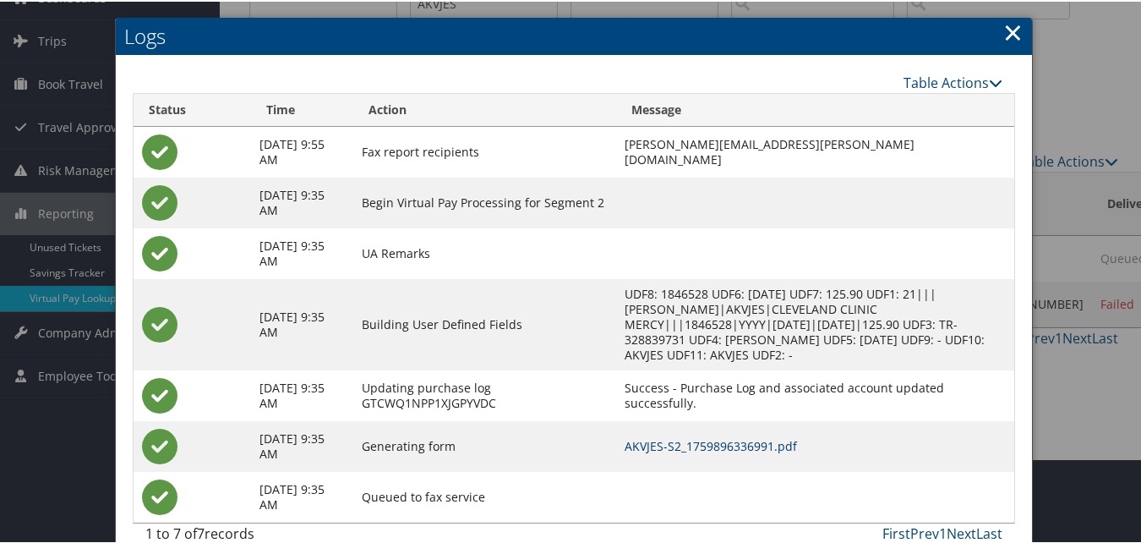
click at [712, 442] on link "AKVJES-S2_1759896336991.pdf" at bounding box center [711, 444] width 172 height 16
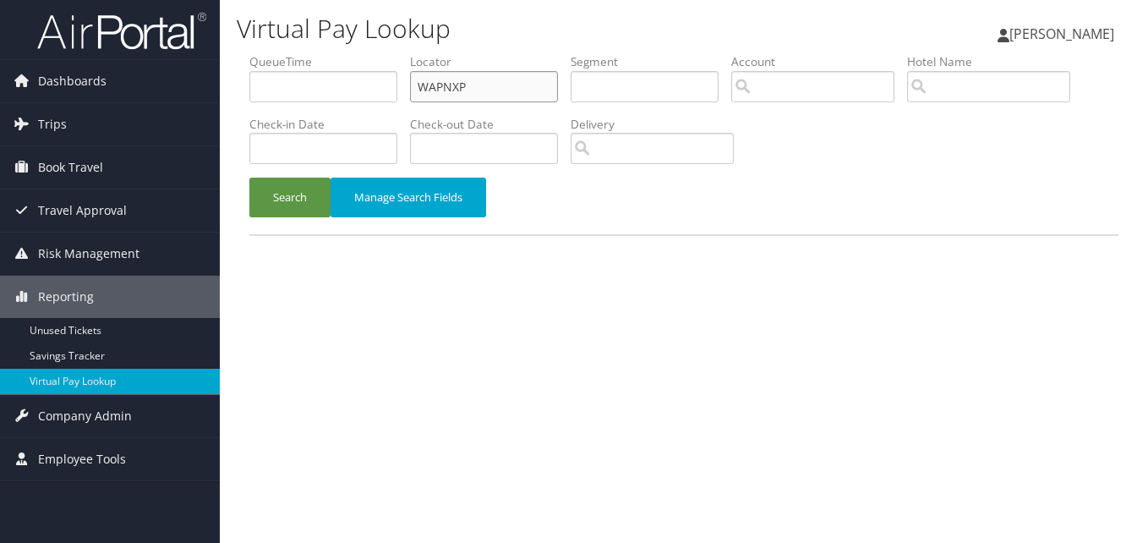
click at [516, 94] on input "WAPNXP" at bounding box center [484, 86] width 148 height 31
click at [249, 178] on button "Search" at bounding box center [289, 198] width 81 height 40
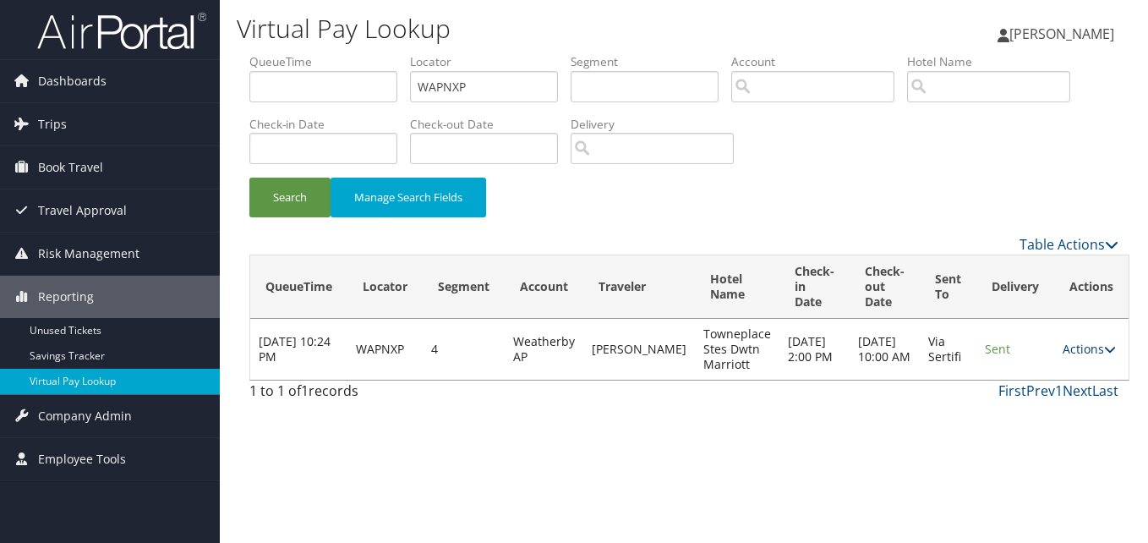
click at [1063, 348] on link "Actions" at bounding box center [1089, 349] width 53 height 16
click at [1030, 401] on link "Logs" at bounding box center [1046, 402] width 107 height 29
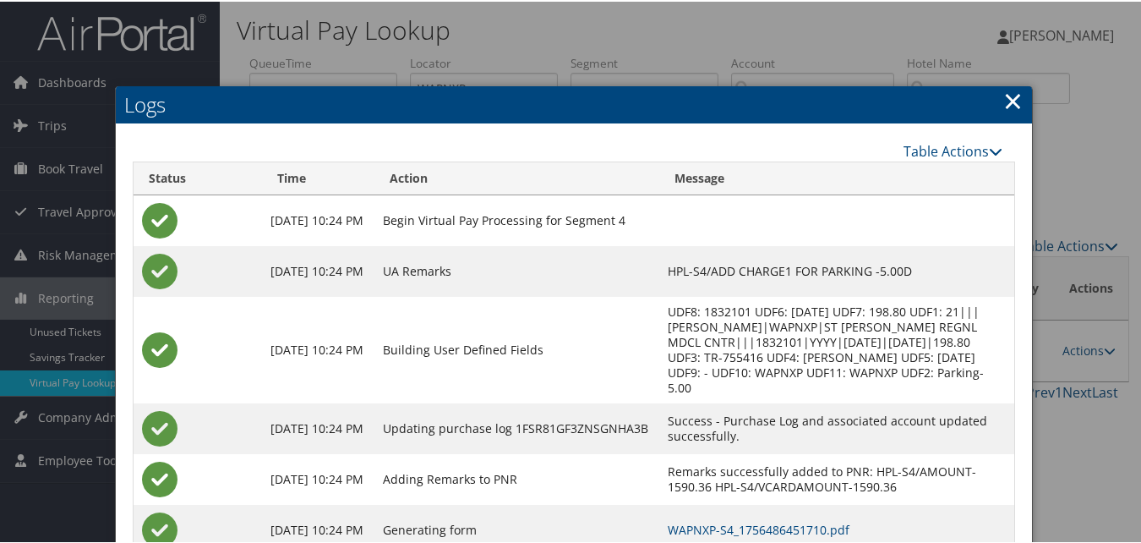
click at [1011, 88] on link "×" at bounding box center [1012, 99] width 19 height 34
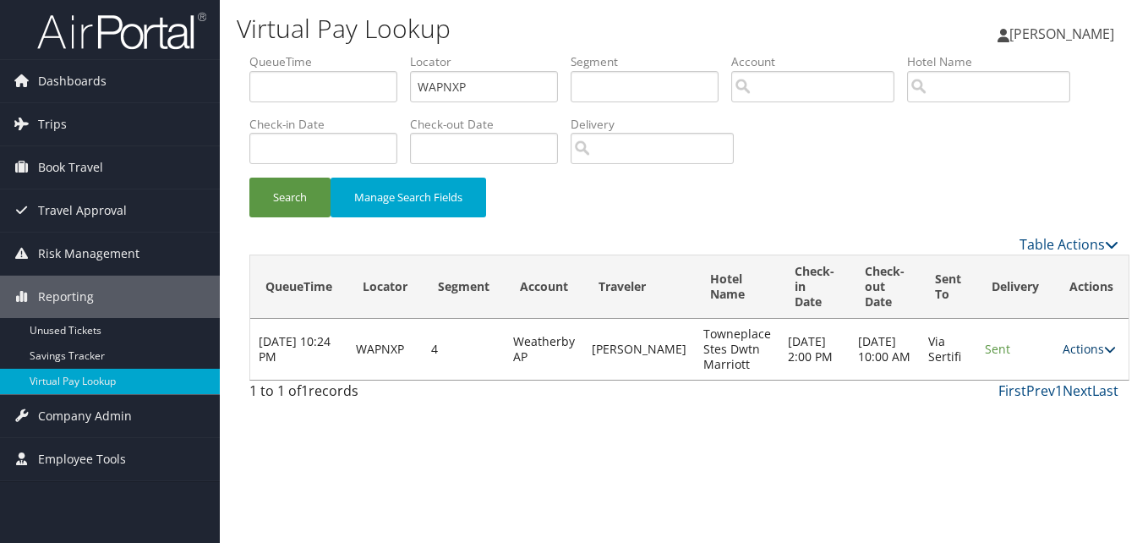
click at [1074, 348] on link "Actions" at bounding box center [1089, 349] width 53 height 16
click at [1052, 366] on link "Resend" at bounding box center [1046, 373] width 107 height 29
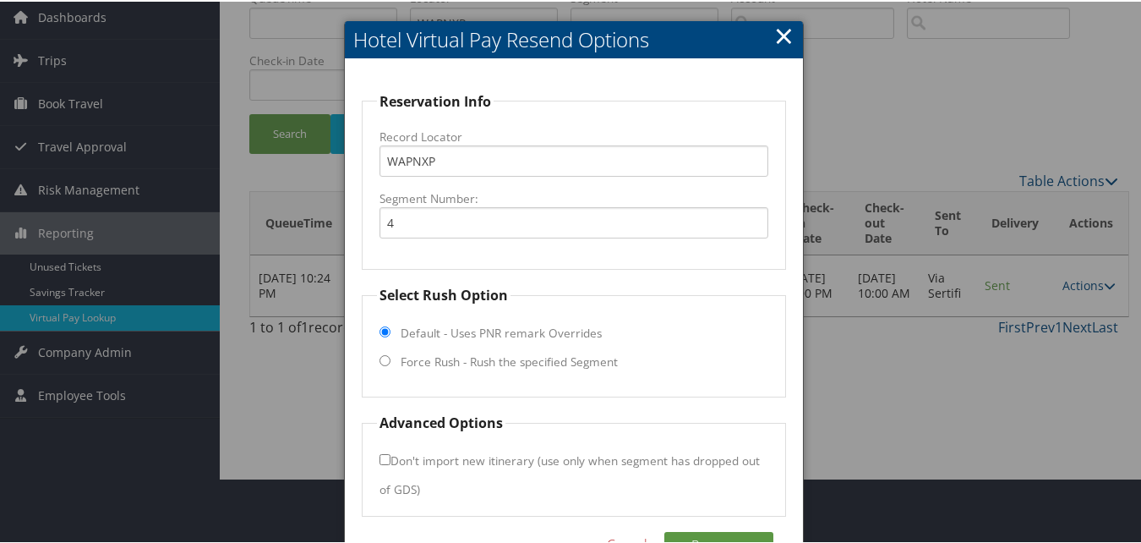
scroll to position [114, 0]
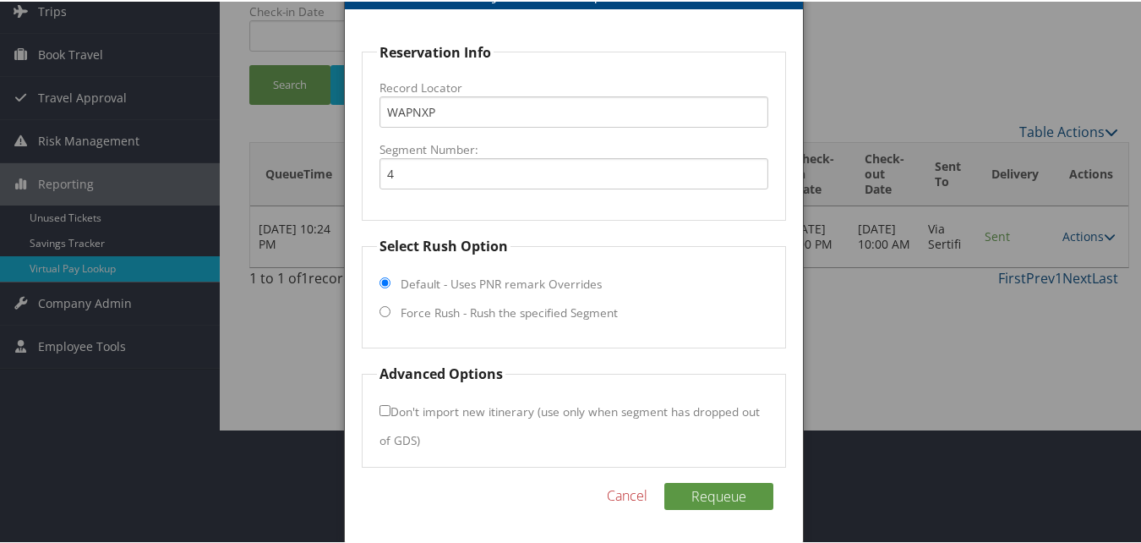
click at [404, 317] on label "Force Rush - Rush the specified Segment" at bounding box center [509, 311] width 217 height 17
click at [391, 315] on input "Force Rush - Rush the specified Segment" at bounding box center [385, 309] width 11 height 11
radio input "true"
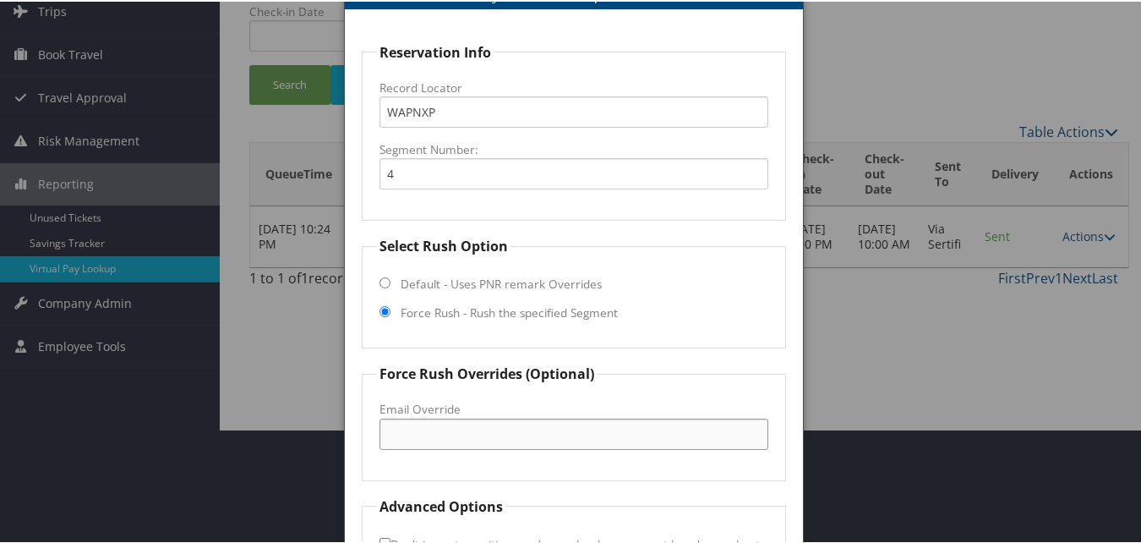
click at [433, 421] on input "Email Override" at bounding box center [574, 432] width 388 height 31
drag, startPoint x: 510, startPoint y: 445, endPoint x: 385, endPoint y: 453, distance: 125.3
click at [385, 453] on fieldset "Force Rush Overrides (Optional) Fax Override: Email Override boisetps@gmail.com" at bounding box center [573, 420] width 423 height 117
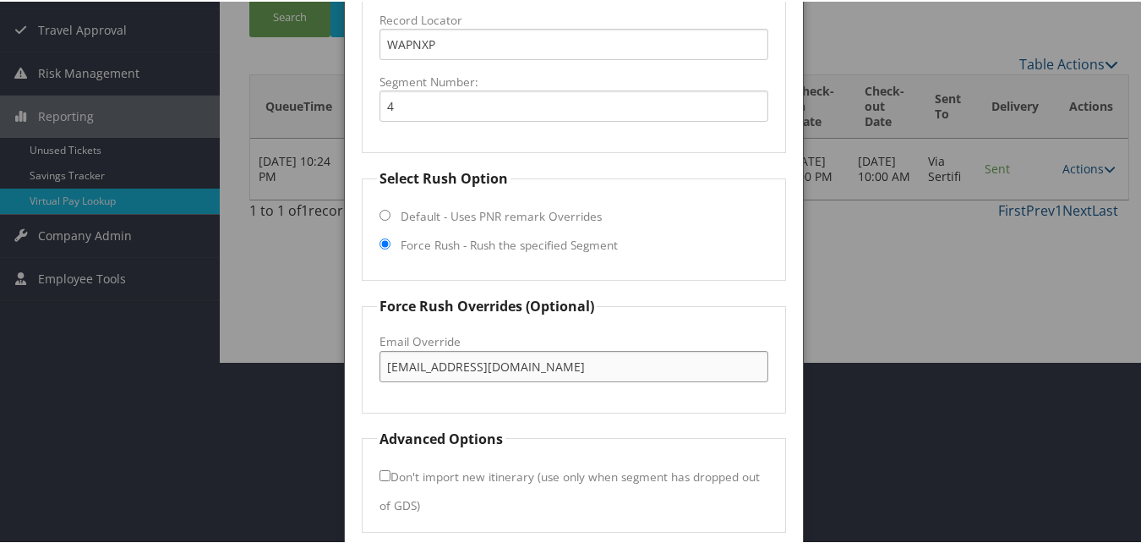
scroll to position [247, 0]
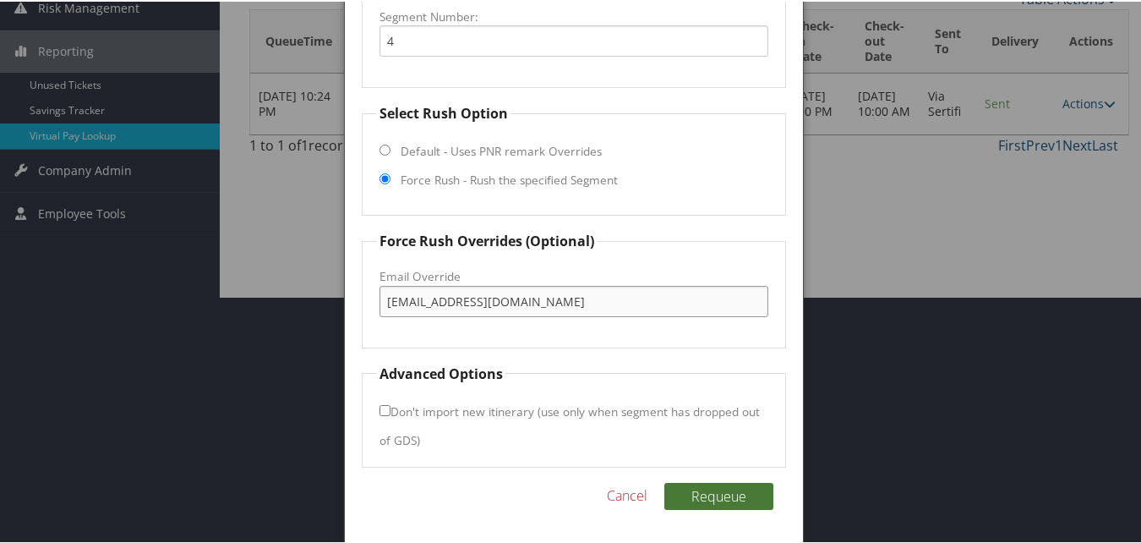
type input "boisetps@gmail.com"
click at [706, 495] on button "Requeue" at bounding box center [718, 494] width 109 height 27
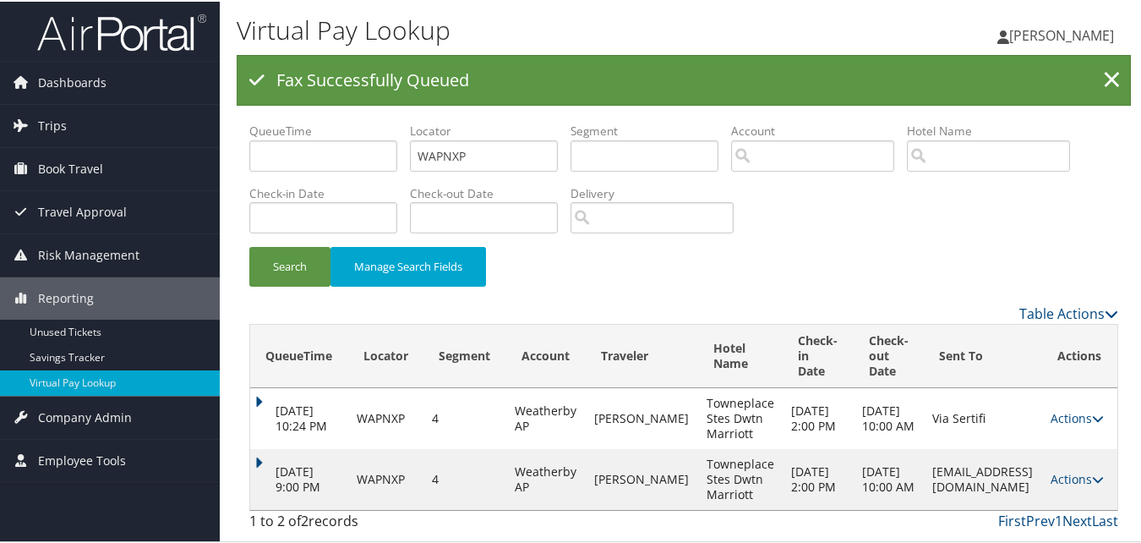
scroll to position [0, 0]
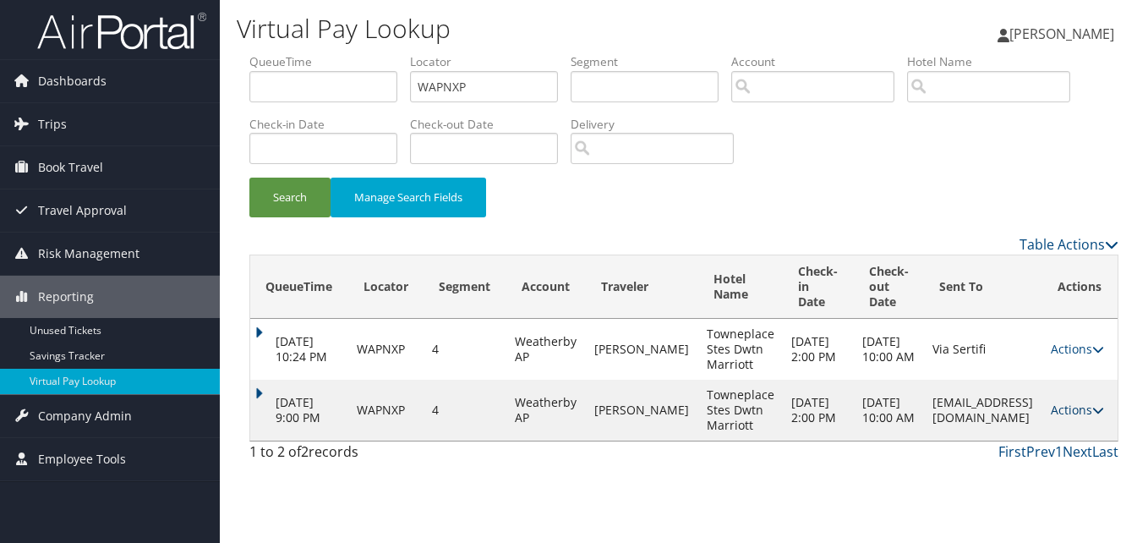
click at [1070, 406] on link "Actions" at bounding box center [1077, 410] width 53 height 16
click at [1049, 456] on link "Logs" at bounding box center [1045, 463] width 107 height 29
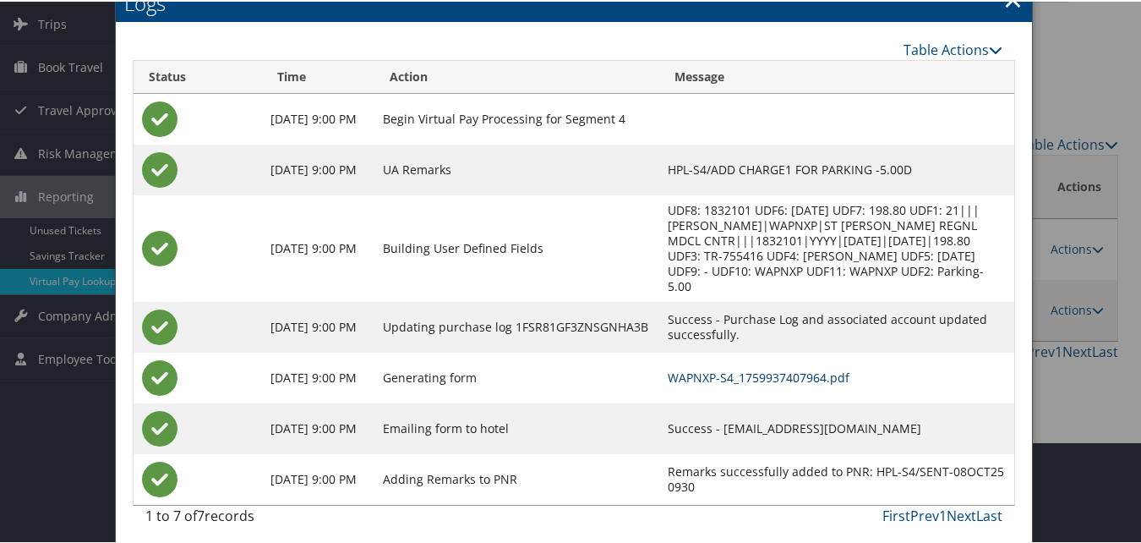
scroll to position [109, 0]
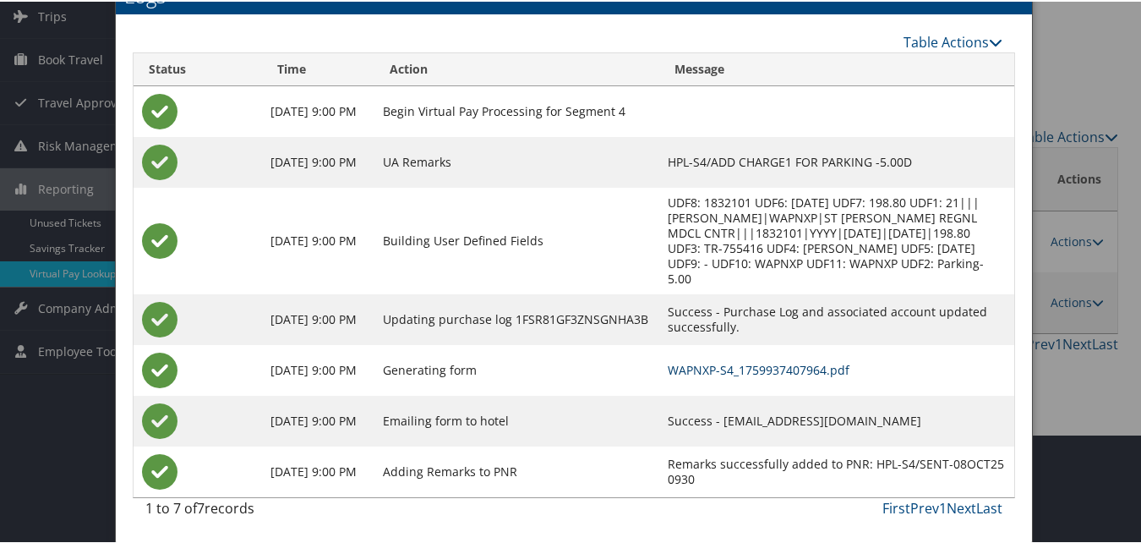
click at [708, 370] on link "WAPNXP-S4_1759937407964.pdf" at bounding box center [759, 368] width 182 height 16
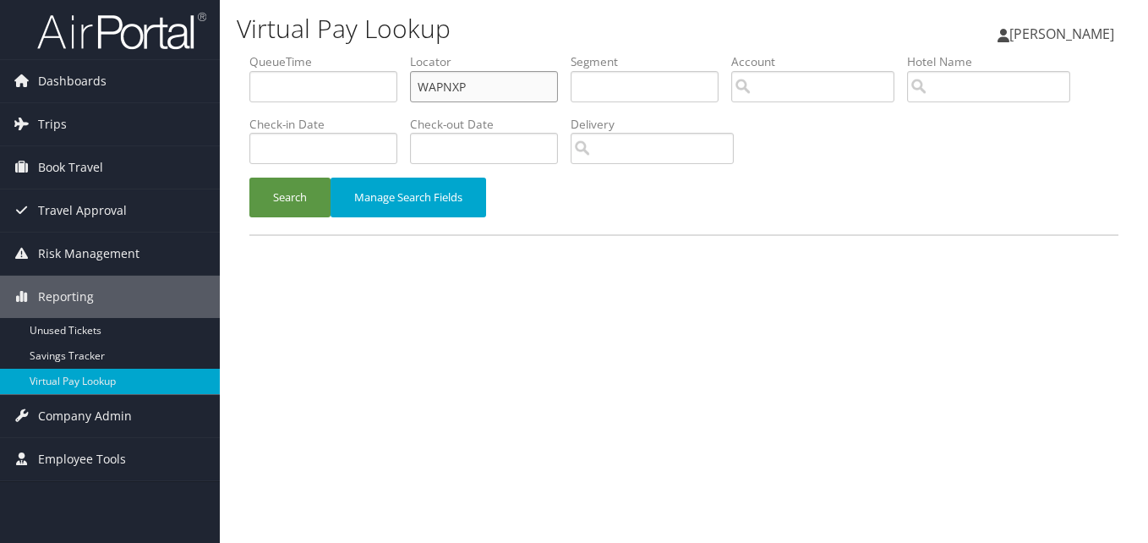
drag, startPoint x: 0, startPoint y: 0, endPoint x: 388, endPoint y: 101, distance: 401.0
click at [388, 53] on ul "QueueTime Locator WAPNXP Segment Account Traveler Hotel Name Check-in Date Chec…" at bounding box center [683, 53] width 869 height 0
paste input "NJXEPG"
type input "NJXEPG"
click at [249, 178] on button "Search" at bounding box center [289, 198] width 81 height 40
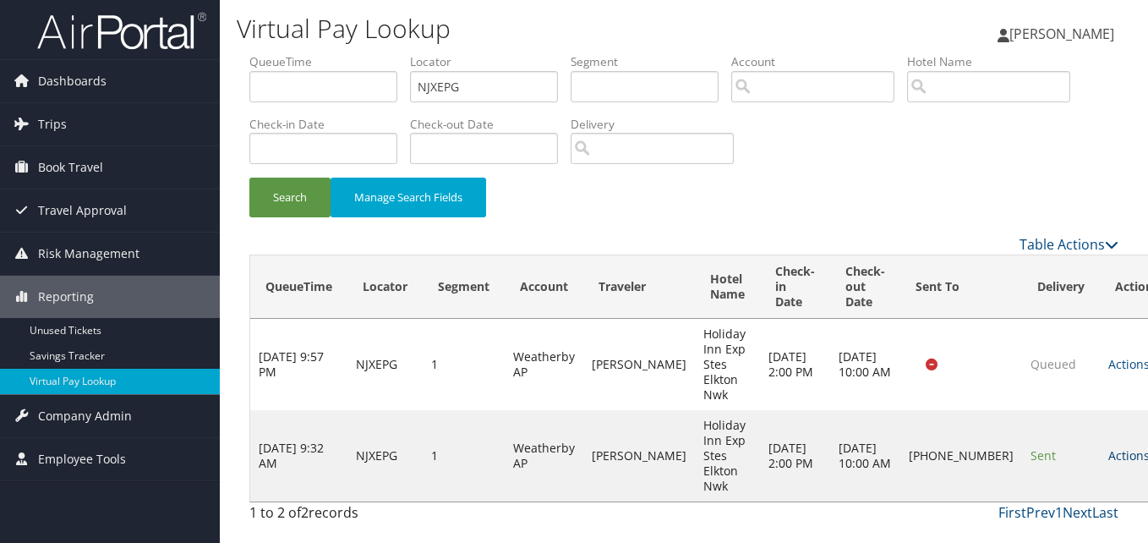
click at [1108, 462] on link "Actions" at bounding box center [1134, 455] width 53 height 16
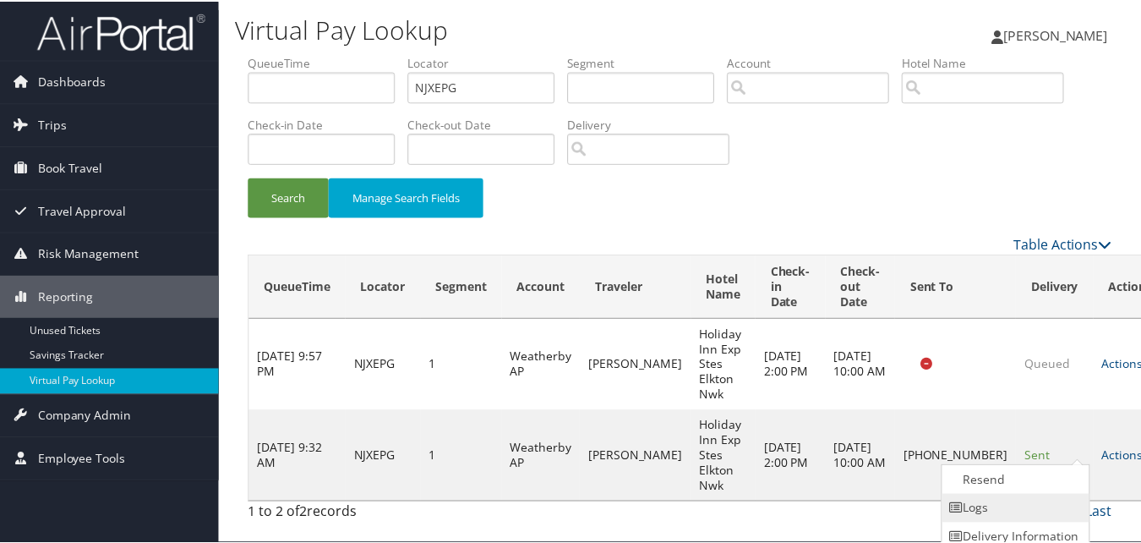
scroll to position [39, 0]
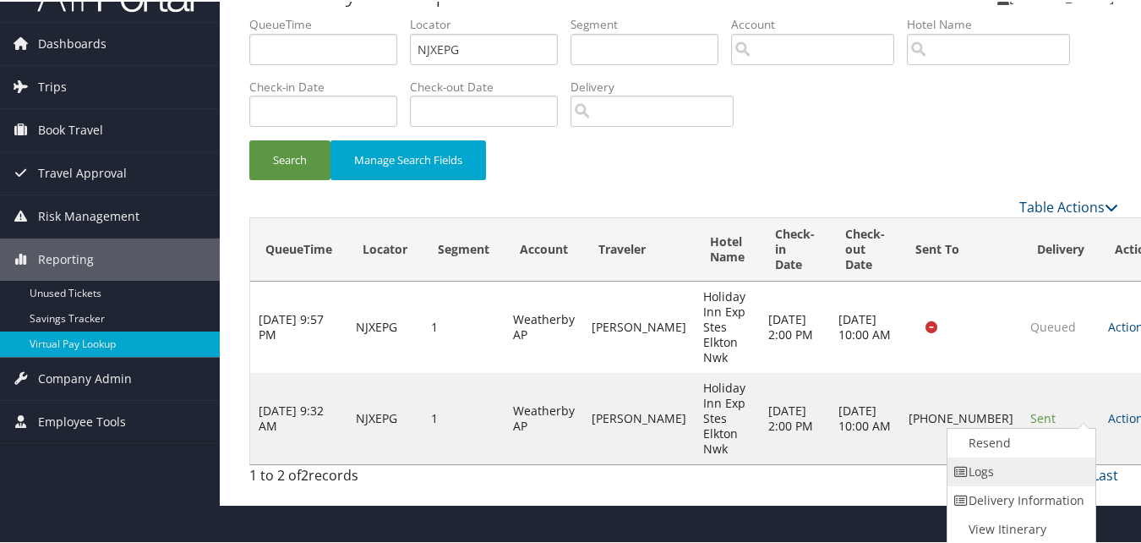
click at [1009, 479] on link "Logs" at bounding box center [1020, 470] width 145 height 29
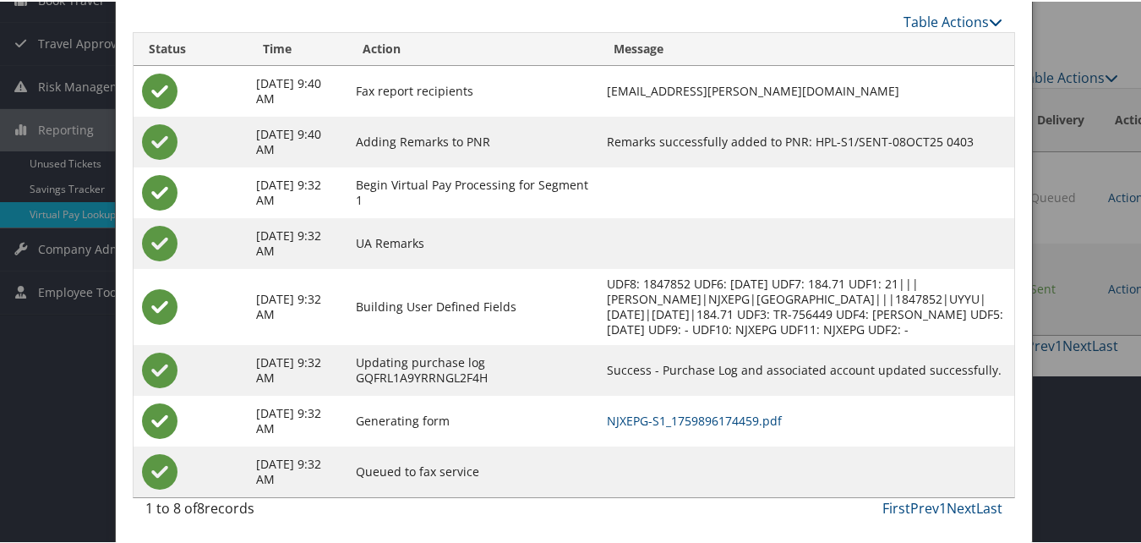
scroll to position [183, 0]
click at [757, 415] on link "NJXEPG-S1_1759896174459.pdf" at bounding box center [694, 419] width 175 height 16
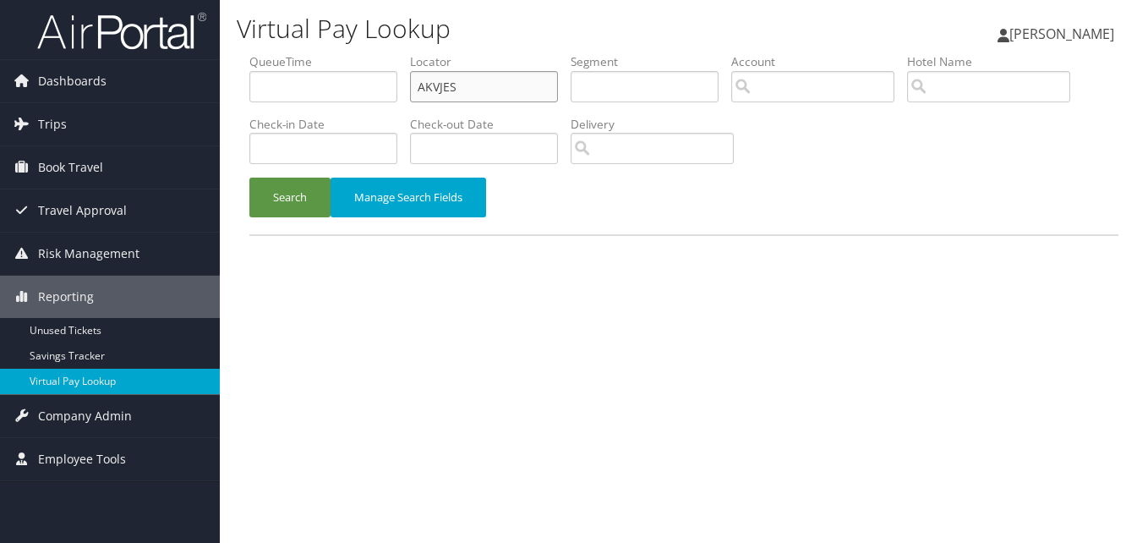
click at [461, 93] on input "AKVJES" at bounding box center [484, 86] width 148 height 31
click at [249, 178] on button "Search" at bounding box center [289, 198] width 81 height 40
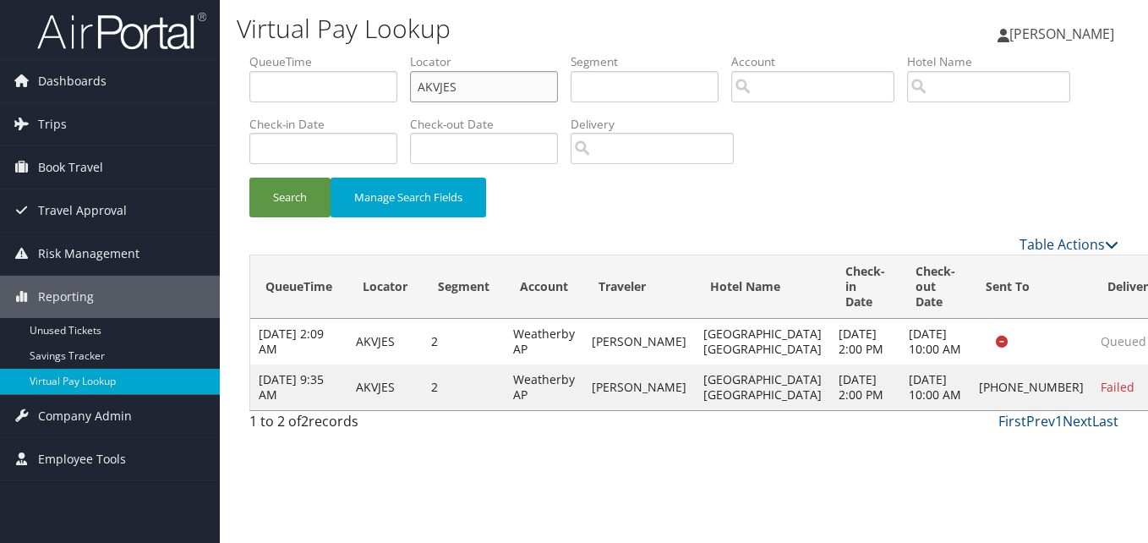
drag, startPoint x: 533, startPoint y: 101, endPoint x: 275, endPoint y: 117, distance: 259.1
click at [275, 53] on ul "QueueTime Locator AKVJES Segment Account Traveler Hotel Name Check-in Date Chec…" at bounding box center [683, 53] width 869 height 0
paste input "KOAXML"
type input "KOAXML"
click at [249, 178] on button "Search" at bounding box center [289, 198] width 81 height 40
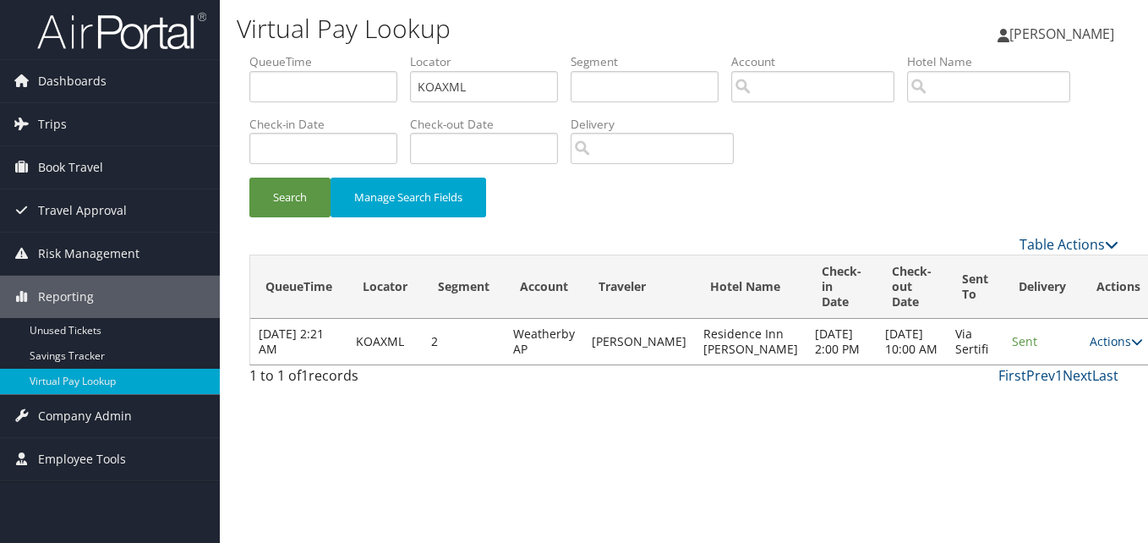
click at [1081, 364] on td "Actions Resend Logs View Itinerary" at bounding box center [1118, 342] width 74 height 46
click at [1090, 349] on link "Actions" at bounding box center [1116, 341] width 53 height 16
drag, startPoint x: 1074, startPoint y: 363, endPoint x: 1042, endPoint y: 405, distance: 52.6
click at [1042, 405] on link "Logs" at bounding box center [1045, 410] width 107 height 29
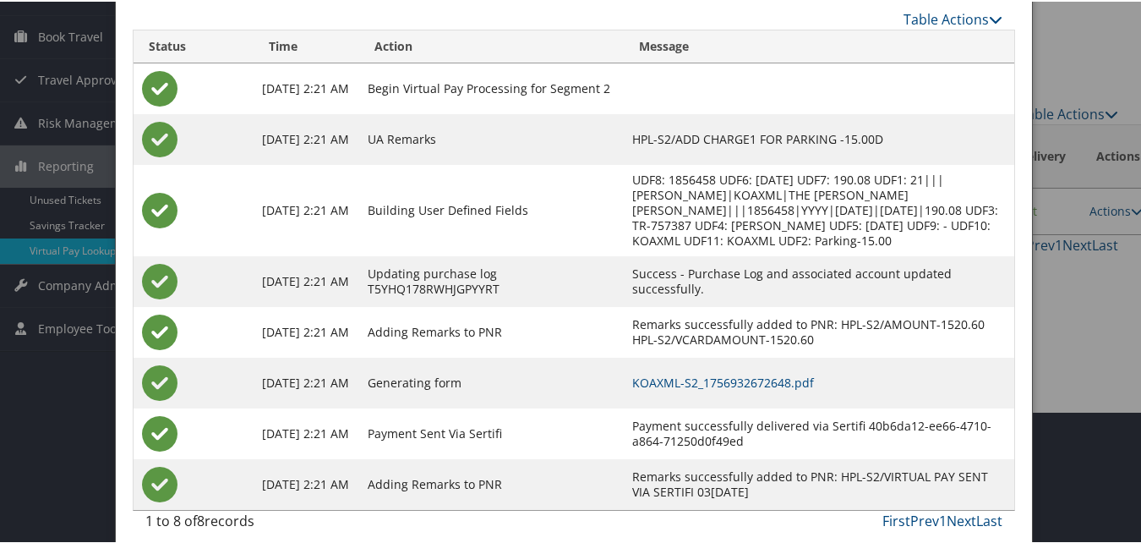
scroll to position [145, 0]
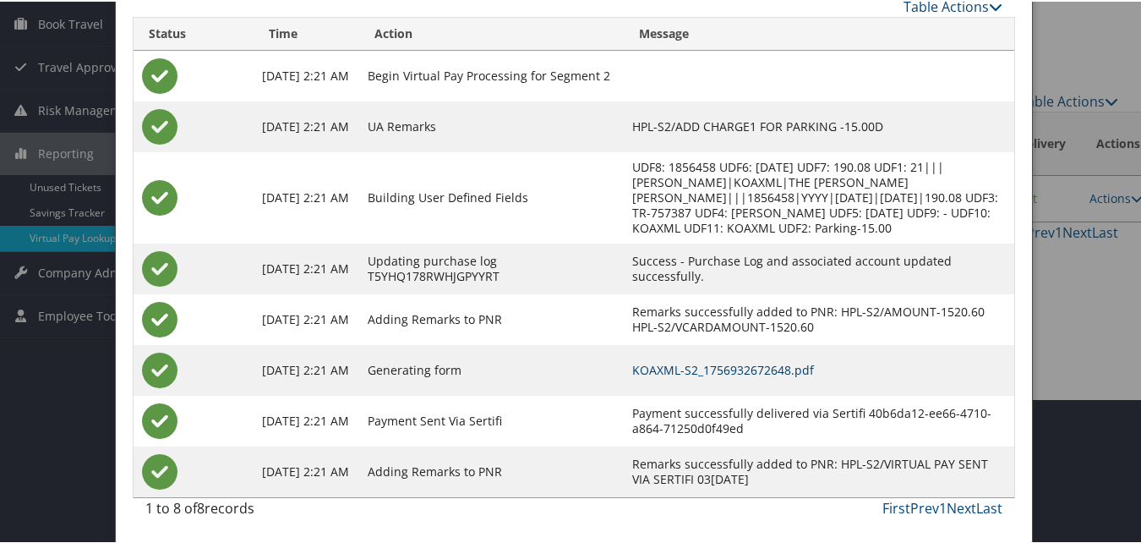
click at [732, 374] on link "KOAXML-S2_1756932672648.pdf" at bounding box center [723, 368] width 182 height 16
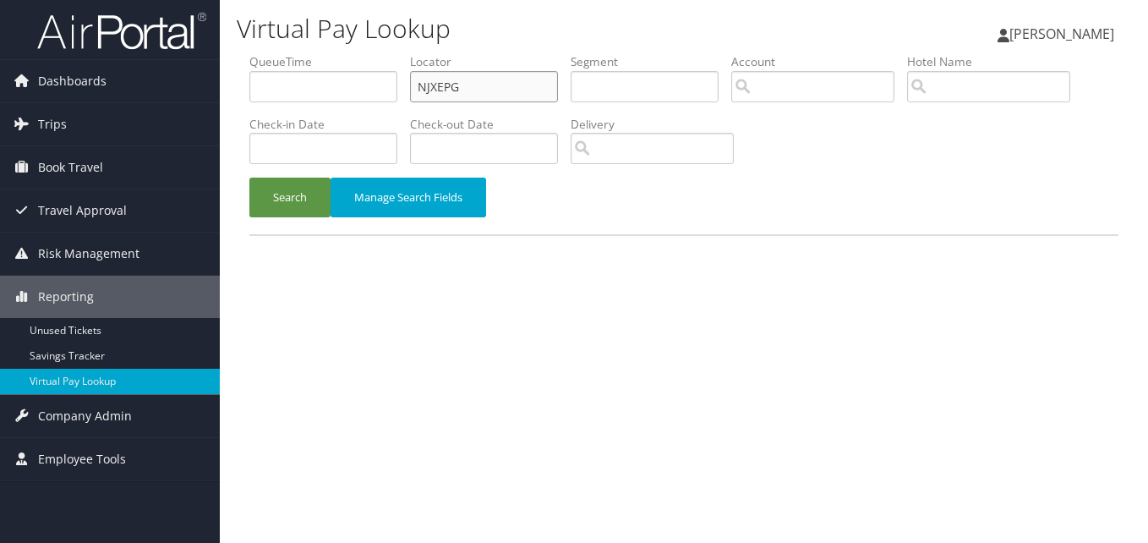
drag, startPoint x: 0, startPoint y: 0, endPoint x: 311, endPoint y: 112, distance: 330.8
click at [311, 53] on ul "QueueTime Locator NJXEPG Segment Account Traveler Hotel Name Check-in Date Chec…" at bounding box center [683, 53] width 869 height 0
paste input "EMQRF"
type input "EMQRFG"
click at [249, 178] on button "Search" at bounding box center [289, 198] width 81 height 40
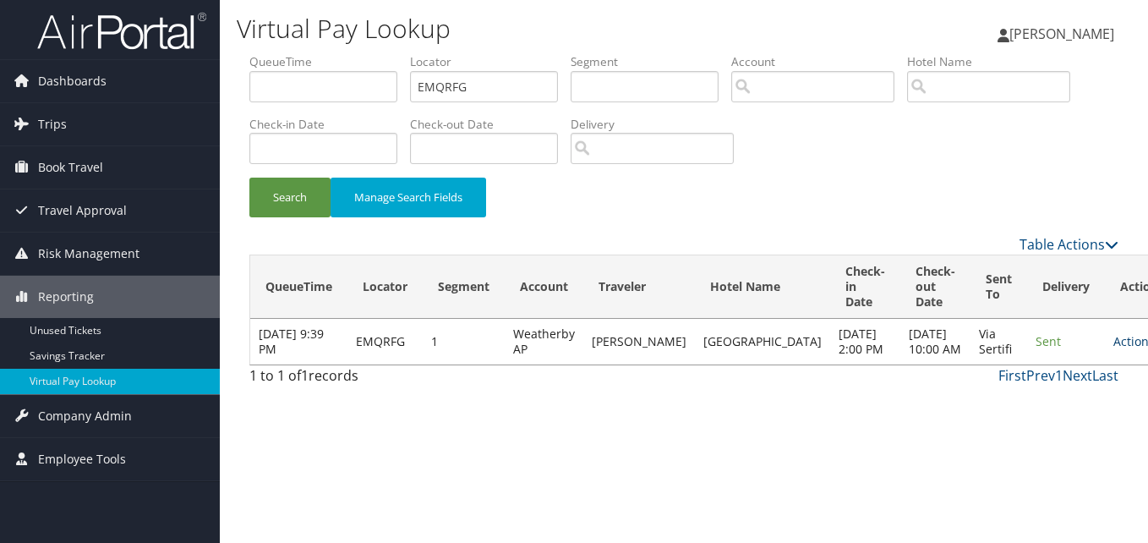
click at [1113, 349] on link "Actions" at bounding box center [1139, 341] width 53 height 16
click at [1030, 402] on link "Logs" at bounding box center [1045, 402] width 107 height 29
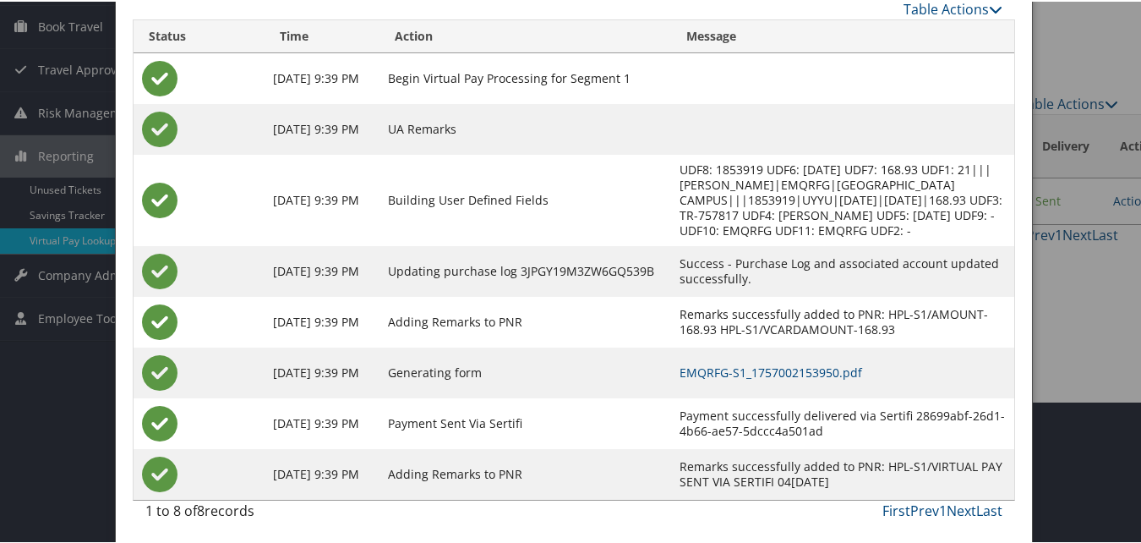
scroll to position [145, 0]
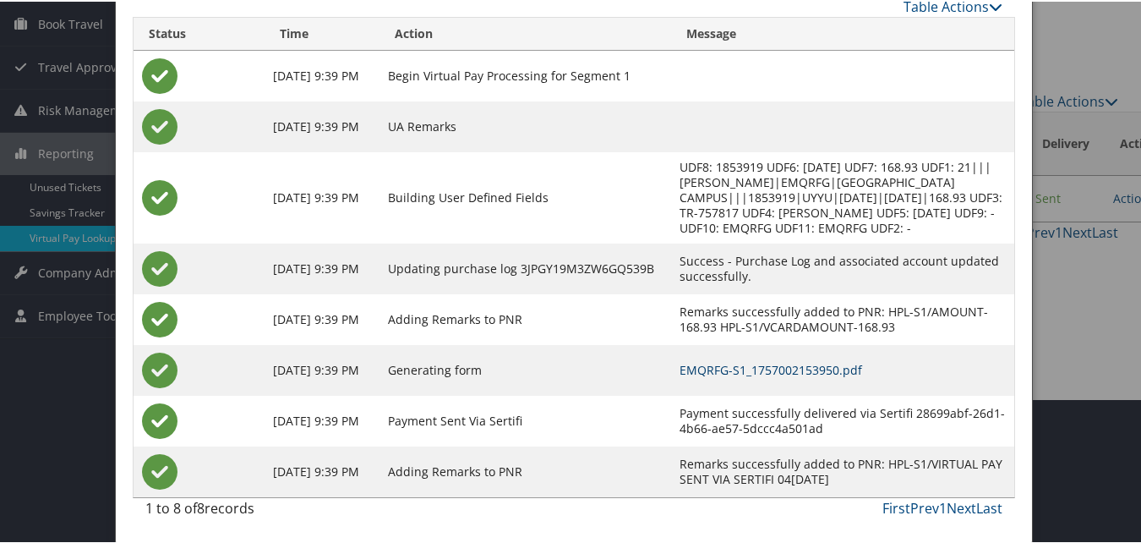
click at [735, 372] on link "EMQRFG-S1_1757002153950.pdf" at bounding box center [771, 368] width 183 height 16
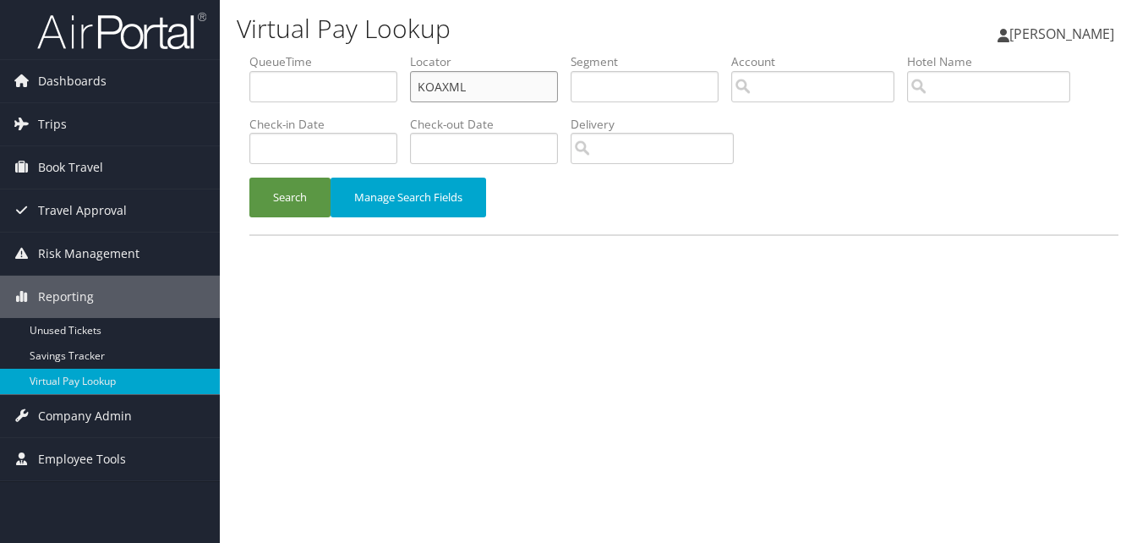
drag, startPoint x: 509, startPoint y: 82, endPoint x: 373, endPoint y: 101, distance: 137.4
click at [373, 53] on ul "QueueTime Locator KOAXML Segment Account Traveler Hotel Name Check-in Date Chec…" at bounding box center [683, 53] width 869 height 0
paste input "ITDFLI"
type input "ITDFLI"
click at [249, 178] on button "Search" at bounding box center [289, 198] width 81 height 40
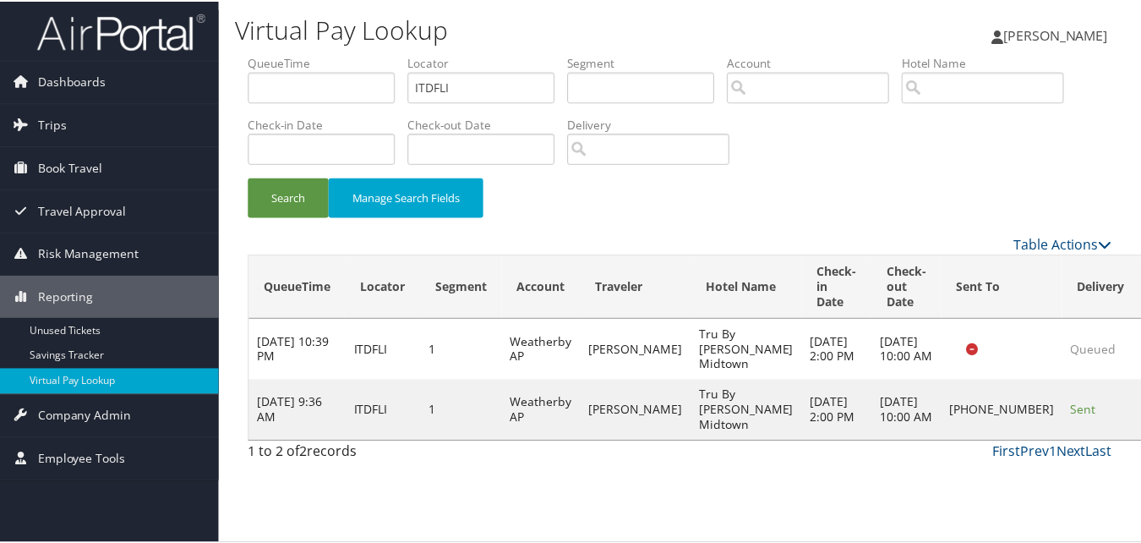
scroll to position [16, 0]
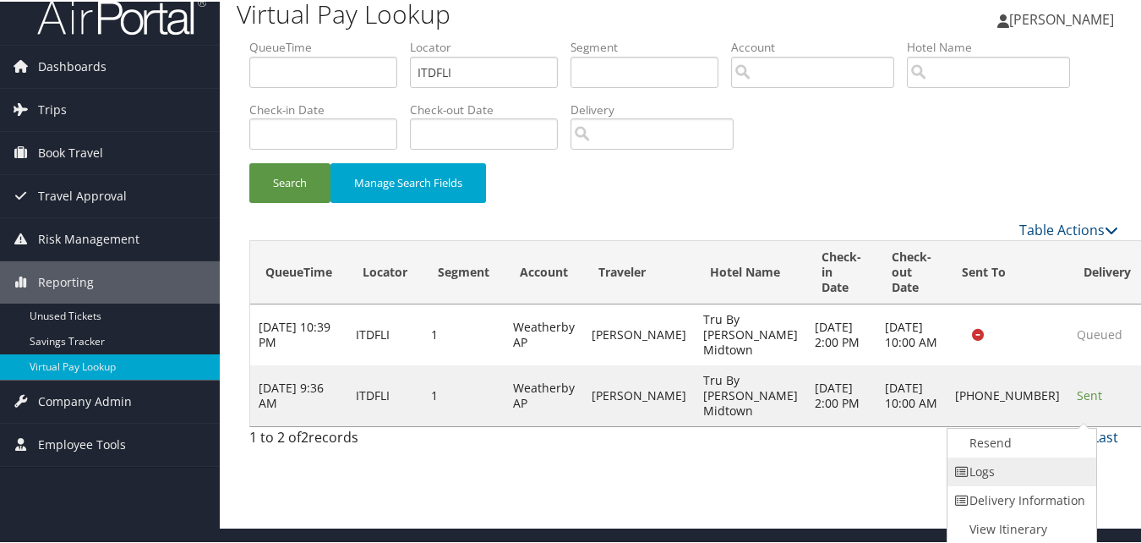
click at [1023, 472] on link "Logs" at bounding box center [1020, 470] width 145 height 29
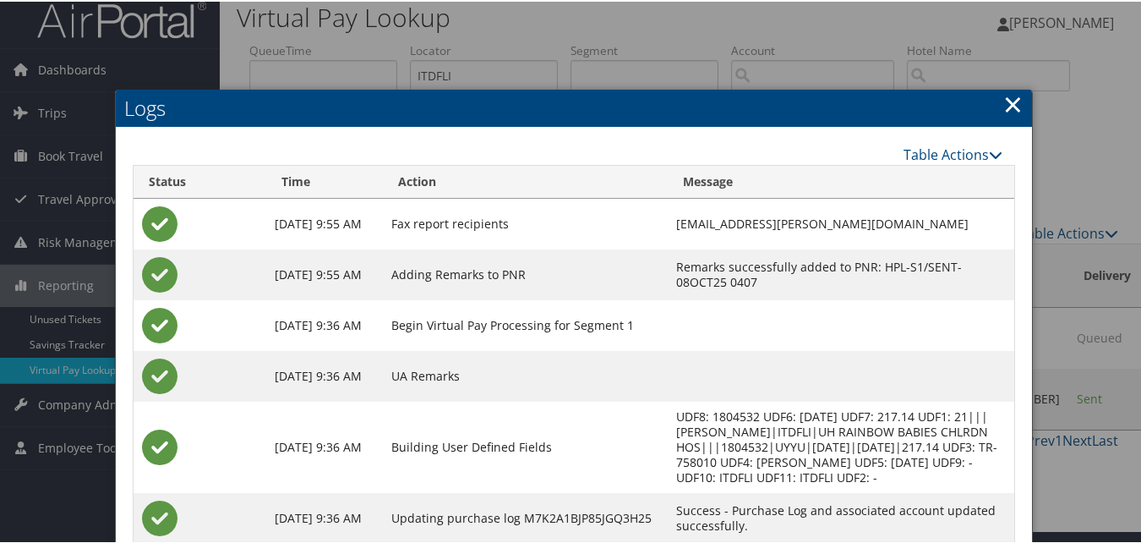
scroll to position [161, 0]
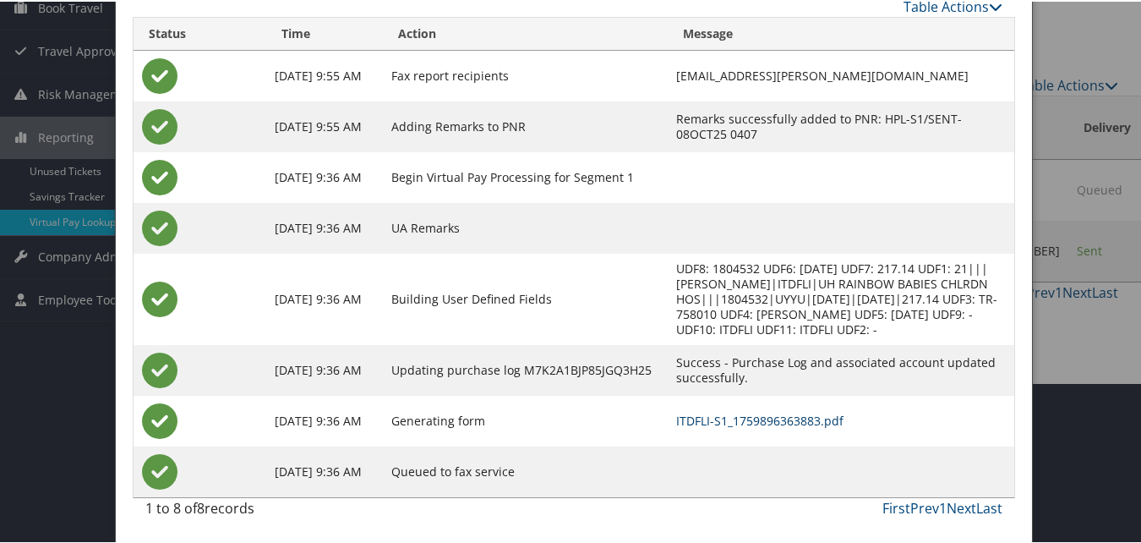
click at [717, 425] on link "ITDFLI-S1_1759896363883.pdf" at bounding box center [759, 419] width 167 height 16
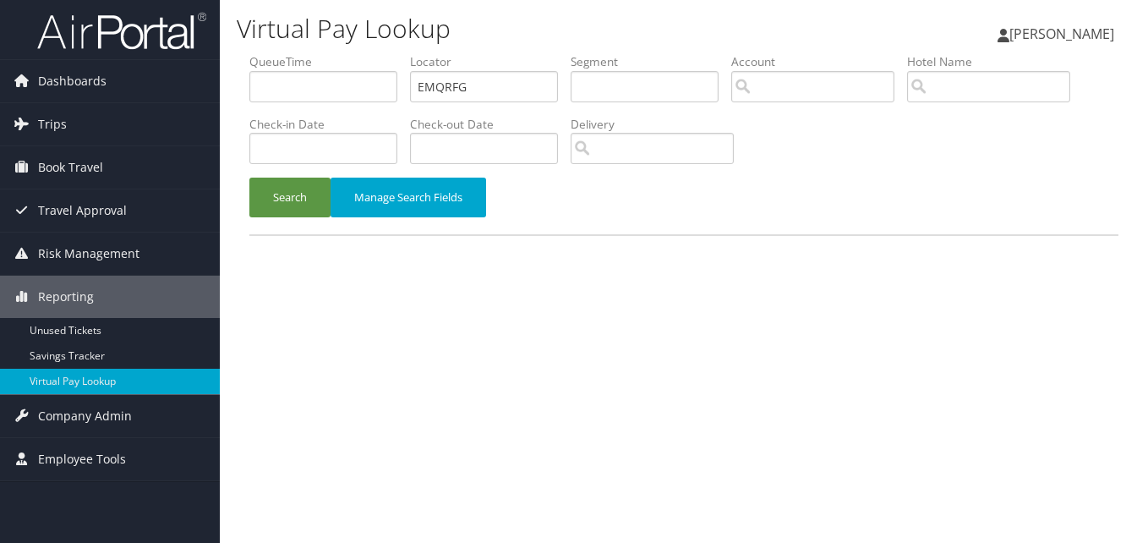
click at [303, 53] on ul "QueueTime Locator EMQRFG Segment Account Traveler Hotel Name Check-in Date Chec…" at bounding box center [683, 53] width 869 height 0
type input "AFRTKX"
click at [249, 178] on button "Search" at bounding box center [289, 198] width 81 height 40
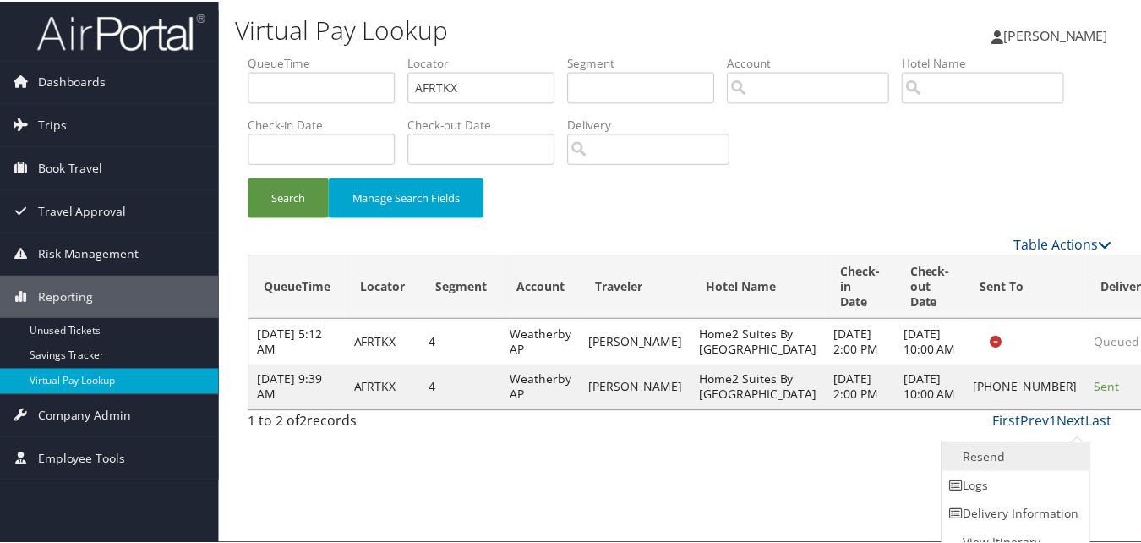
scroll to position [16, 0]
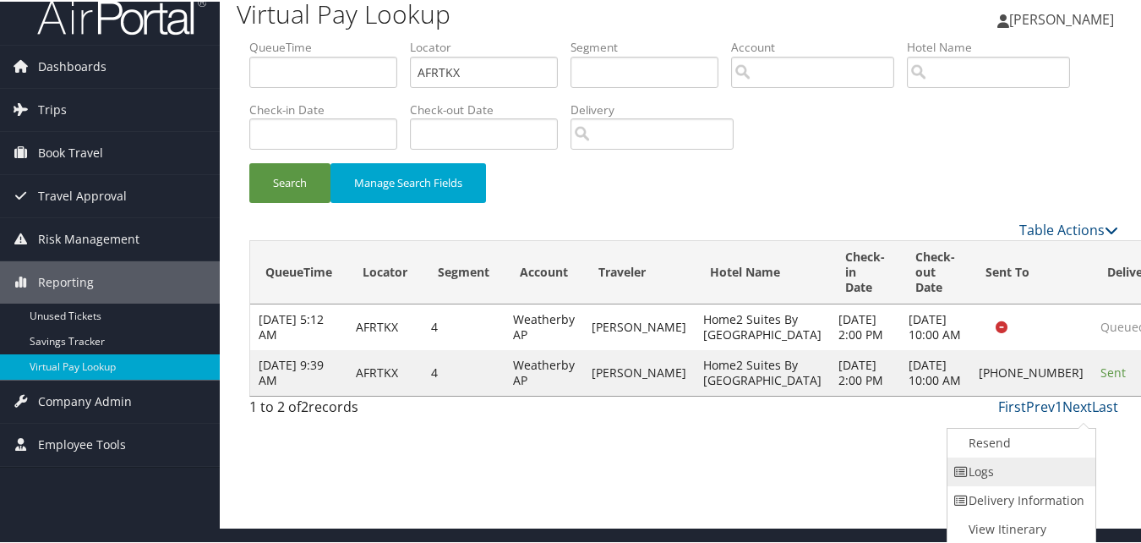
click at [1025, 457] on link "Logs" at bounding box center [1020, 470] width 145 height 29
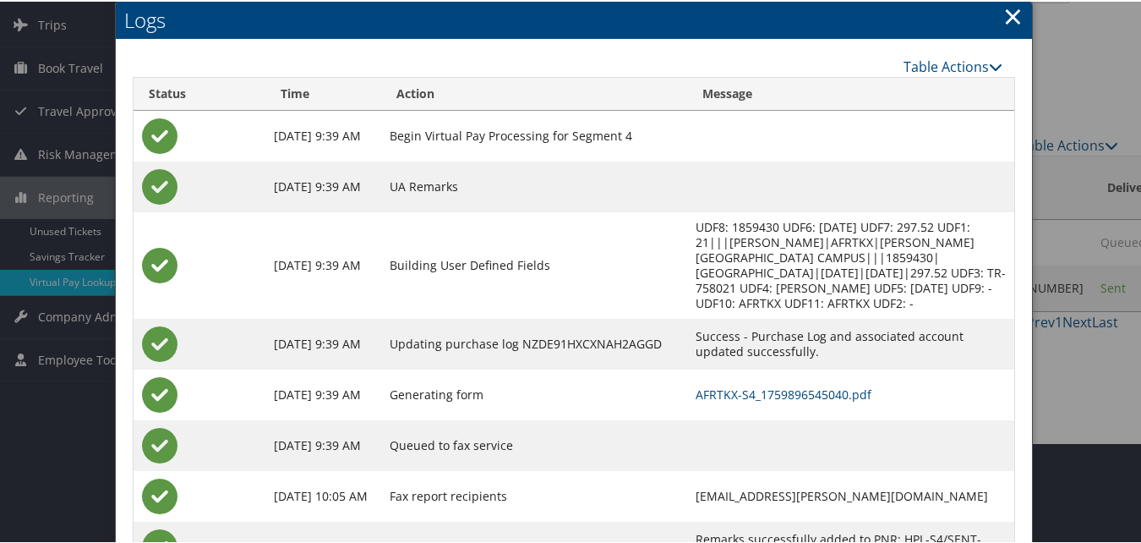
scroll to position [161, 0]
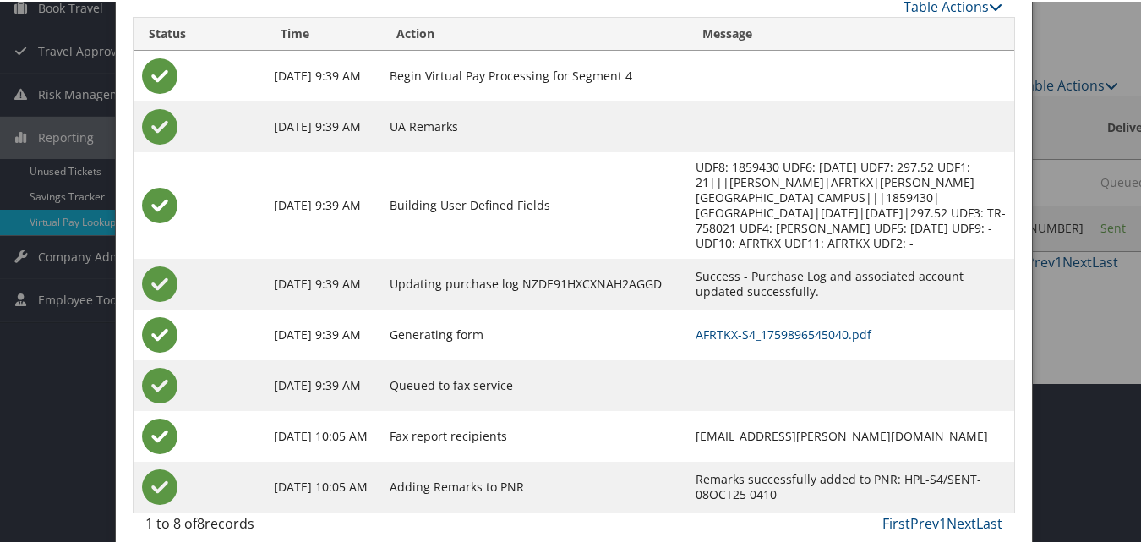
click at [752, 325] on td "AFRTKX-S4_1759896545040.pdf" at bounding box center [850, 333] width 327 height 51
click at [752, 325] on link "AFRTKX-S4_1759896545040.pdf" at bounding box center [784, 333] width 176 height 16
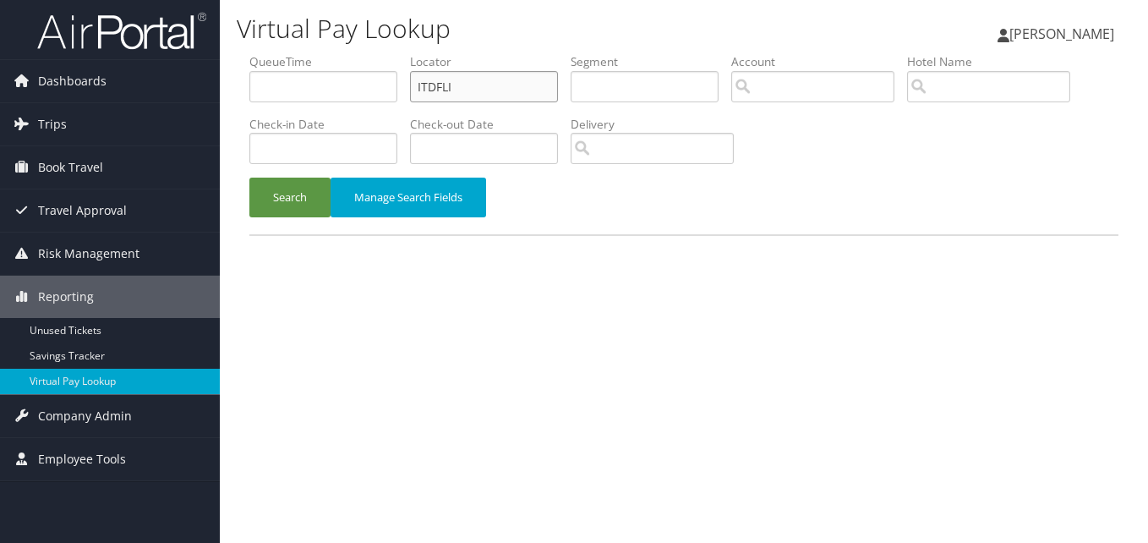
drag, startPoint x: 481, startPoint y: 82, endPoint x: 236, endPoint y: 113, distance: 247.1
click at [236, 113] on div "Virtual Pay Lookup [PERSON_NAME] [PERSON_NAME] My Settings Travel Agency Contac…" at bounding box center [684, 271] width 928 height 543
paste input "FXHPPB"
type input "FXHPPB"
click at [249, 178] on button "Search" at bounding box center [289, 198] width 81 height 40
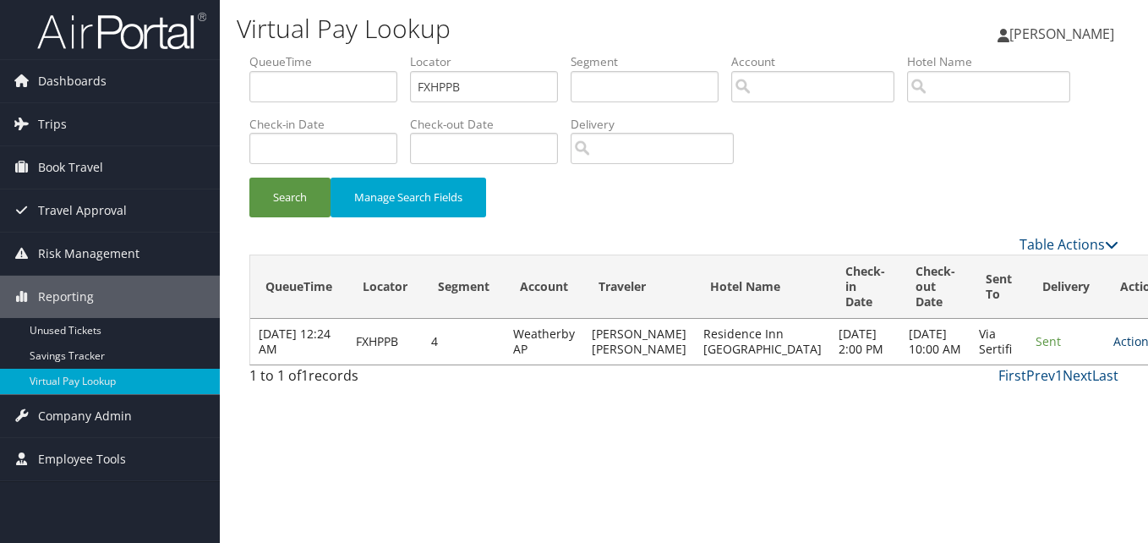
click at [1113, 343] on link "Actions" at bounding box center [1139, 341] width 53 height 16
click at [1016, 396] on link "Logs" at bounding box center [1045, 402] width 107 height 29
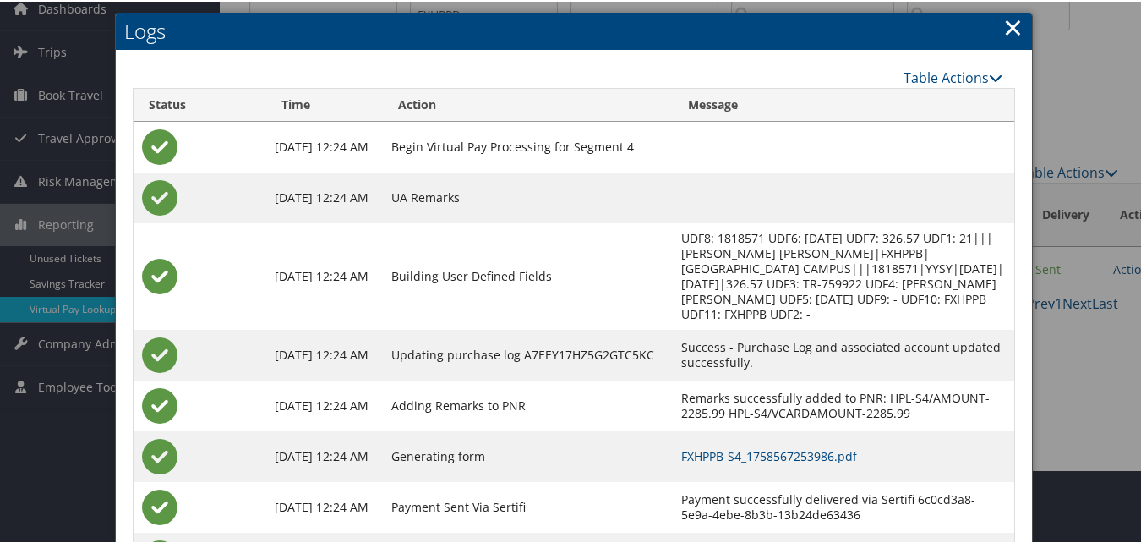
scroll to position [145, 0]
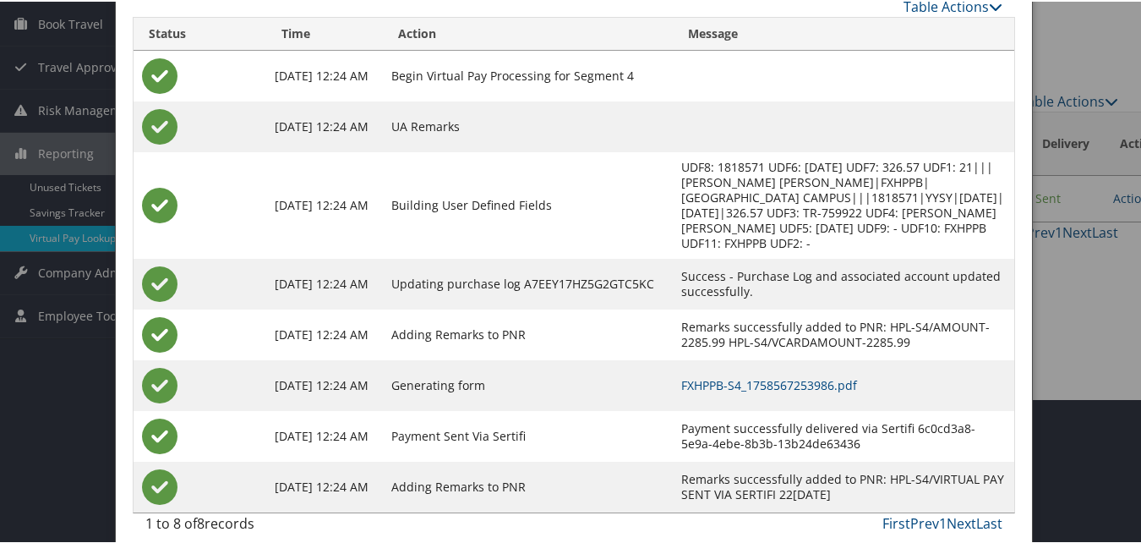
click at [736, 376] on td "FXHPPB-S4_1758567253986.pdf" at bounding box center [843, 383] width 341 height 51
click at [749, 375] on link "FXHPPB-S4_1758567253986.pdf" at bounding box center [769, 383] width 176 height 16
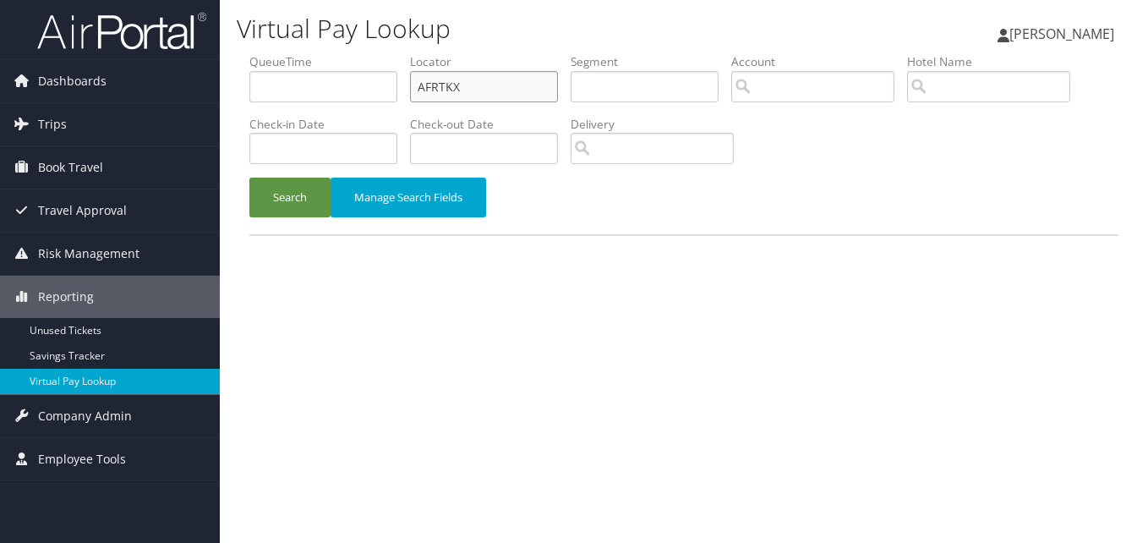
drag, startPoint x: 0, startPoint y: 0, endPoint x: 259, endPoint y: 131, distance: 290.0
click at [260, 53] on ul "QueueTime Locator AFRTKX Segment Account Traveler Hotel Name Check-in Date Chec…" at bounding box center [683, 53] width 869 height 0
paste input "NCEAV"
type input "NCEAVX"
click at [249, 178] on button "Search" at bounding box center [289, 198] width 81 height 40
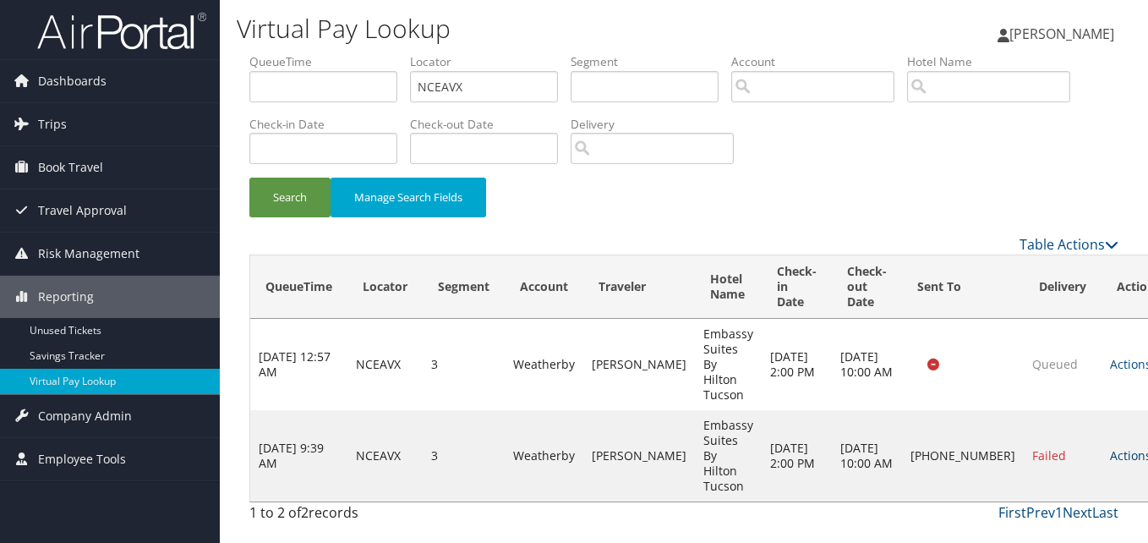
click at [1110, 447] on link "Actions" at bounding box center [1136, 455] width 53 height 16
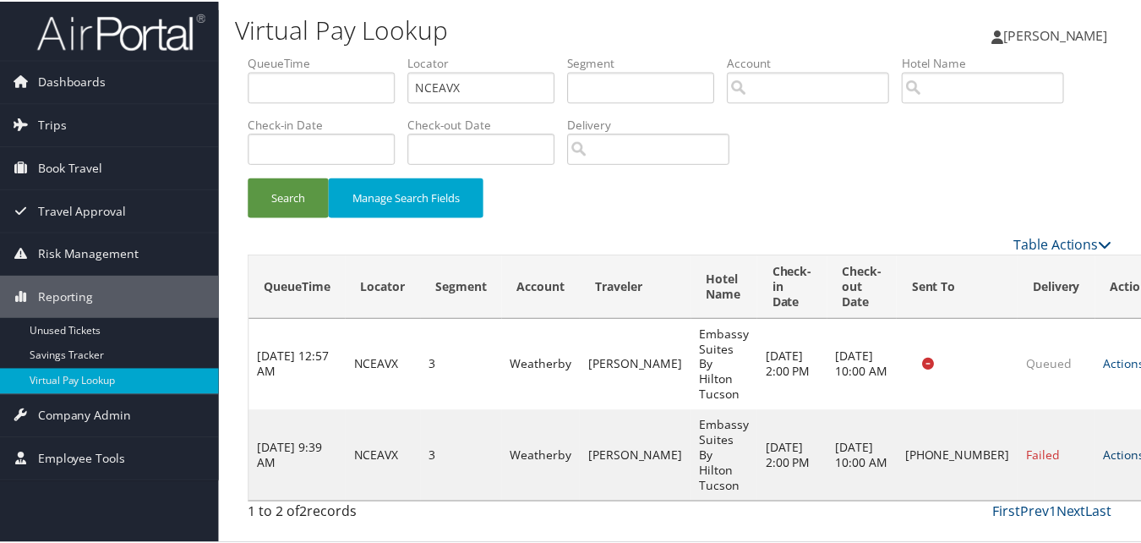
scroll to position [16, 0]
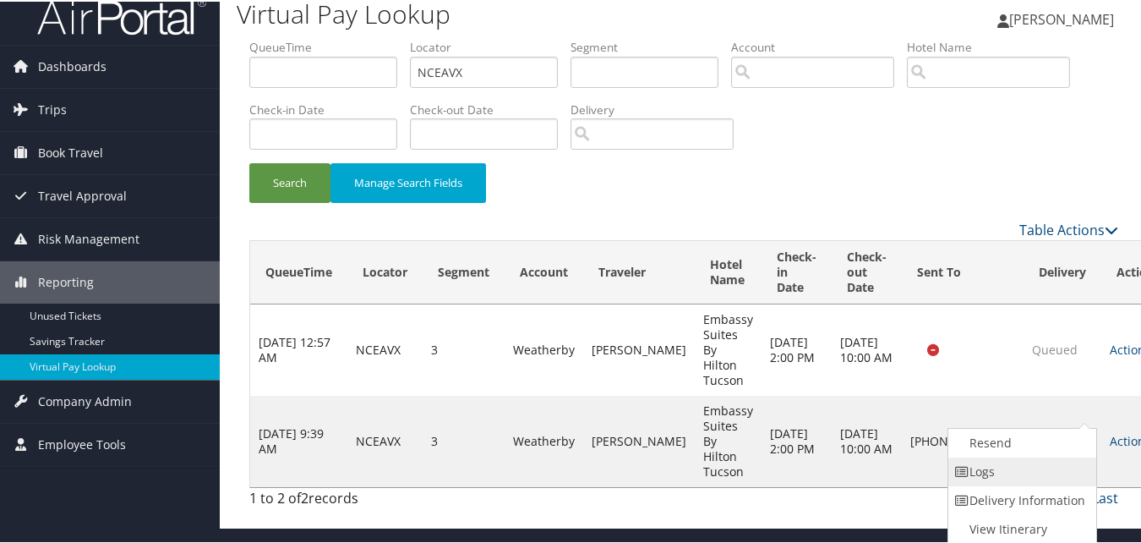
click at [1019, 459] on link "Logs" at bounding box center [1020, 470] width 145 height 29
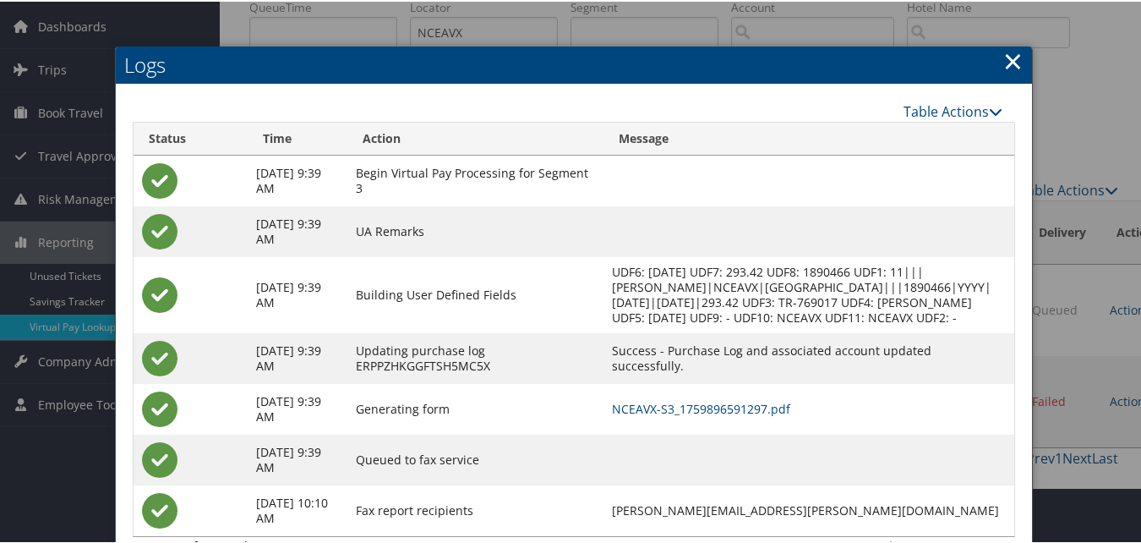
scroll to position [110, 0]
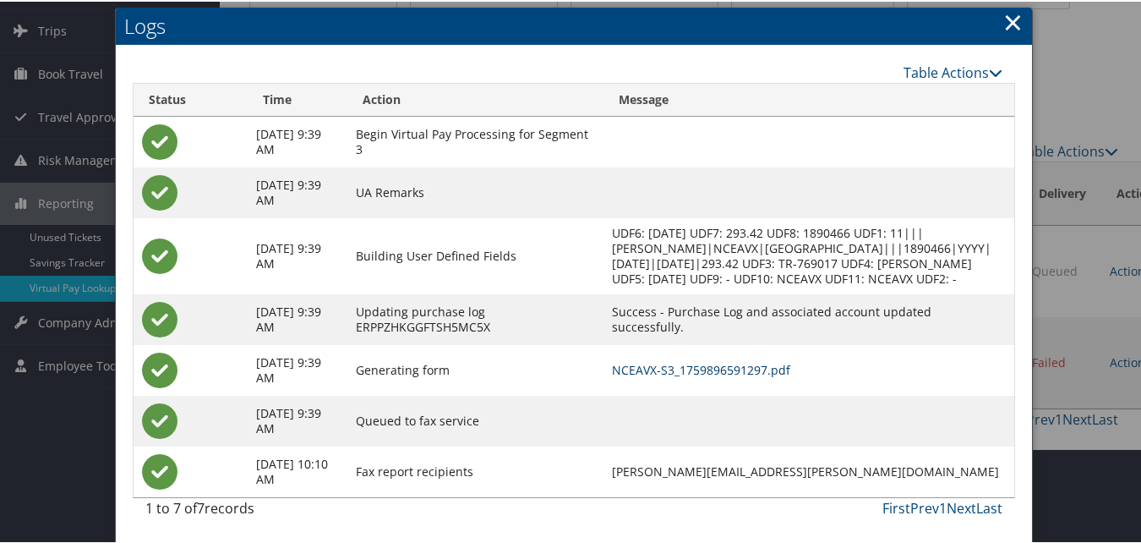
click at [746, 369] on link "NCEAVX-S3_1759896591297.pdf" at bounding box center [701, 368] width 178 height 16
